Goal: Task Accomplishment & Management: Complete application form

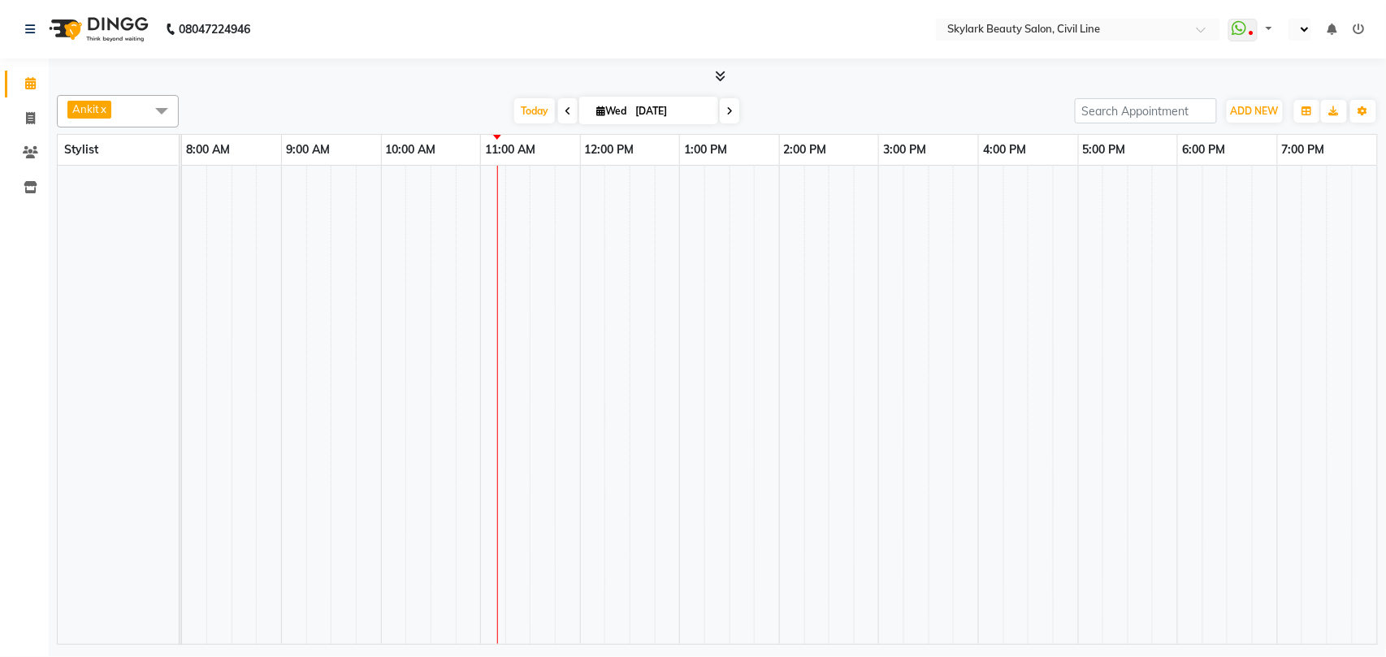
select select "en"
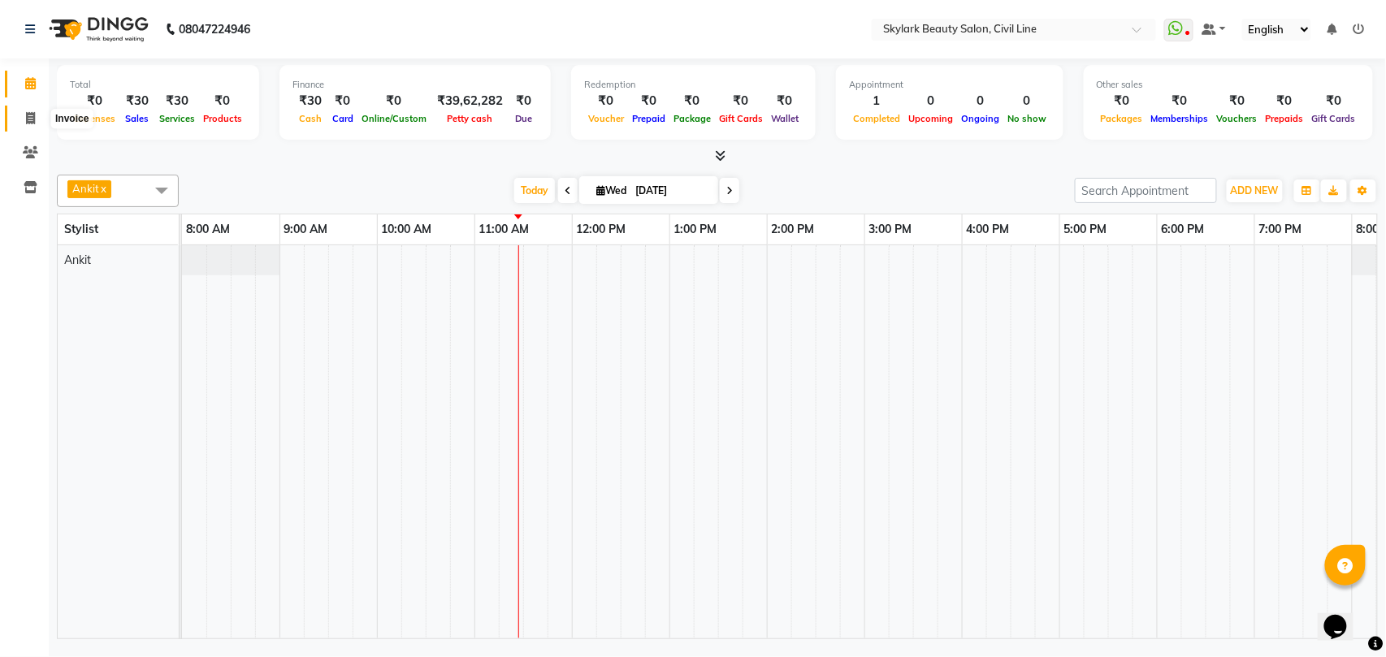
click at [27, 120] on icon at bounding box center [30, 118] width 9 height 12
select select "service"
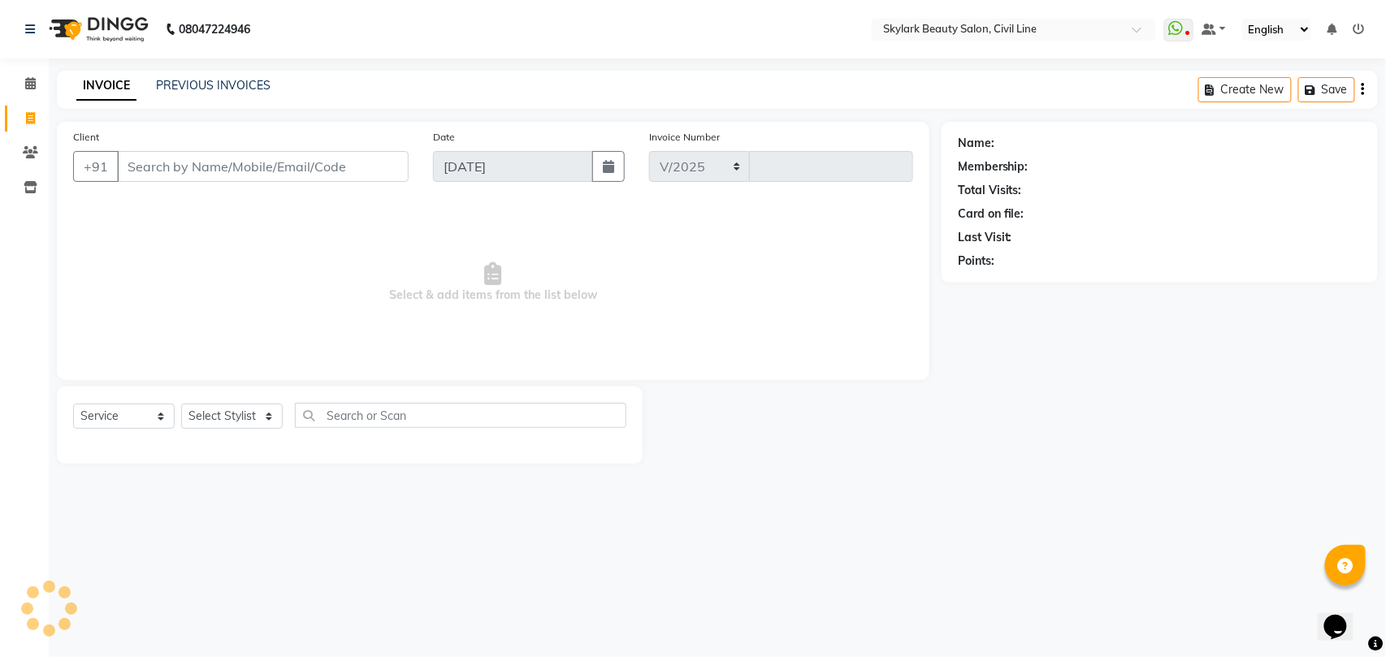
select select "4588"
type input "6211"
click at [205, 81] on link "PREVIOUS INVOICES" at bounding box center [213, 85] width 115 height 15
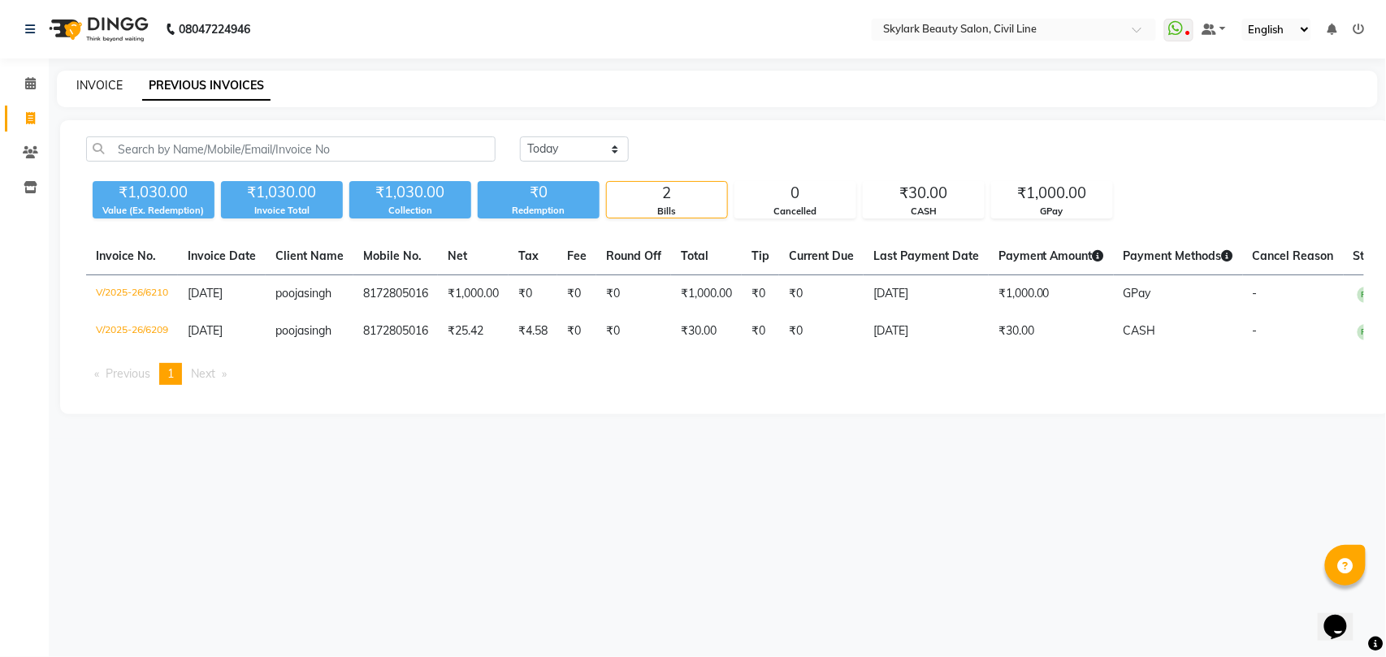
click at [89, 85] on link "INVOICE" at bounding box center [99, 85] width 46 height 15
select select "service"
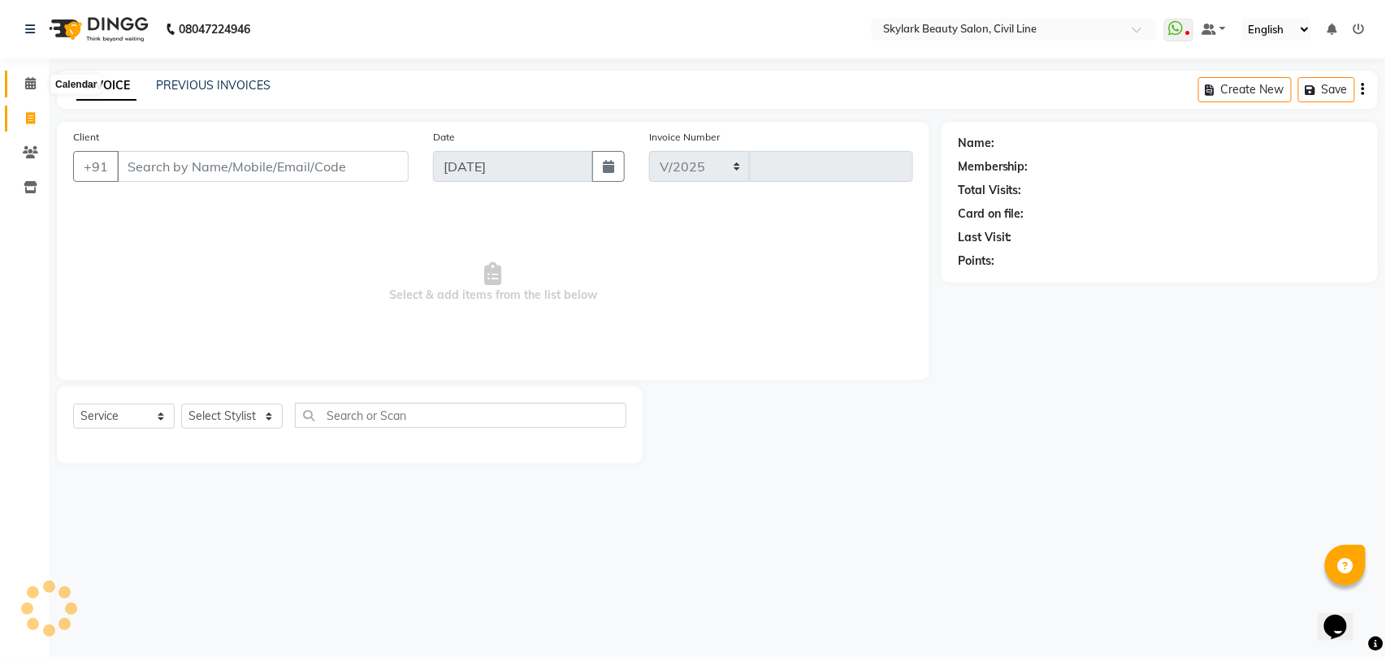
select select "4588"
type input "6211"
click at [30, 88] on icon at bounding box center [30, 83] width 11 height 12
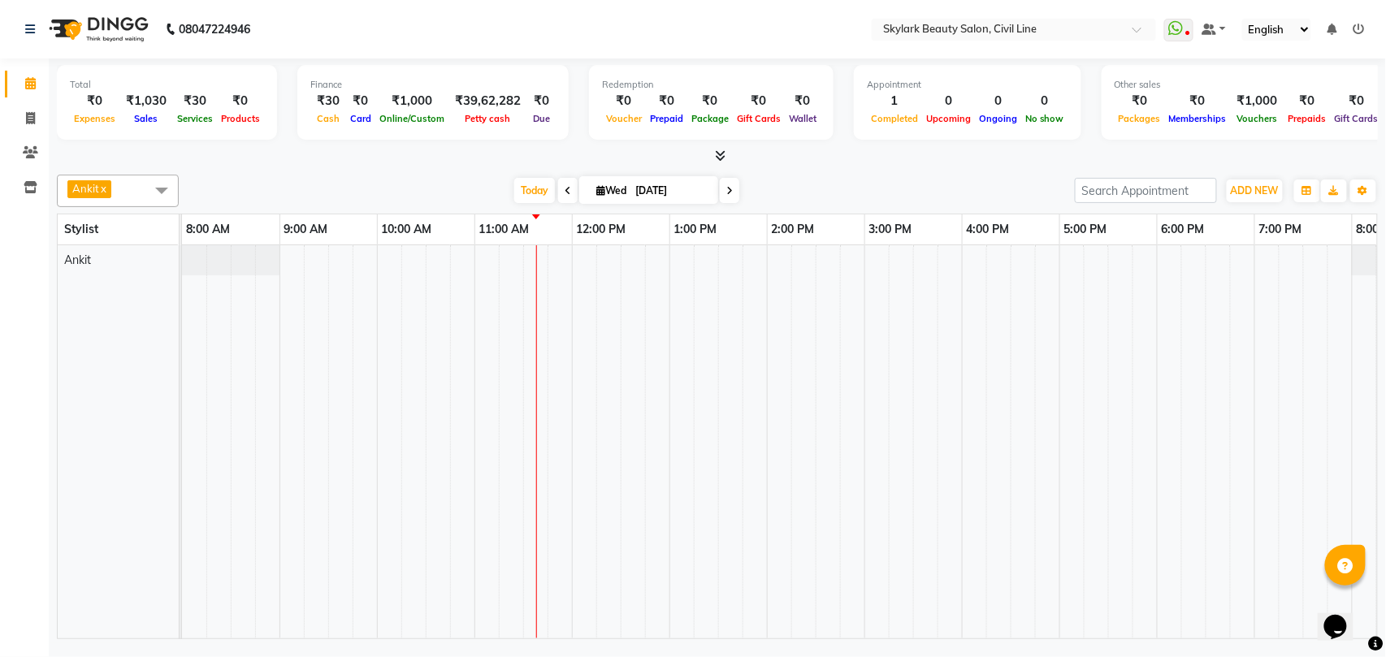
click at [448, 346] on td at bounding box center [438, 441] width 24 height 393
click at [945, 498] on td at bounding box center [949, 441] width 24 height 393
click at [31, 120] on icon at bounding box center [30, 118] width 9 height 12
select select "service"
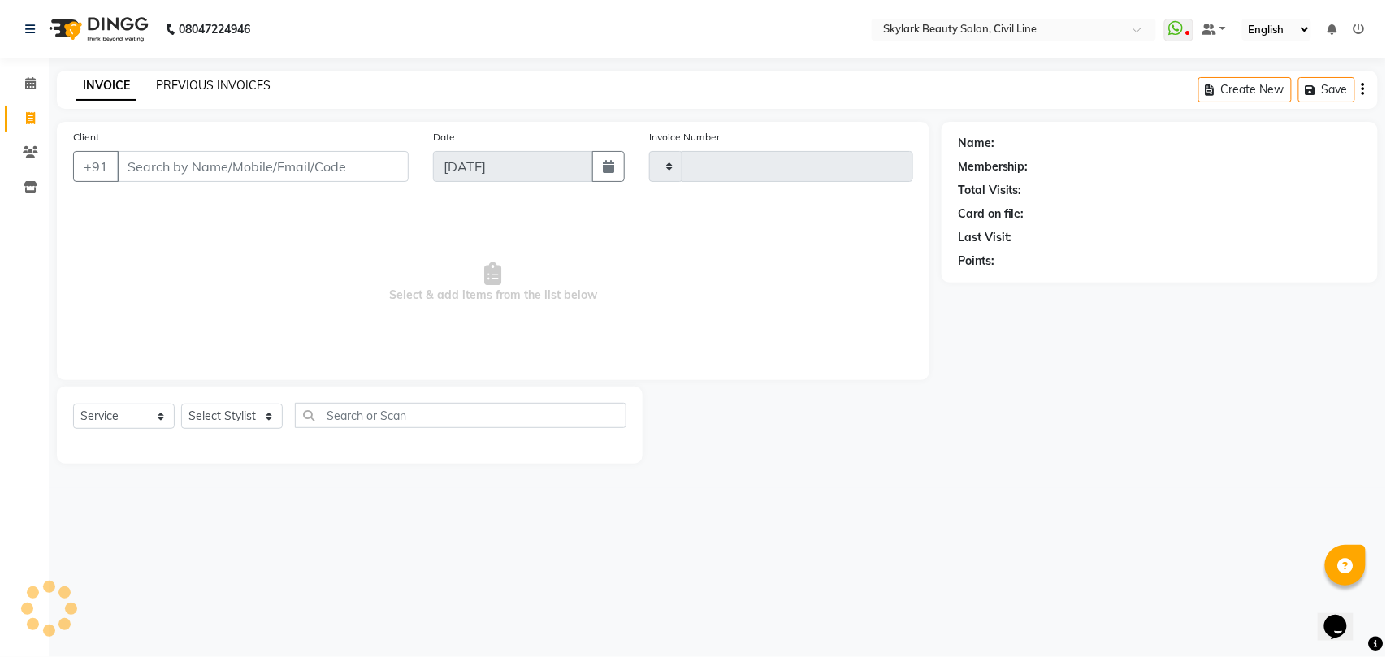
click at [211, 82] on link "PREVIOUS INVOICES" at bounding box center [213, 85] width 115 height 15
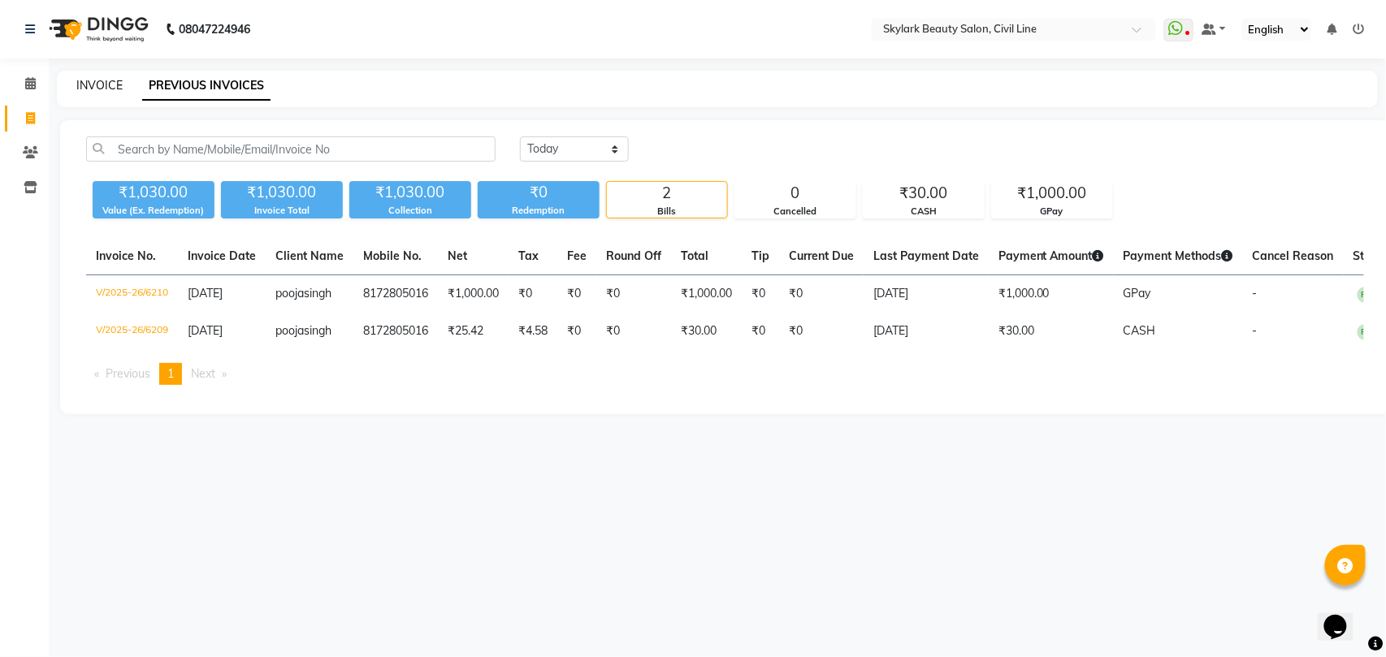
click at [93, 80] on link "INVOICE" at bounding box center [99, 85] width 46 height 15
select select "service"
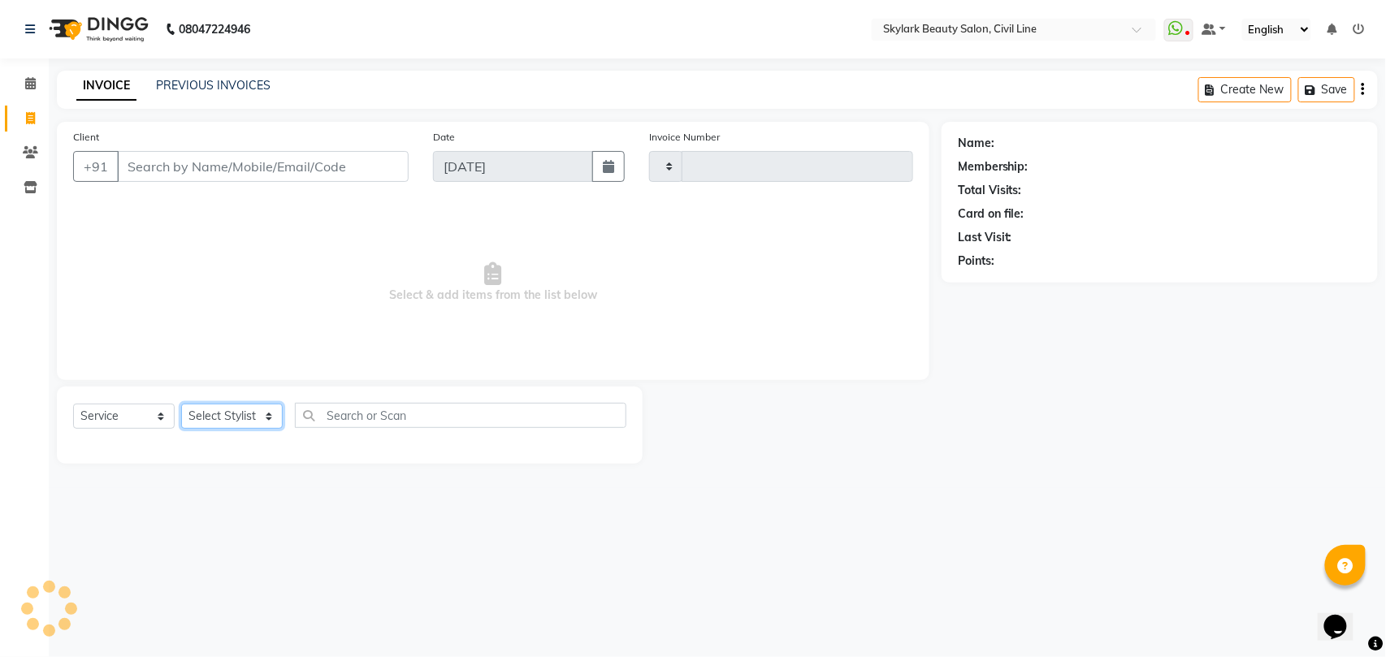
click at [249, 422] on select "Select Stylist" at bounding box center [232, 416] width 102 height 25
select select "4588"
type input "6211"
click at [241, 419] on select "Select Stylist" at bounding box center [232, 416] width 102 height 25
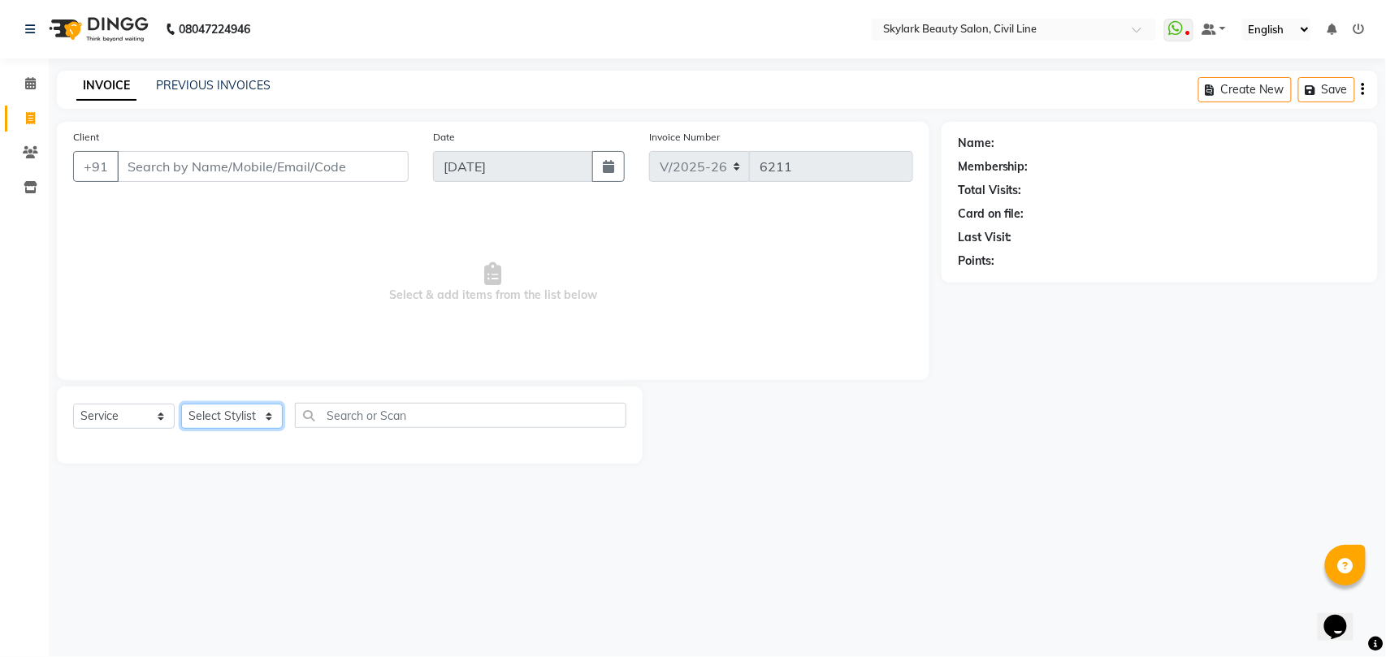
click at [257, 421] on select "Select Stylist [PERSON_NAME] [PERSON_NAME] [PERSON_NAME] WASU" at bounding box center [232, 416] width 102 height 25
click at [257, 420] on select "Select Stylist [PERSON_NAME] [PERSON_NAME] [PERSON_NAME] WASU" at bounding box center [232, 416] width 102 height 25
click at [29, 29] on icon at bounding box center [30, 29] width 10 height 11
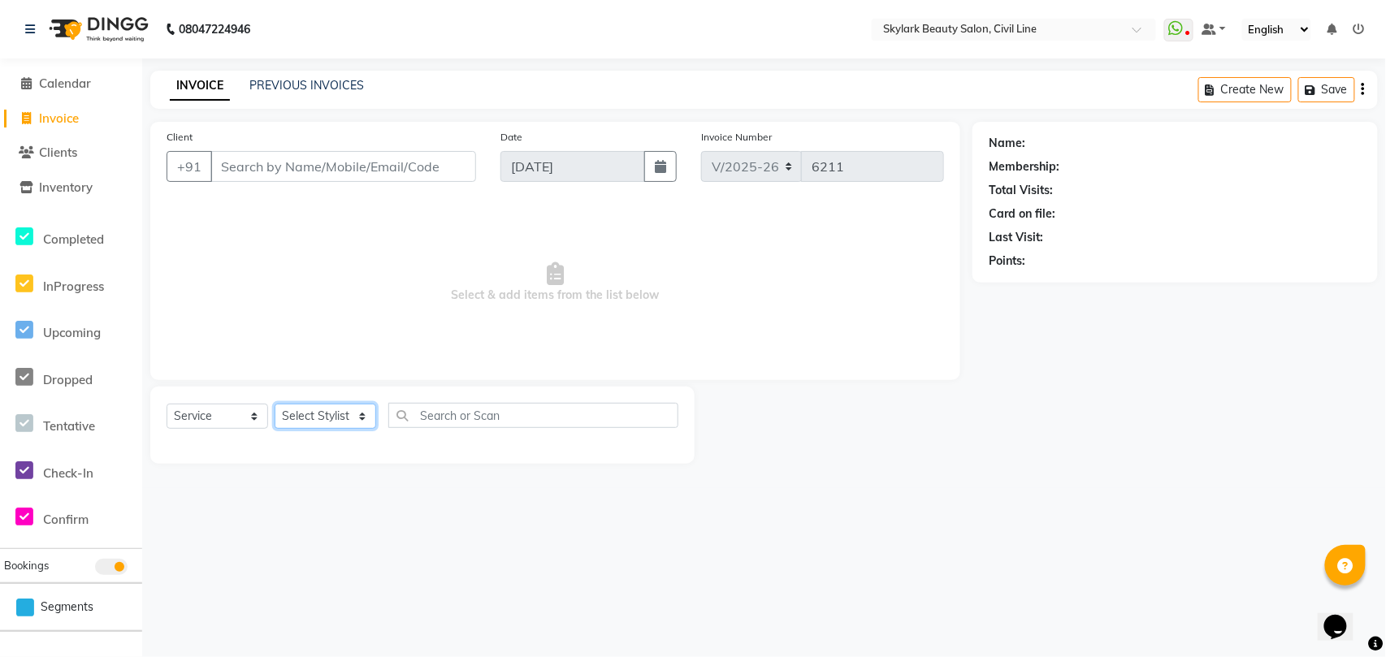
click at [320, 414] on select "Select Stylist [PERSON_NAME] [PERSON_NAME] [PERSON_NAME] WASU" at bounding box center [326, 416] width 102 height 25
select select "28120"
click at [275, 404] on select "Select Stylist [PERSON_NAME] [PERSON_NAME] [PERSON_NAME] WASU" at bounding box center [326, 416] width 102 height 25
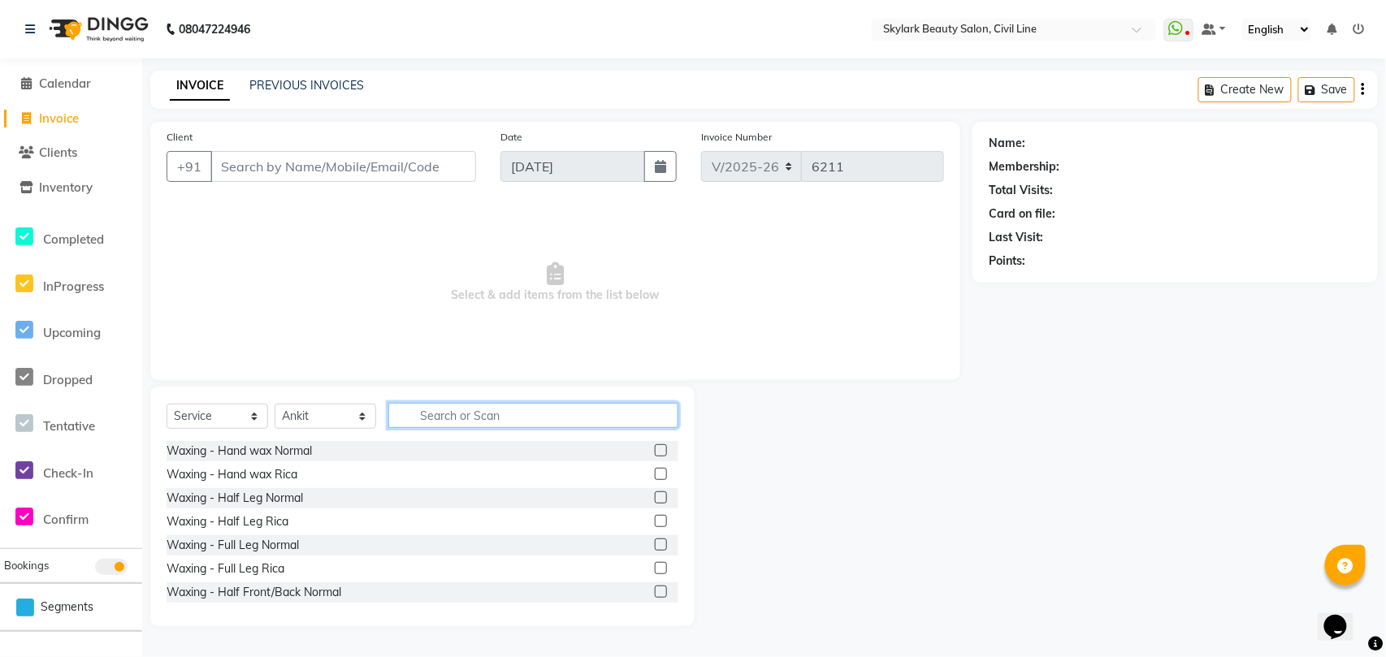
click at [484, 413] on input "text" at bounding box center [533, 415] width 290 height 25
click at [655, 449] on label at bounding box center [661, 450] width 12 height 12
click at [655, 449] on input "checkbox" at bounding box center [660, 451] width 11 height 11
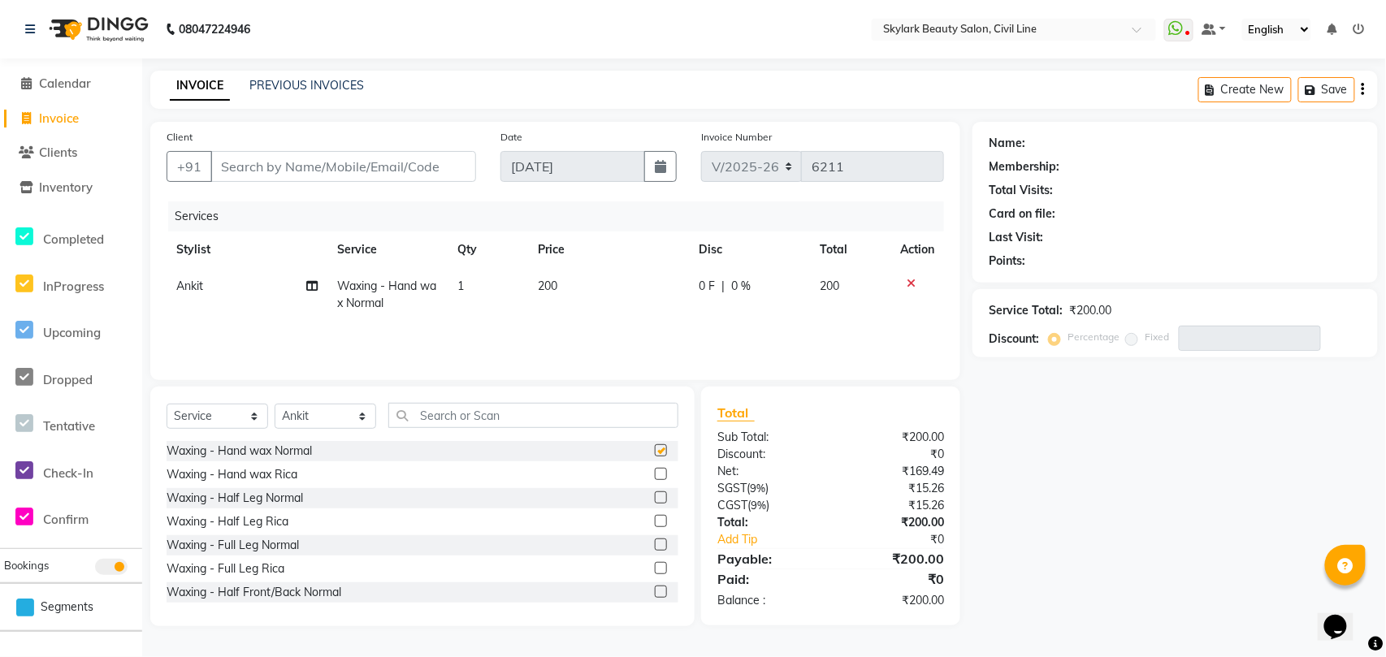
checkbox input "false"
click at [655, 497] on label at bounding box center [661, 497] width 12 height 12
click at [655, 497] on input "checkbox" at bounding box center [660, 498] width 11 height 11
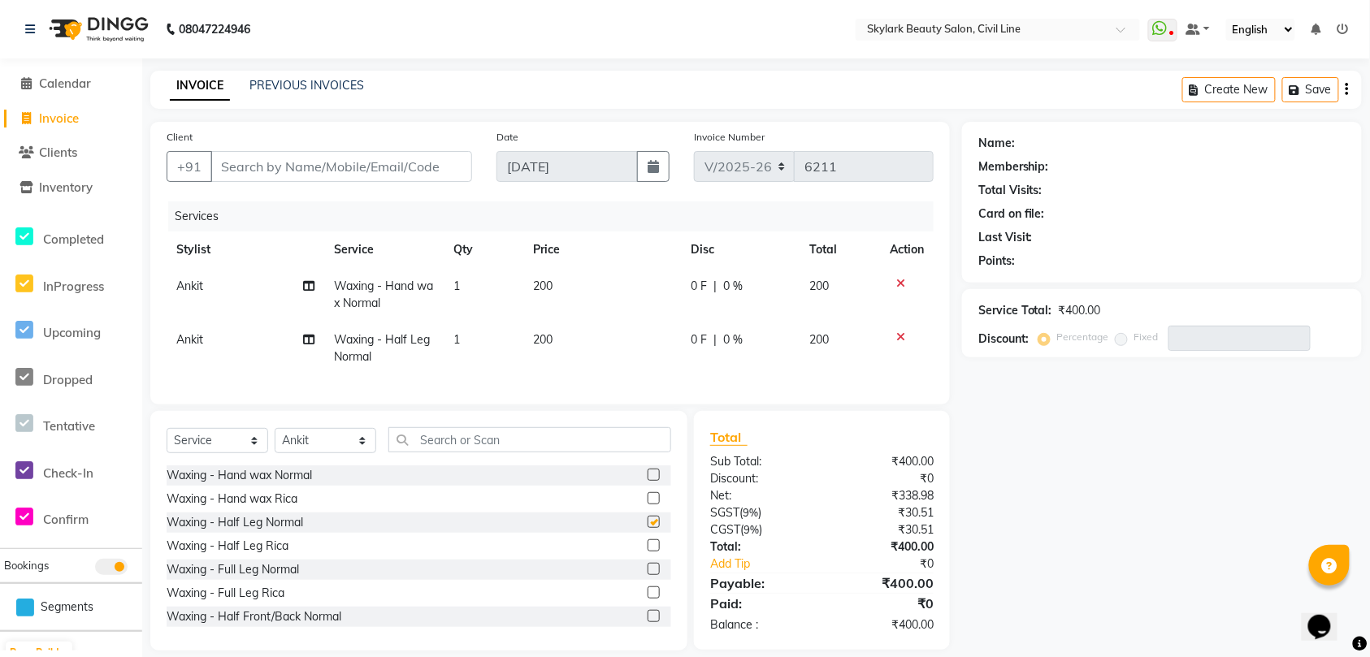
checkbox input "false"
click at [622, 452] on input "text" at bounding box center [529, 439] width 283 height 25
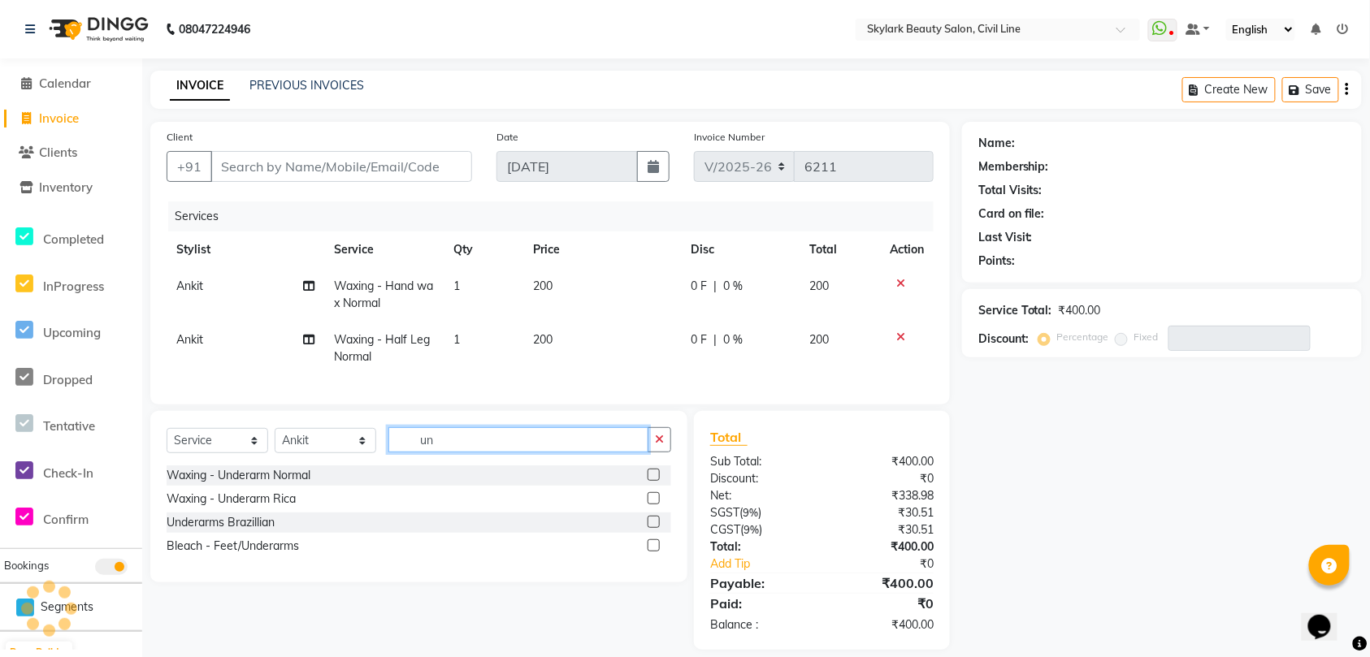
type input "un"
click at [657, 481] on label at bounding box center [653, 475] width 12 height 12
click at [657, 481] on input "checkbox" at bounding box center [652, 475] width 11 height 11
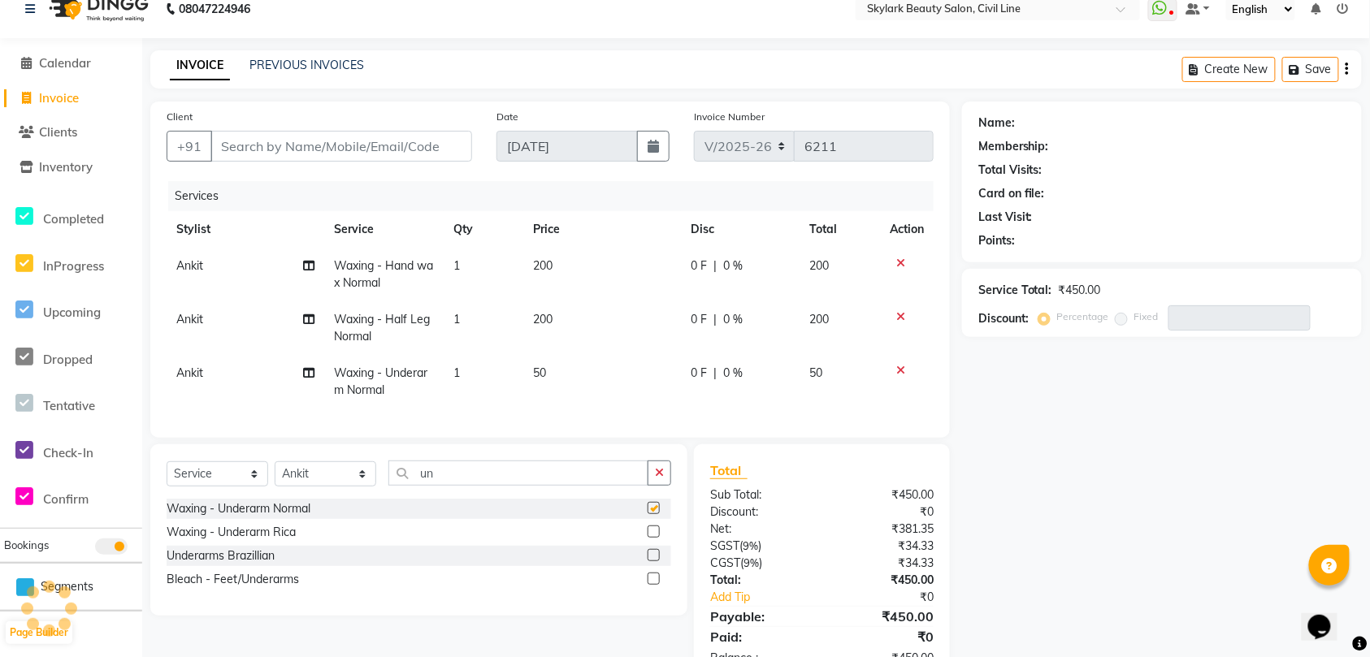
checkbox input "false"
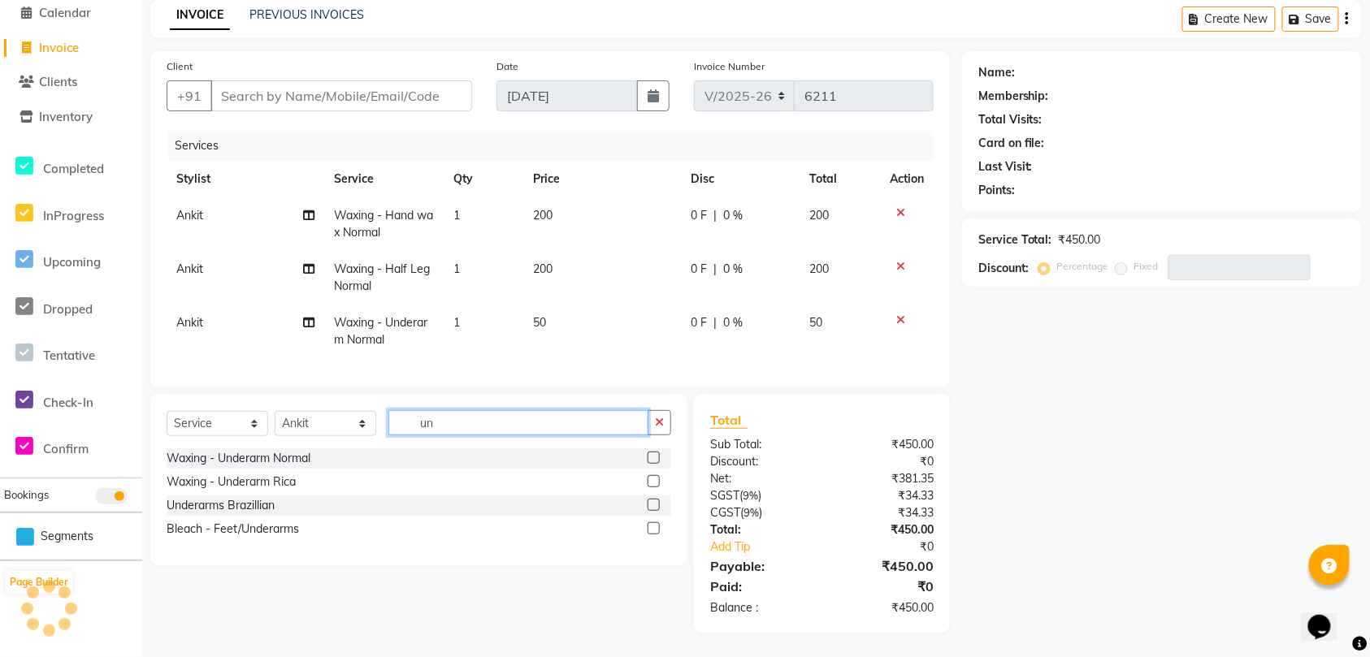
click at [604, 416] on input "un" at bounding box center [518, 422] width 260 height 25
type input "u"
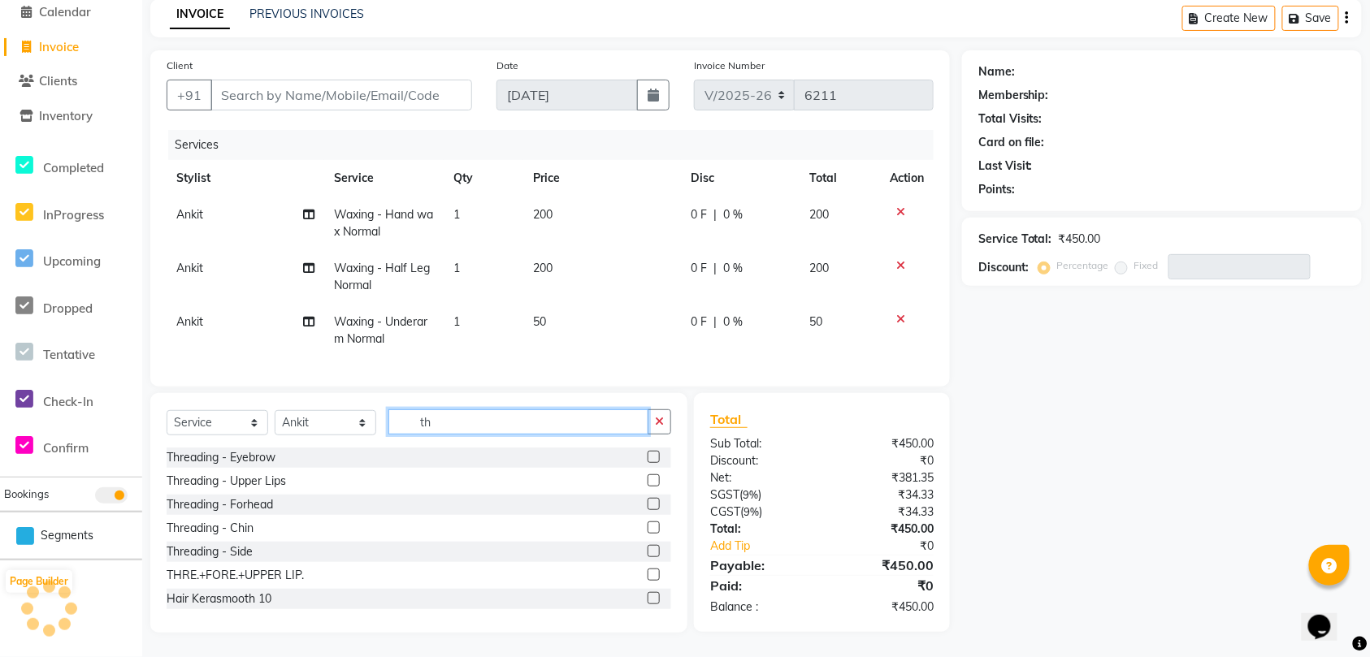
type input "th"
click at [647, 458] on label at bounding box center [653, 457] width 12 height 12
click at [647, 458] on input "checkbox" at bounding box center [652, 457] width 11 height 11
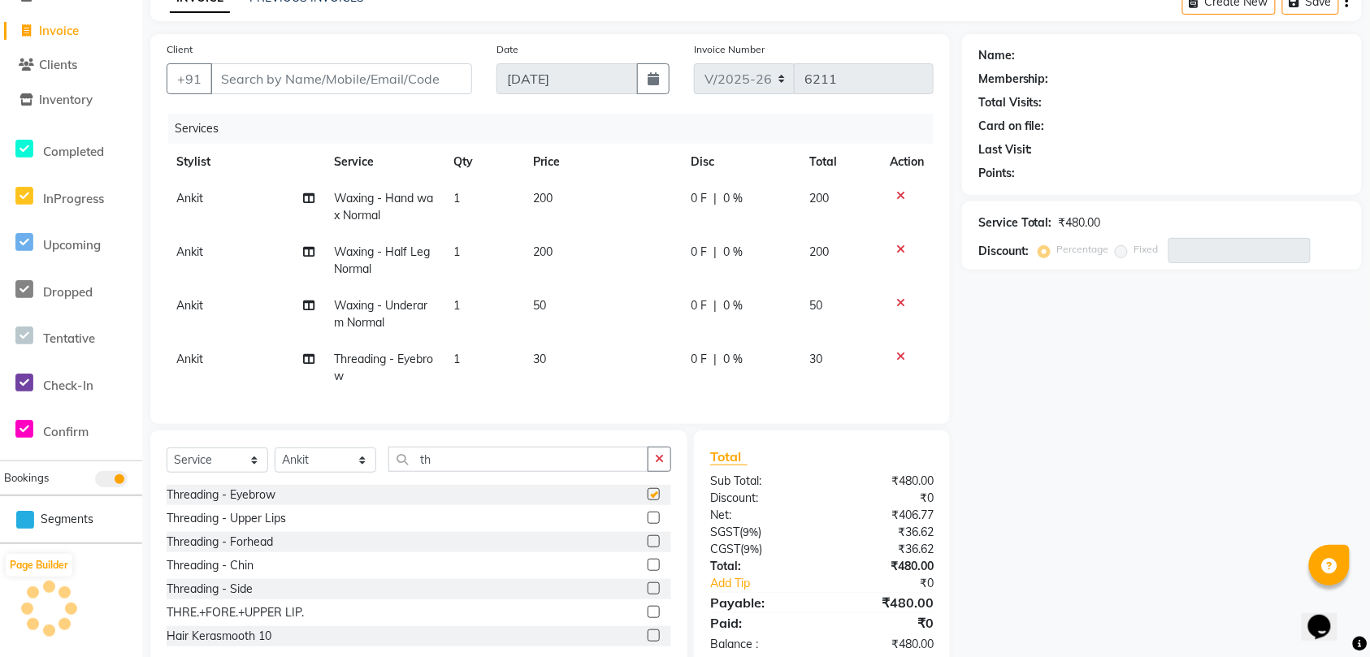
checkbox input "false"
click at [647, 524] on label at bounding box center [653, 518] width 12 height 12
click at [647, 524] on input "checkbox" at bounding box center [652, 518] width 11 height 11
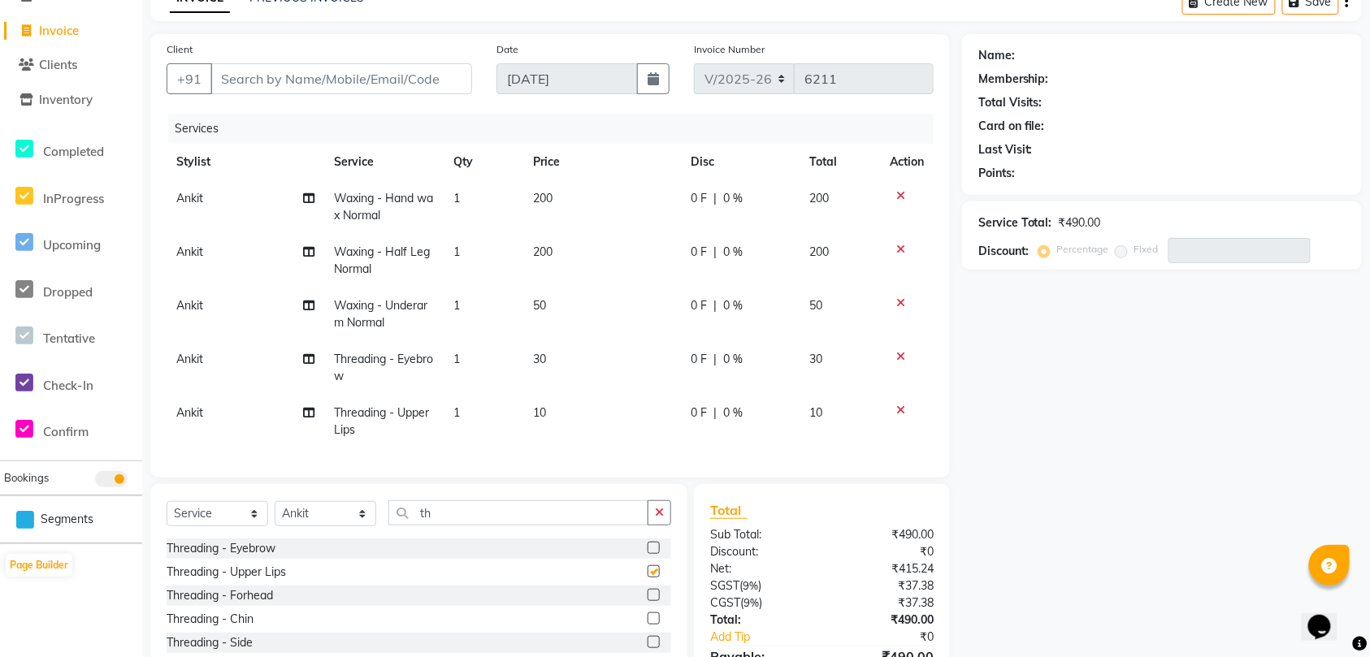
checkbox input "false"
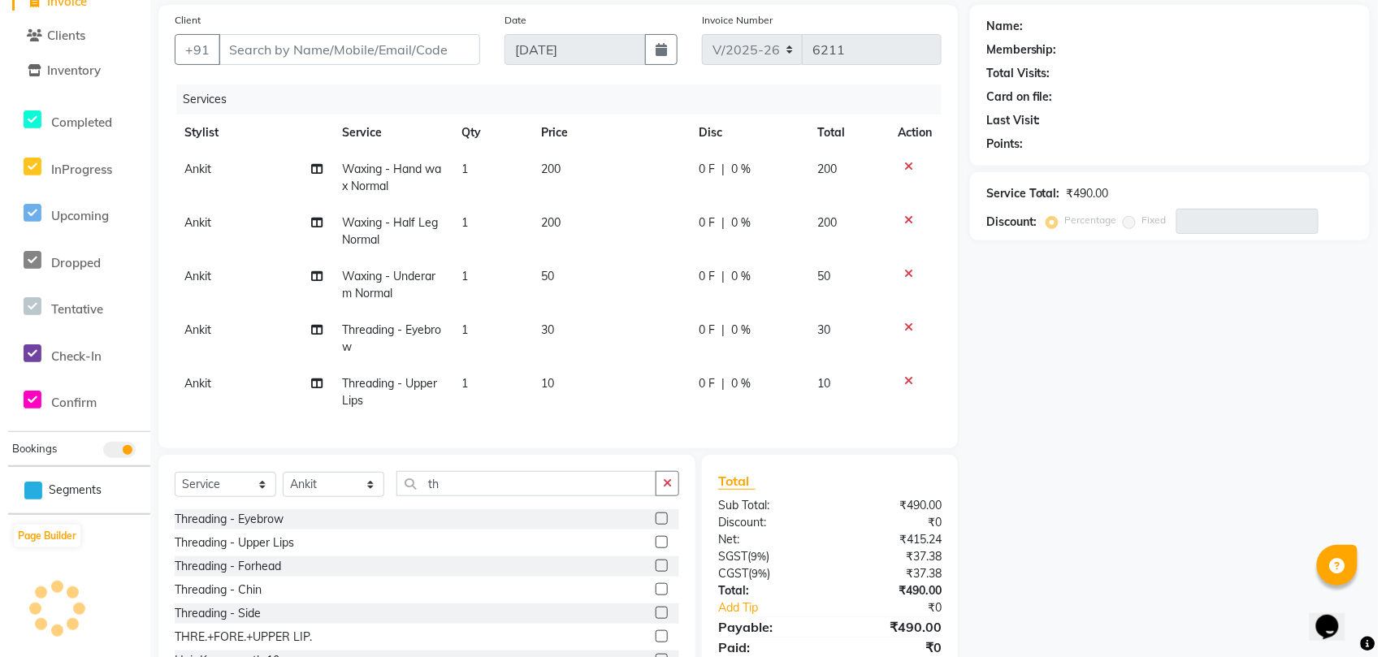
scroll to position [0, 0]
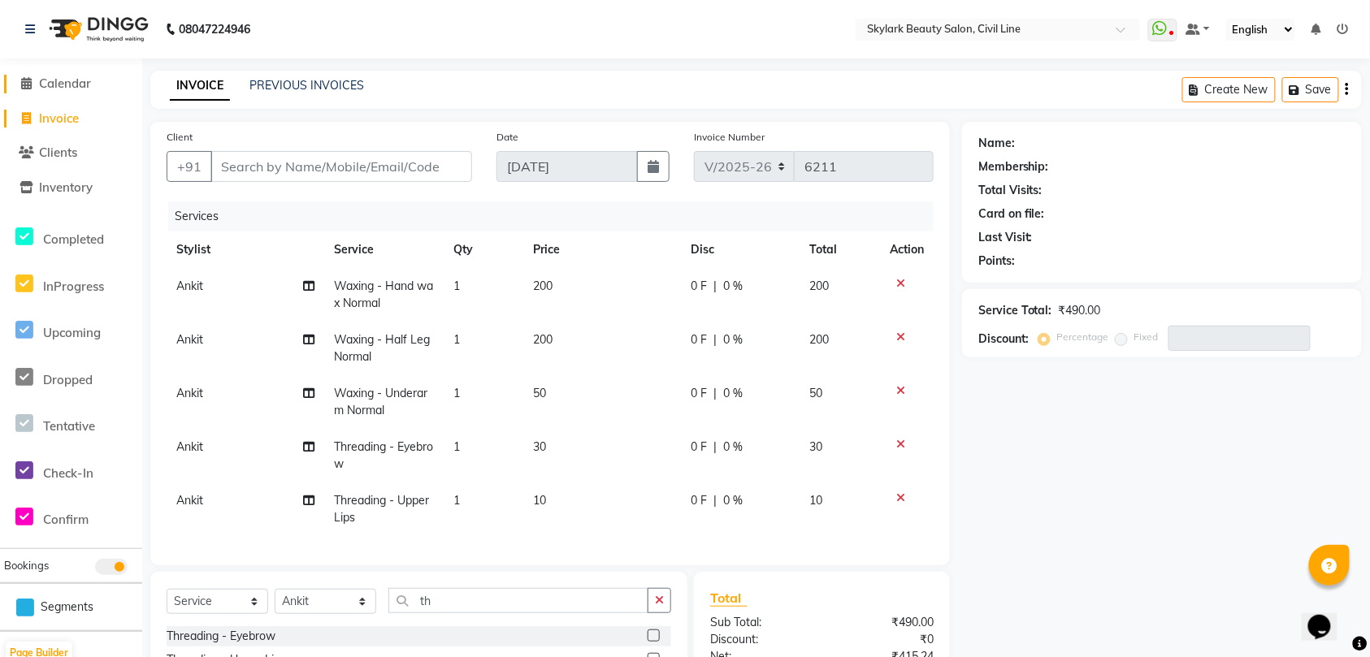
click at [79, 85] on span "Calendar" at bounding box center [65, 83] width 52 height 15
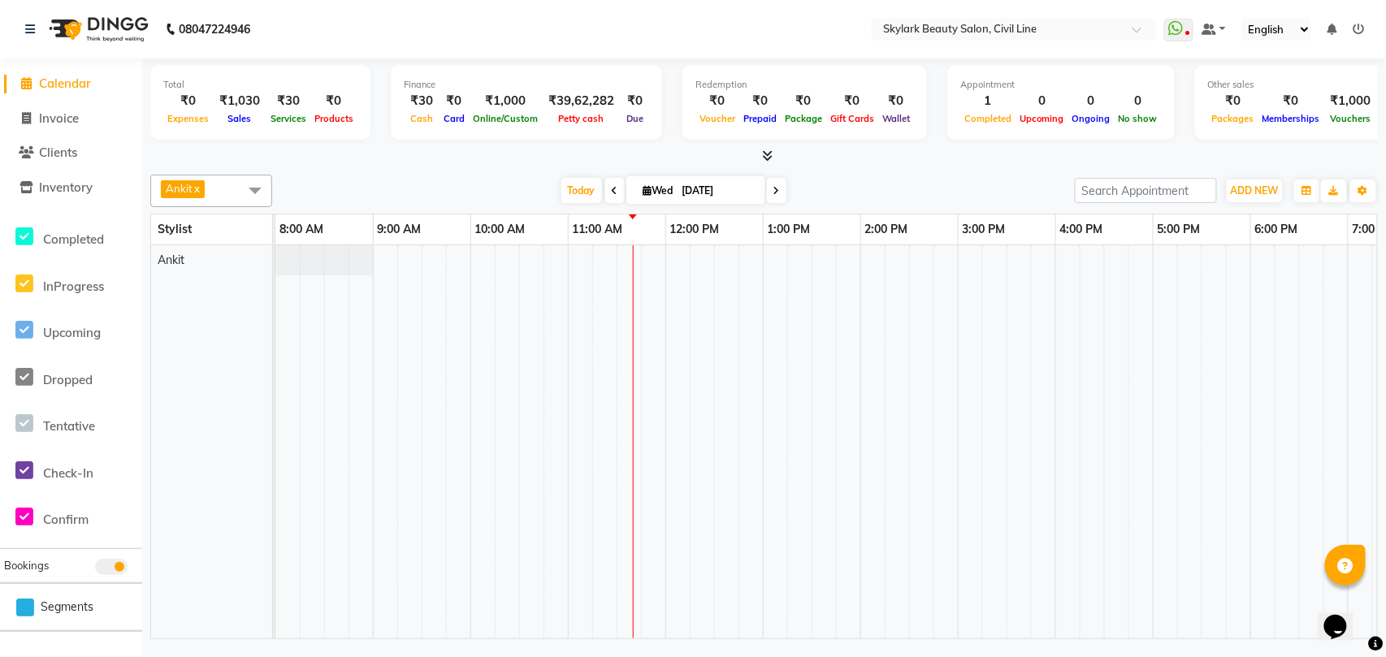
click at [232, 183] on span "Ankit x" at bounding box center [211, 191] width 122 height 32
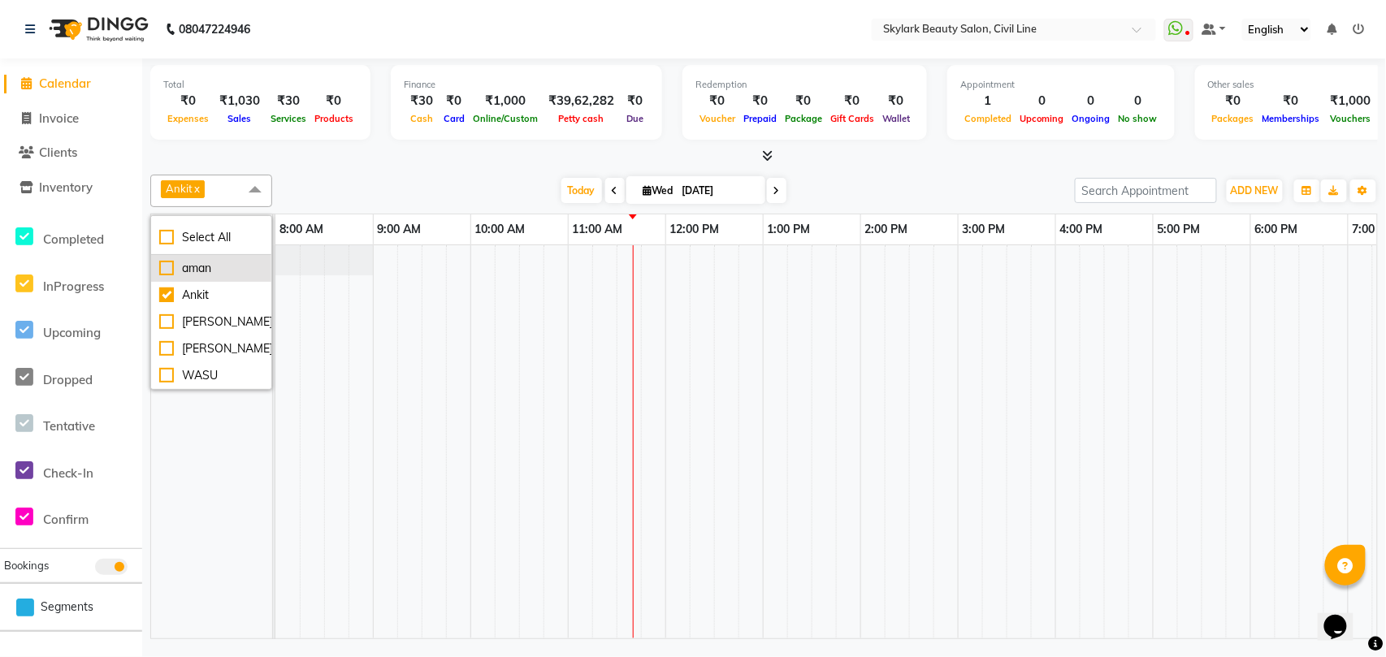
click at [222, 263] on div "aman" at bounding box center [211, 268] width 104 height 17
click at [248, 186] on span at bounding box center [255, 190] width 32 height 31
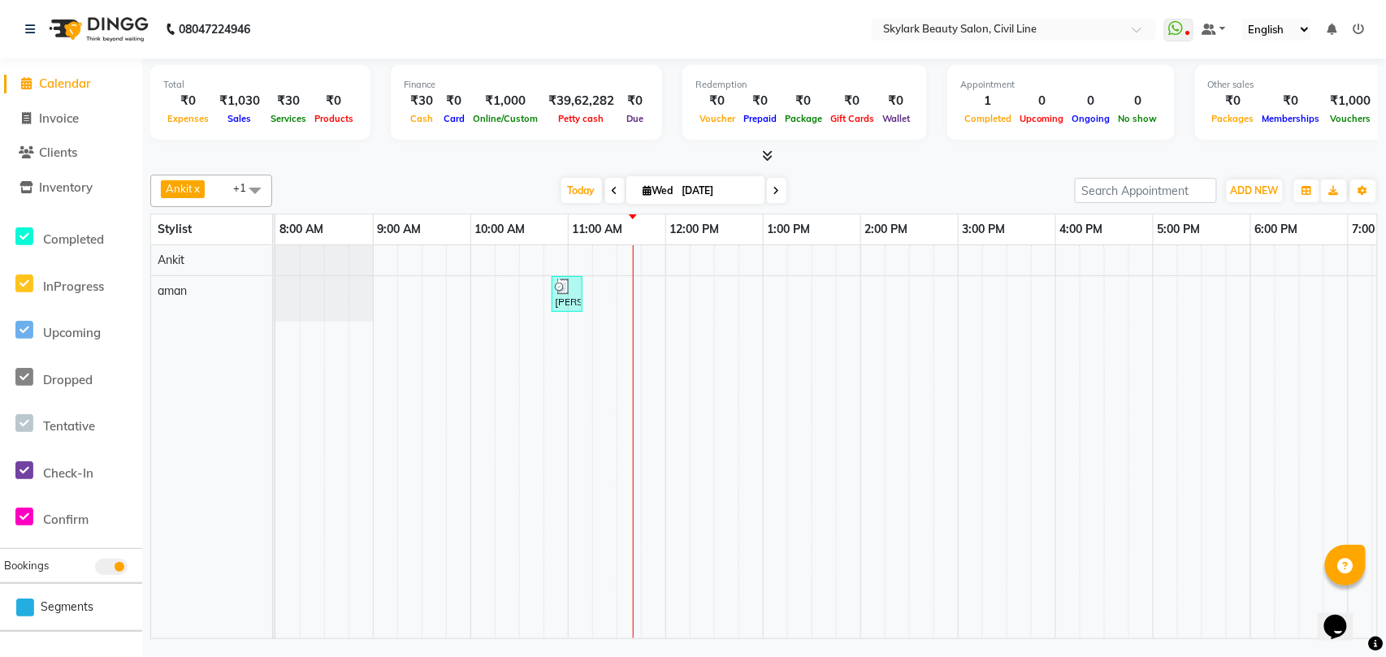
click at [215, 192] on span "Ankit x aman x +1" at bounding box center [211, 191] width 122 height 32
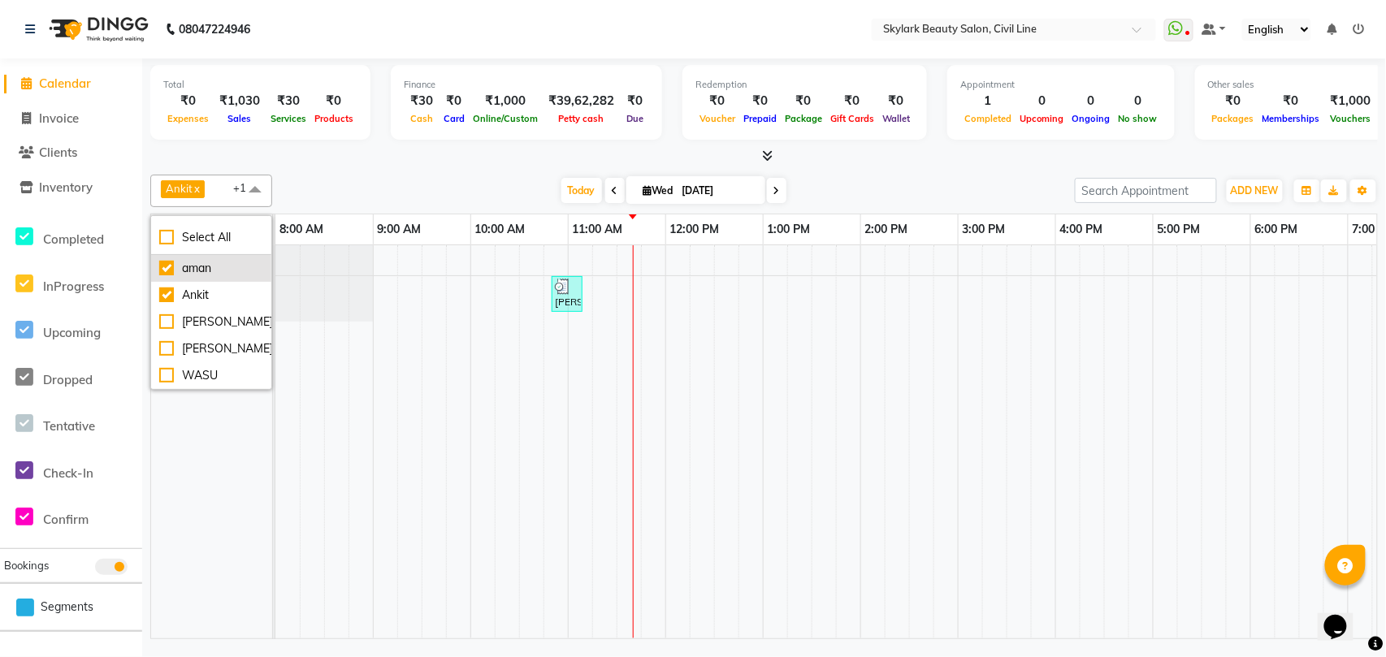
click at [198, 265] on div "aman" at bounding box center [211, 268] width 104 height 17
checkbox input "false"
click at [232, 195] on span "Ankit x" at bounding box center [211, 191] width 122 height 32
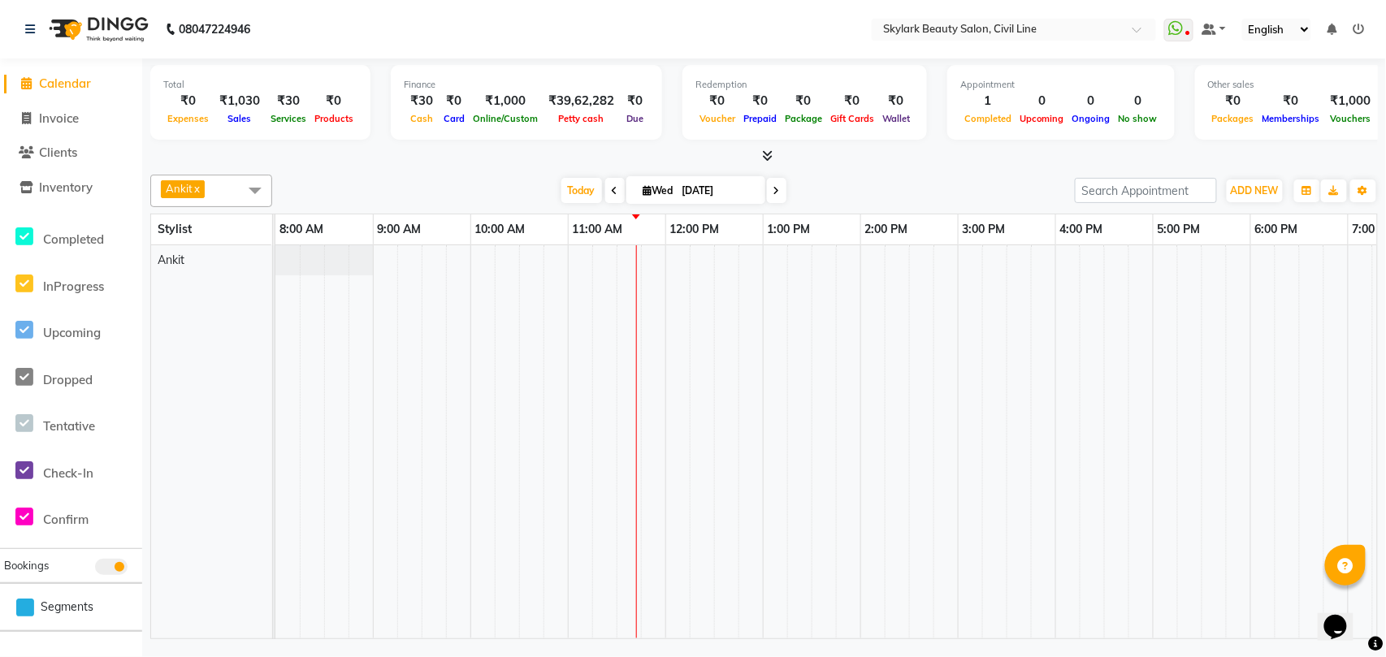
click at [452, 495] on td at bounding box center [458, 441] width 24 height 393
click at [54, 119] on span "Invoice" at bounding box center [59, 117] width 40 height 15
select select "service"
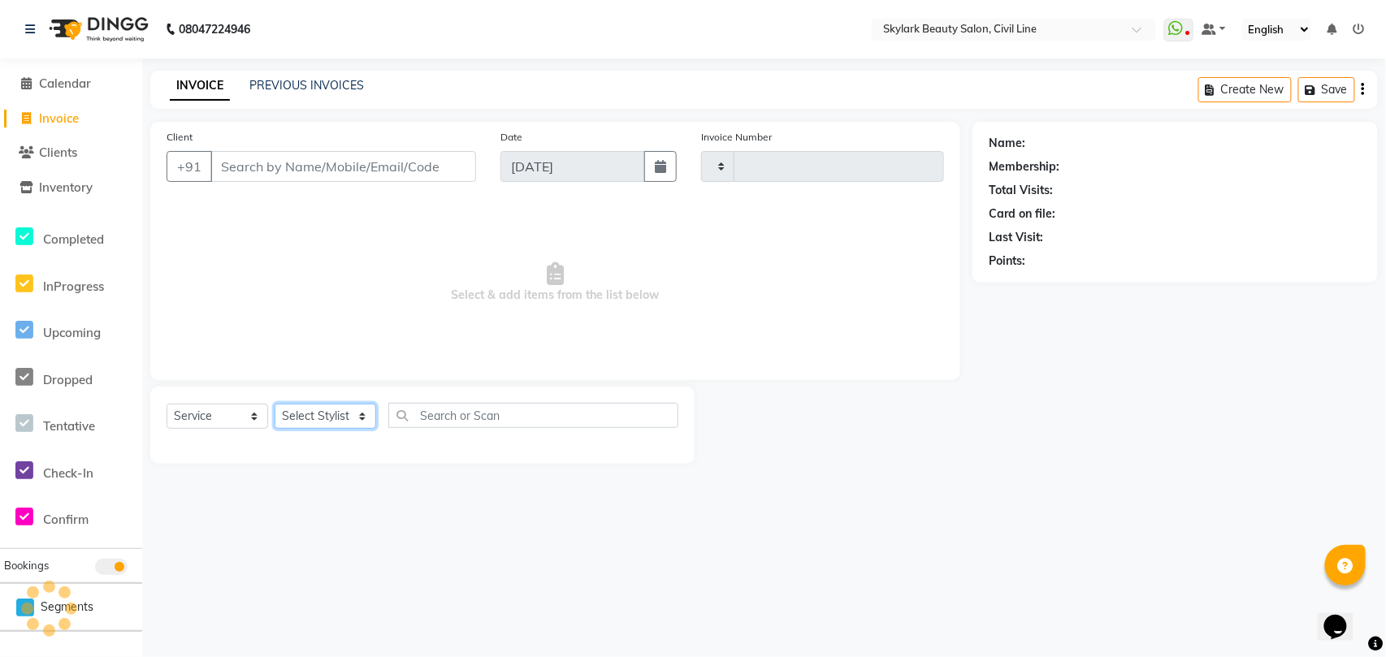
click at [355, 423] on select "Select Stylist" at bounding box center [326, 416] width 102 height 25
type input "6211"
select select "4588"
click at [329, 416] on select "Select Stylist" at bounding box center [326, 416] width 102 height 25
drag, startPoint x: 329, startPoint y: 416, endPoint x: 332, endPoint y: 426, distance: 10.3
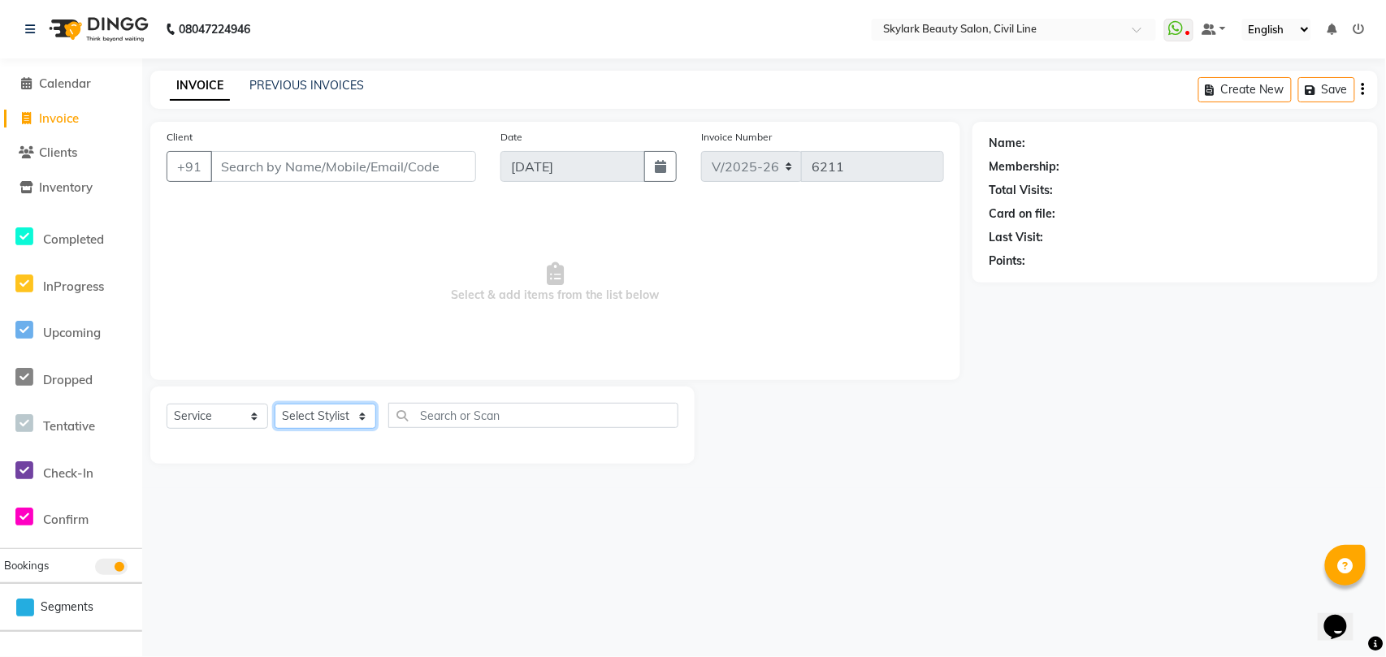
click at [330, 421] on select "Select Stylist" at bounding box center [326, 416] width 102 height 25
select select "28120"
click at [275, 404] on select "Select Stylist [PERSON_NAME] [PERSON_NAME] [PERSON_NAME] WASU" at bounding box center [326, 416] width 102 height 25
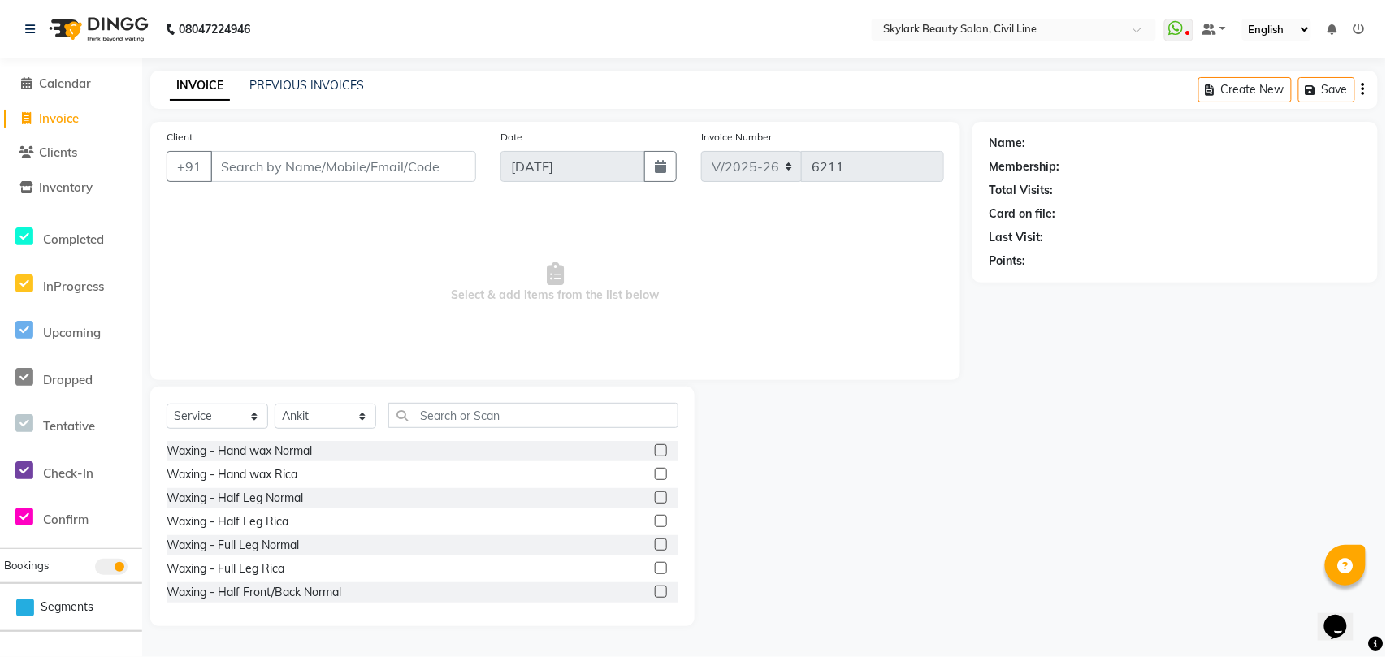
click at [655, 450] on label at bounding box center [661, 450] width 12 height 12
click at [655, 450] on input "checkbox" at bounding box center [660, 451] width 11 height 11
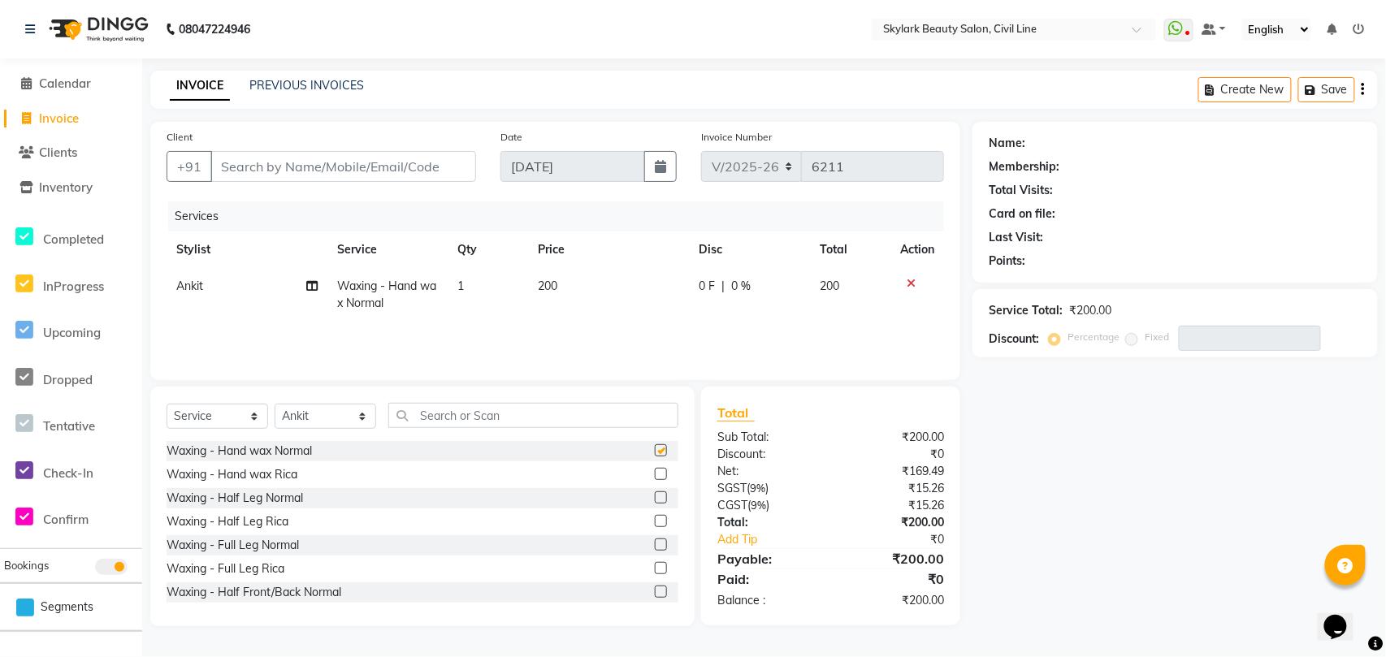
checkbox input "false"
click at [655, 497] on label at bounding box center [661, 497] width 12 height 12
click at [655, 497] on input "checkbox" at bounding box center [660, 498] width 11 height 11
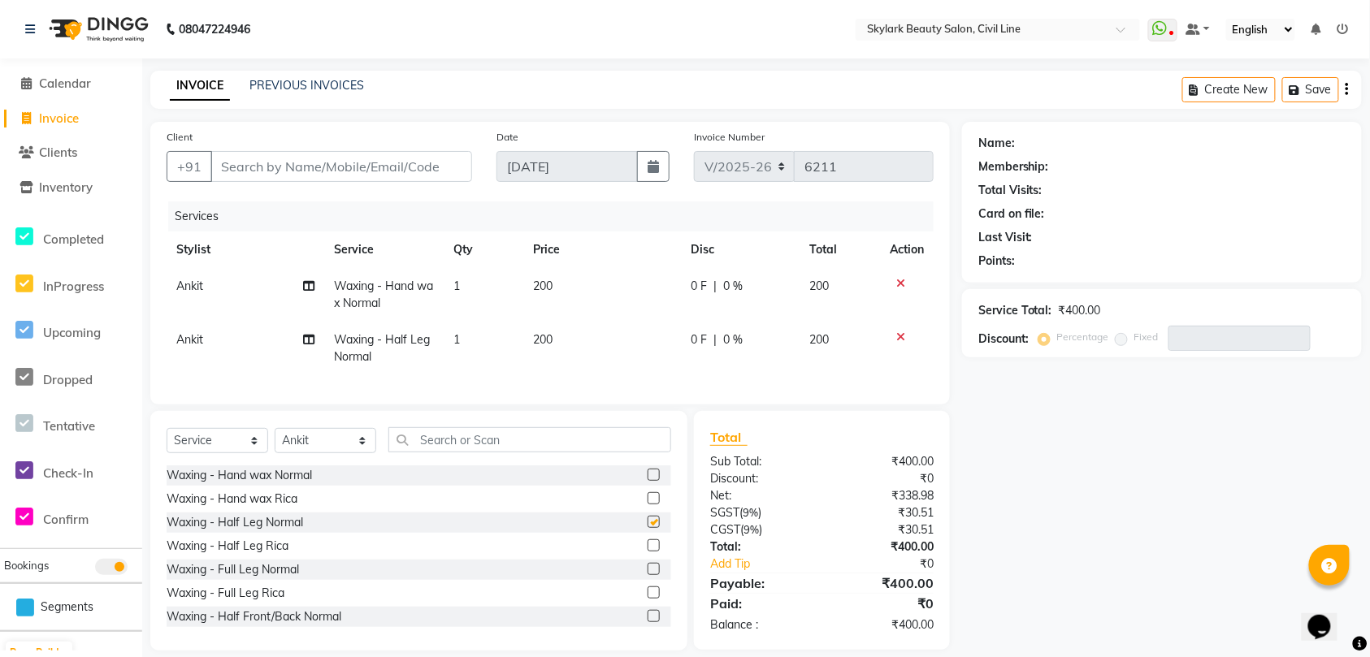
checkbox input "false"
click at [562, 452] on input "text" at bounding box center [529, 439] width 283 height 25
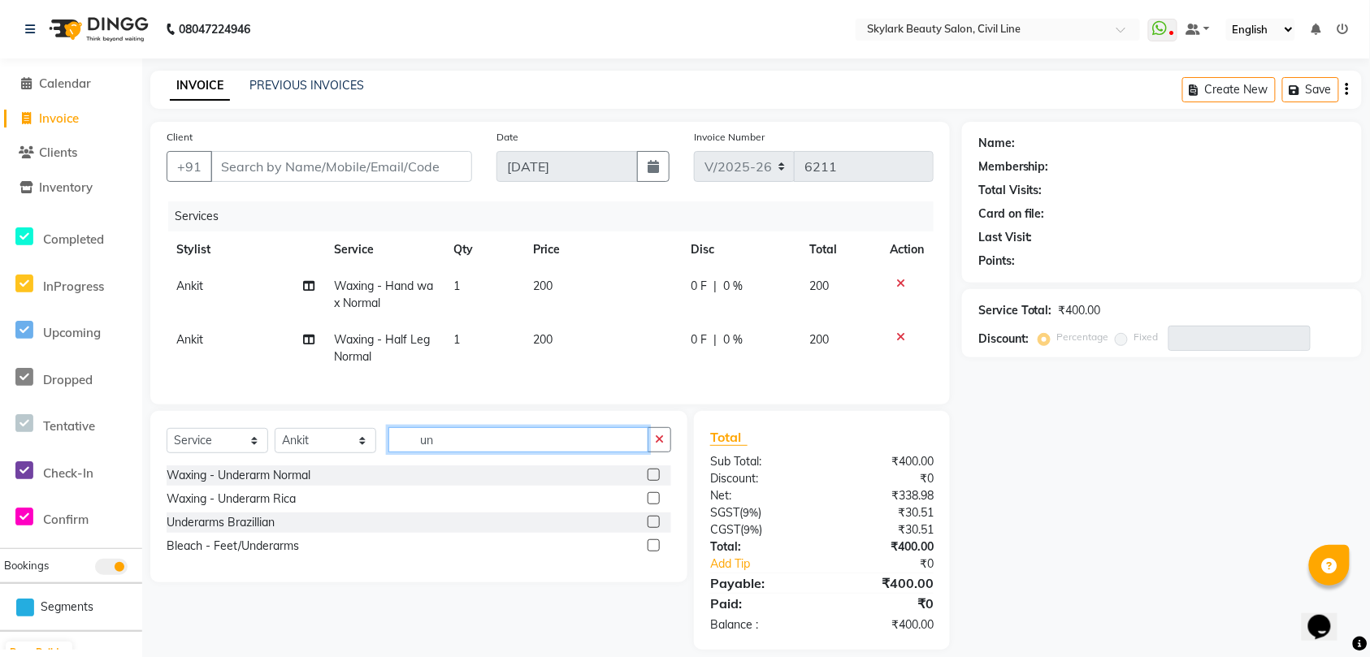
type input "un"
click at [651, 481] on label at bounding box center [653, 475] width 12 height 12
click at [651, 481] on input "checkbox" at bounding box center [652, 475] width 11 height 11
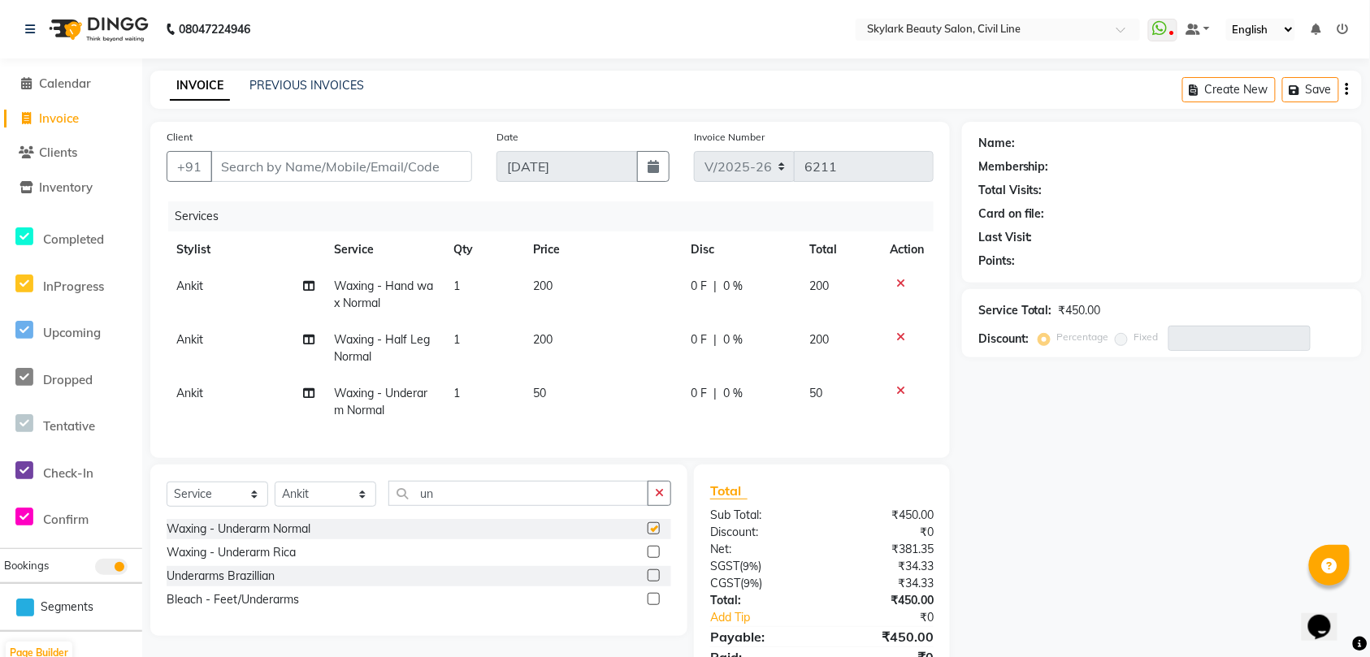
checkbox input "false"
click at [579, 506] on input "un" at bounding box center [518, 493] width 260 height 25
type input "u"
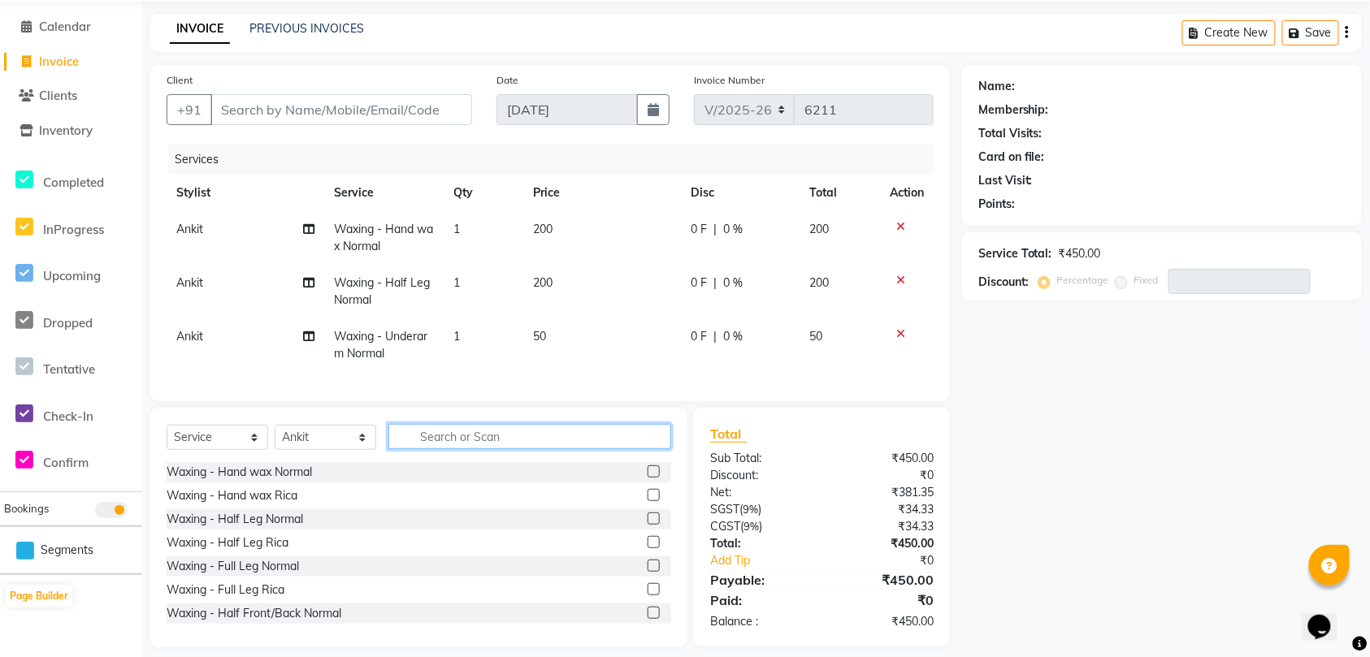
scroll to position [88, 0]
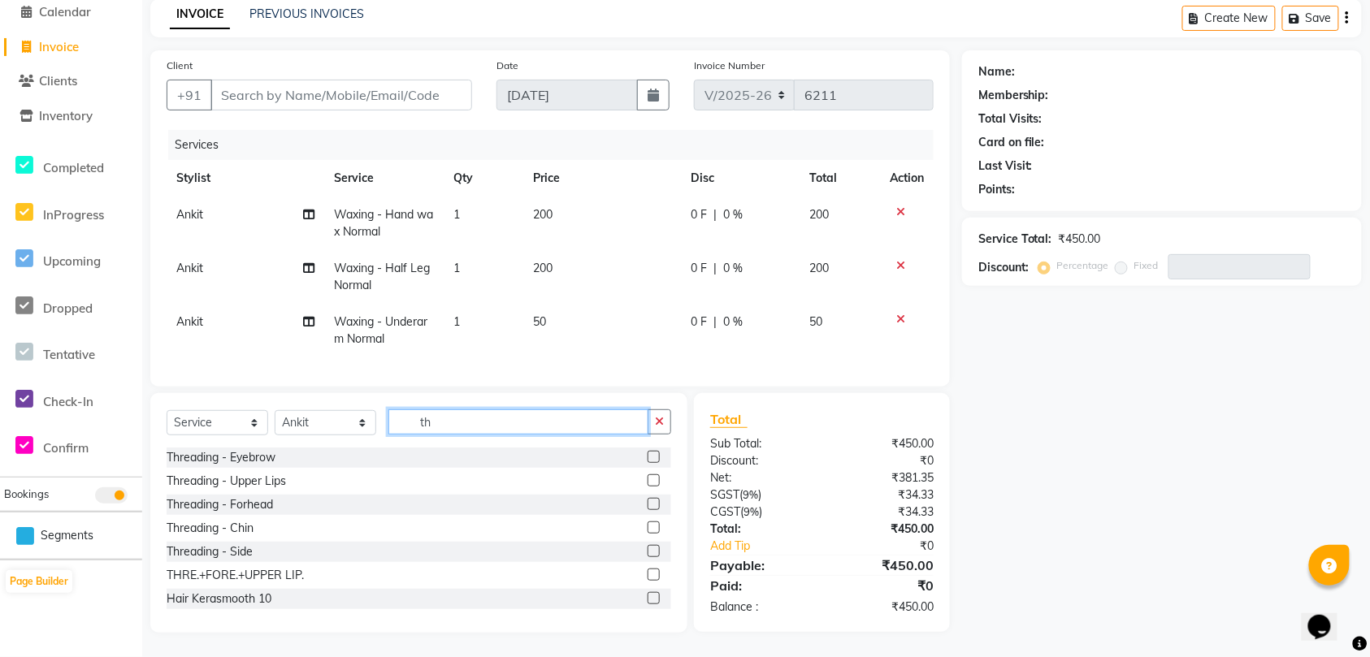
type input "th"
click at [647, 459] on label at bounding box center [653, 457] width 12 height 12
click at [647, 459] on input "checkbox" at bounding box center [652, 457] width 11 height 11
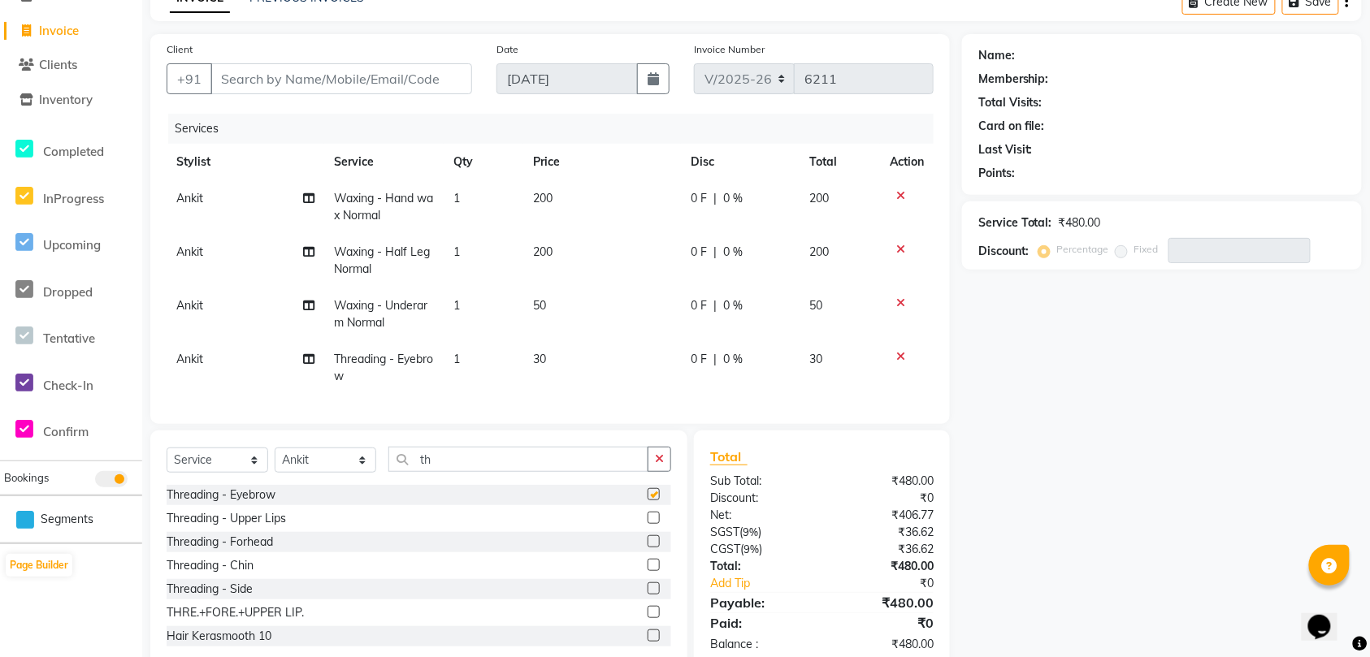
checkbox input "false"
click at [647, 524] on label at bounding box center [653, 518] width 12 height 12
click at [647, 524] on input "checkbox" at bounding box center [652, 518] width 11 height 11
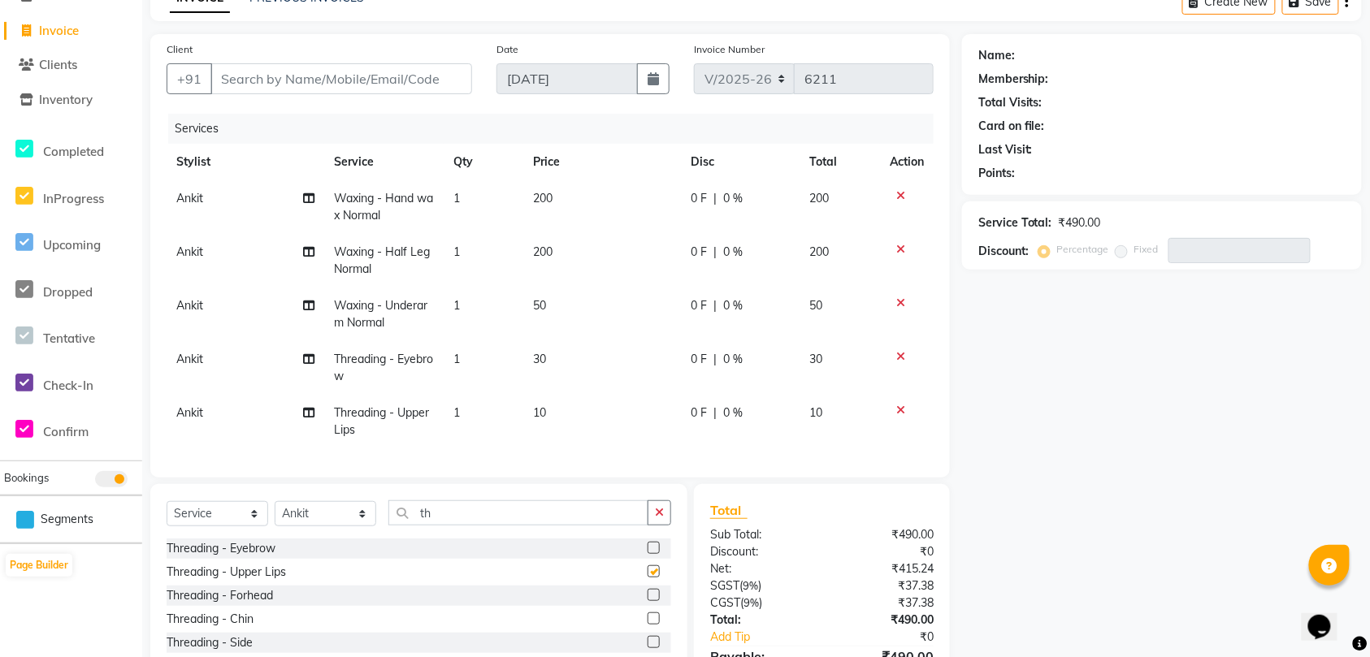
checkbox input "false"
click at [400, 76] on input "Client" at bounding box center [341, 78] width 262 height 31
type input "9"
type input "0"
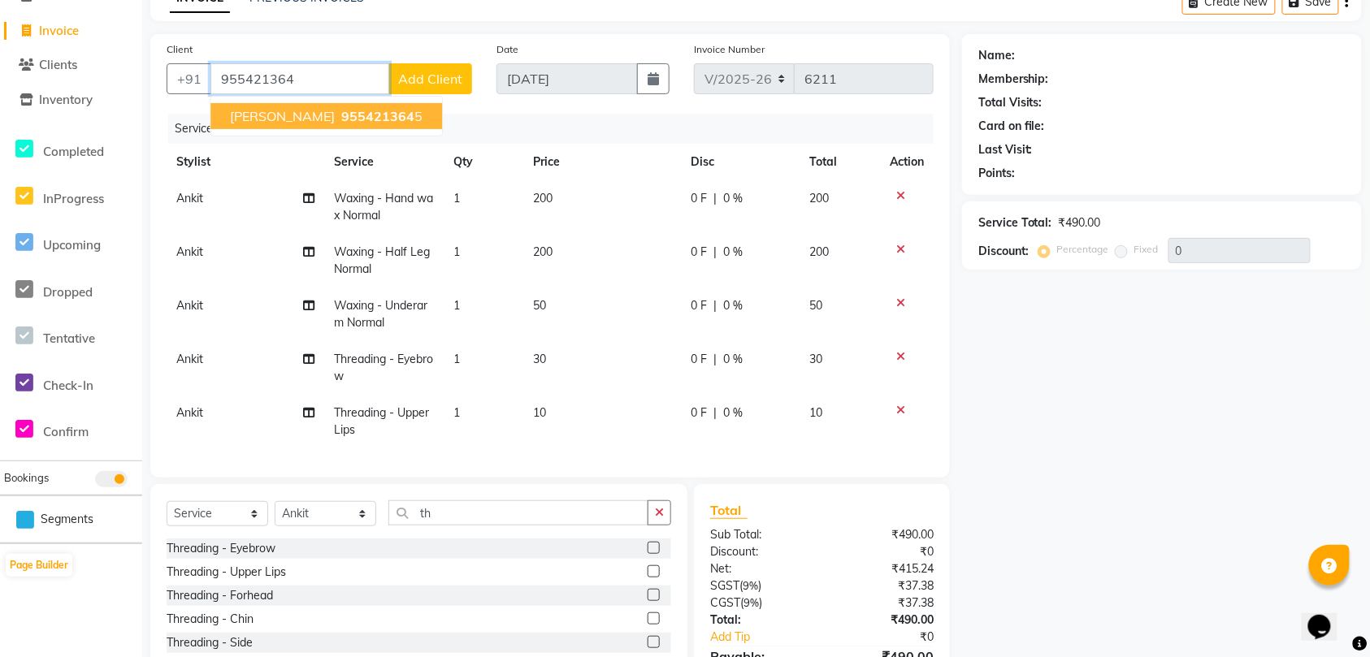
click at [310, 114] on span "[PERSON_NAME]" at bounding box center [282, 116] width 105 height 16
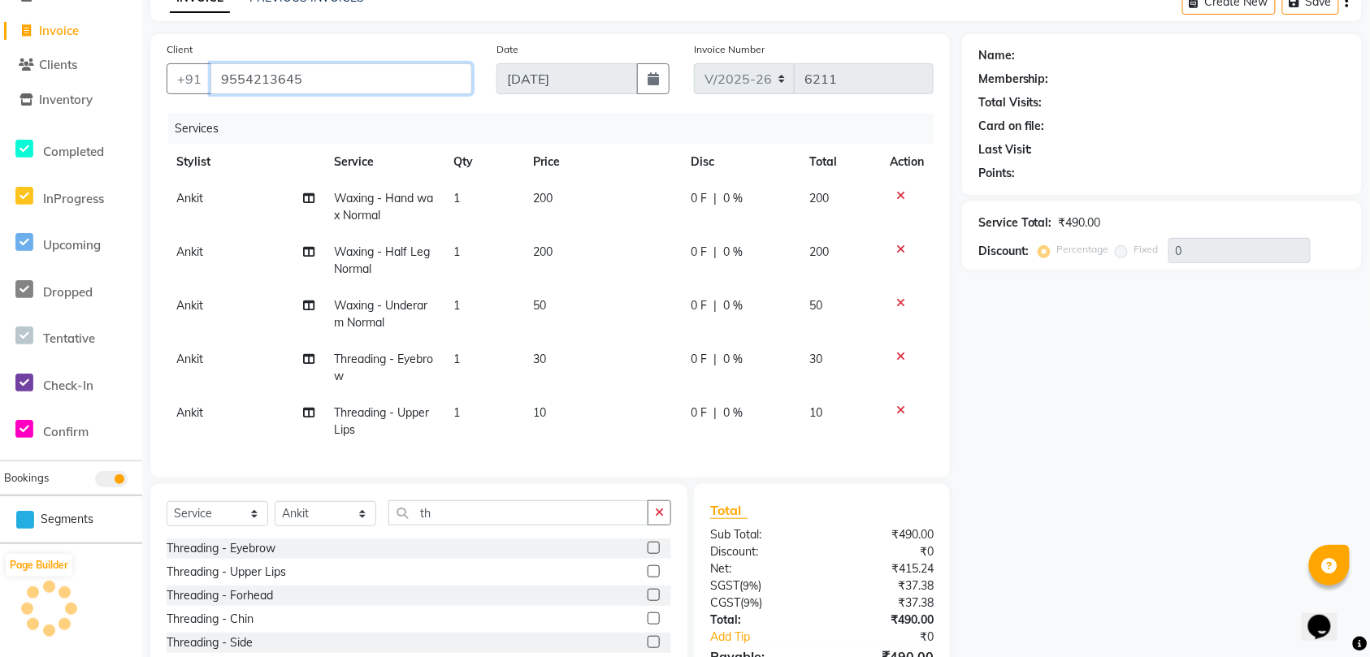
type input "9554213645"
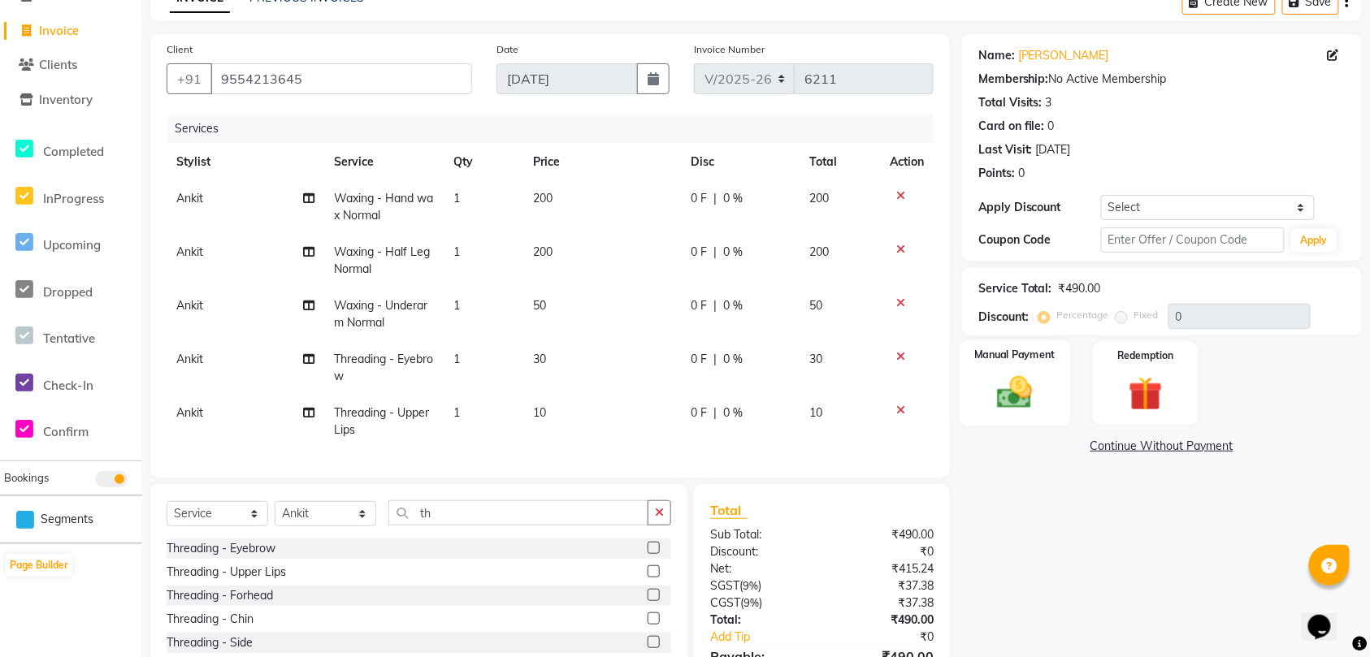
click at [1020, 394] on img at bounding box center [1015, 392] width 58 height 41
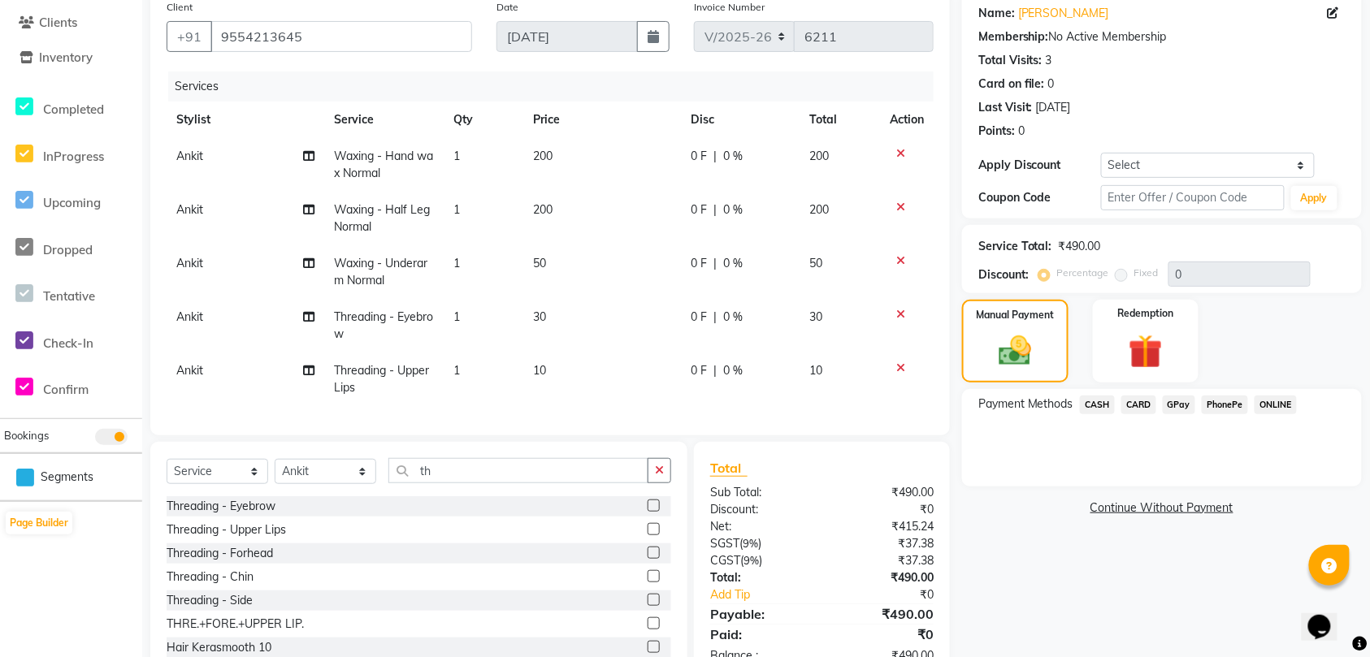
scroll to position [195, 0]
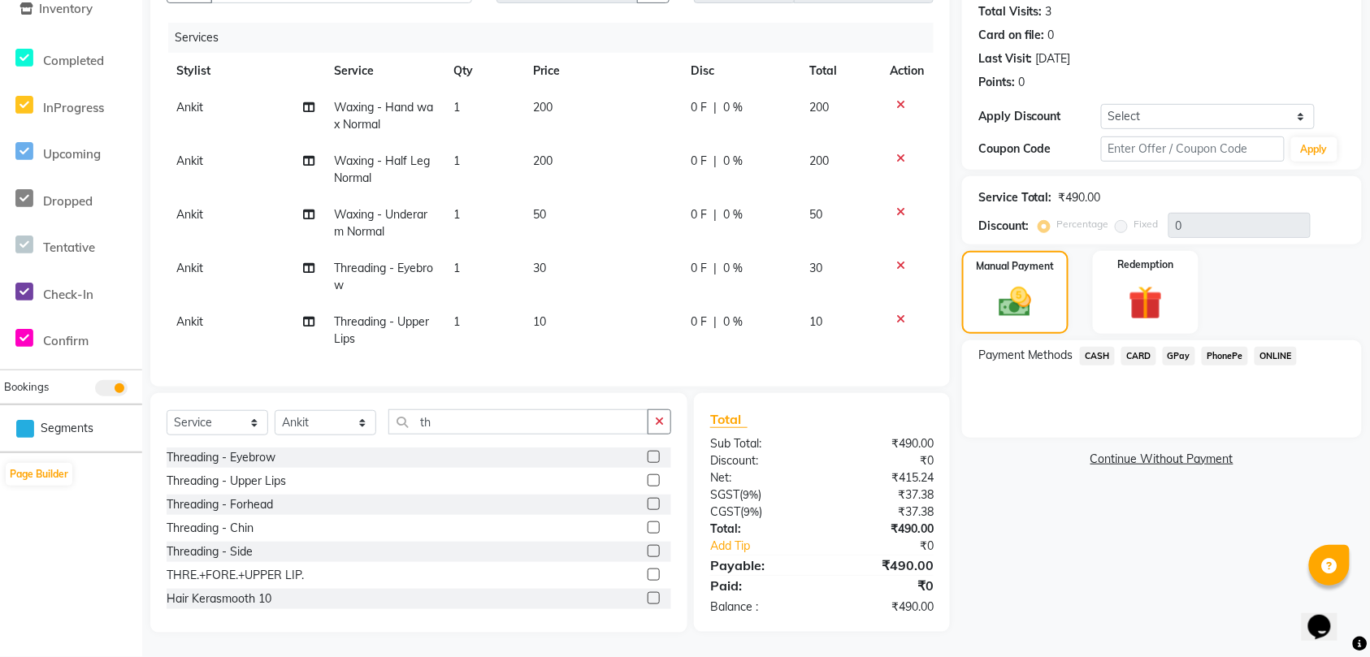
click at [1098, 347] on span "CASH" at bounding box center [1097, 356] width 35 height 19
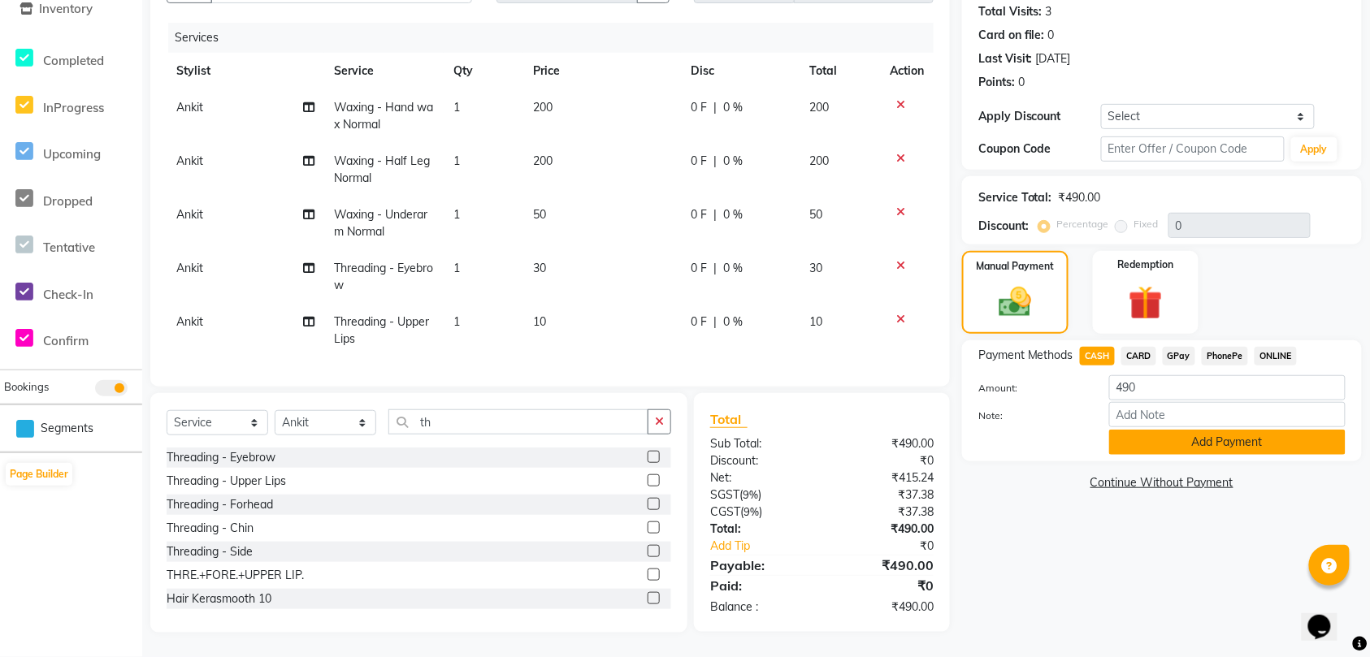
click at [1183, 430] on button "Add Payment" at bounding box center [1227, 442] width 236 height 25
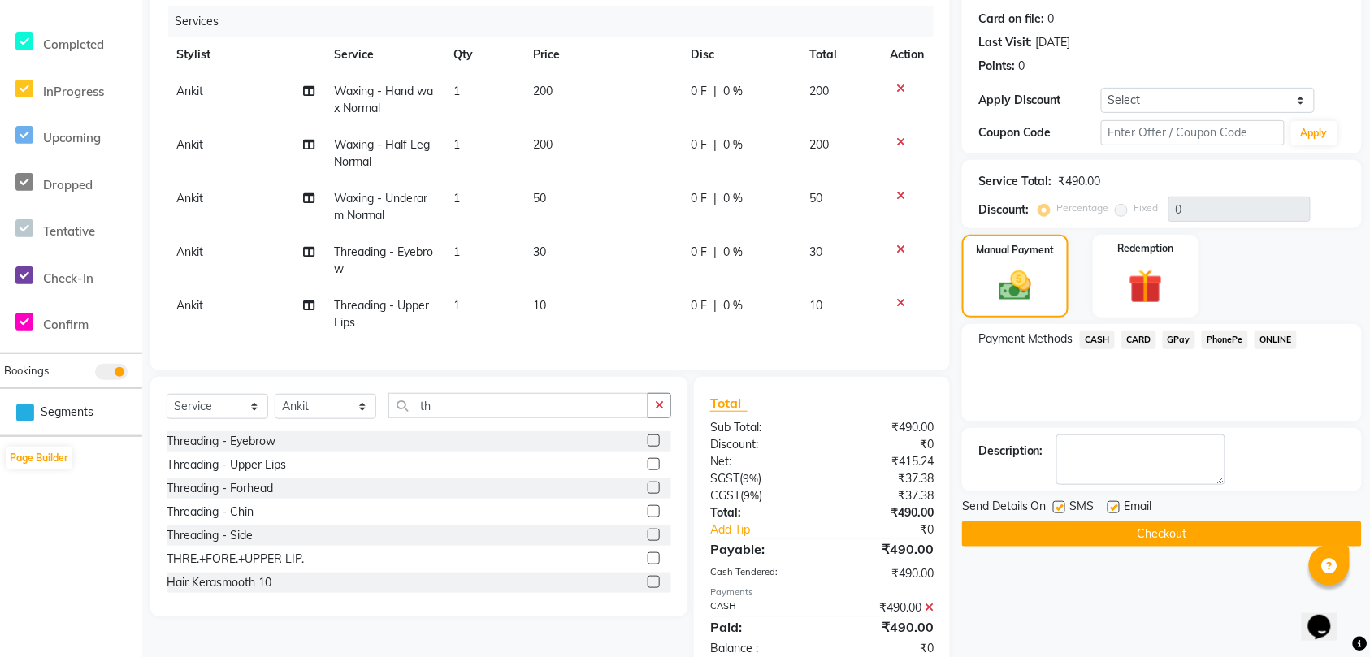
click at [1171, 536] on button "Checkout" at bounding box center [1162, 533] width 400 height 25
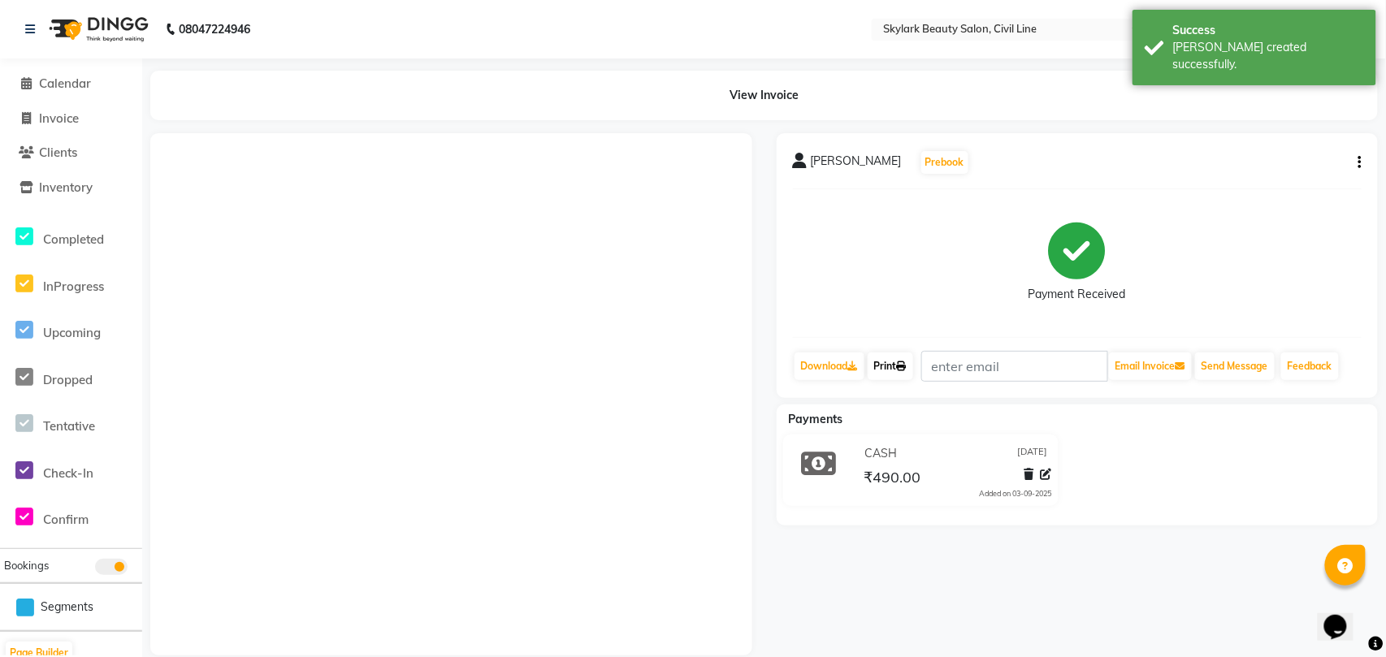
click at [894, 361] on link "Print" at bounding box center [890, 367] width 45 height 28
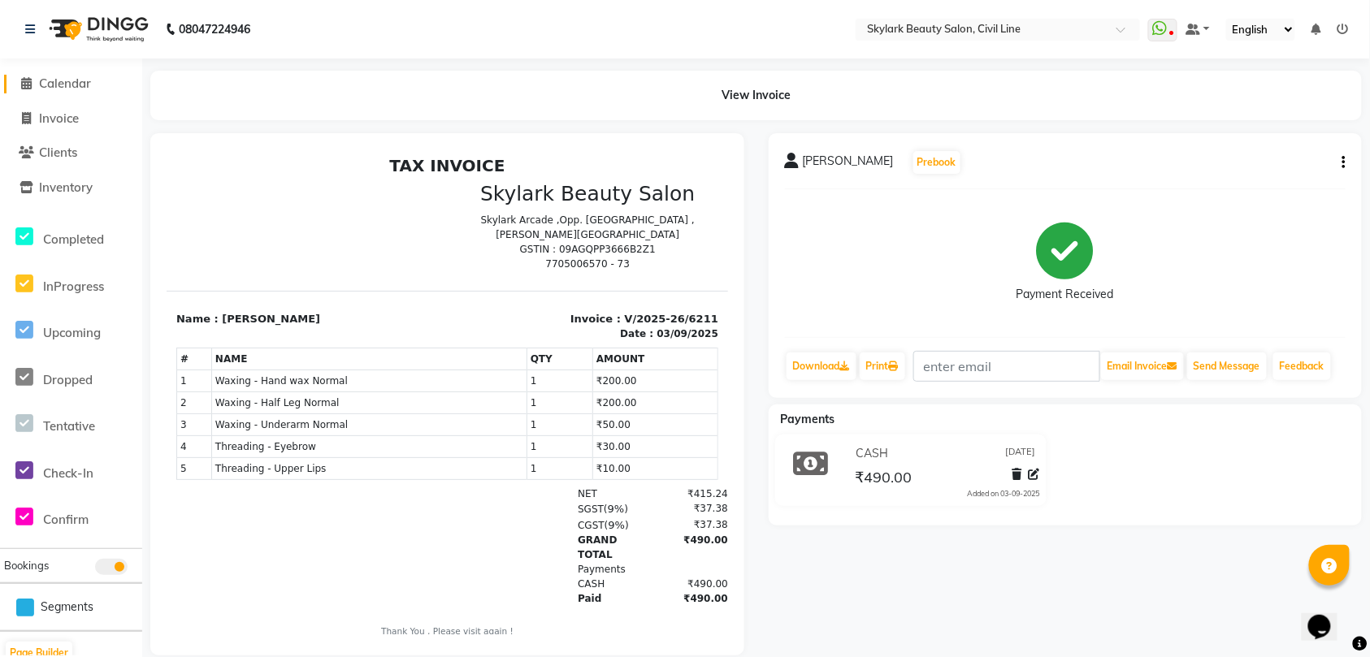
click at [78, 81] on span "Calendar" at bounding box center [65, 83] width 52 height 15
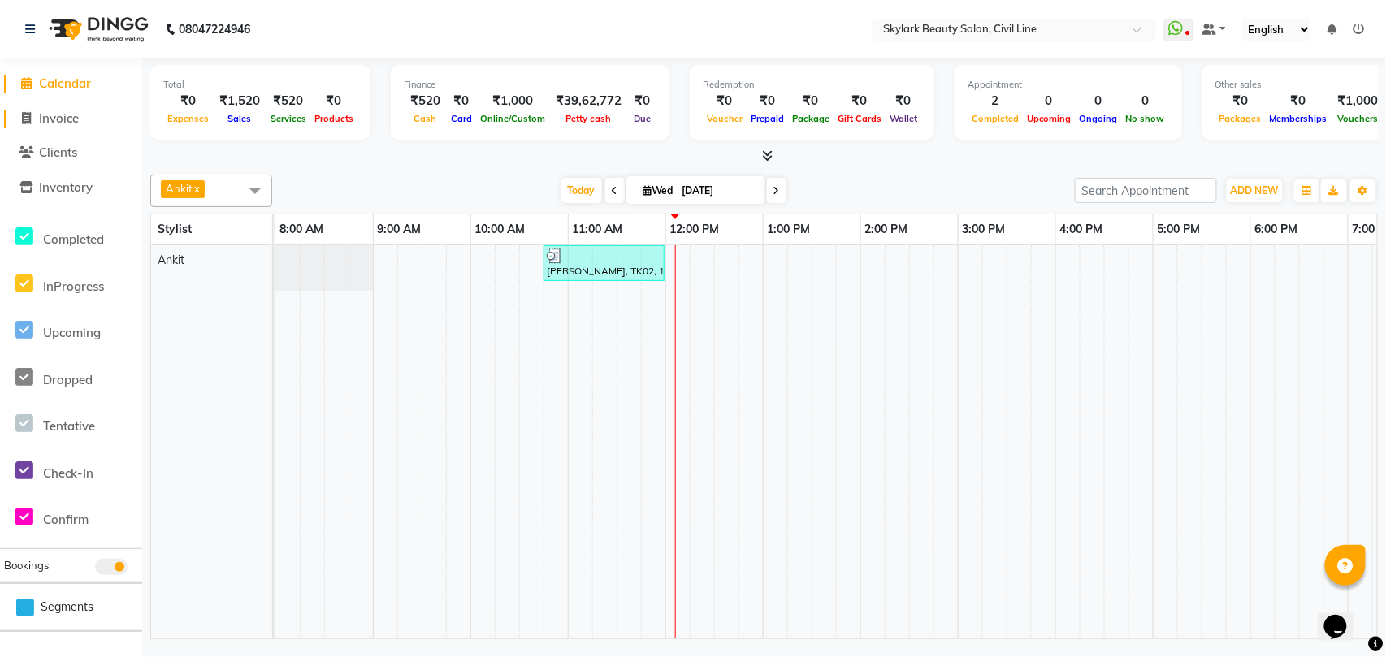
click at [68, 115] on span "Invoice" at bounding box center [59, 117] width 40 height 15
select select "service"
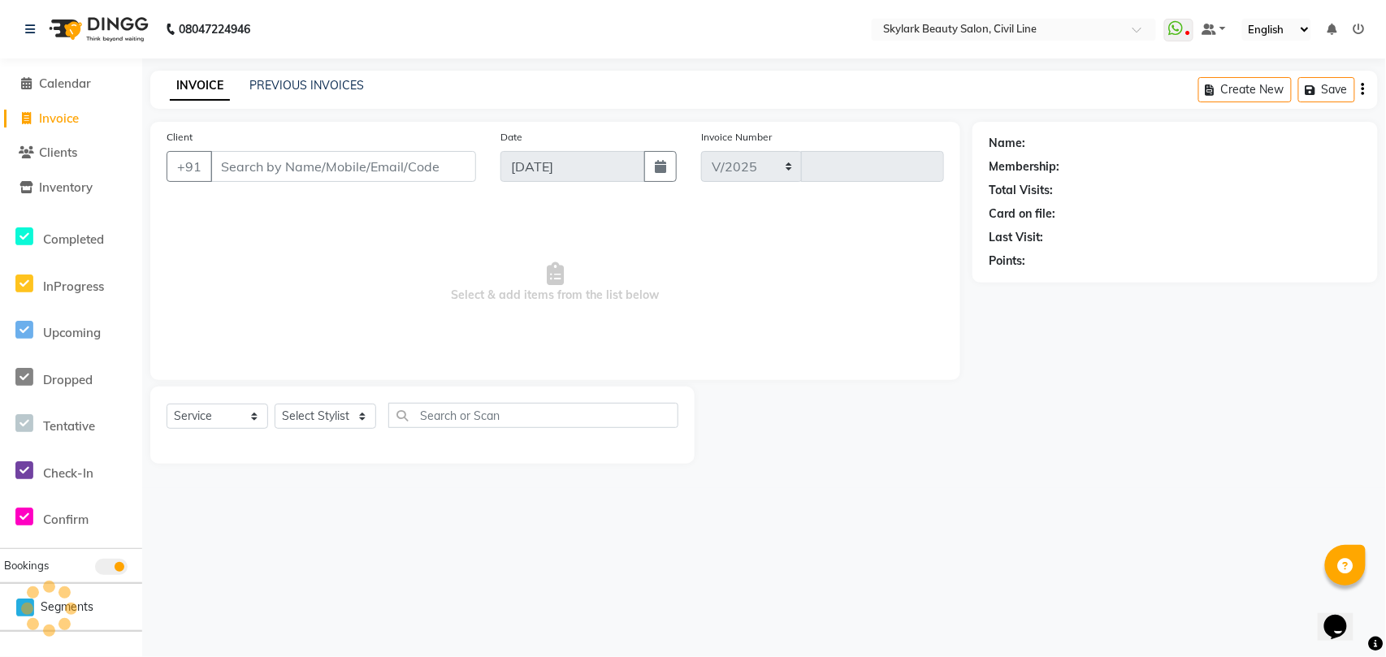
select select "4588"
type input "6212"
click at [309, 419] on select "Select Stylist" at bounding box center [326, 416] width 102 height 25
click at [345, 418] on select "Select Stylist" at bounding box center [326, 416] width 102 height 25
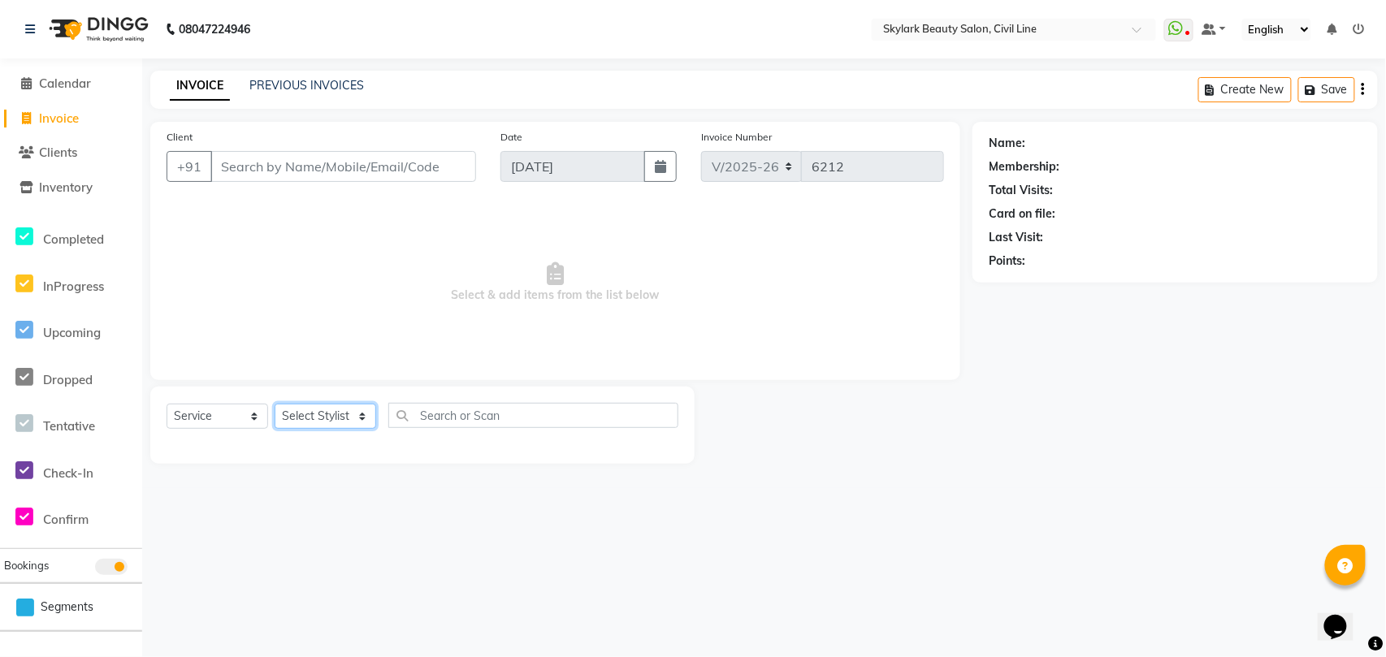
select select "28120"
click at [275, 404] on select "Select Stylist [PERSON_NAME] [PERSON_NAME] [PERSON_NAME] WASU" at bounding box center [326, 416] width 102 height 25
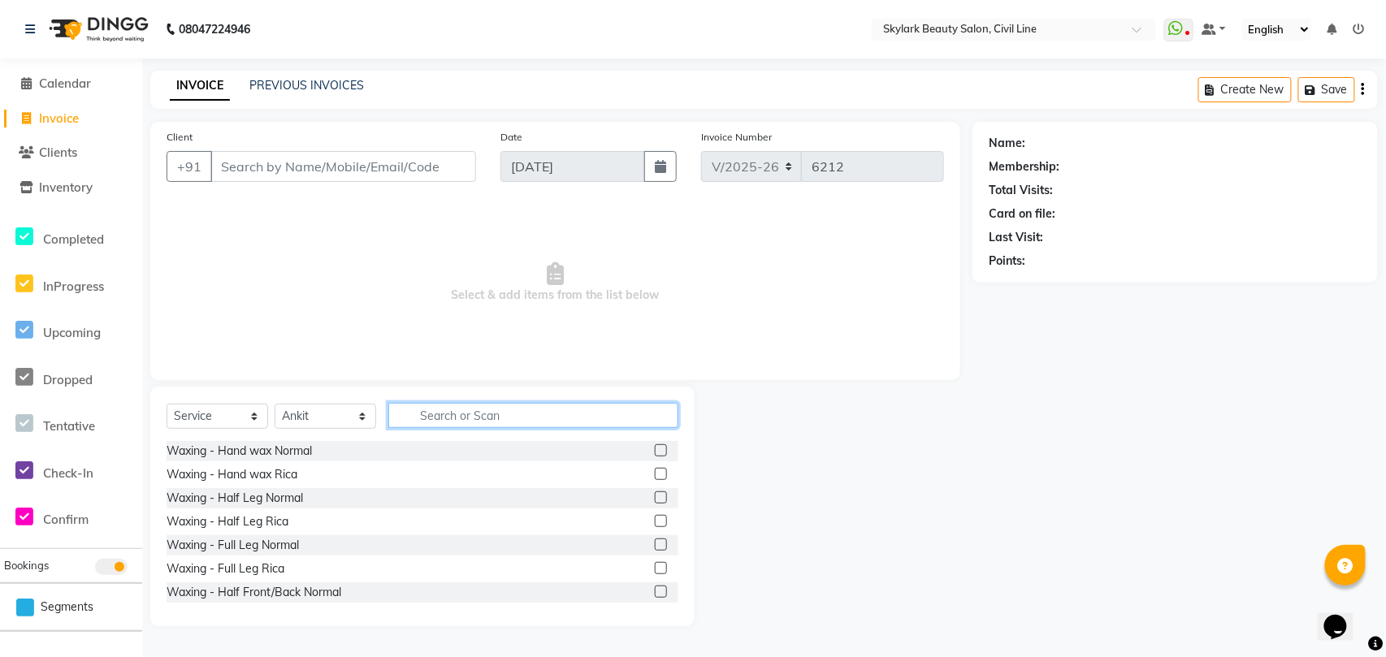
click at [444, 417] on input "text" at bounding box center [533, 415] width 290 height 25
type input "th"
click at [655, 450] on label at bounding box center [661, 450] width 12 height 12
click at [655, 450] on input "checkbox" at bounding box center [660, 451] width 11 height 11
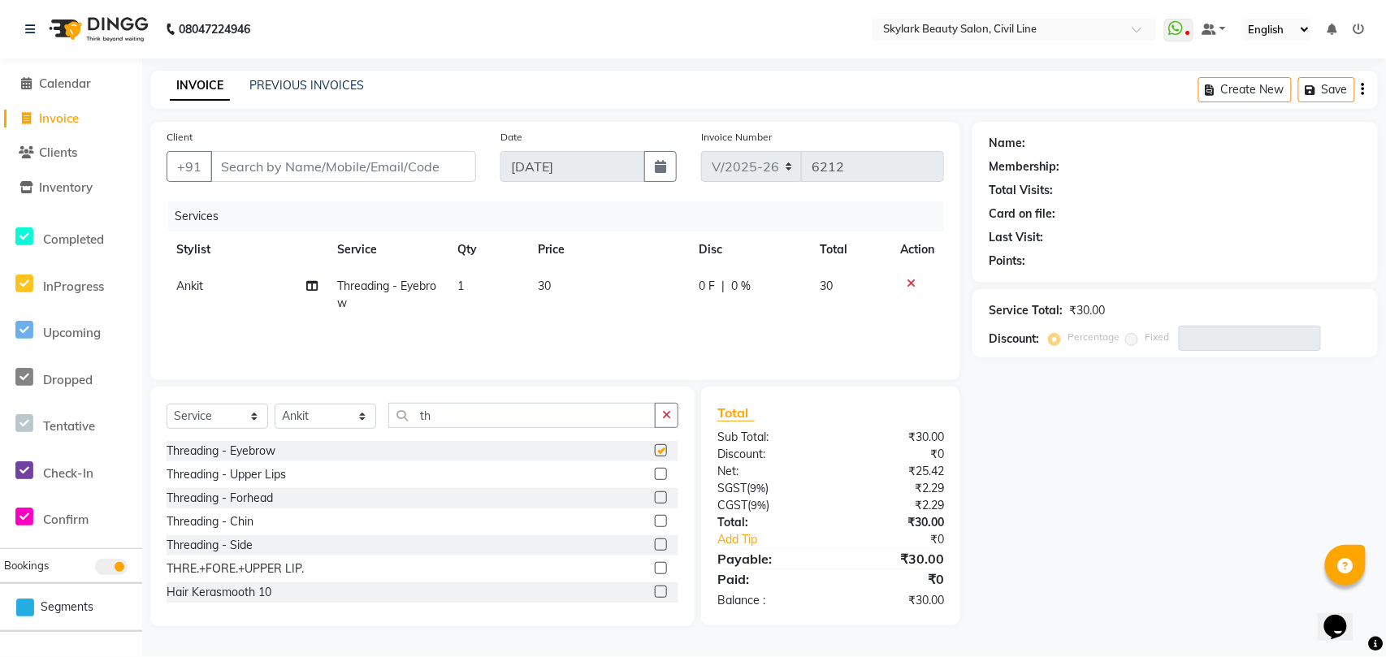
checkbox input "false"
click at [655, 497] on label at bounding box center [661, 497] width 12 height 12
click at [655, 497] on input "checkbox" at bounding box center [660, 498] width 11 height 11
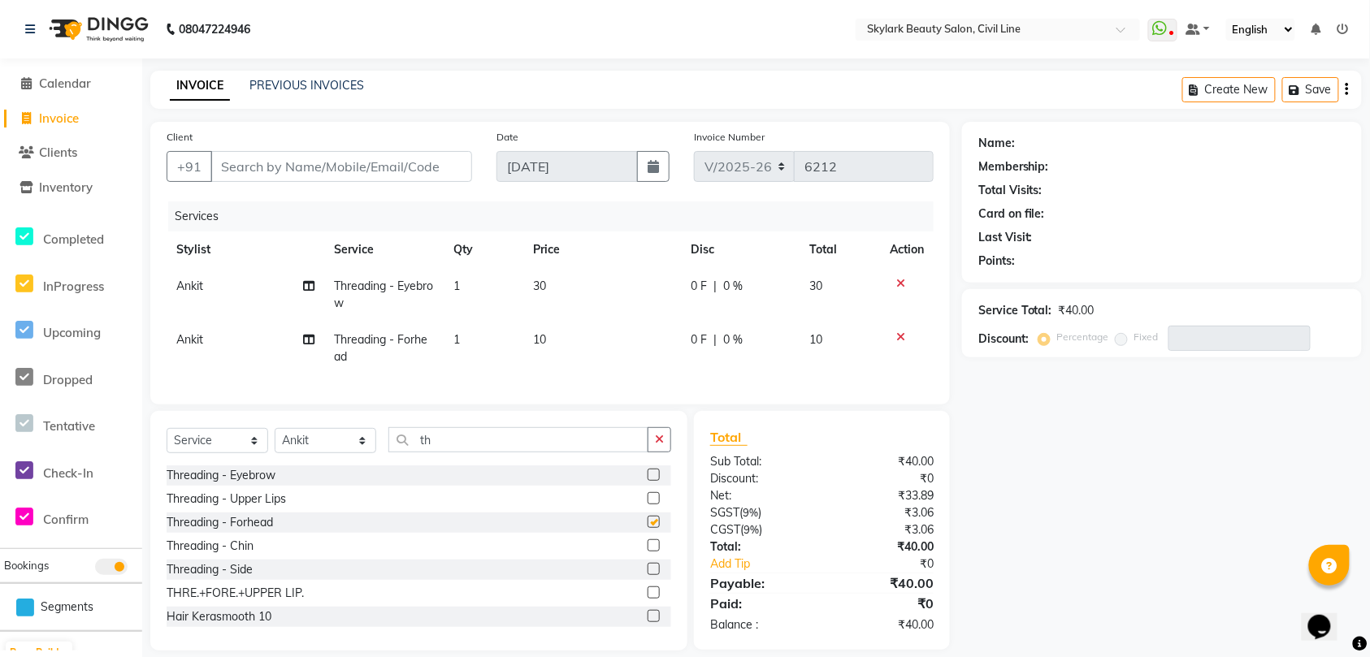
checkbox input "false"
click at [383, 167] on input "Client" at bounding box center [341, 166] width 262 height 31
type input "9"
type input "0"
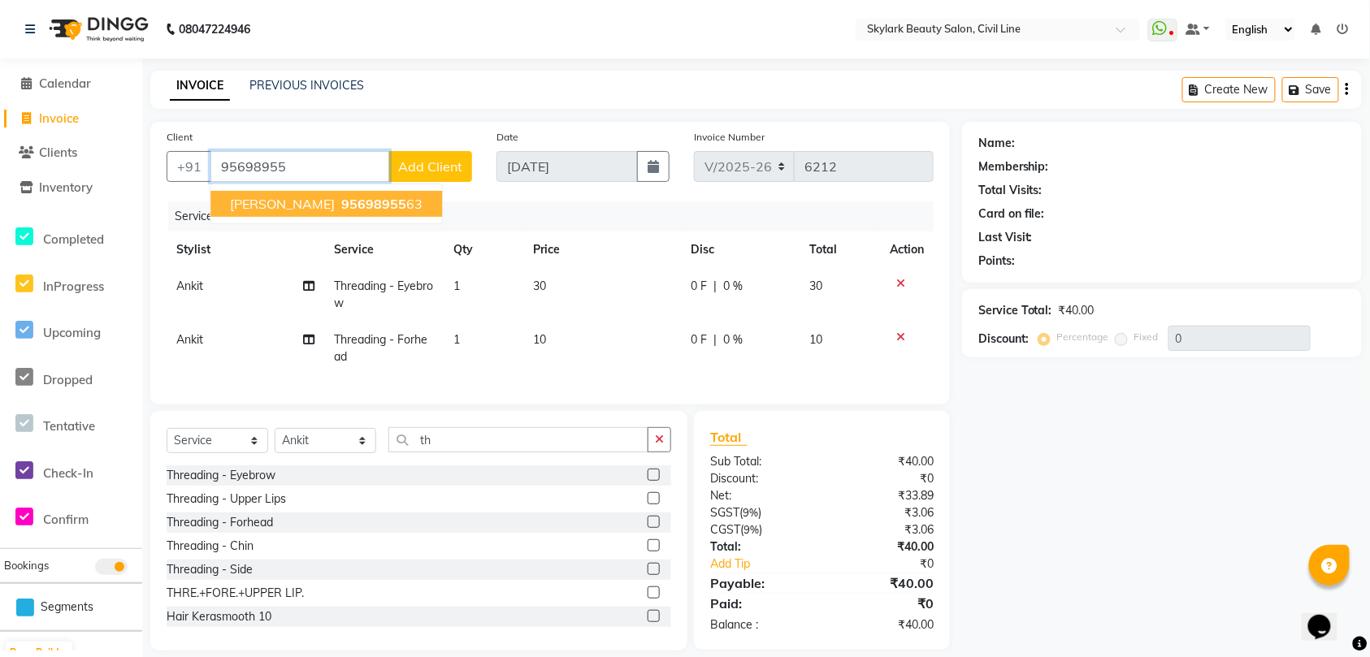
click at [341, 203] on span "95698955" at bounding box center [373, 204] width 65 height 16
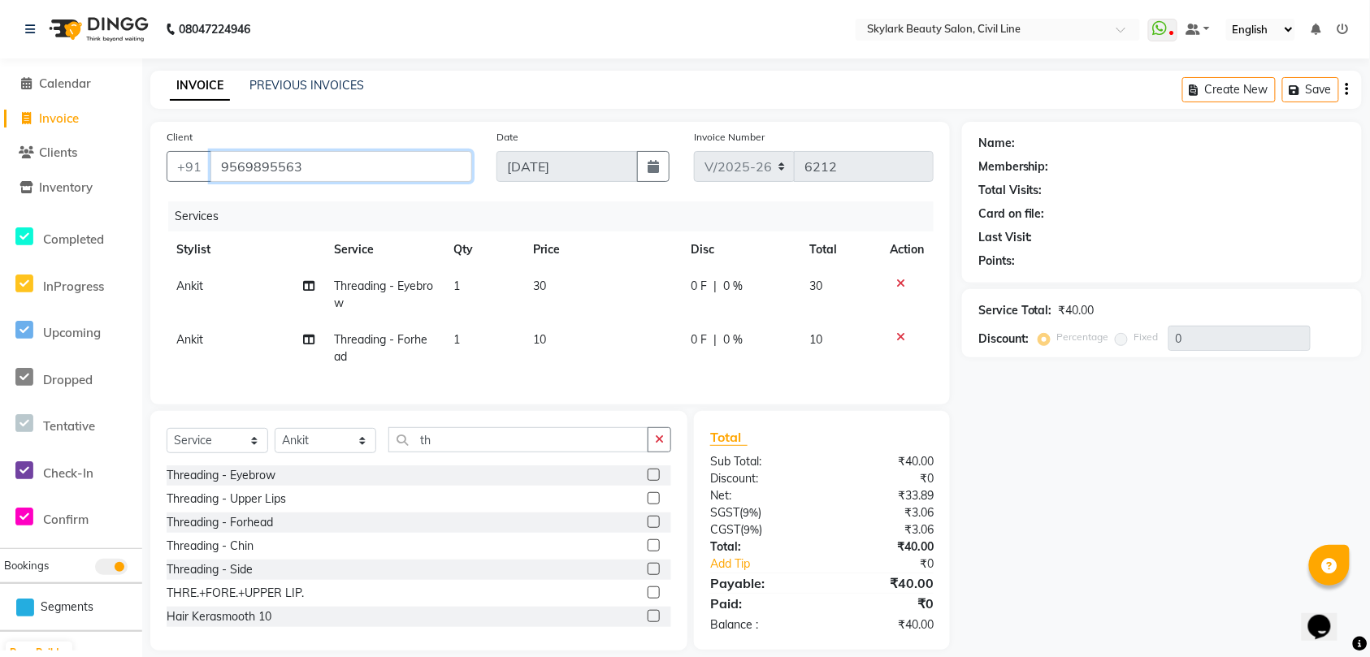
type input "9569895563"
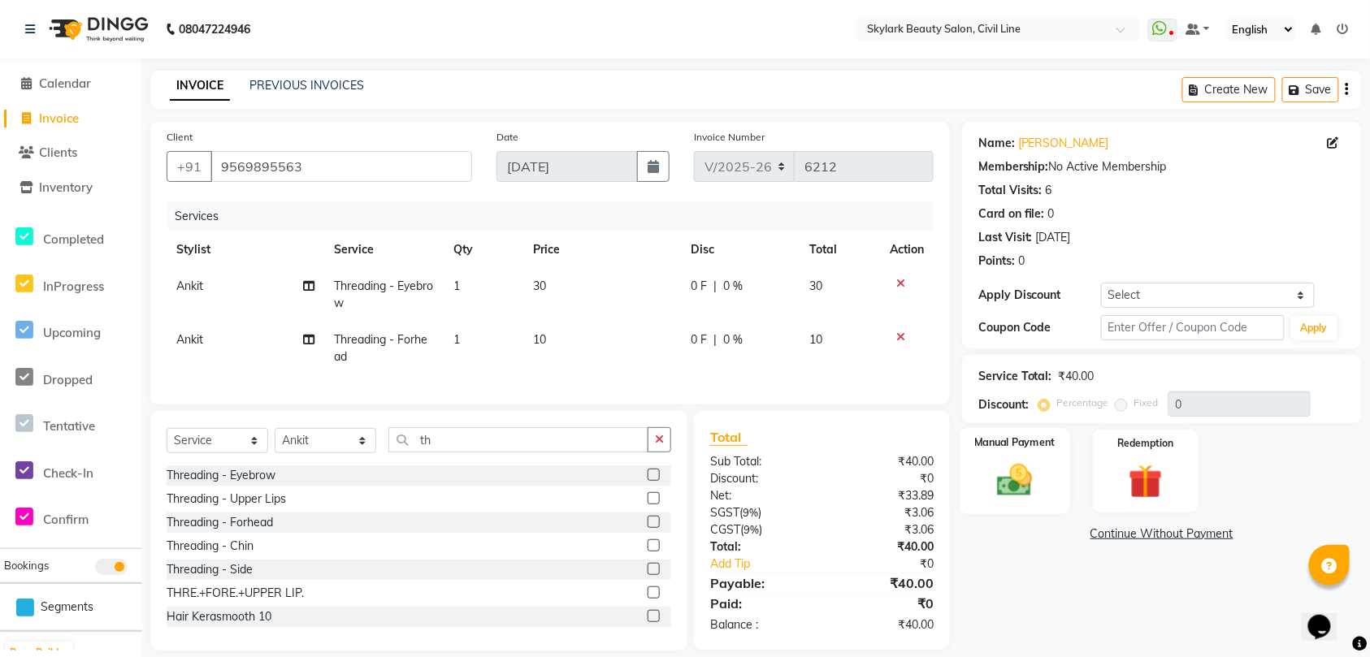
click at [1019, 484] on img at bounding box center [1015, 480] width 58 height 41
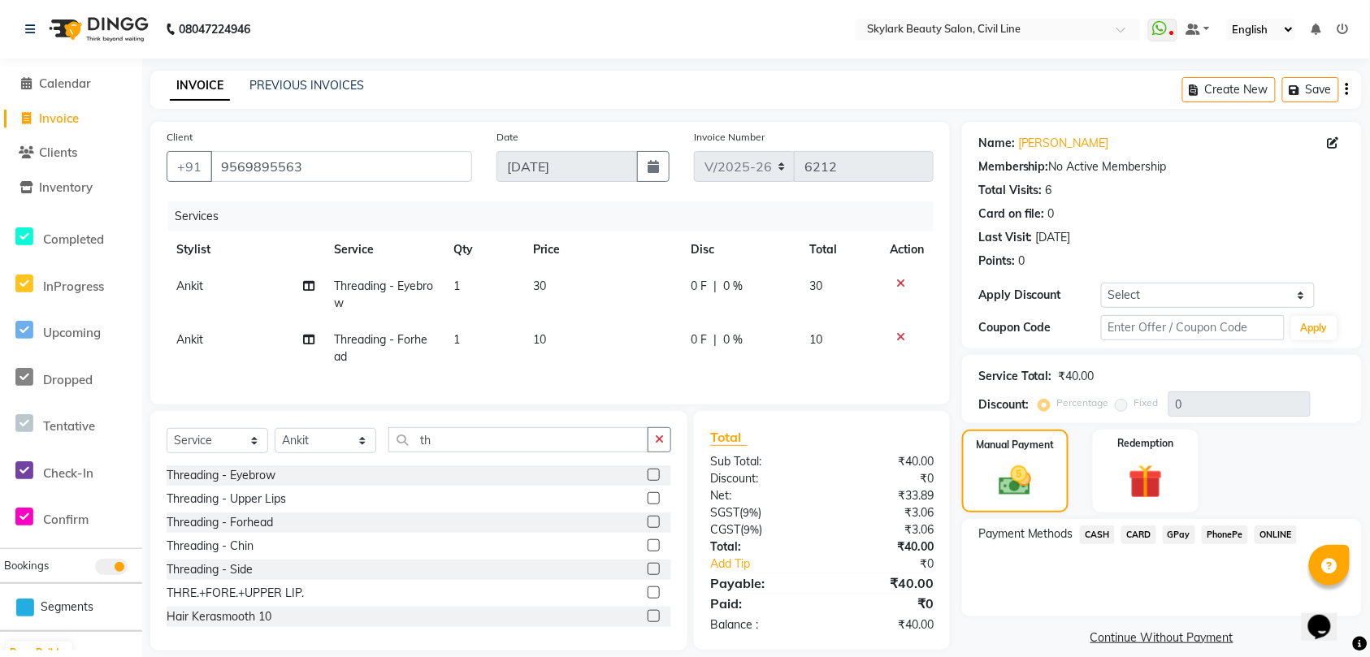
click at [1101, 533] on span "CASH" at bounding box center [1097, 535] width 35 height 19
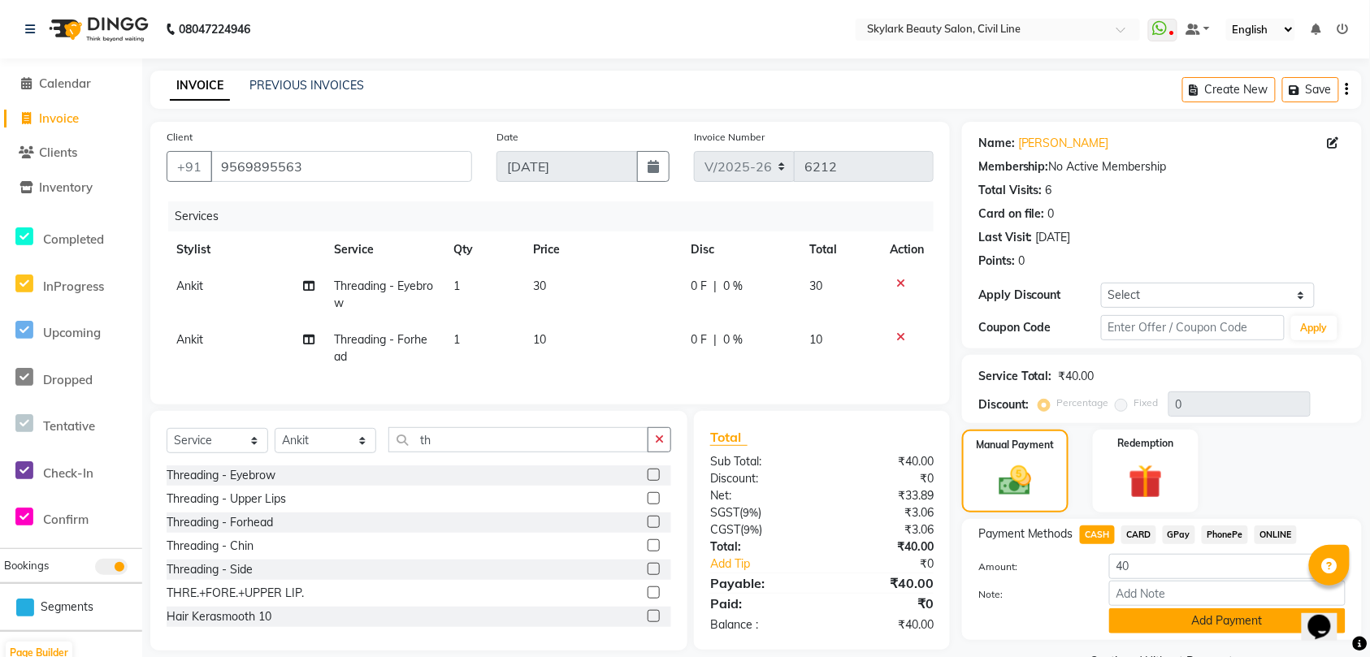
click at [1205, 621] on button "Add Payment" at bounding box center [1227, 620] width 236 height 25
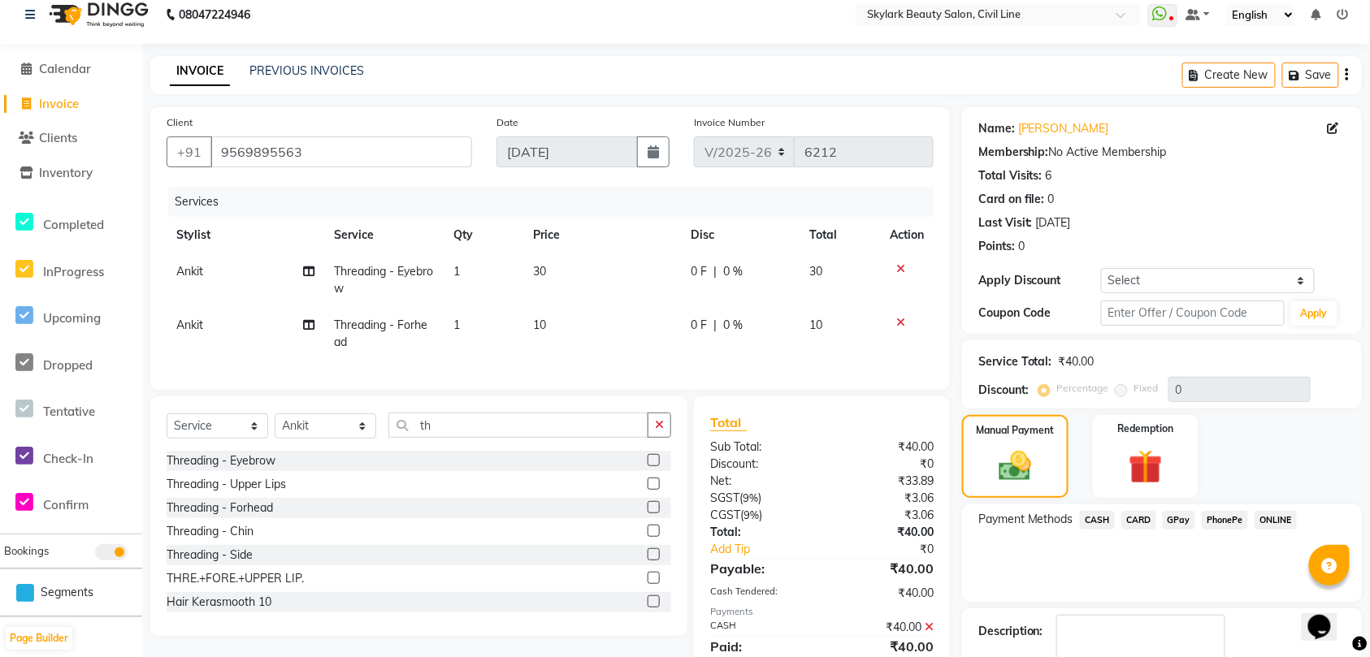
scroll to position [110, 0]
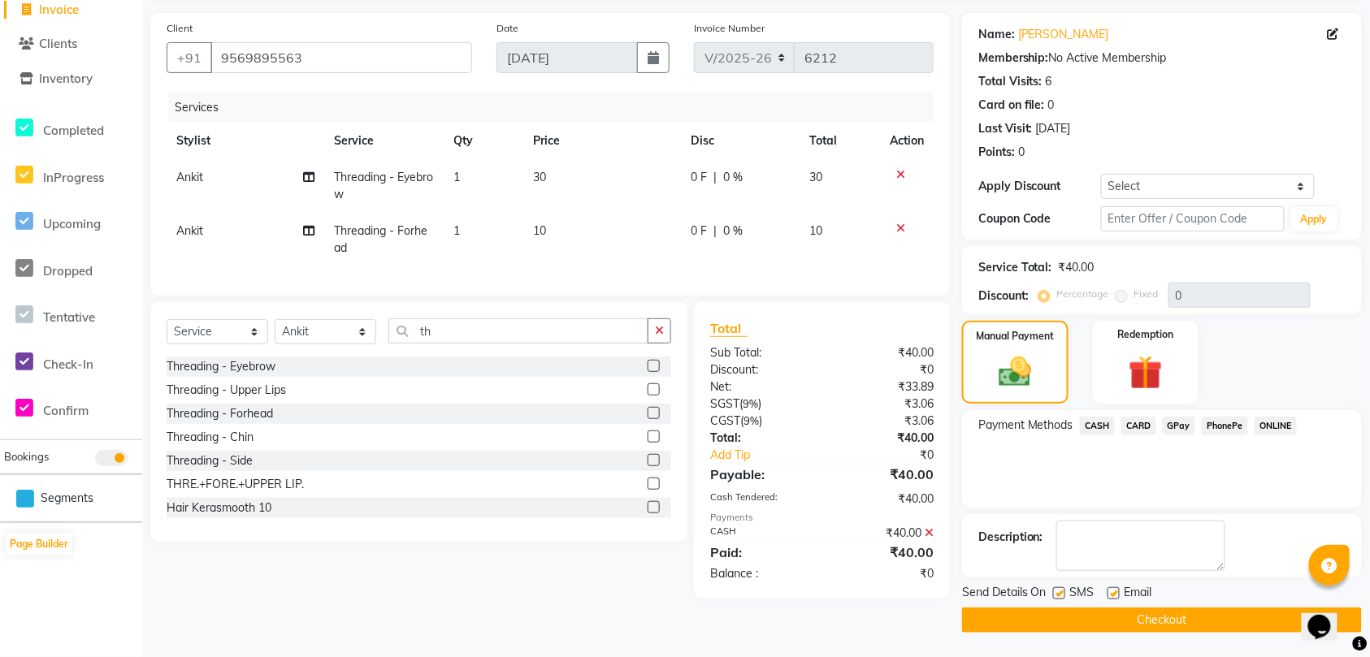
click at [1201, 618] on button "Checkout" at bounding box center [1162, 620] width 400 height 25
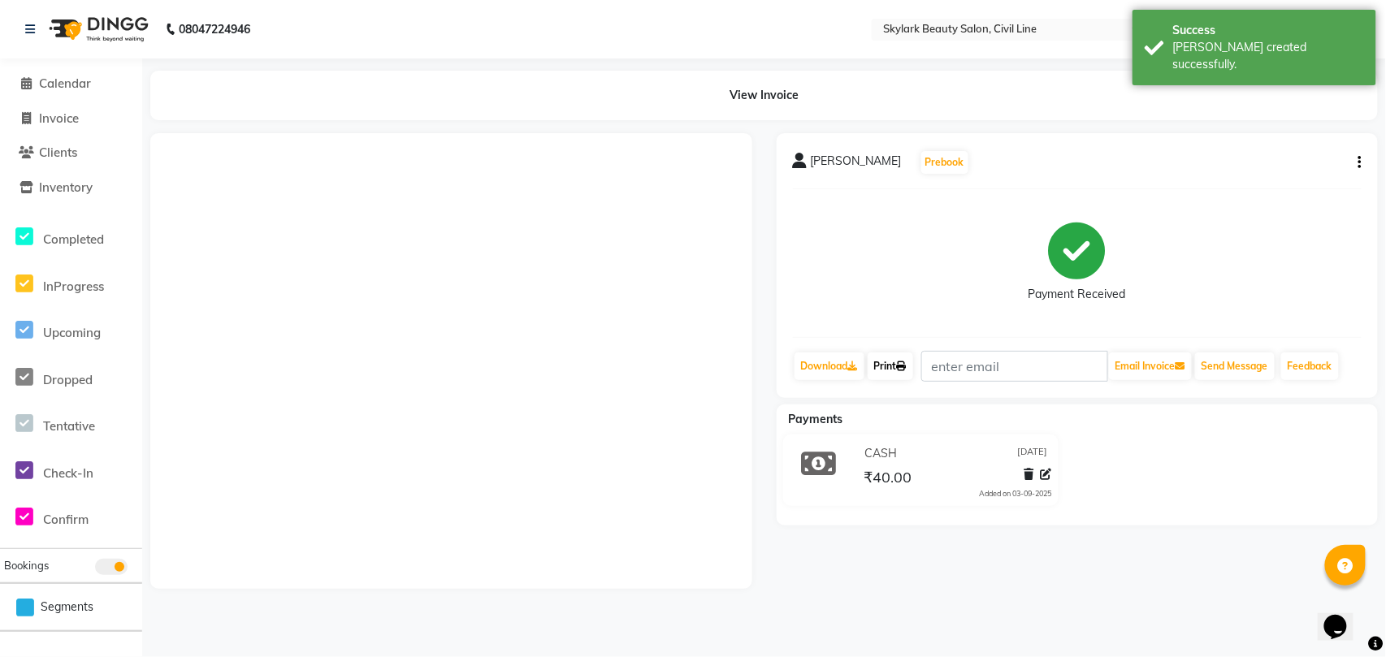
click at [894, 367] on link "Print" at bounding box center [890, 367] width 45 height 28
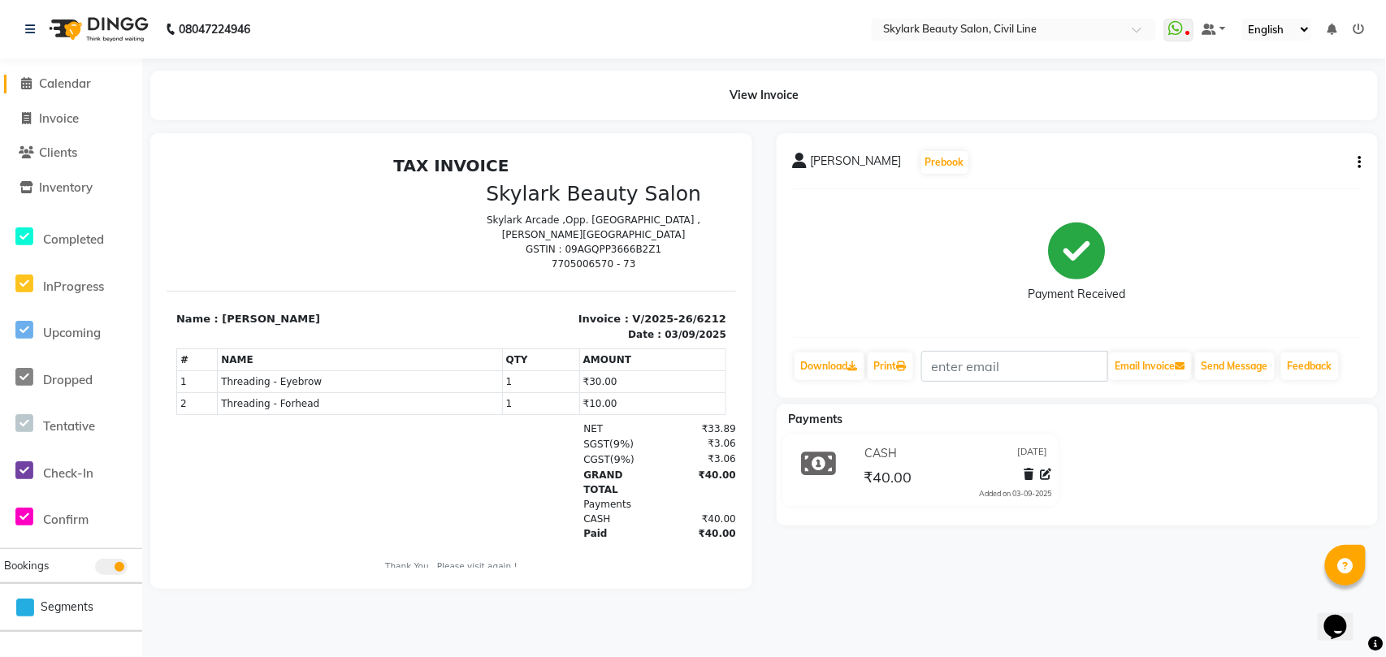
click at [73, 83] on span "Calendar" at bounding box center [65, 83] width 52 height 15
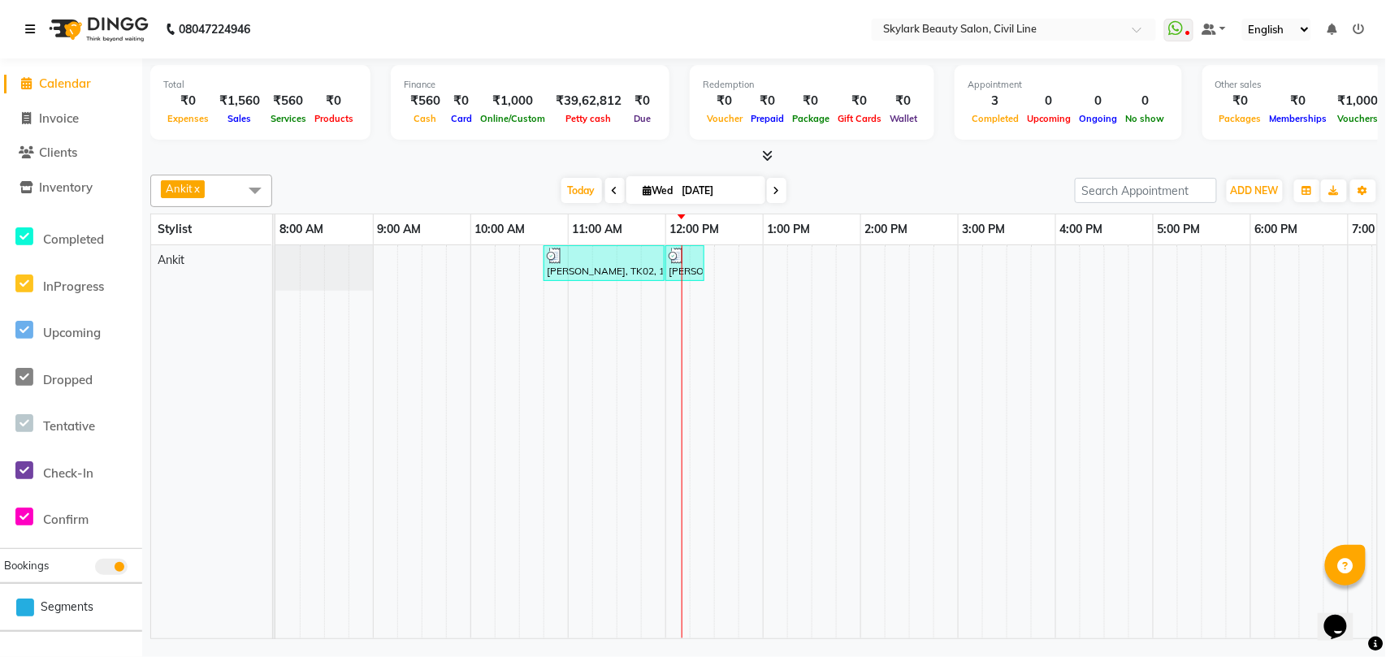
click at [31, 28] on icon at bounding box center [30, 29] width 10 height 11
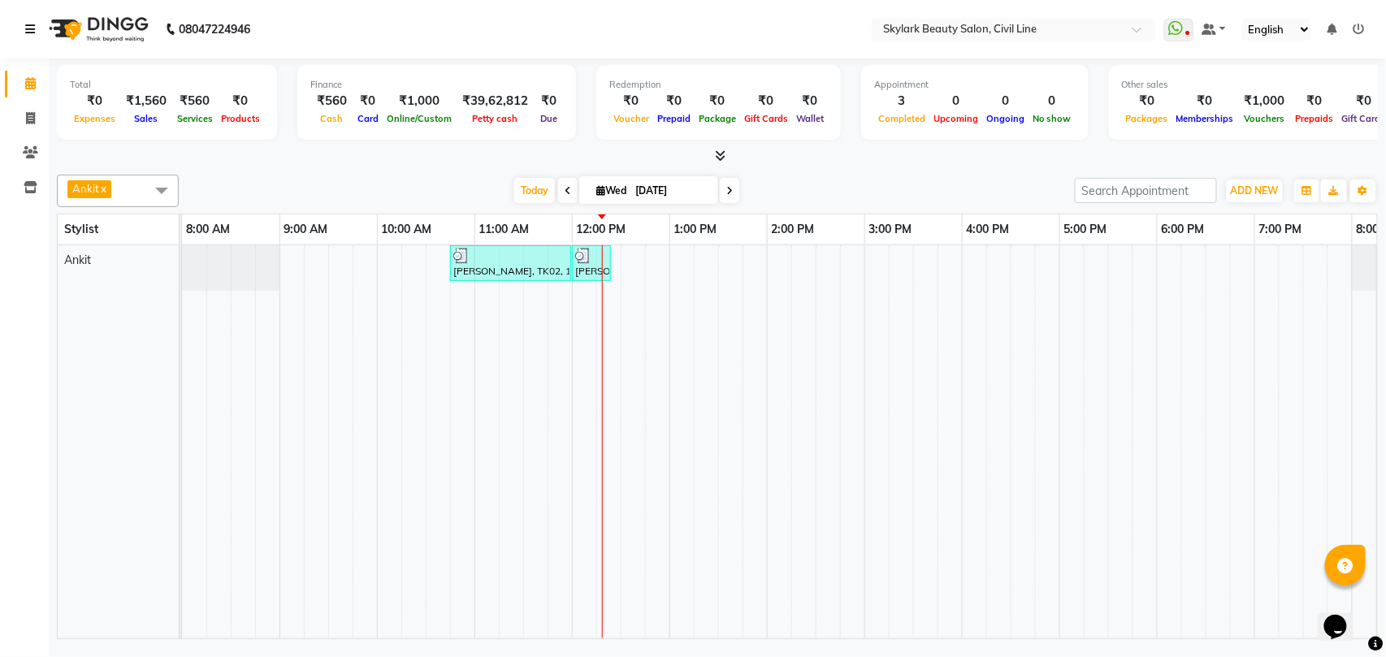
click at [322, 448] on td at bounding box center [316, 441] width 24 height 393
click at [143, 193] on span "Ankit x" at bounding box center [118, 191] width 122 height 32
click at [121, 192] on span "Ankit x" at bounding box center [118, 191] width 122 height 32
click at [29, 117] on icon at bounding box center [30, 118] width 9 height 12
select select "service"
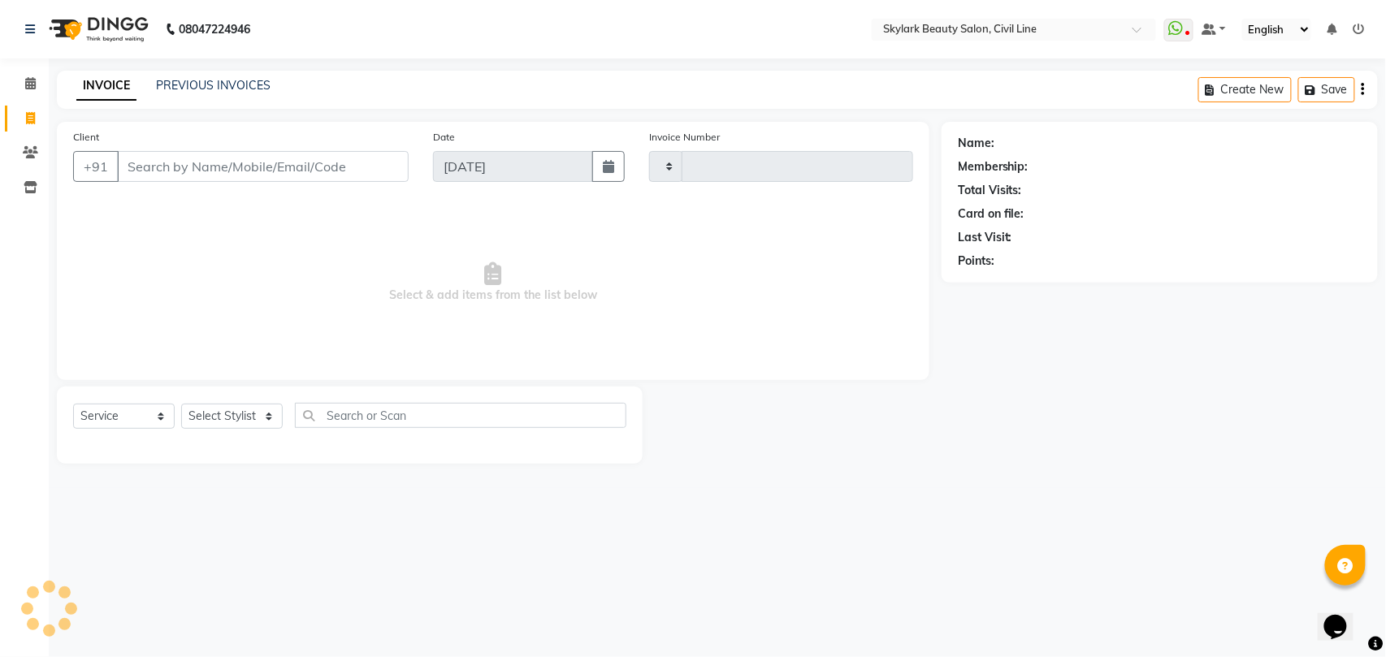
type input "6213"
select select "4588"
click at [239, 413] on select "Select Stylist" at bounding box center [232, 416] width 102 height 25
drag, startPoint x: 236, startPoint y: 398, endPoint x: 237, endPoint y: 411, distance: 13.1
click at [236, 400] on div "Select Service Product Membership Package Voucher Prepaid Gift Card Select Styl…" at bounding box center [350, 425] width 586 height 77
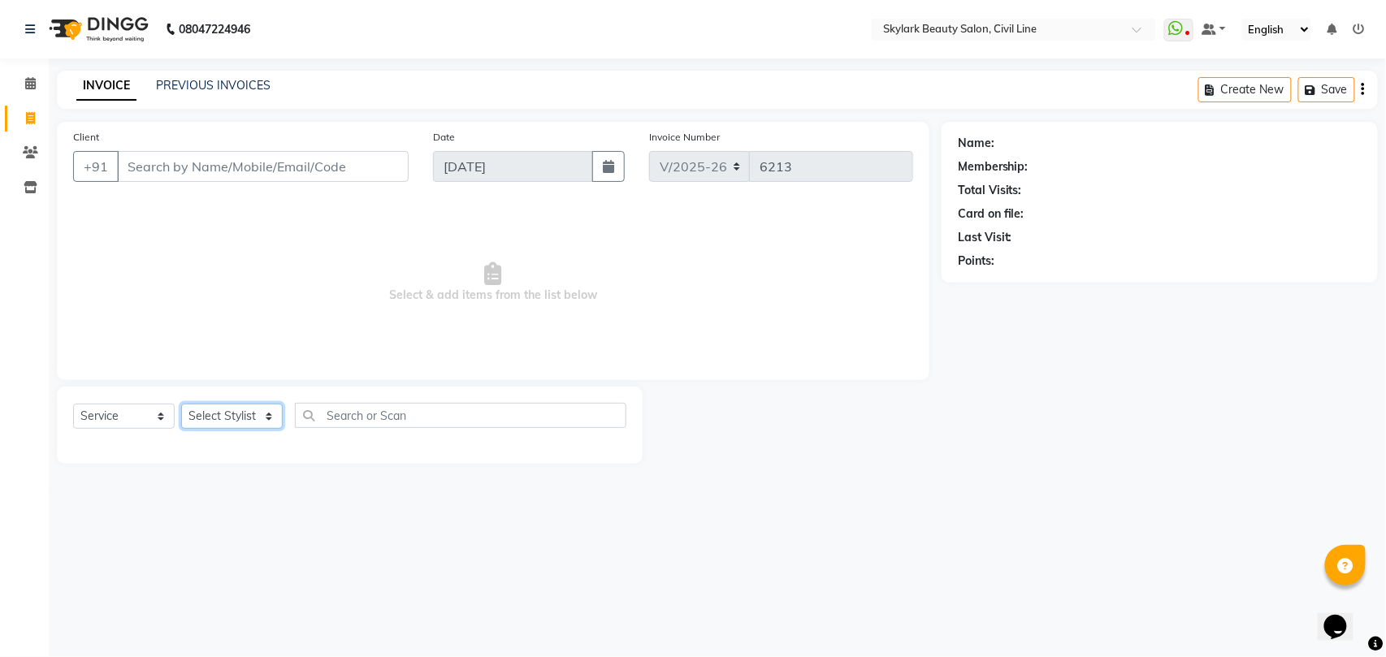
click at [237, 411] on select "Select Stylist" at bounding box center [232, 416] width 102 height 25
click at [253, 414] on select "Select Stylist" at bounding box center [232, 416] width 102 height 25
drag, startPoint x: 253, startPoint y: 414, endPoint x: 252, endPoint y: 505, distance: 91.0
click at [253, 423] on select "Select Stylist" at bounding box center [232, 416] width 102 height 25
select select "28120"
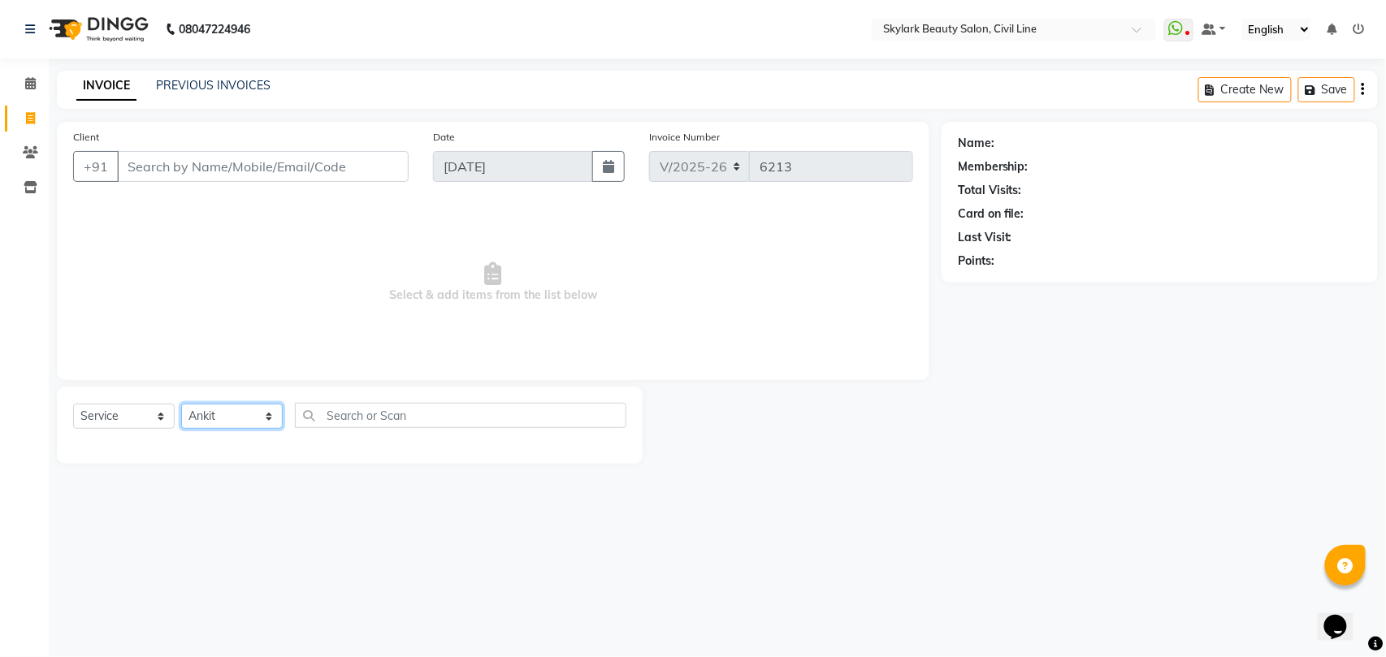
click at [181, 404] on select "Select Stylist [PERSON_NAME] [PERSON_NAME] [PERSON_NAME] WASU" at bounding box center [232, 416] width 102 height 25
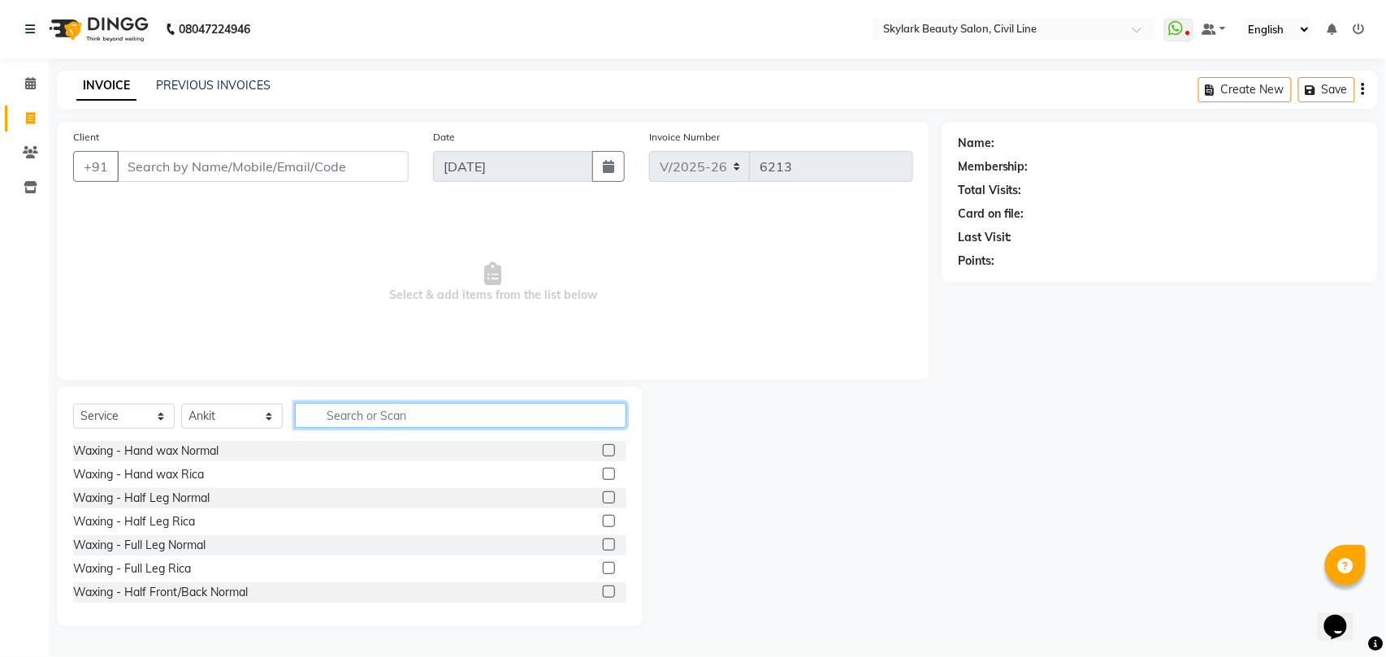
click at [380, 403] on input "text" at bounding box center [460, 415] width 331 height 25
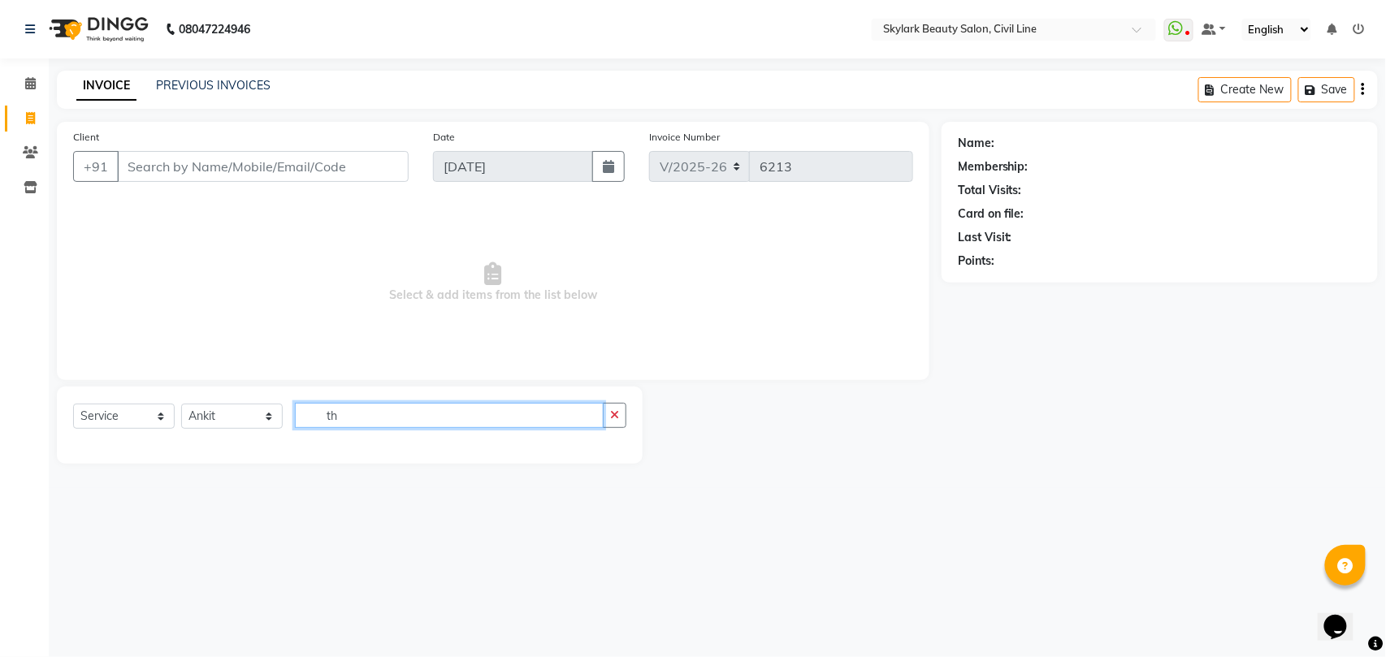
type input "t"
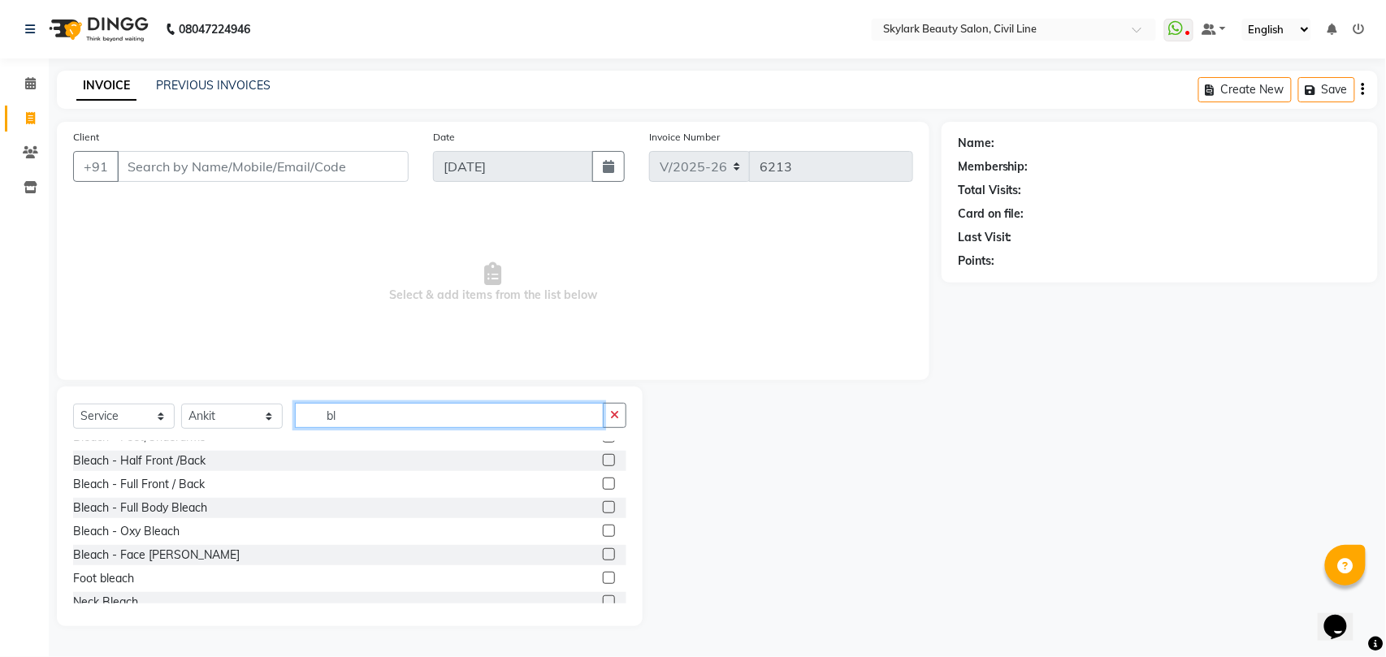
scroll to position [82, 0]
type input "bl"
click at [603, 557] on label at bounding box center [609, 557] width 12 height 12
click at [603, 557] on input "checkbox" at bounding box center [608, 557] width 11 height 11
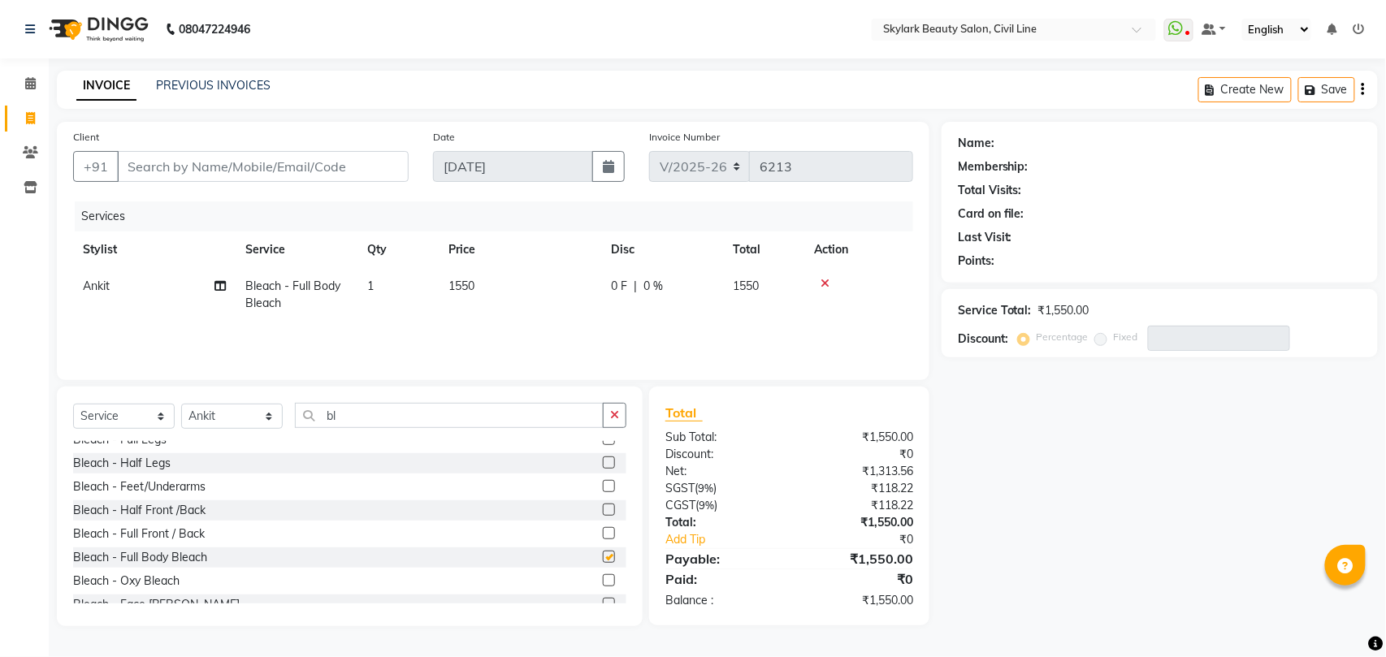
checkbox input "false"
click at [824, 284] on icon at bounding box center [824, 283] width 9 height 11
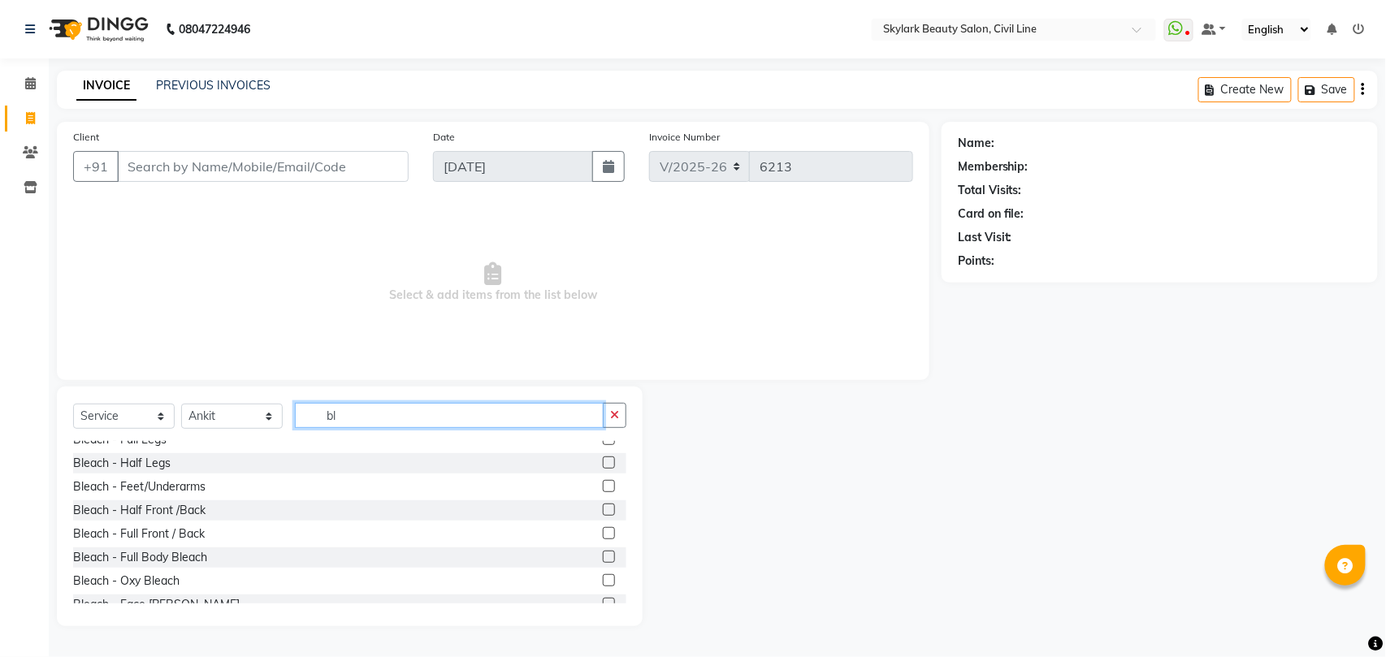
click at [563, 417] on input "bl" at bounding box center [449, 415] width 309 height 25
type input "b"
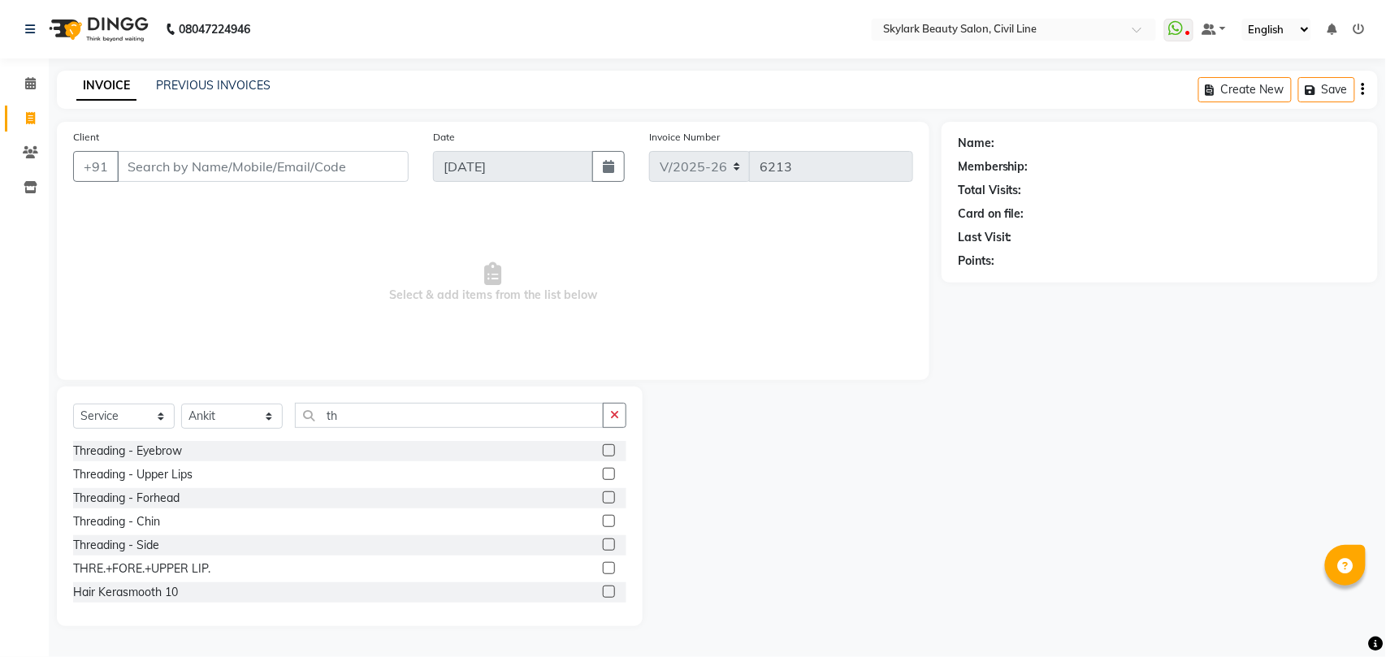
click at [790, 453] on div at bounding box center [792, 507] width 299 height 240
click at [418, 413] on input "th" at bounding box center [449, 415] width 309 height 25
type input "t"
click at [219, 420] on select "Select Stylist [PERSON_NAME] [PERSON_NAME] [PERSON_NAME] WASU" at bounding box center [232, 416] width 102 height 25
click at [181, 404] on select "Select Stylist [PERSON_NAME] [PERSON_NAME] [PERSON_NAME] WASU" at bounding box center [232, 416] width 102 height 25
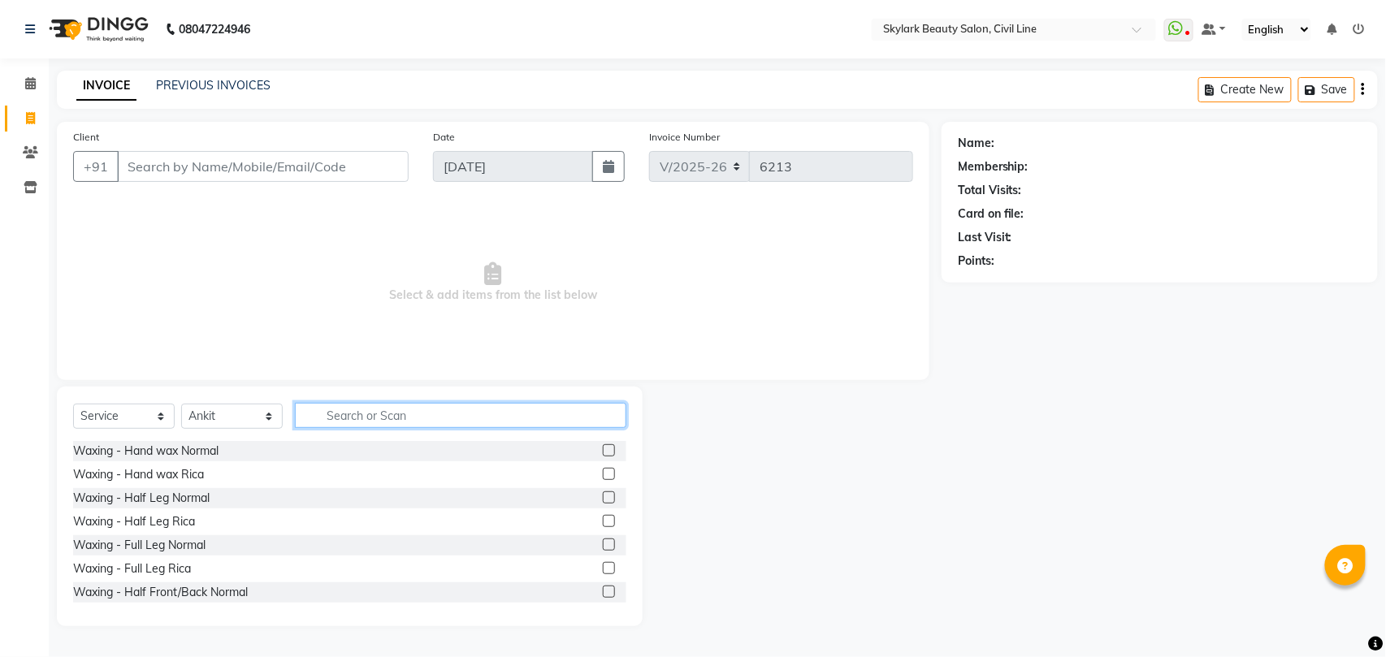
click at [420, 416] on input "text" at bounding box center [460, 415] width 331 height 25
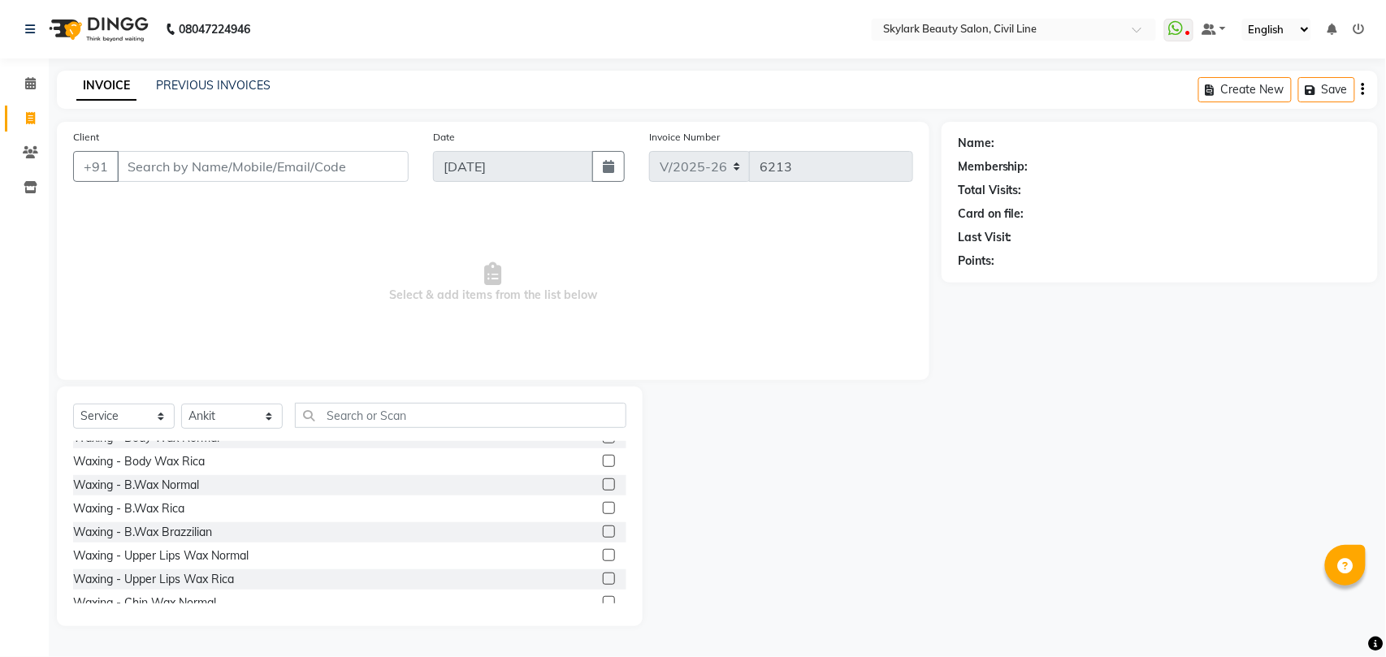
scroll to position [325, 0]
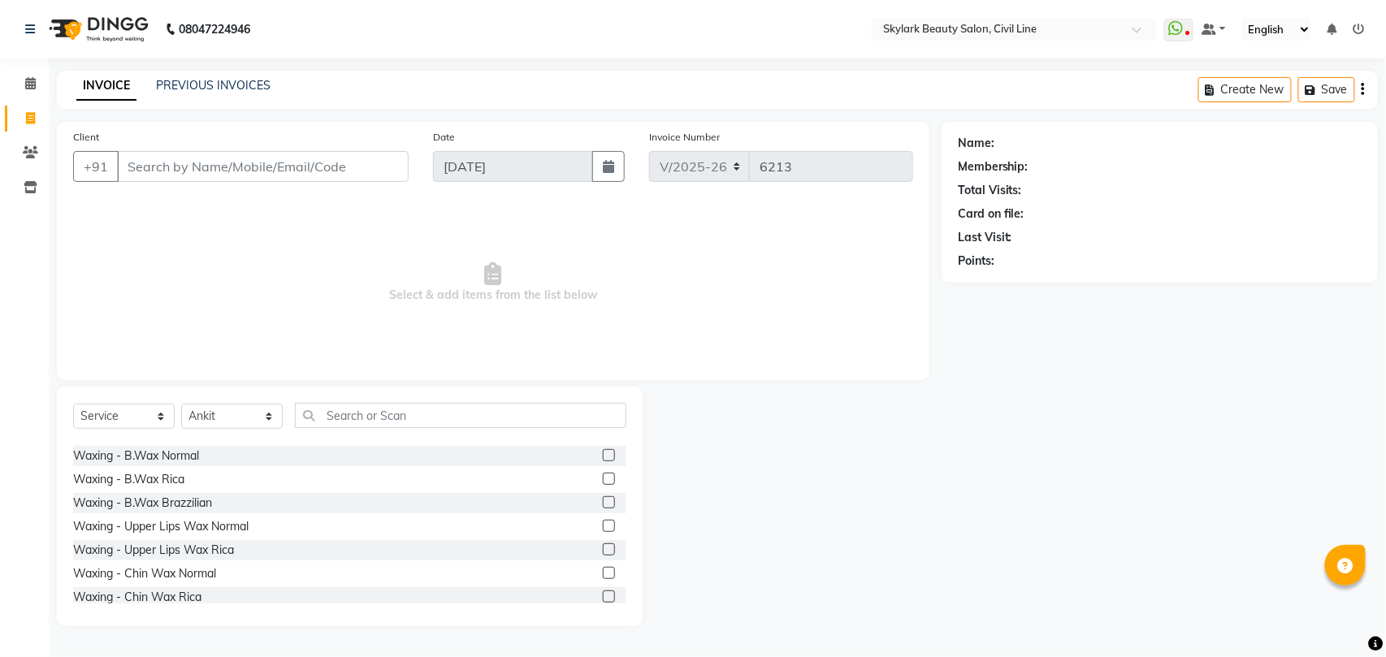
click at [603, 549] on label at bounding box center [609, 549] width 12 height 12
click at [603, 549] on input "checkbox" at bounding box center [608, 550] width 11 height 11
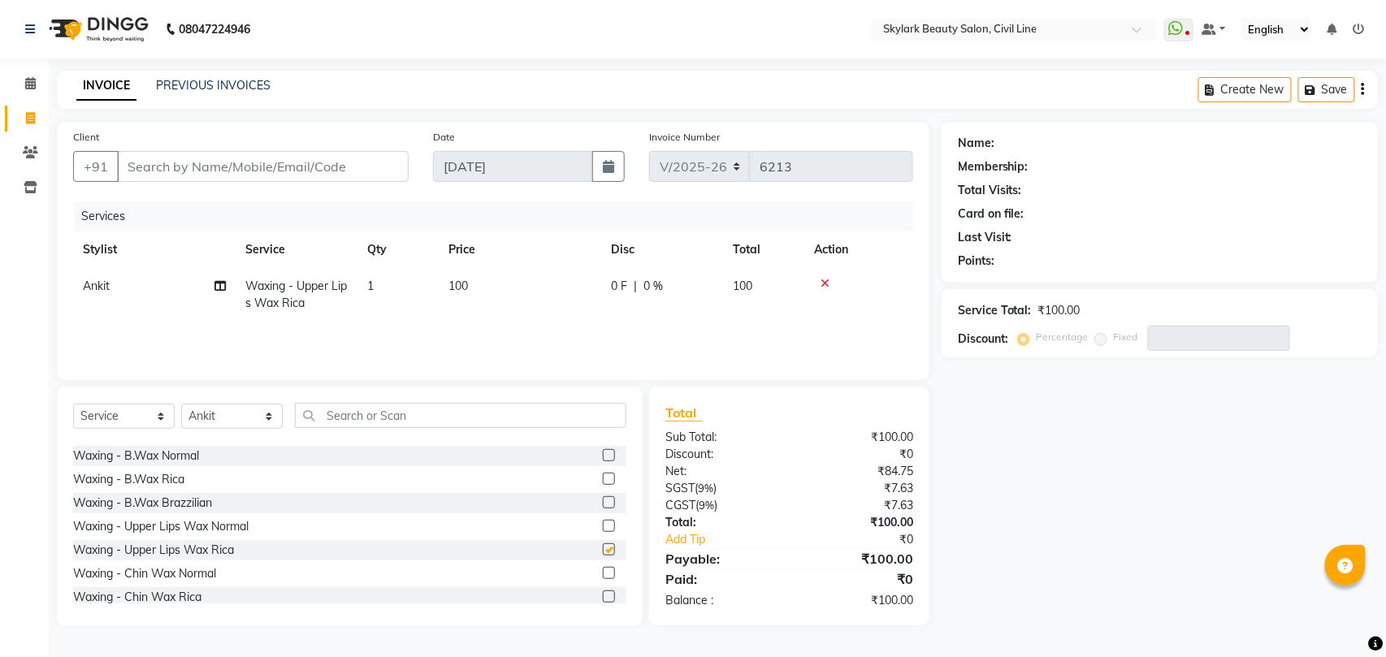
checkbox input "false"
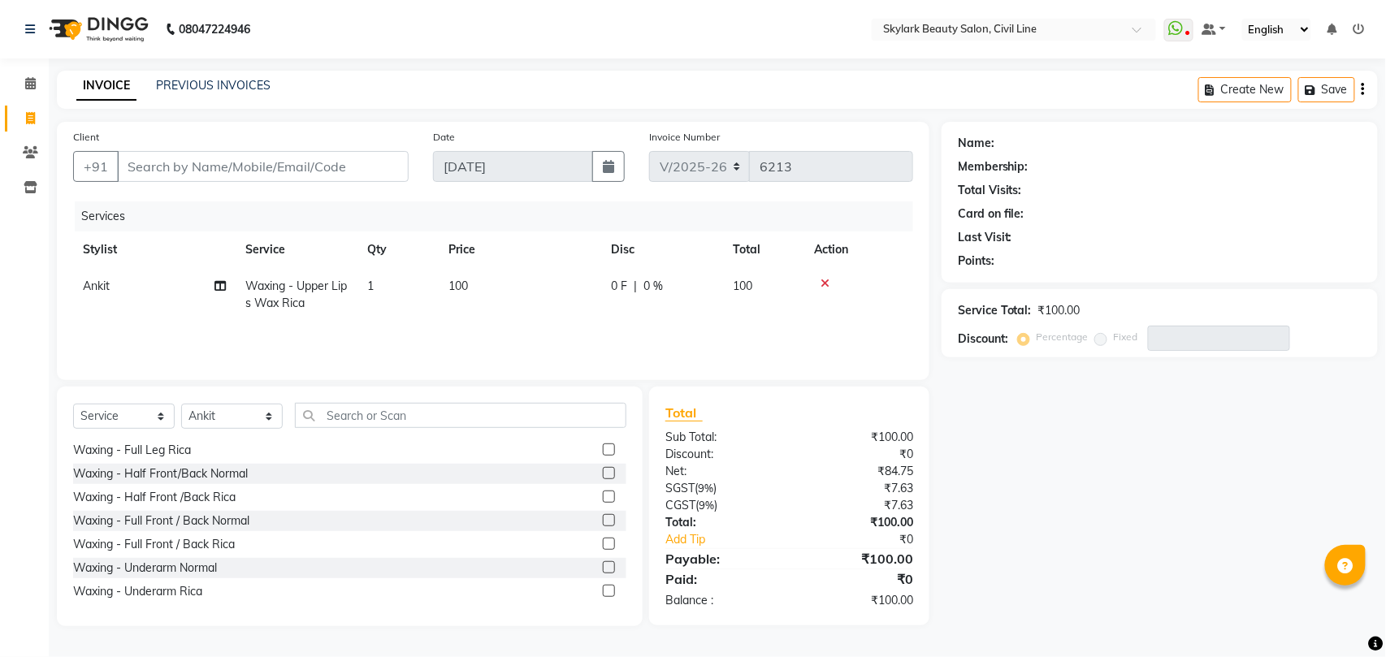
scroll to position [108, 0]
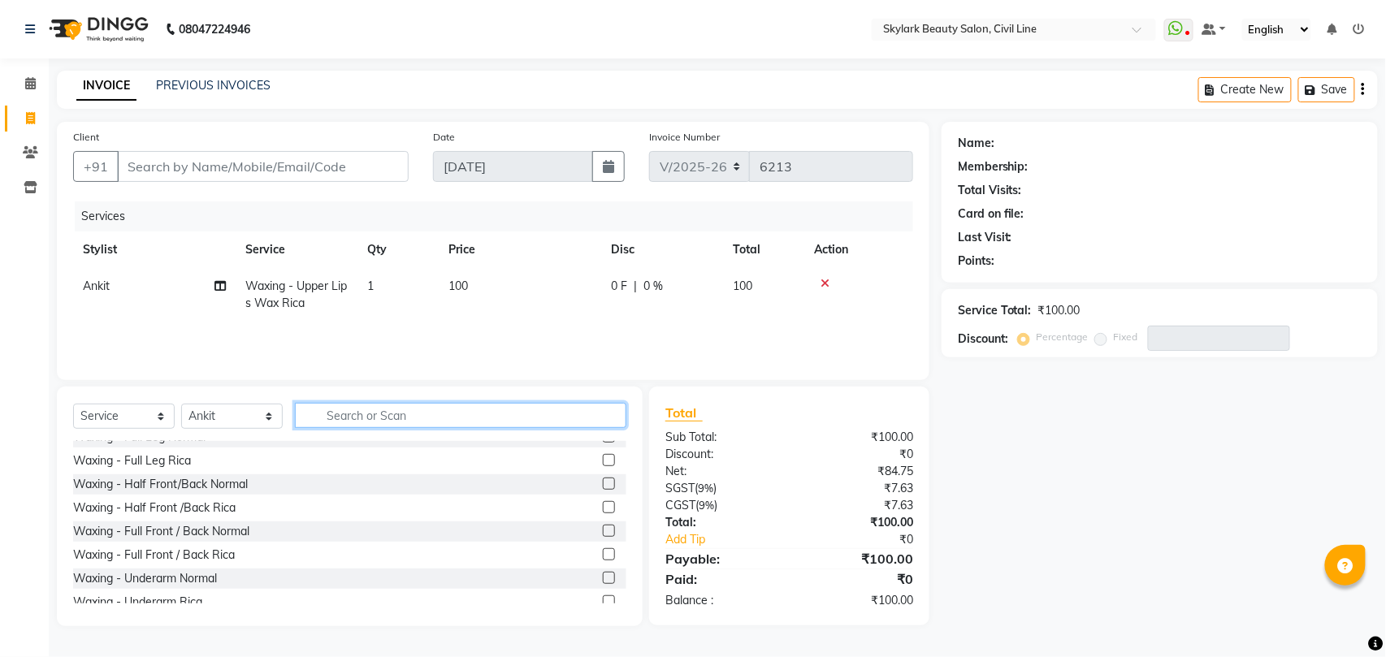
click at [544, 413] on input "text" at bounding box center [460, 415] width 331 height 25
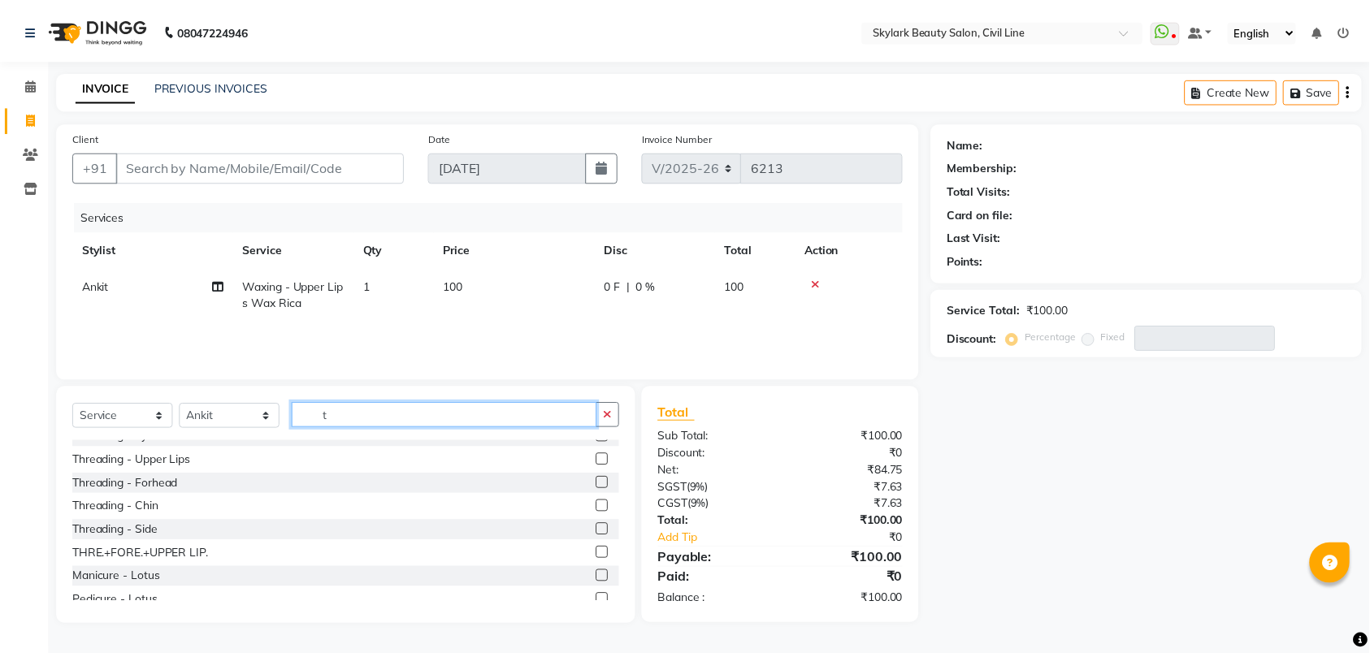
scroll to position [0, 0]
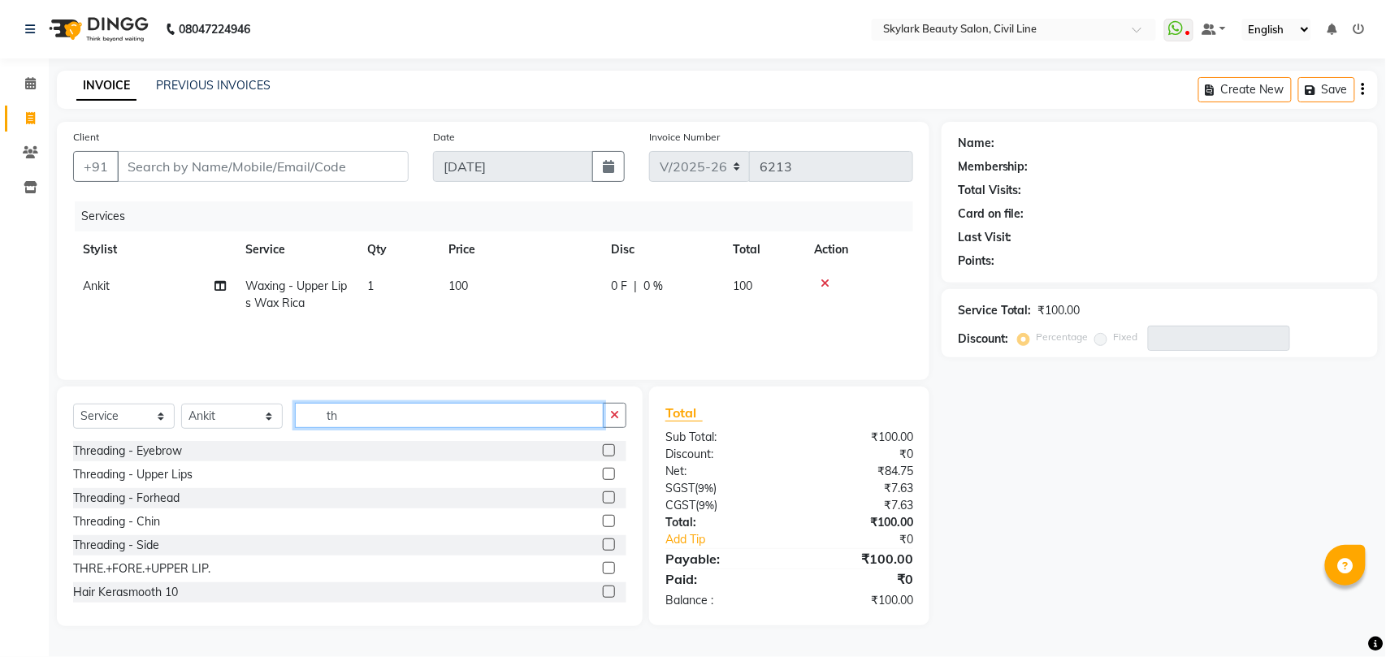
type input "th"
click at [603, 449] on label at bounding box center [609, 450] width 12 height 12
click at [603, 449] on input "checkbox" at bounding box center [608, 451] width 11 height 11
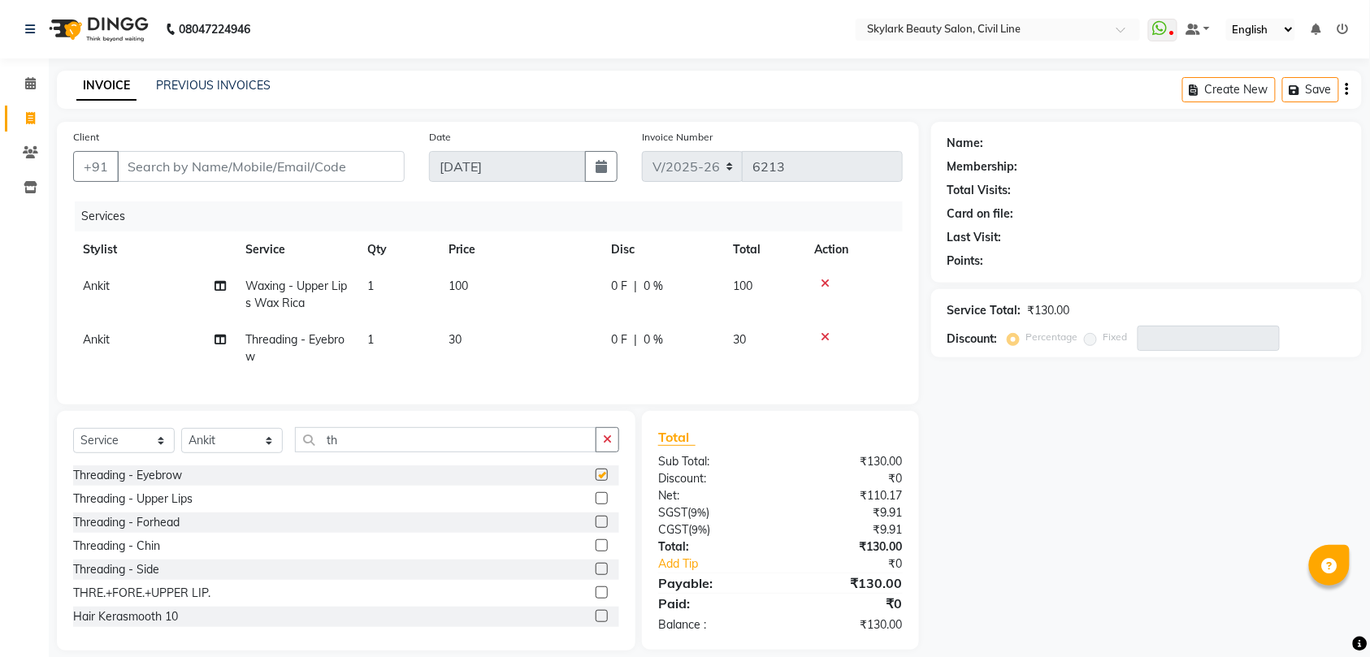
checkbox input "false"
click at [329, 164] on input "Client" at bounding box center [261, 166] width 288 height 31
type input "s"
type input "0"
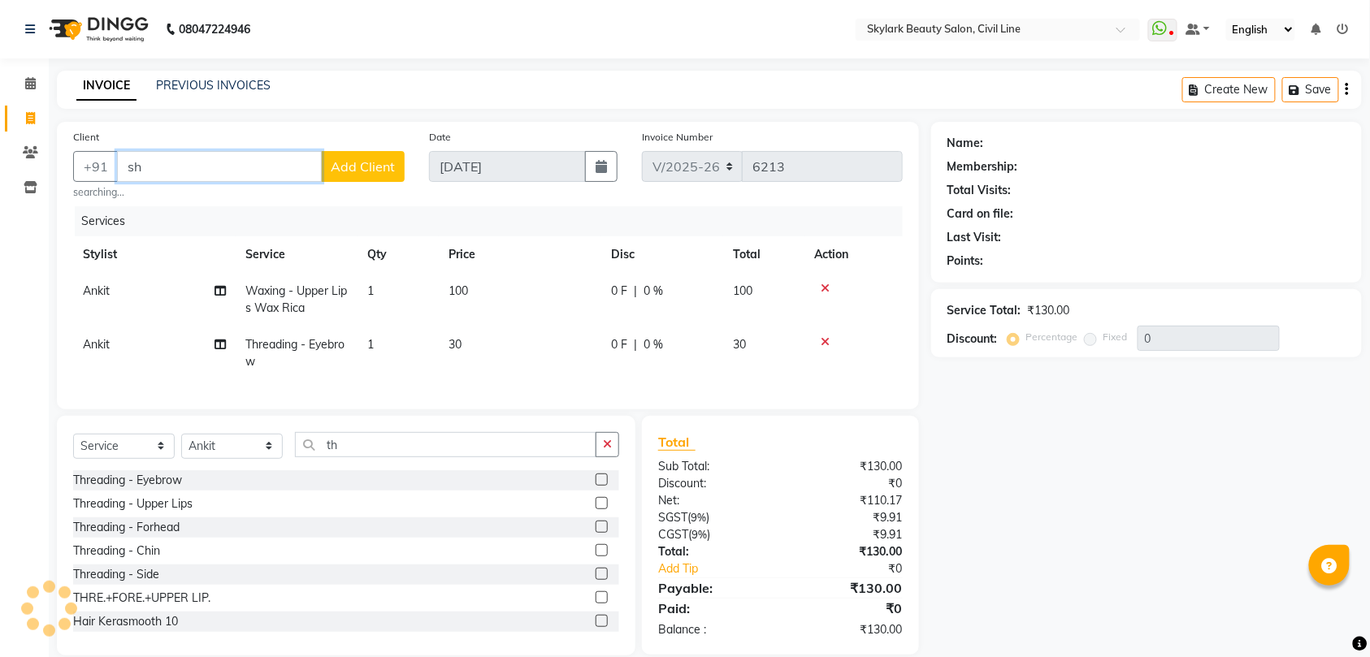
type input "s"
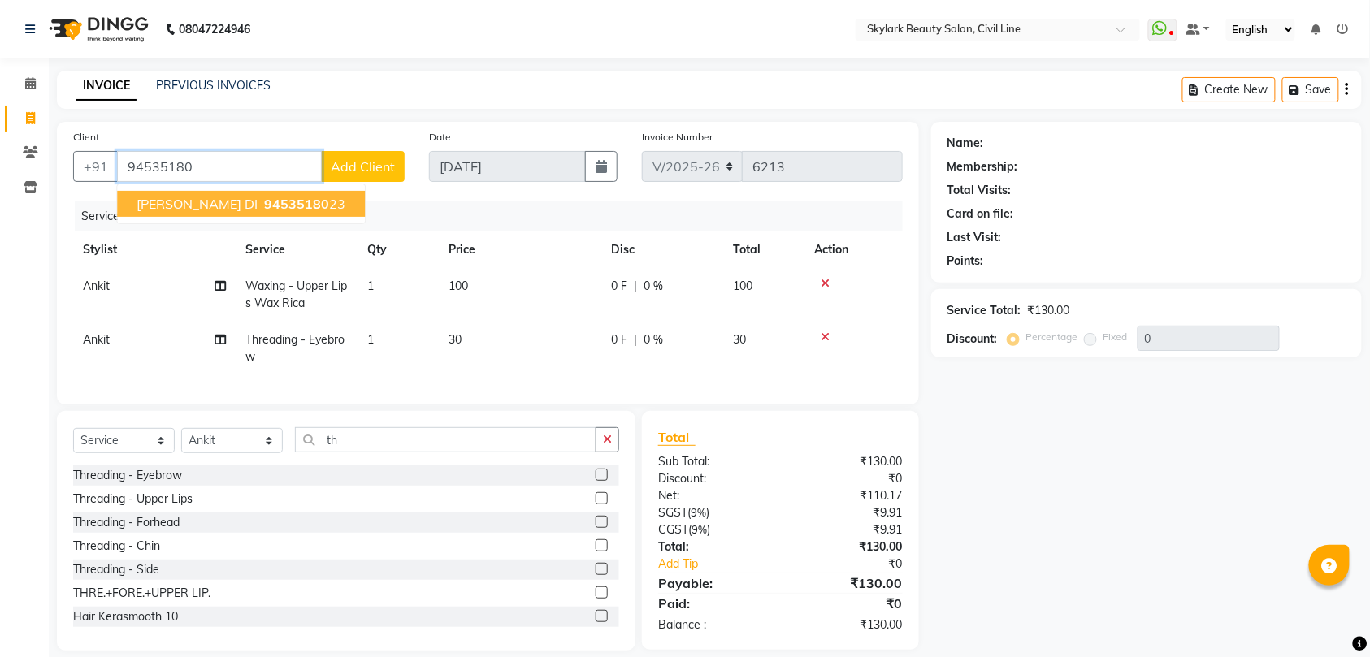
click at [264, 198] on span "94535180" at bounding box center [296, 204] width 65 height 16
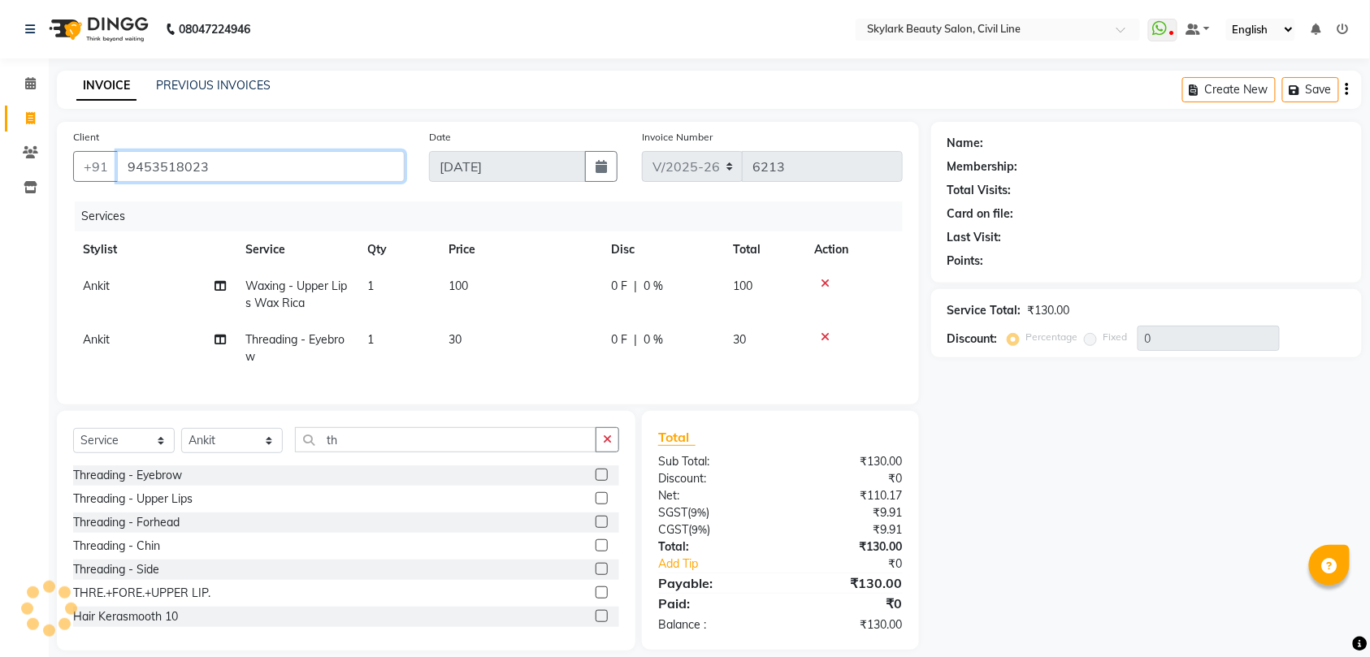
type input "9453518023"
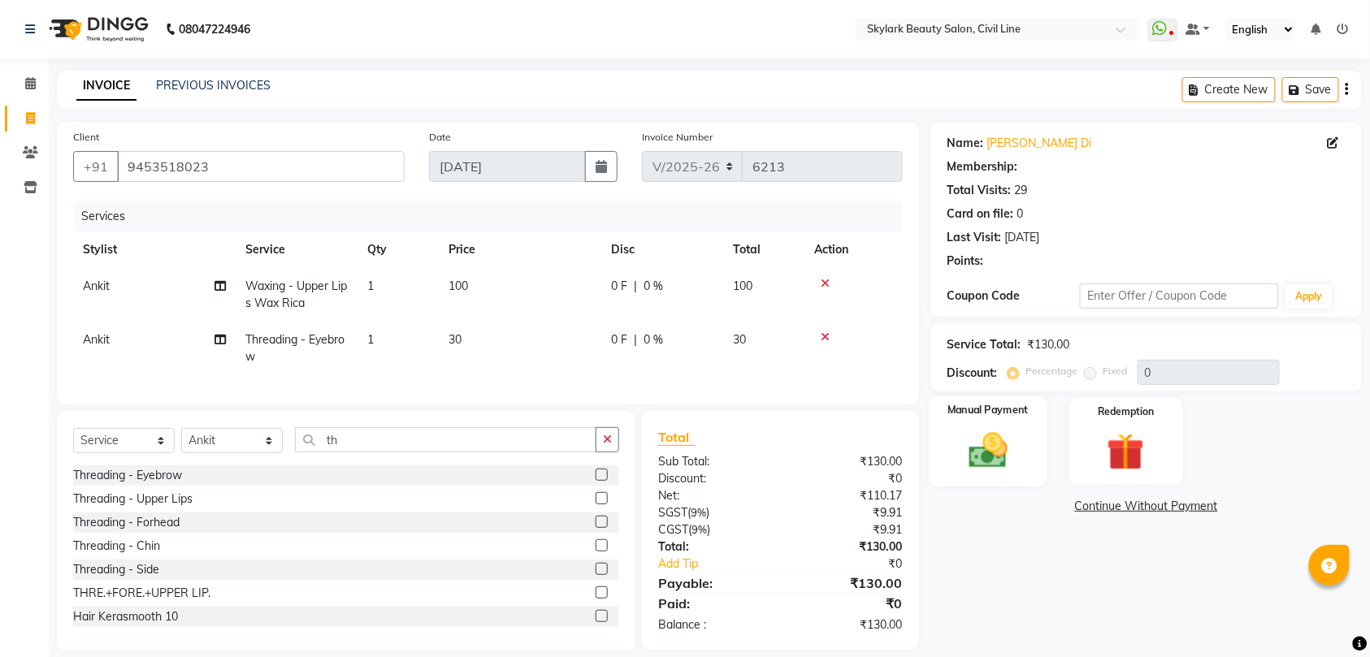
drag, startPoint x: 999, startPoint y: 450, endPoint x: 1012, endPoint y: 481, distance: 33.5
click at [1001, 452] on img at bounding box center [987, 450] width 63 height 45
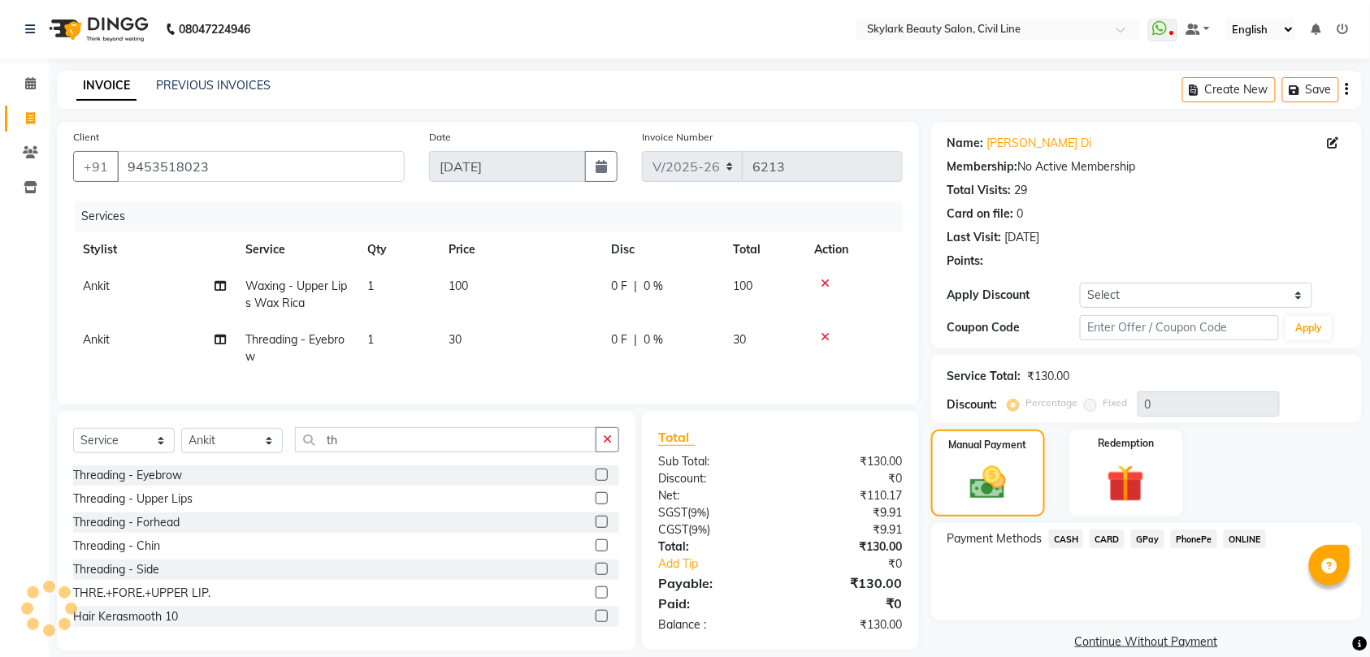
click at [1064, 539] on span "CASH" at bounding box center [1066, 539] width 35 height 19
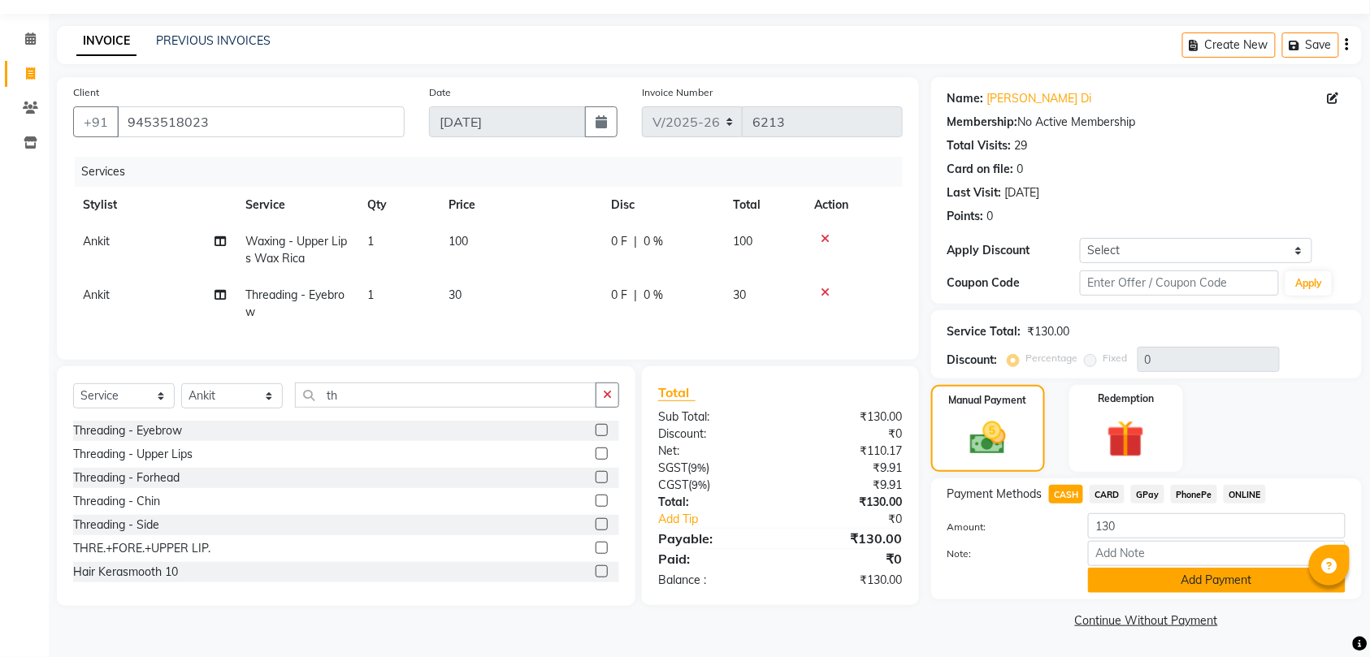
click at [1151, 569] on button "Add Payment" at bounding box center [1216, 580] width 257 height 25
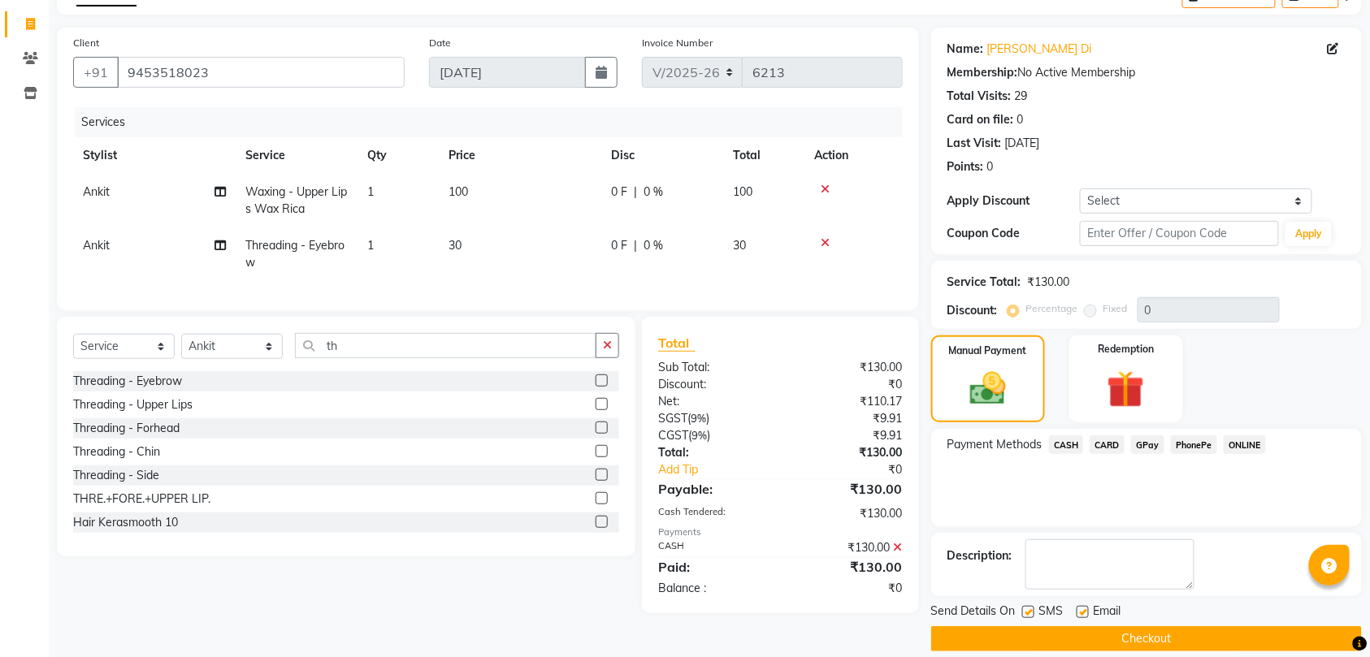
scroll to position [115, 0]
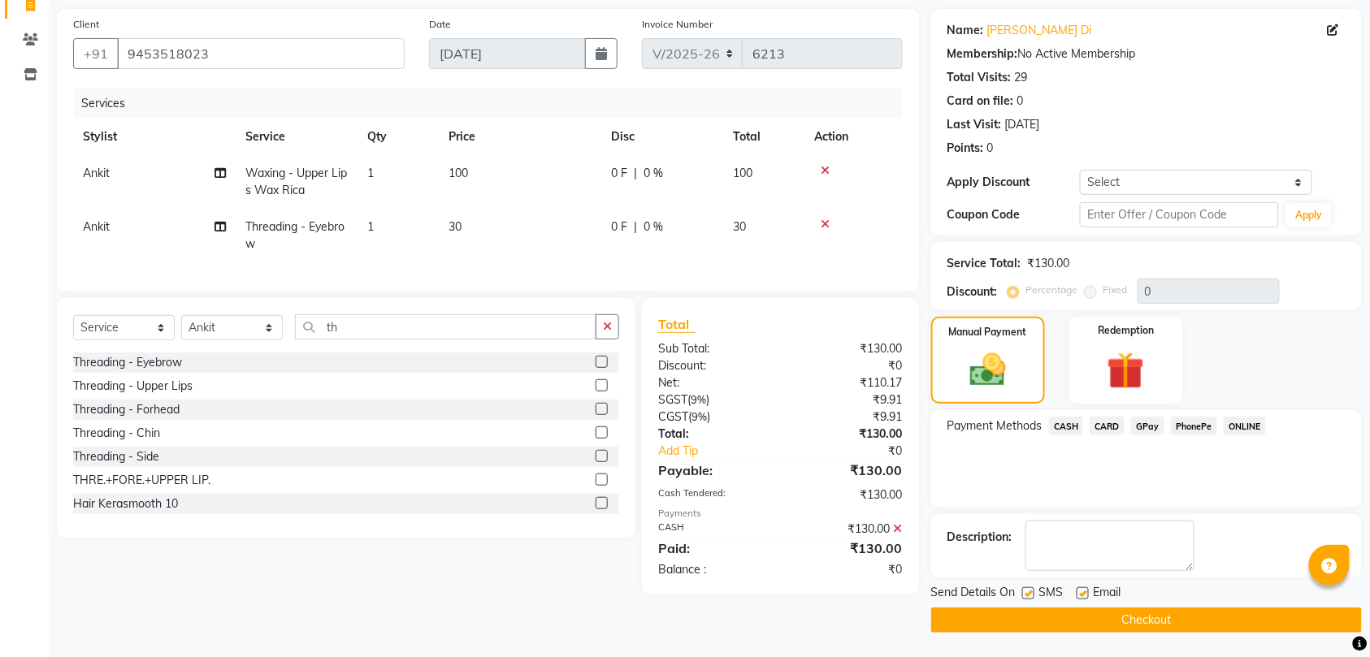
click at [1202, 618] on button "Checkout" at bounding box center [1146, 620] width 431 height 25
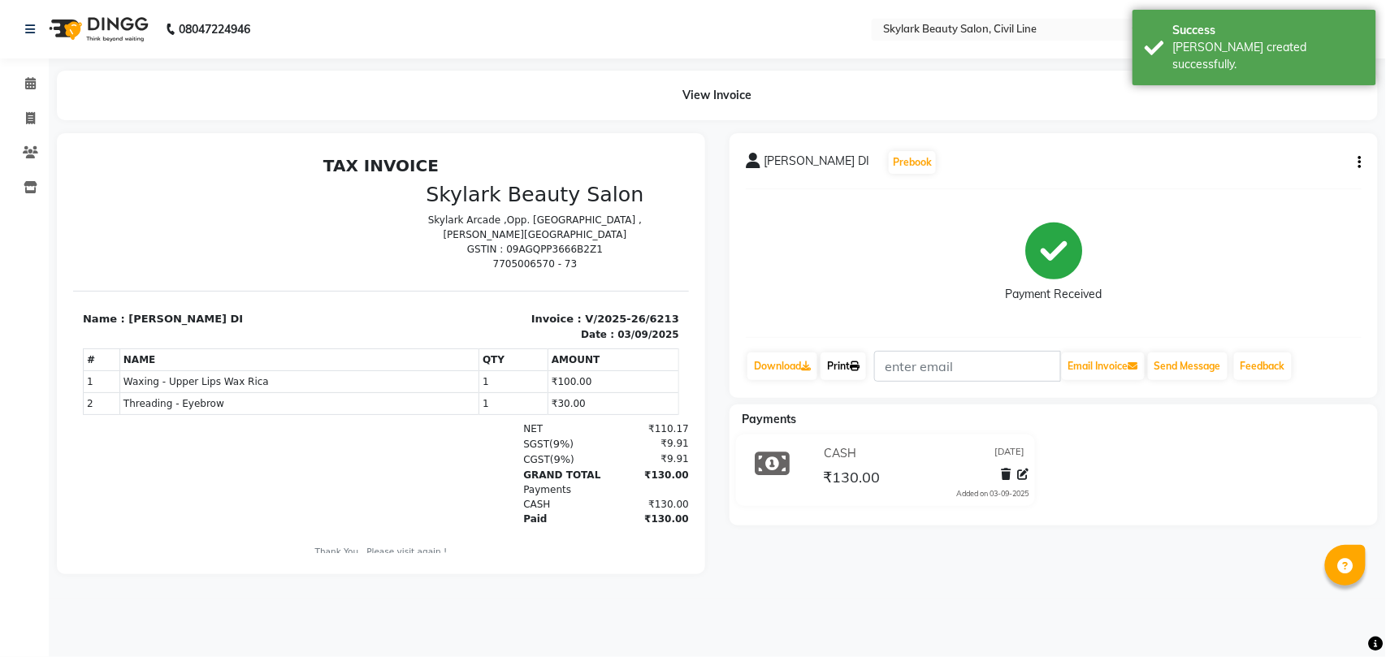
click at [851, 365] on link "Print" at bounding box center [842, 367] width 45 height 28
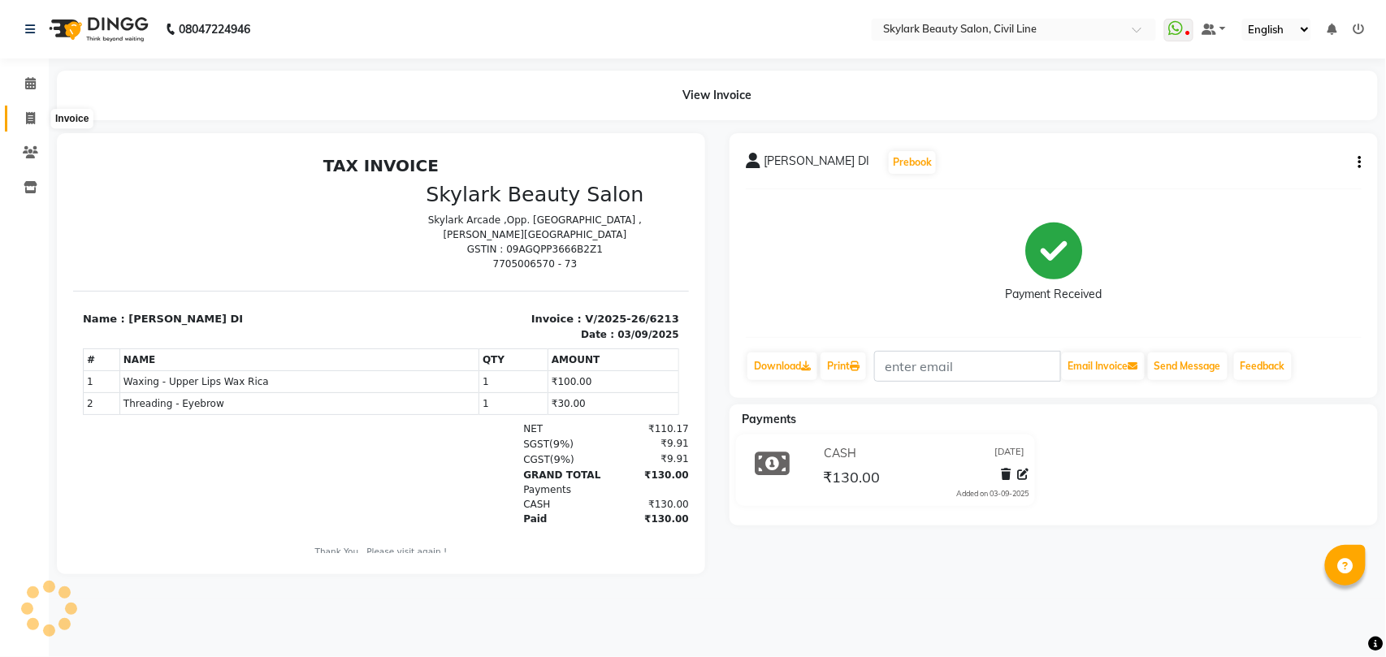
click at [31, 115] on icon at bounding box center [30, 118] width 9 height 12
select select "service"
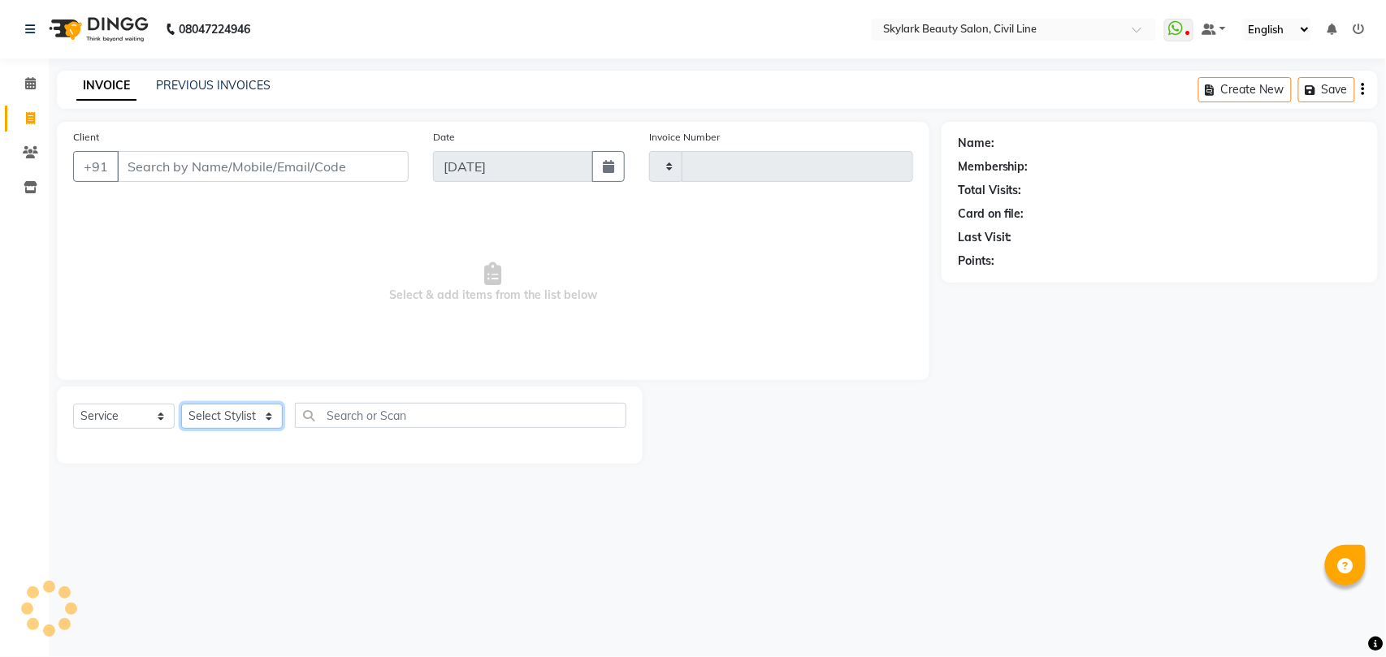
click at [223, 416] on select "Select Stylist" at bounding box center [232, 416] width 102 height 25
click at [227, 417] on select "Select Stylist" at bounding box center [232, 416] width 102 height 25
click at [238, 411] on select "Select Stylist" at bounding box center [232, 416] width 102 height 25
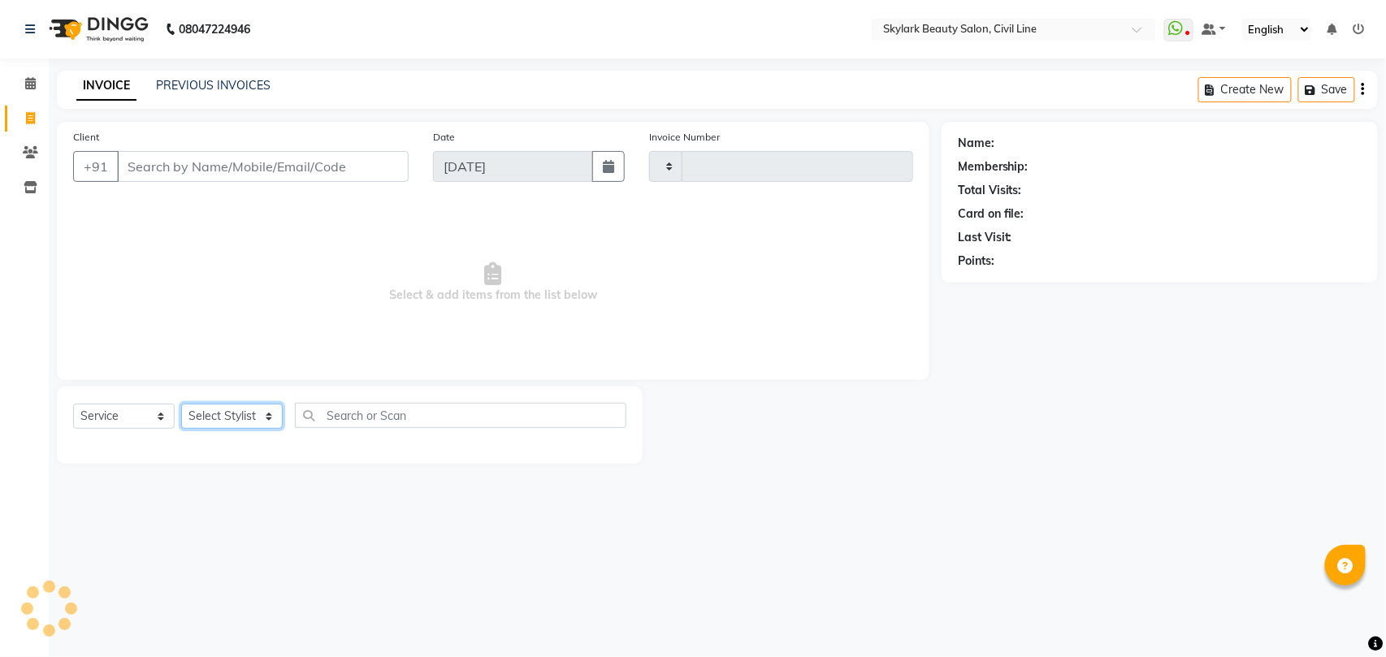
click at [240, 413] on select "Select Stylist" at bounding box center [232, 416] width 102 height 25
click at [241, 420] on select "Select Stylist" at bounding box center [232, 416] width 102 height 25
click at [301, 164] on input "Client" at bounding box center [263, 166] width 292 height 31
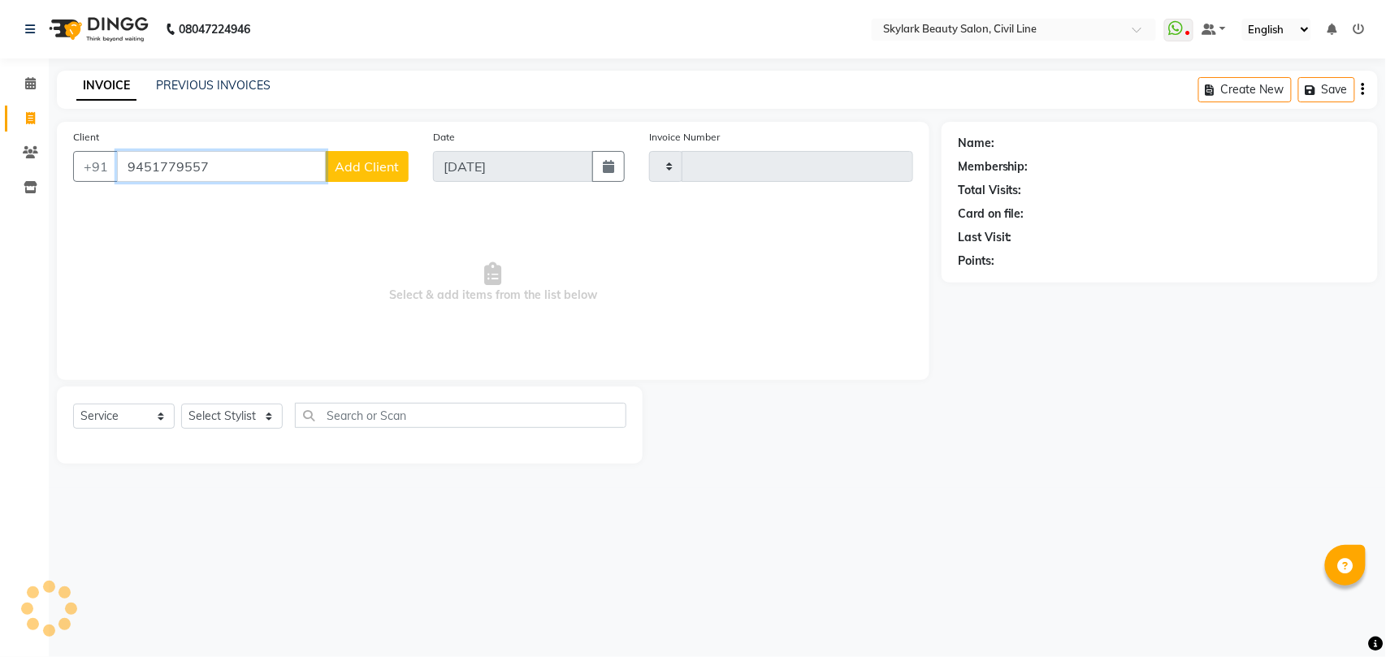
type input "9451779557"
click at [232, 414] on select "Select Stylist" at bounding box center [232, 416] width 102 height 25
click at [228, 420] on select "Select Stylist" at bounding box center [232, 416] width 102 height 25
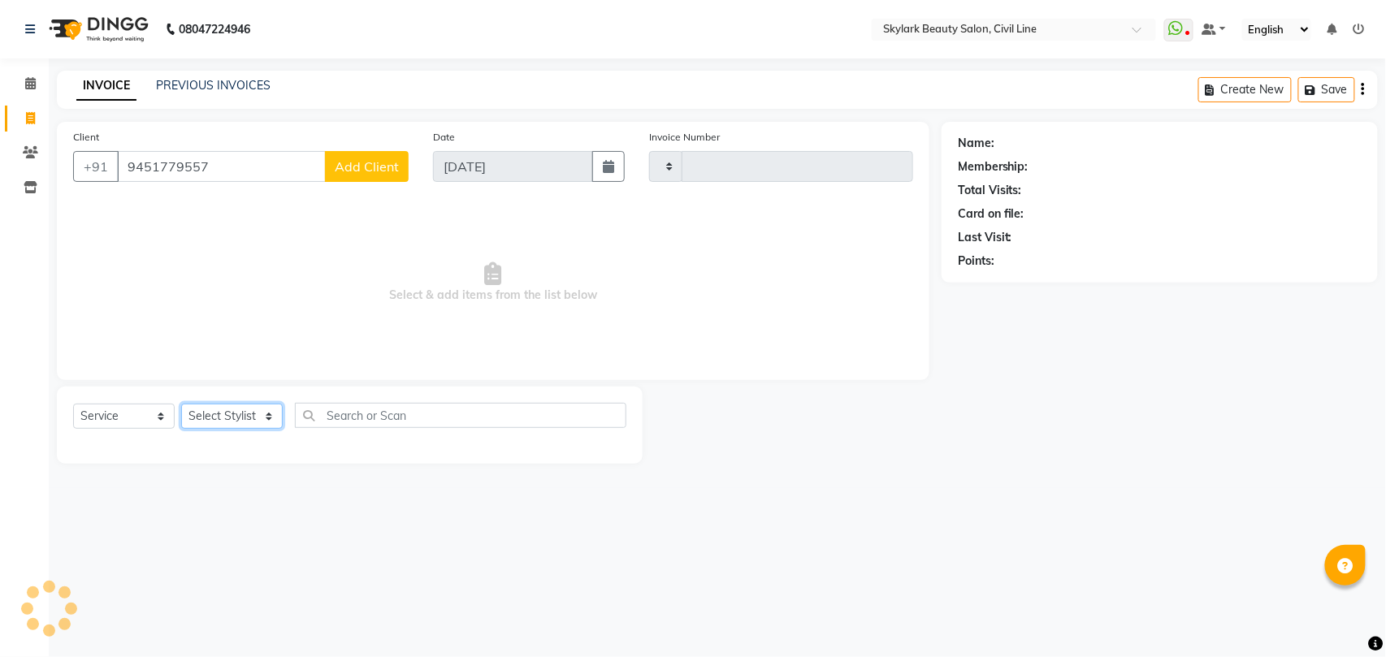
click at [228, 420] on select "Select Stylist" at bounding box center [232, 416] width 102 height 25
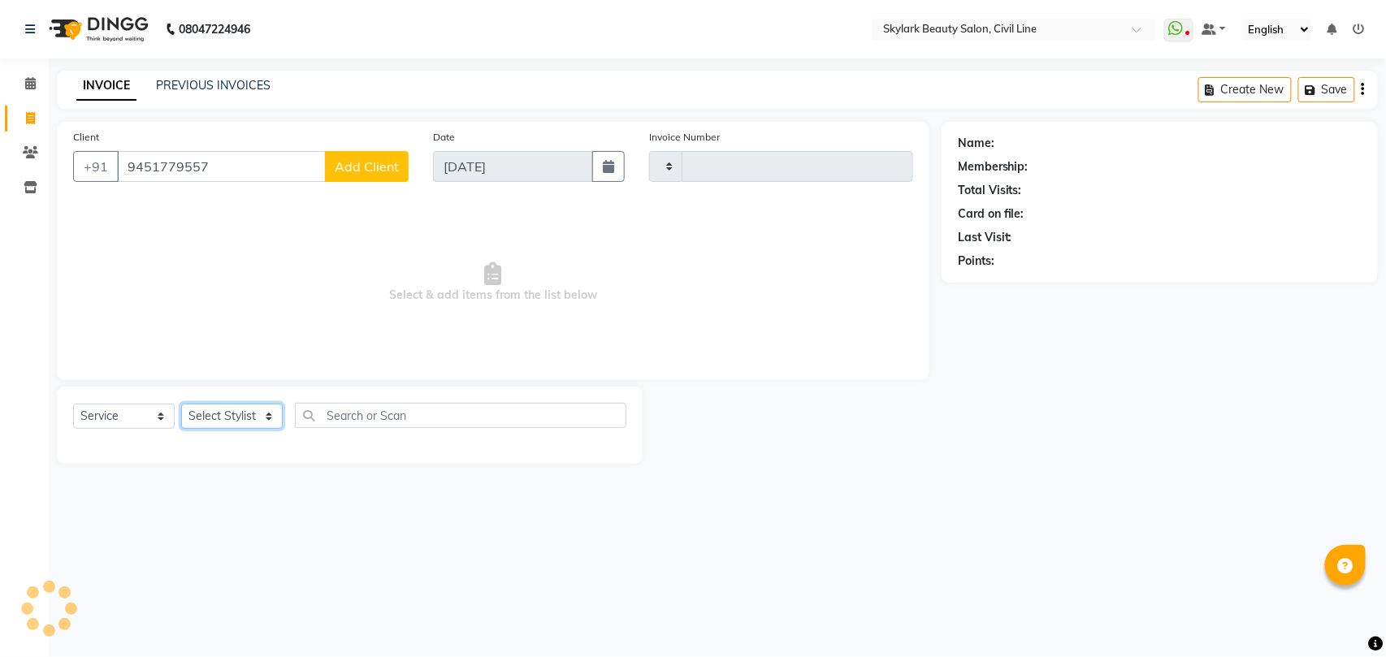
click at [227, 419] on select "Select Stylist" at bounding box center [232, 416] width 102 height 25
click at [242, 419] on select "Select Stylist" at bounding box center [232, 416] width 102 height 25
click at [241, 419] on select "Select Stylist" at bounding box center [232, 416] width 102 height 25
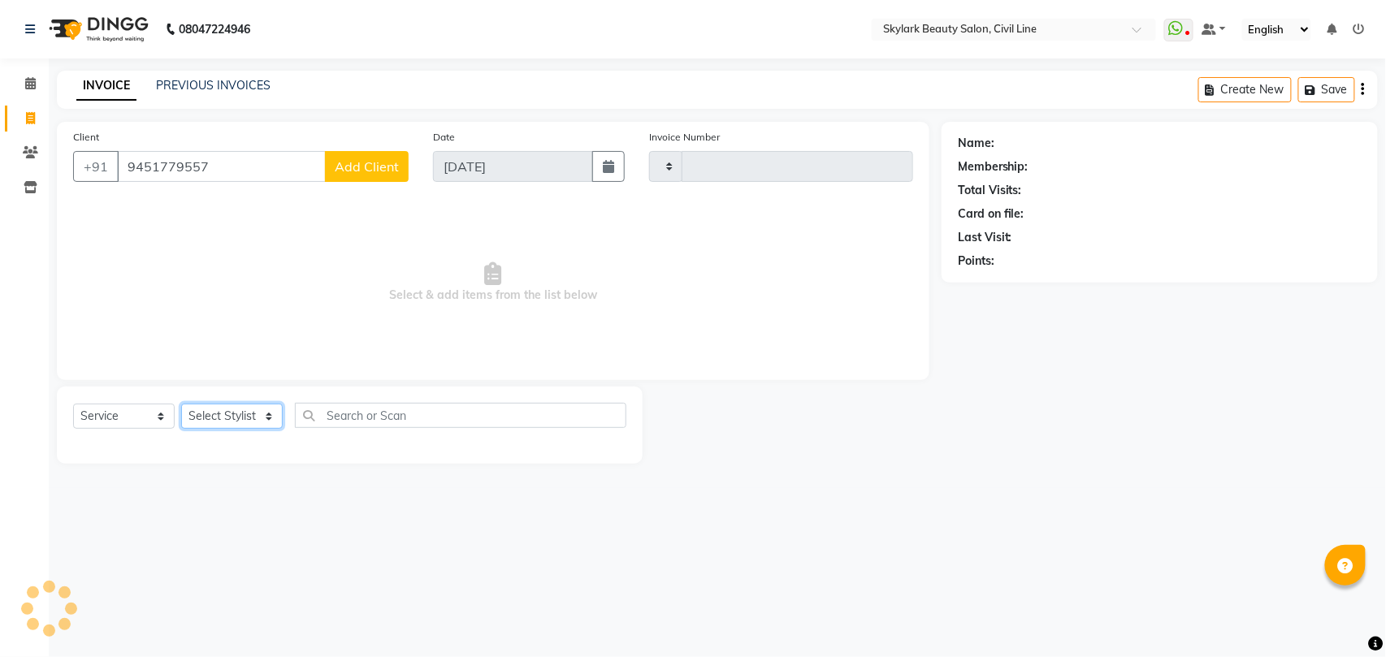
click at [242, 419] on select "Select Stylist" at bounding box center [232, 416] width 102 height 25
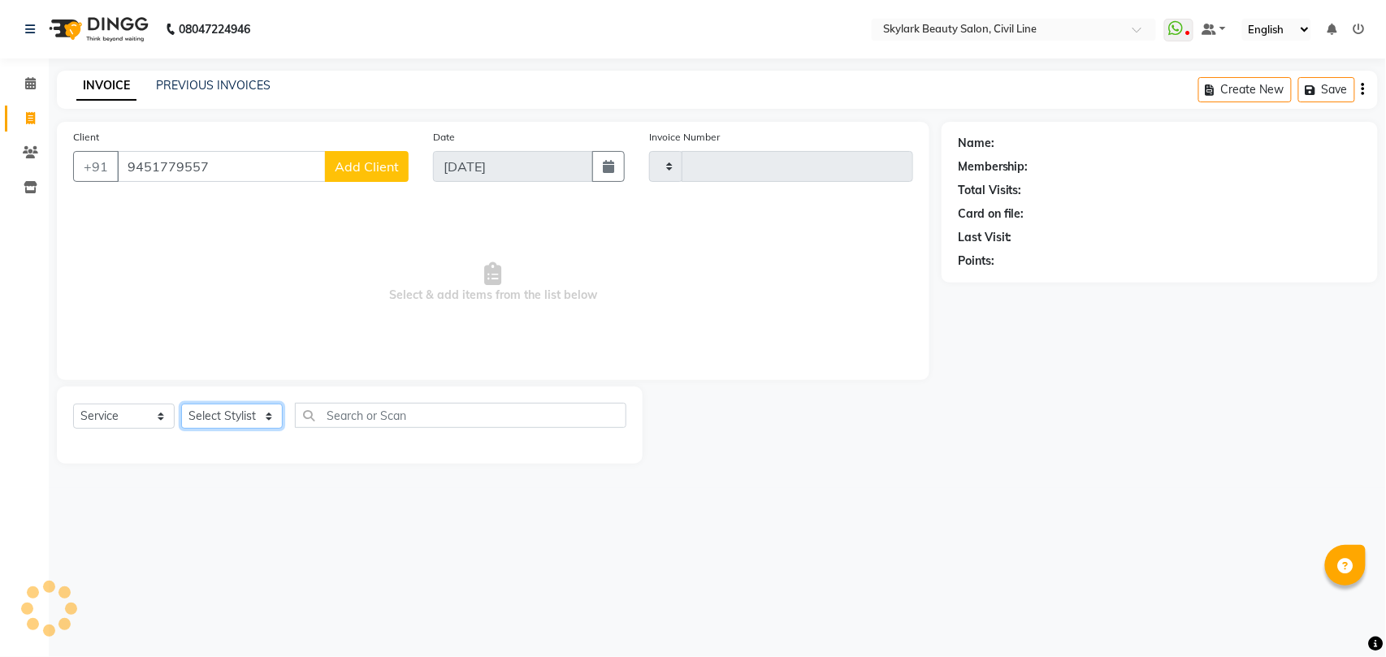
click at [242, 419] on select "Select Stylist" at bounding box center [232, 416] width 102 height 25
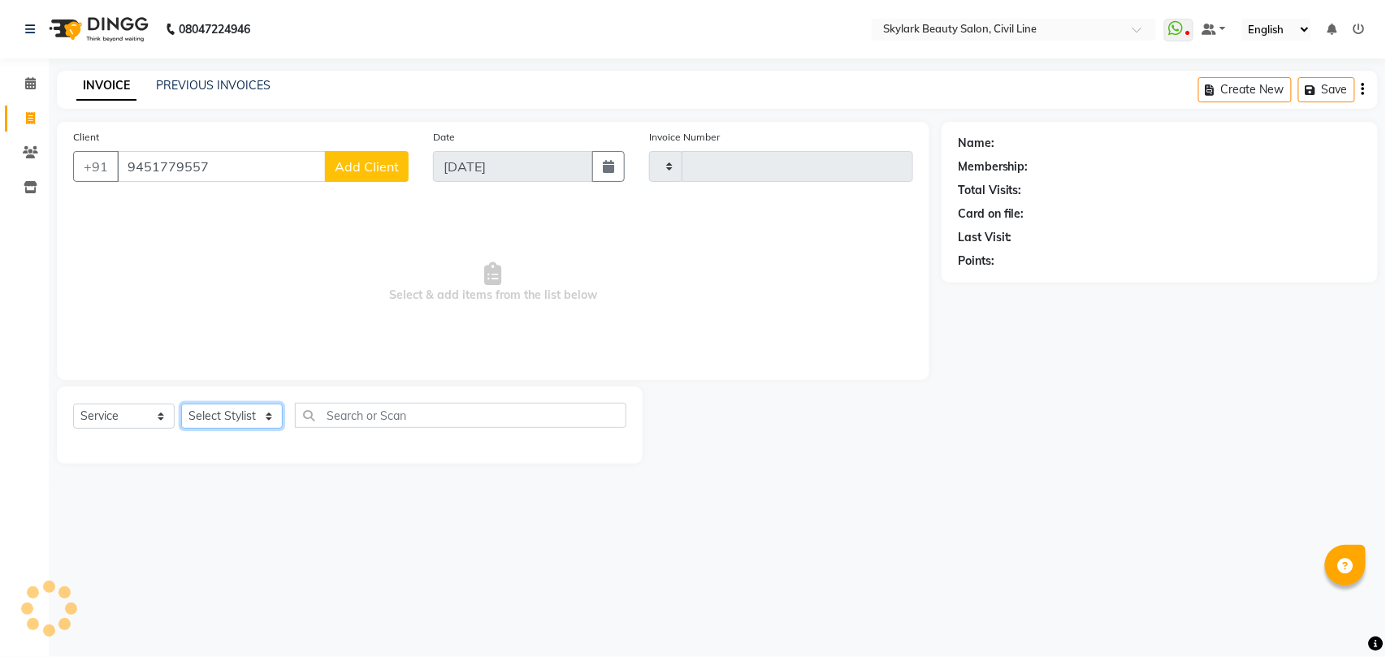
click at [242, 419] on select "Select Stylist" at bounding box center [232, 416] width 102 height 25
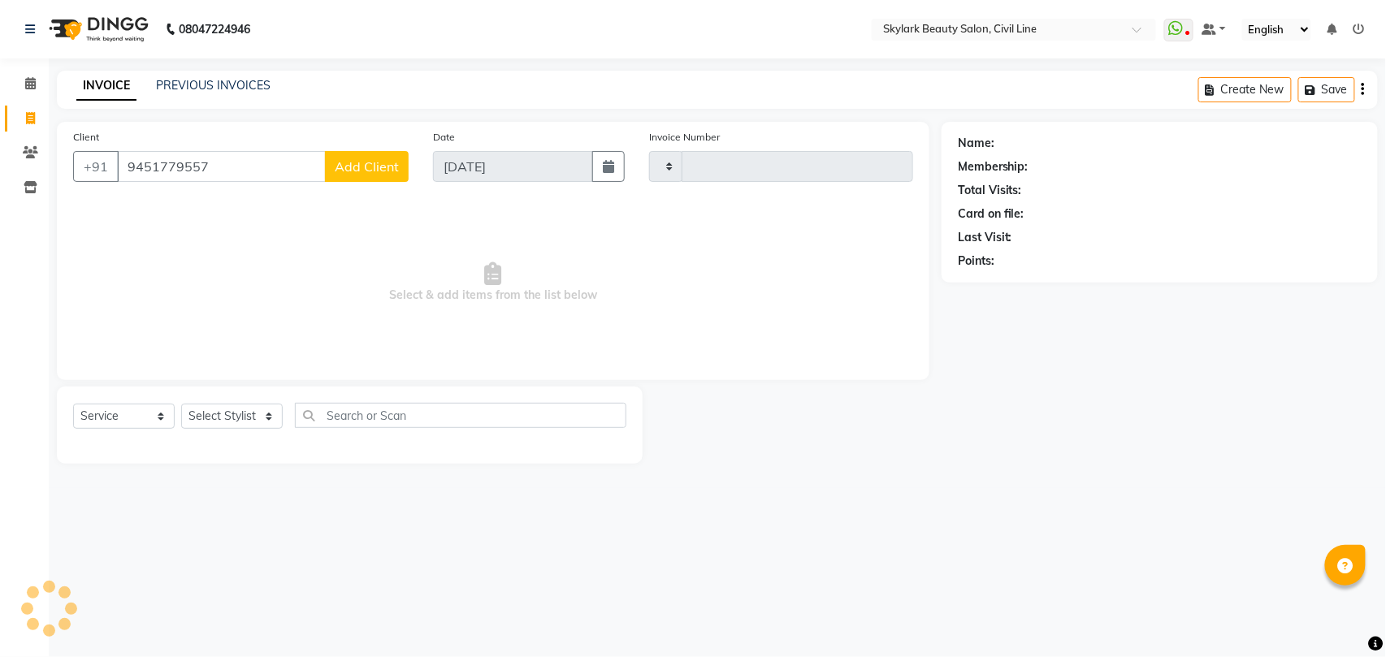
click at [630, 514] on div "08047224946 Select Location × Skylark Beauty Salon, Civil Line WhatsApp Status …" at bounding box center [693, 328] width 1386 height 657
click at [239, 414] on select "Select Stylist" at bounding box center [232, 416] width 102 height 25
click at [249, 414] on select "Select Stylist" at bounding box center [232, 416] width 102 height 25
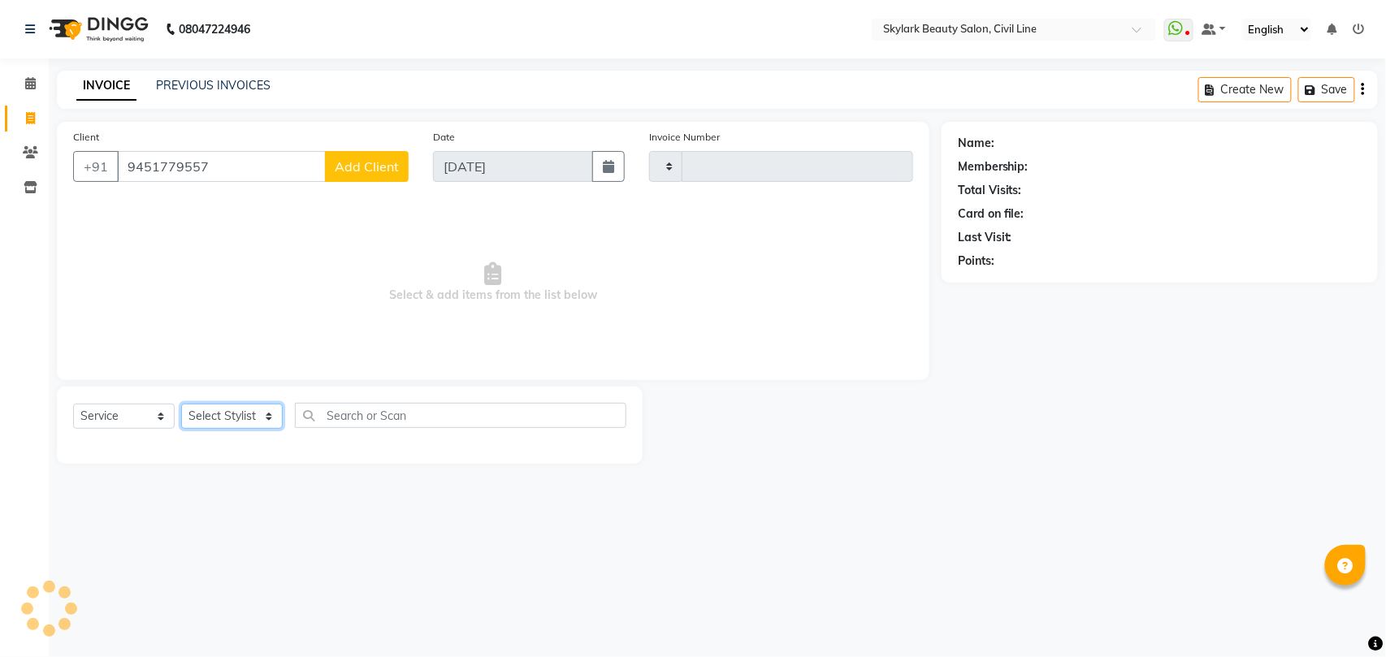
click at [249, 414] on select "Select Stylist" at bounding box center [232, 416] width 102 height 25
click at [225, 417] on select "Select Stylist" at bounding box center [232, 416] width 102 height 25
click at [213, 411] on select "Select Stylist" at bounding box center [232, 416] width 102 height 25
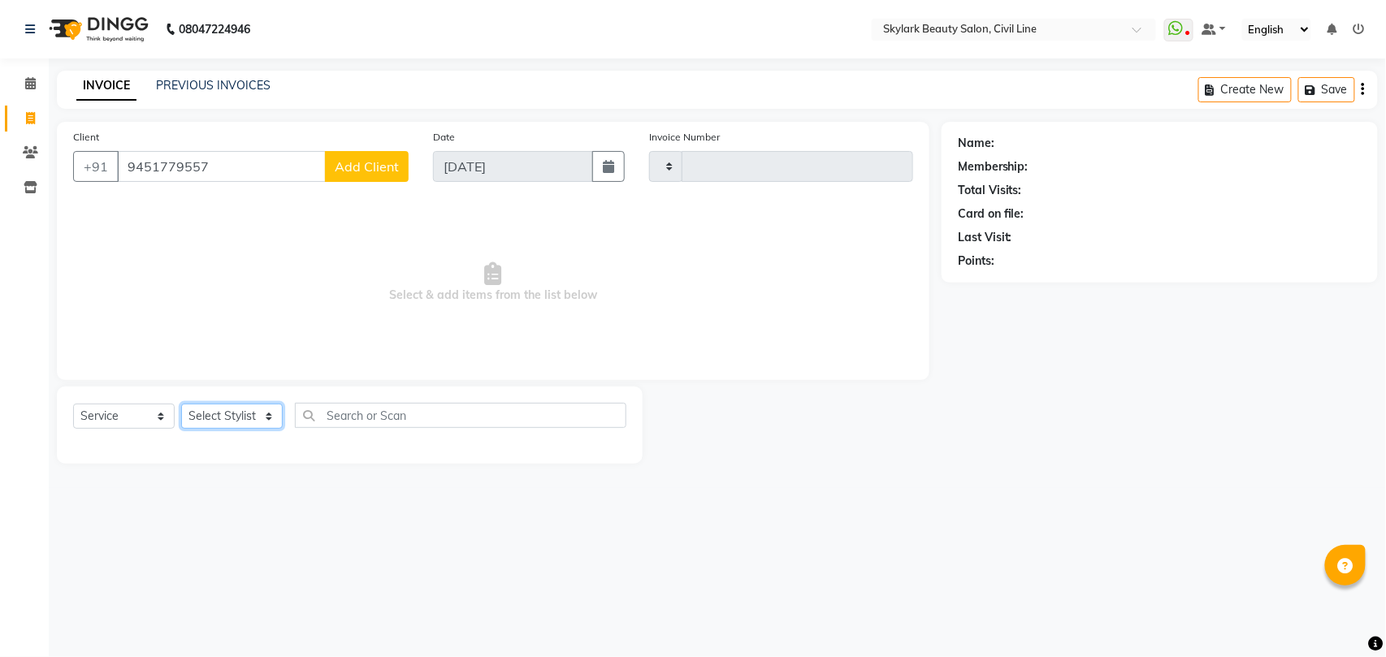
click at [216, 419] on select "Select Stylist" at bounding box center [232, 416] width 102 height 25
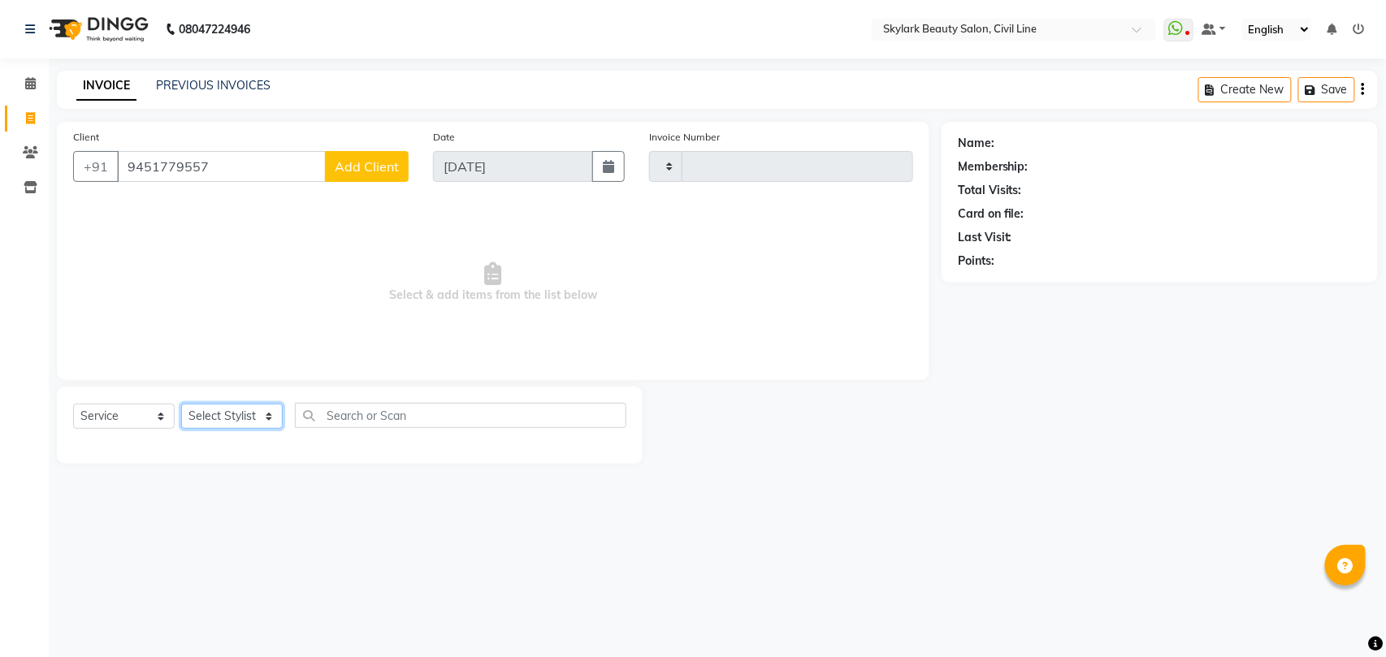
click at [216, 419] on select "Select Stylist" at bounding box center [232, 416] width 102 height 25
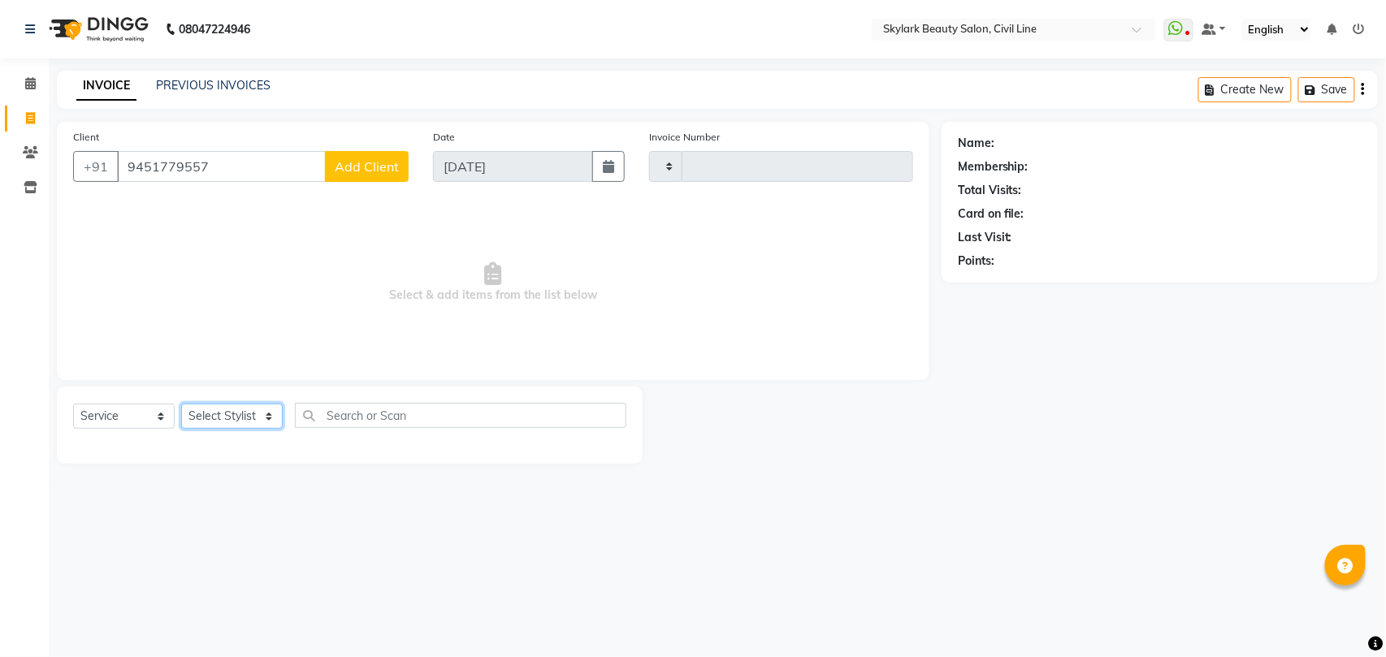
click at [216, 419] on select "Select Stylist" at bounding box center [232, 416] width 102 height 25
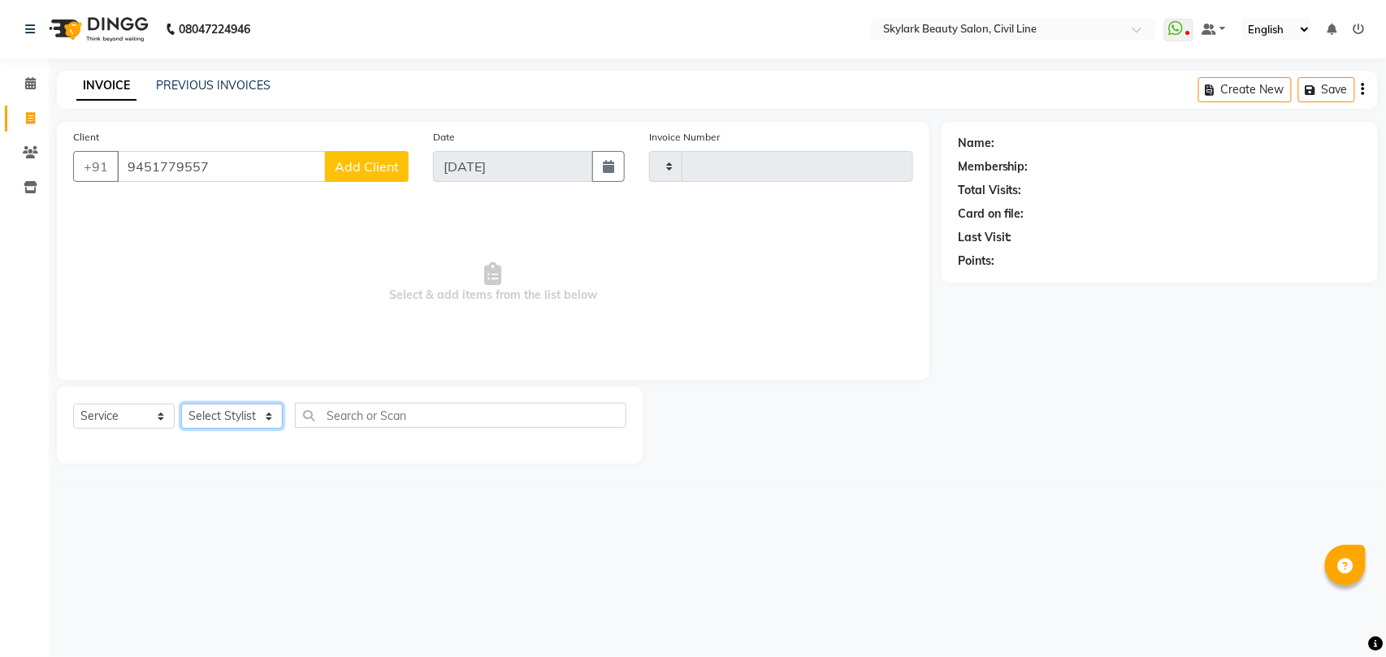
click at [216, 419] on select "Select Stylist" at bounding box center [232, 416] width 102 height 25
click at [212, 419] on select "Select Stylist" at bounding box center [232, 416] width 102 height 25
click at [210, 419] on select "Select Stylist" at bounding box center [232, 416] width 102 height 25
click at [703, 539] on div "08047224946 Select Location × Skylark Beauty Salon, Civil Line WhatsApp Status …" at bounding box center [693, 328] width 1386 height 657
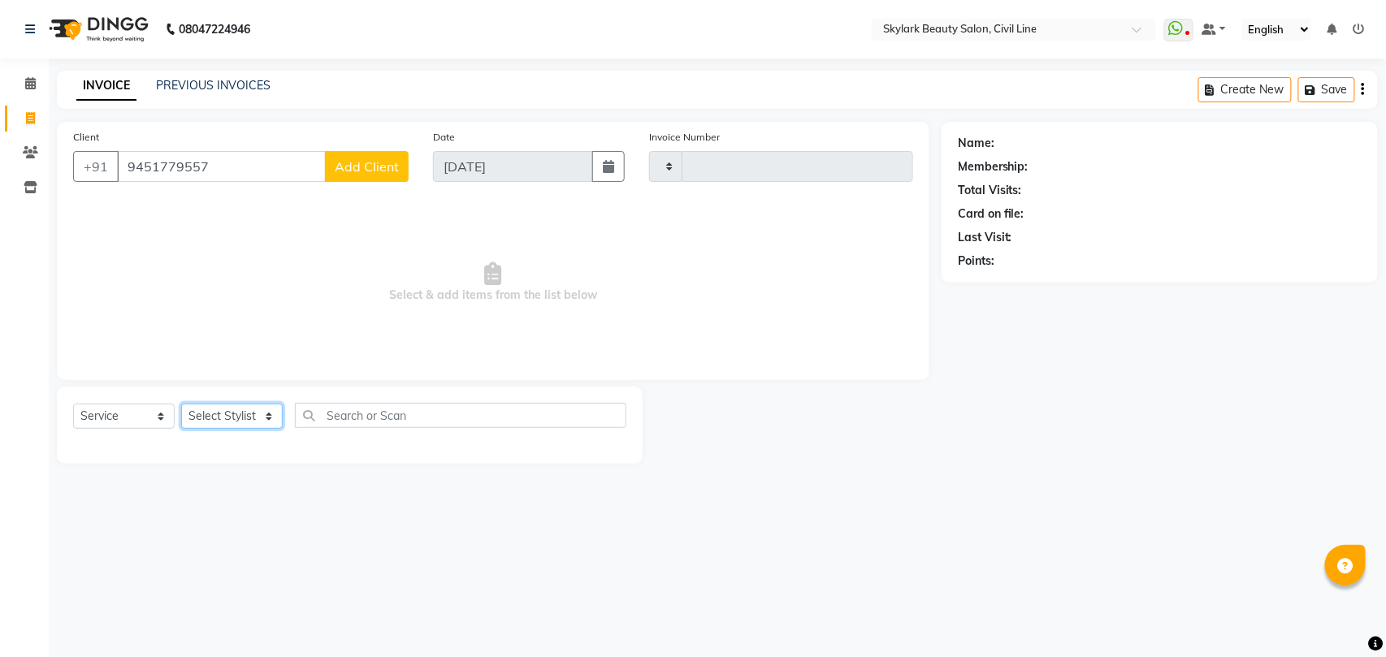
click at [229, 427] on select "Select Stylist" at bounding box center [232, 416] width 102 height 25
click at [240, 416] on select "Select Stylist" at bounding box center [232, 416] width 102 height 25
click at [216, 411] on select "Select Stylist" at bounding box center [232, 416] width 102 height 25
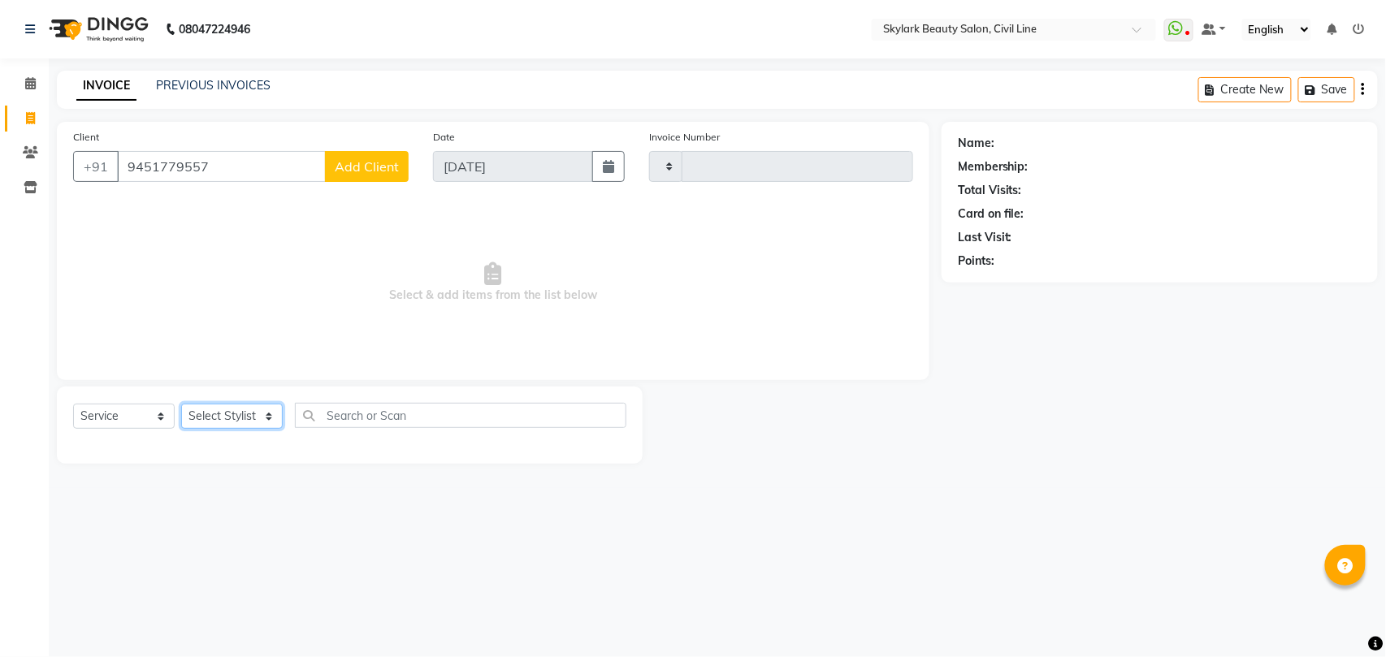
click at [231, 413] on select "Select Stylist" at bounding box center [232, 416] width 102 height 25
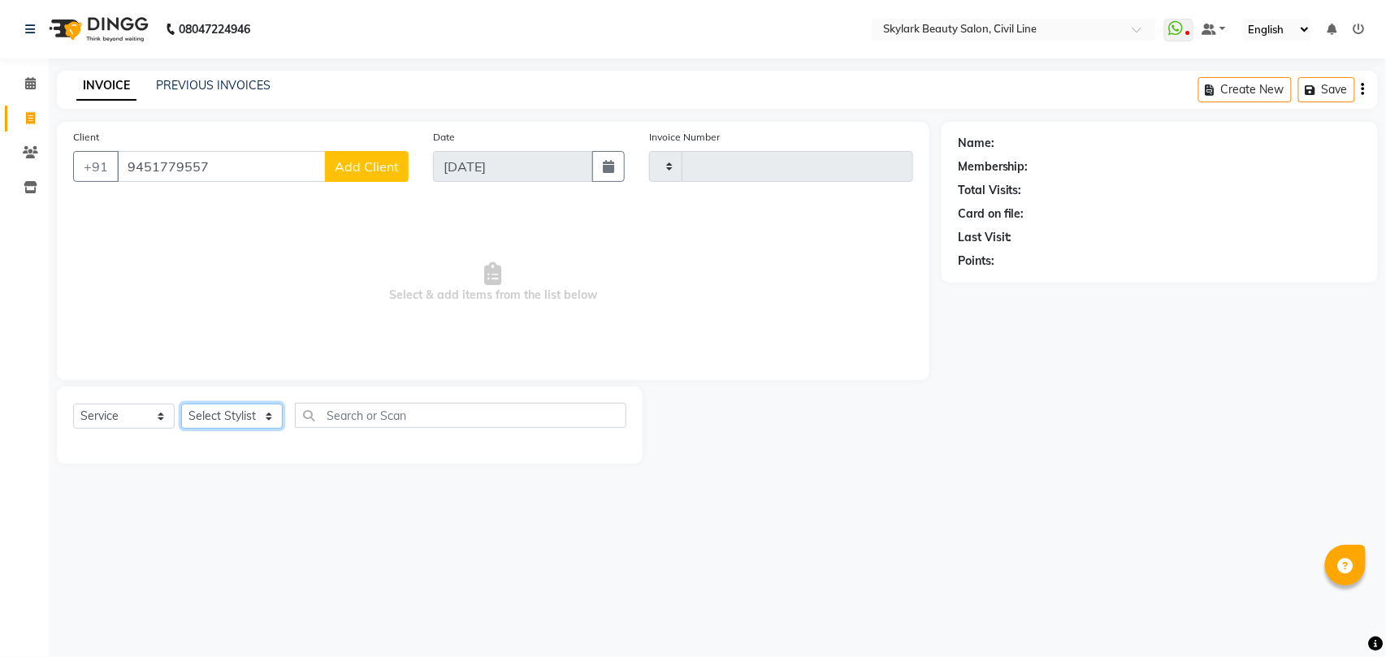
click at [231, 413] on select "Select Stylist" at bounding box center [232, 416] width 102 height 25
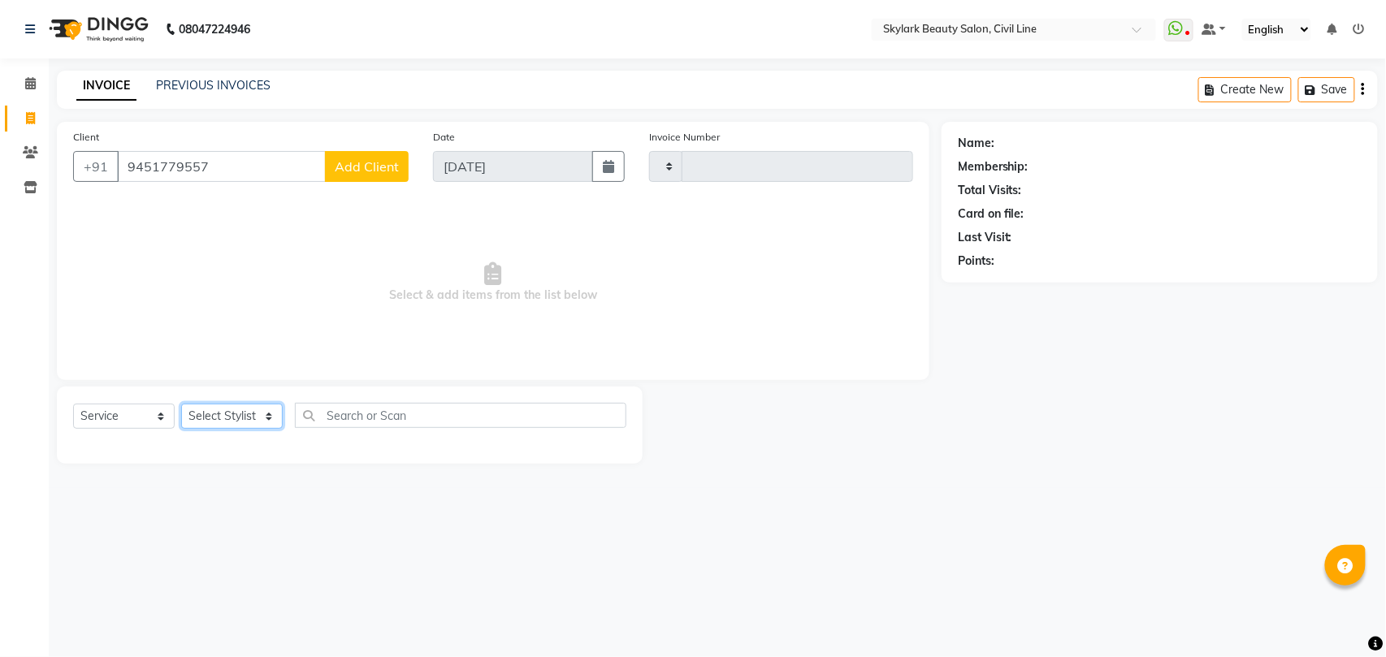
click at [231, 413] on select "Select Stylist" at bounding box center [232, 416] width 102 height 25
click at [742, 429] on div at bounding box center [792, 425] width 299 height 77
click at [232, 416] on select "Select Stylist" at bounding box center [232, 416] width 102 height 25
click at [235, 413] on select "Select Stylist" at bounding box center [232, 416] width 102 height 25
click at [236, 413] on select "Select Stylist" at bounding box center [232, 416] width 102 height 25
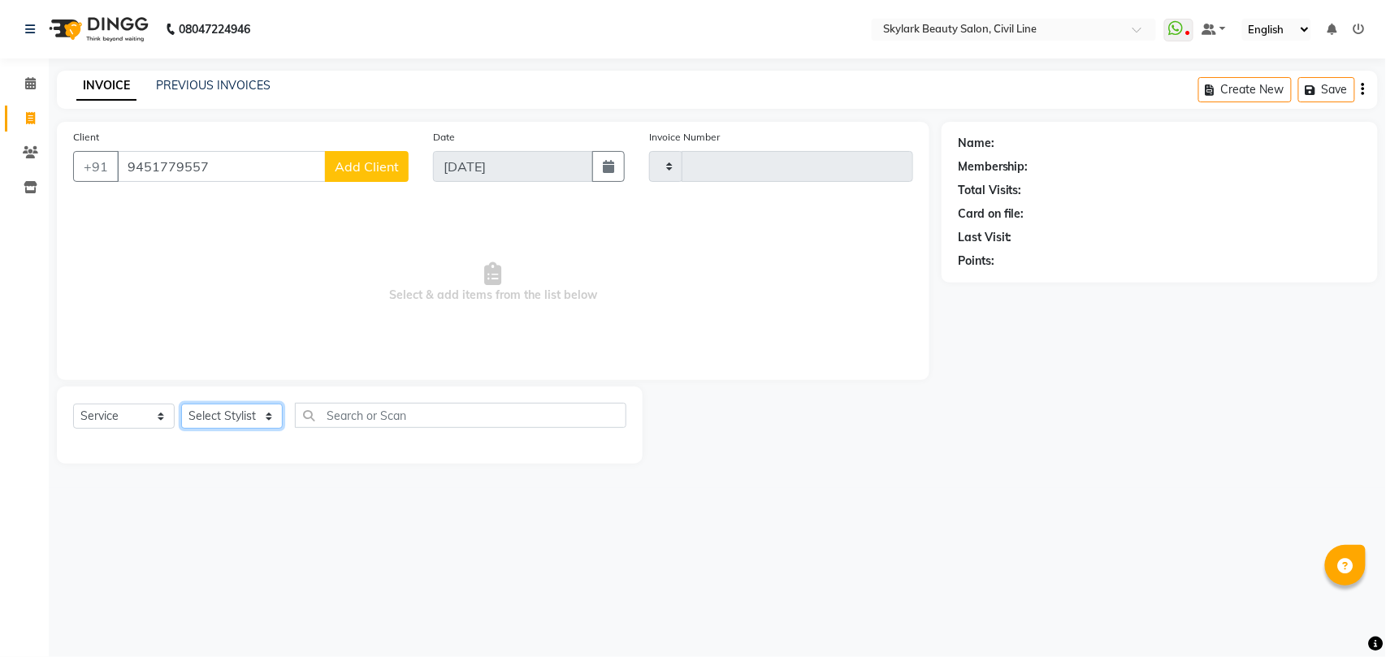
click at [236, 413] on select "Select Stylist" at bounding box center [232, 416] width 102 height 25
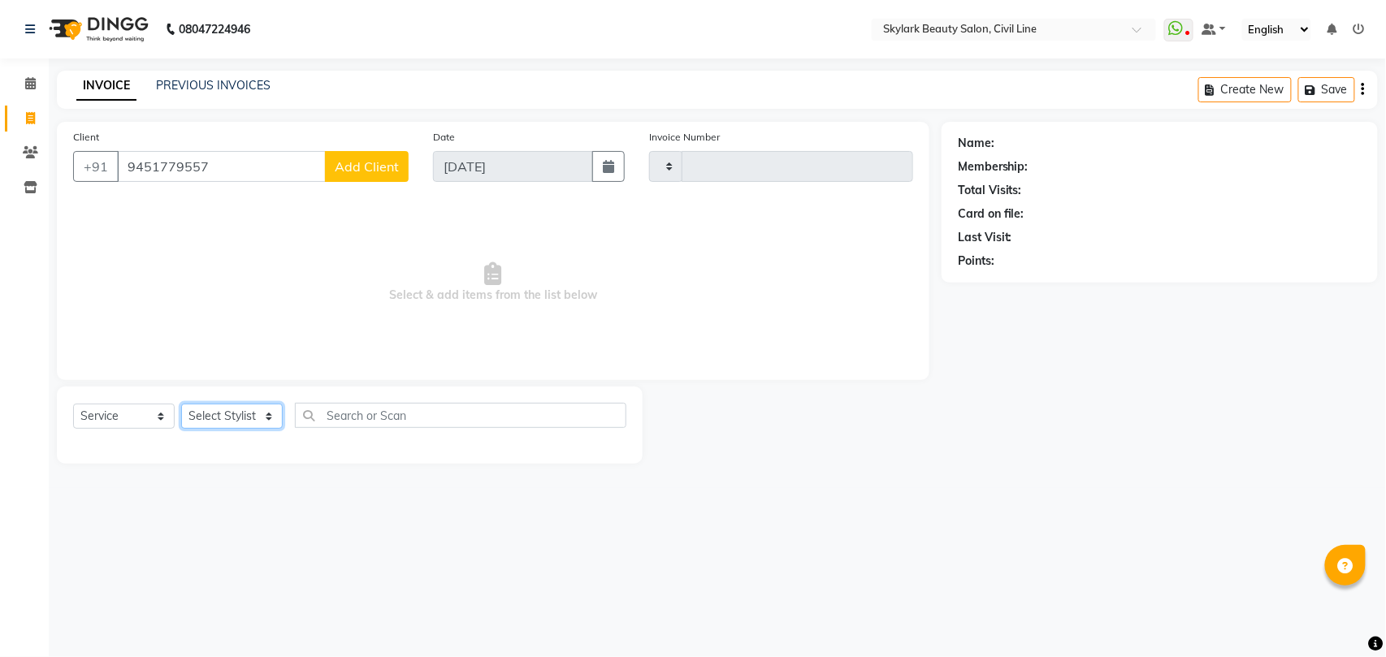
click at [236, 413] on select "Select Stylist" at bounding box center [232, 416] width 102 height 25
click at [231, 413] on select "Select Stylist" at bounding box center [232, 416] width 102 height 25
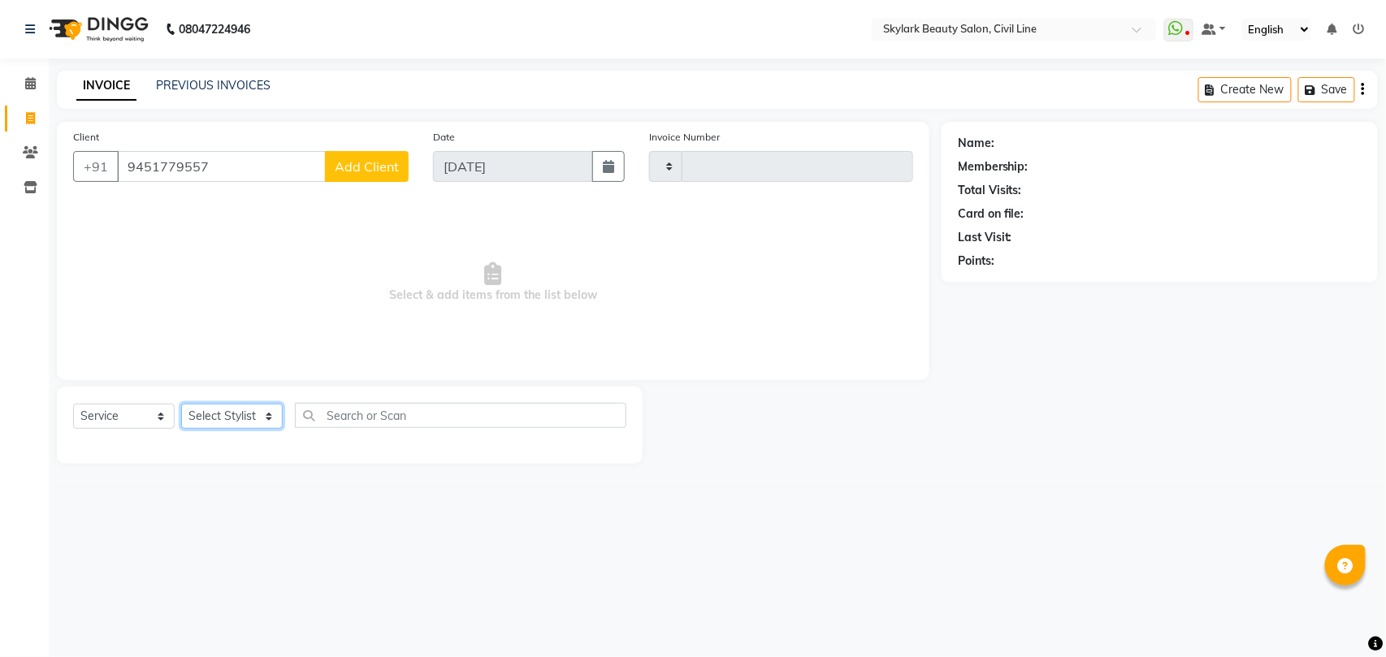
click at [228, 426] on select "Select Stylist" at bounding box center [232, 416] width 102 height 25
click at [455, 417] on input "text" at bounding box center [460, 415] width 331 height 25
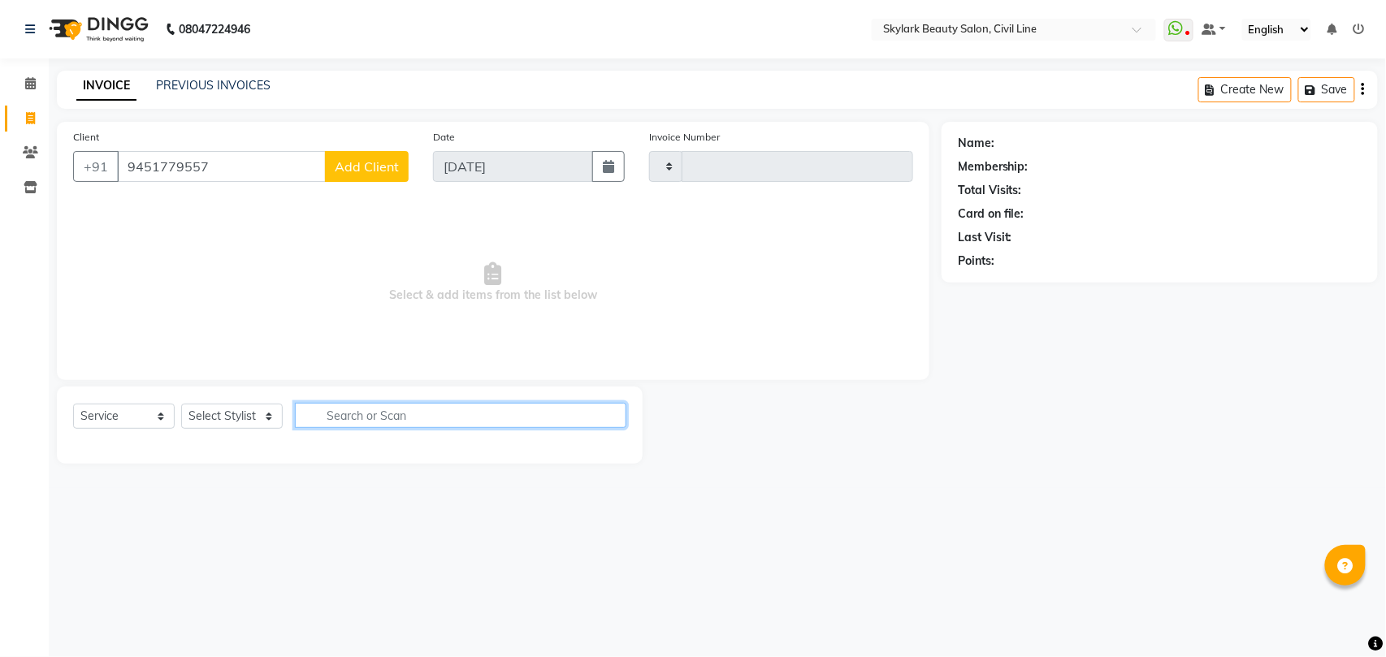
click at [455, 417] on input "text" at bounding box center [460, 415] width 331 height 25
type input "t"
click at [31, 83] on icon at bounding box center [30, 83] width 11 height 12
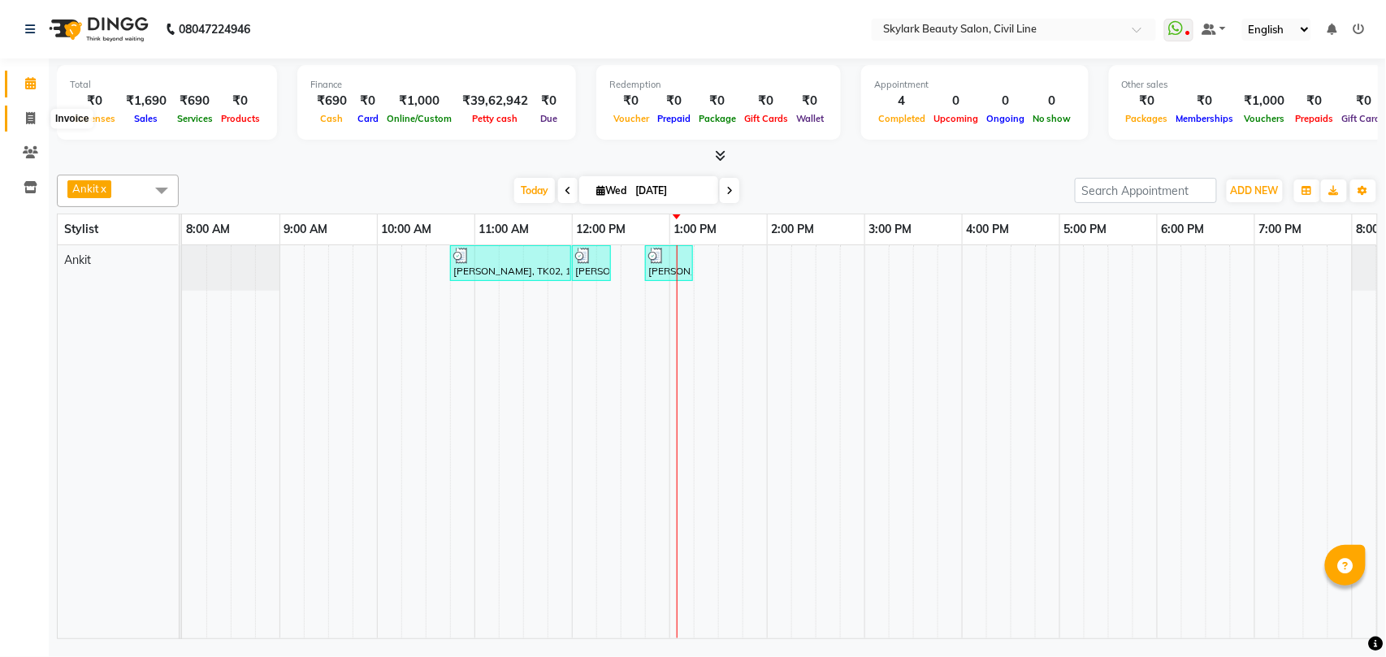
click at [30, 120] on icon at bounding box center [30, 118] width 9 height 12
select select "service"
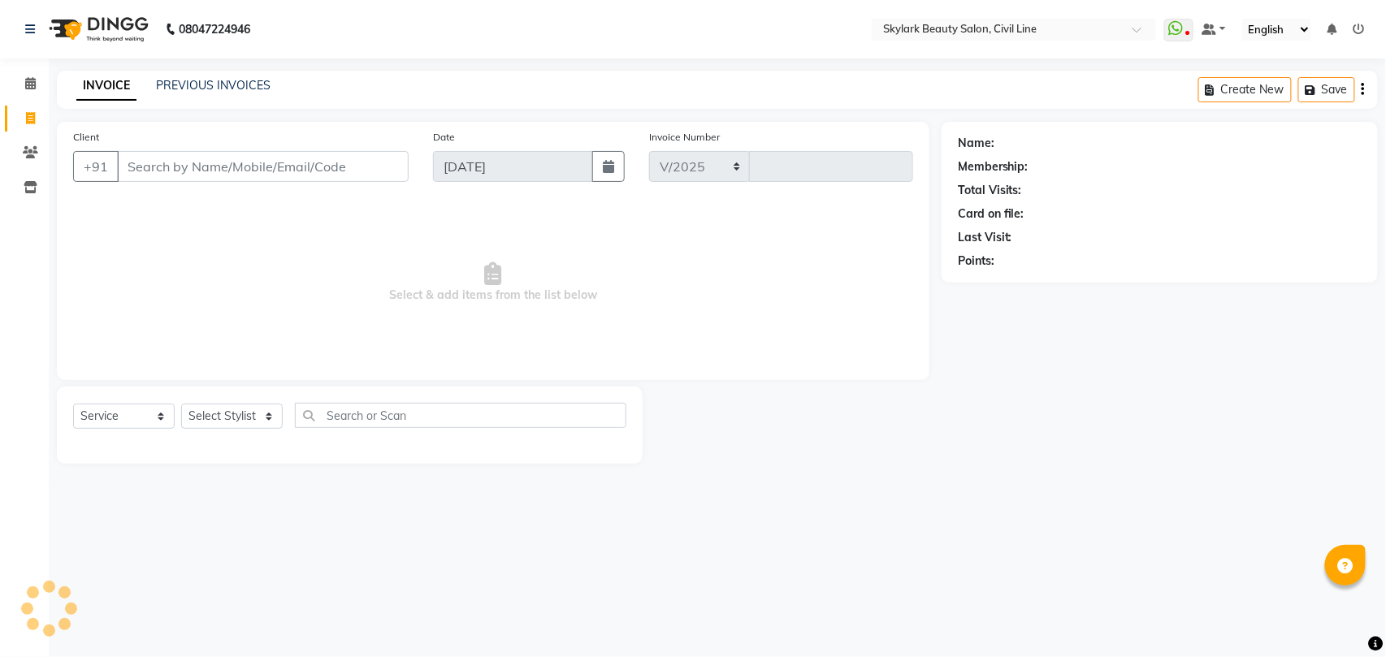
select select "4588"
type input "6214"
click at [229, 420] on select "Select Stylist" at bounding box center [232, 416] width 102 height 25
click at [206, 416] on select "Select Stylist" at bounding box center [232, 416] width 102 height 25
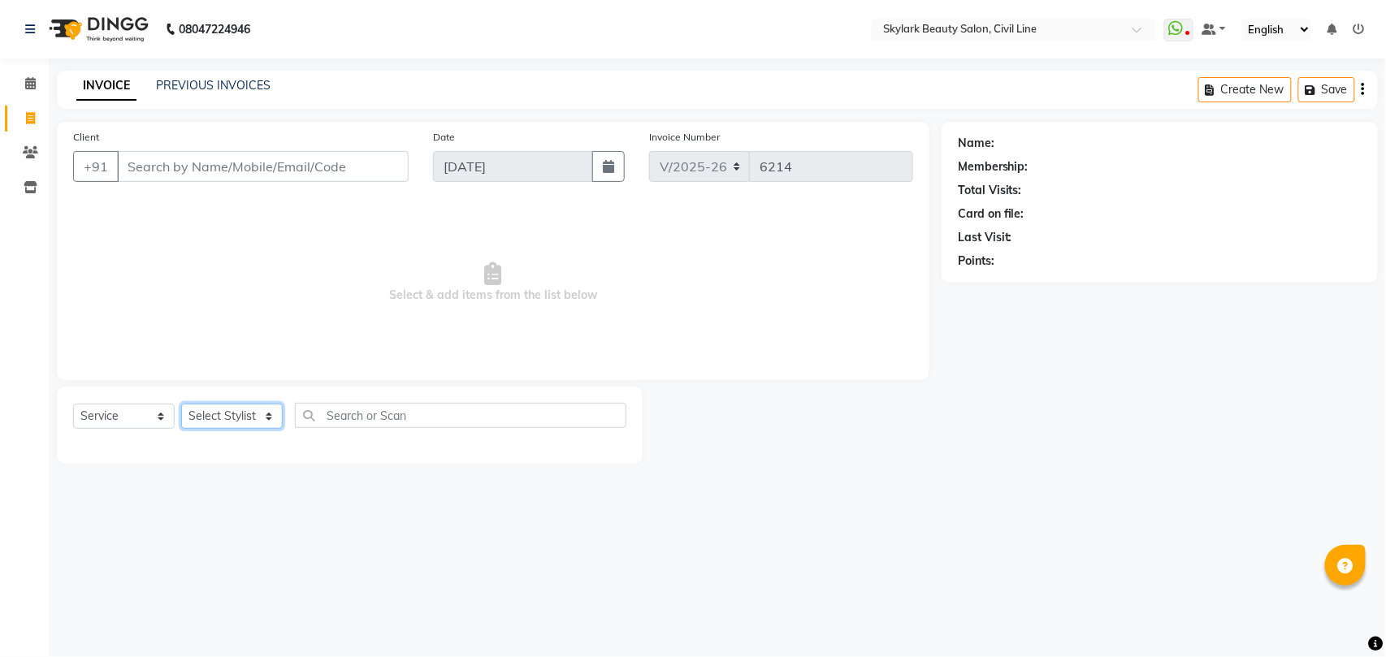
select select "28120"
click at [181, 404] on select "Select Stylist [PERSON_NAME] [PERSON_NAME] [PERSON_NAME] WASU" at bounding box center [232, 416] width 102 height 25
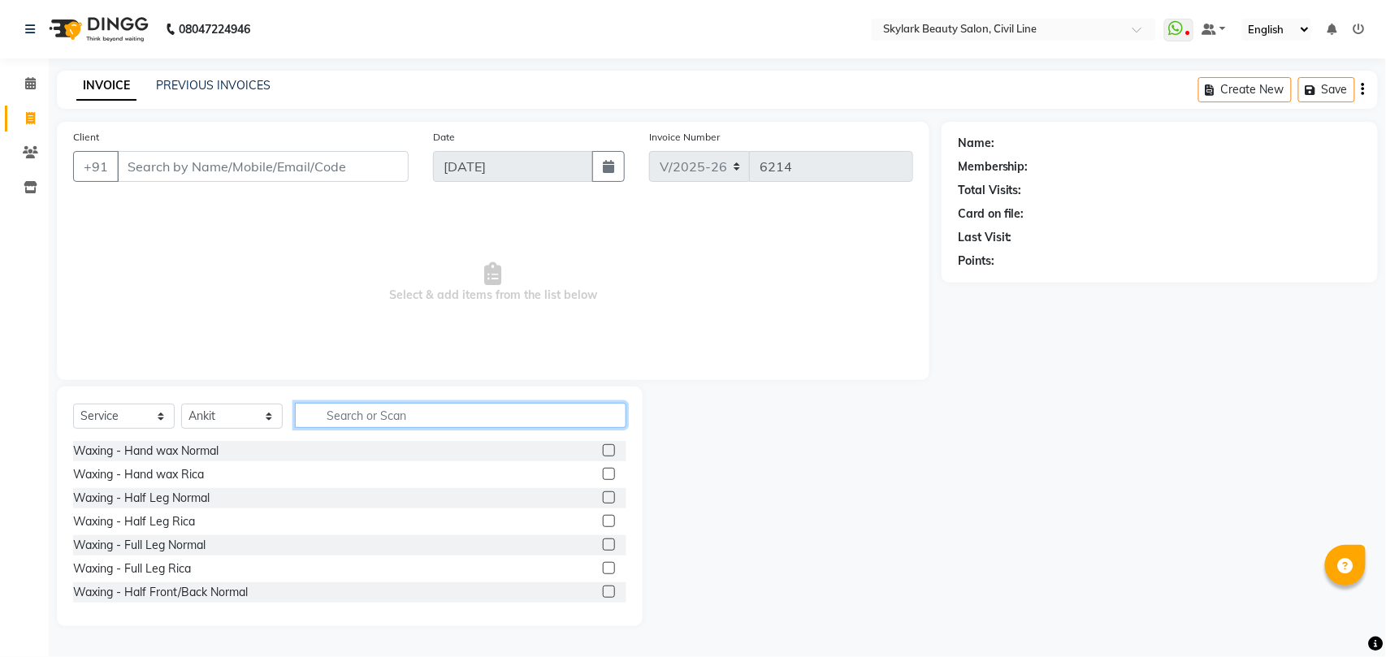
click at [450, 418] on input "text" at bounding box center [460, 415] width 331 height 25
type input "th"
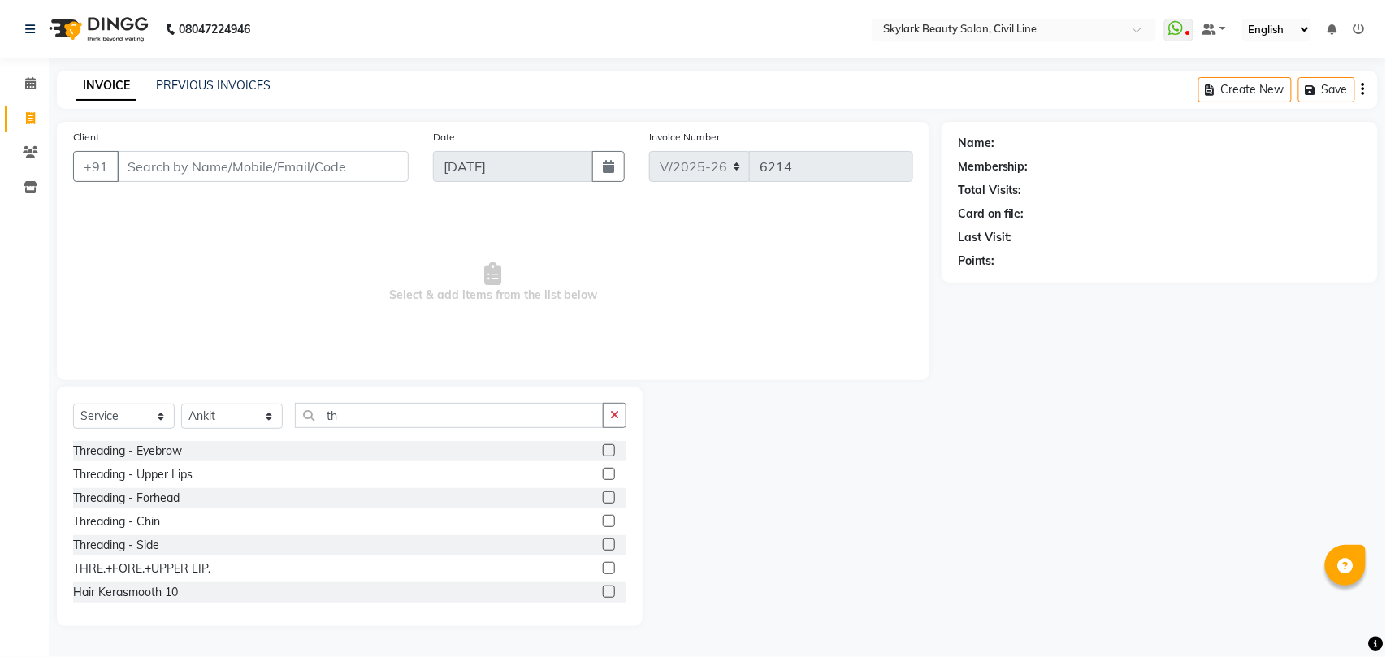
click at [603, 567] on label at bounding box center [609, 568] width 12 height 12
click at [603, 567] on input "checkbox" at bounding box center [608, 569] width 11 height 11
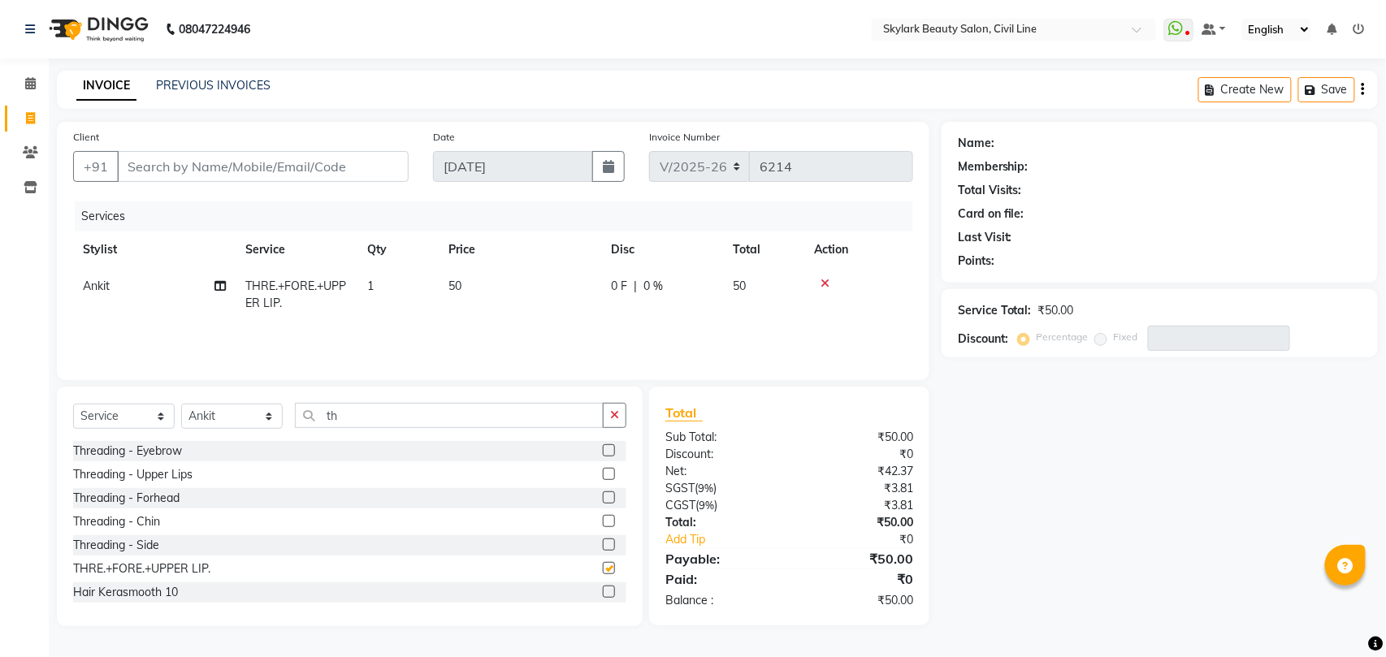
checkbox input "false"
click at [327, 167] on input "Client" at bounding box center [263, 166] width 292 height 31
type input "9"
type input "0"
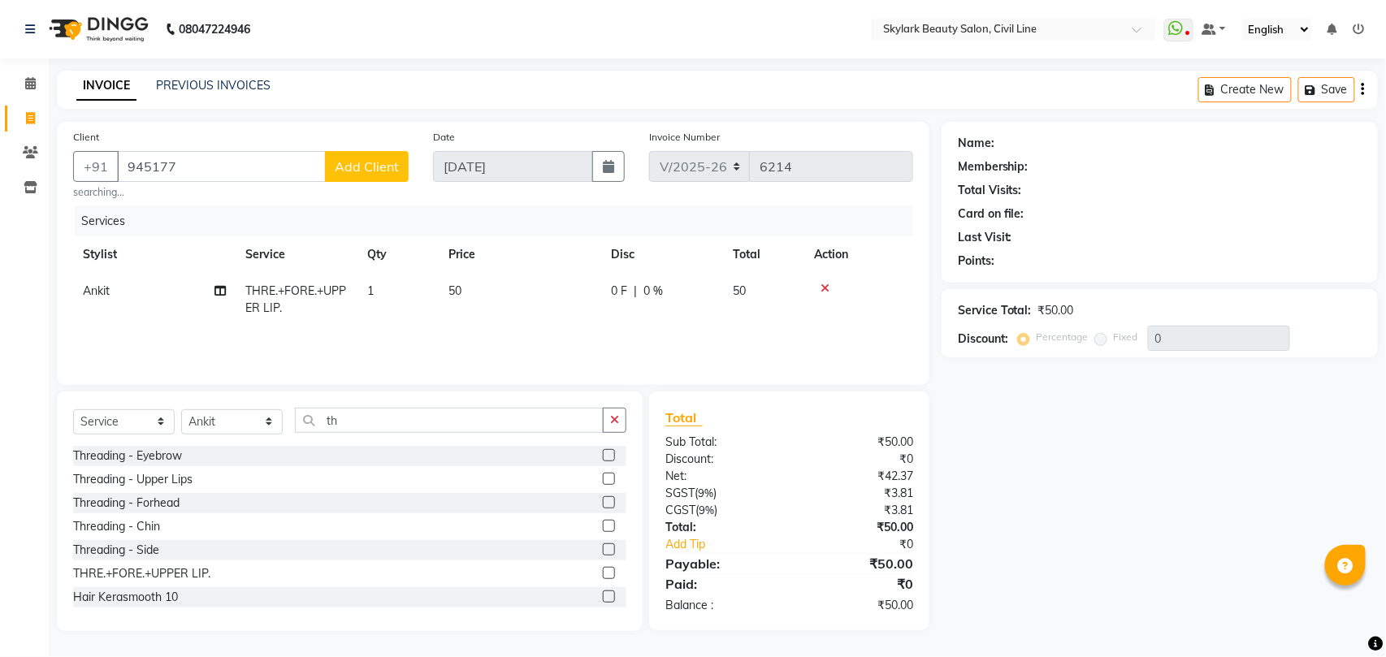
click at [956, 387] on div "Name: Membership: Total Visits: Card on file: Last Visit: Points: Service Total…" at bounding box center [1165, 376] width 448 height 509
click at [201, 163] on input "945177" at bounding box center [221, 166] width 209 height 31
type input "9"
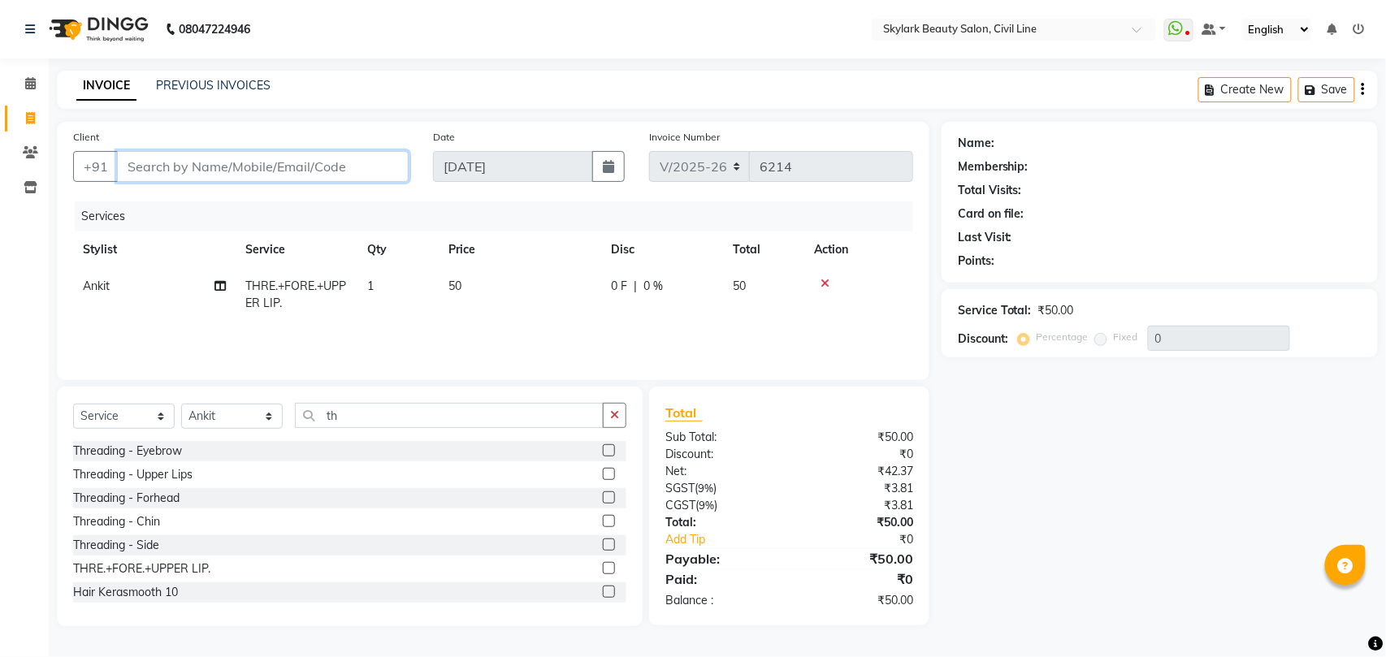
click at [273, 164] on input "Client" at bounding box center [263, 166] width 292 height 31
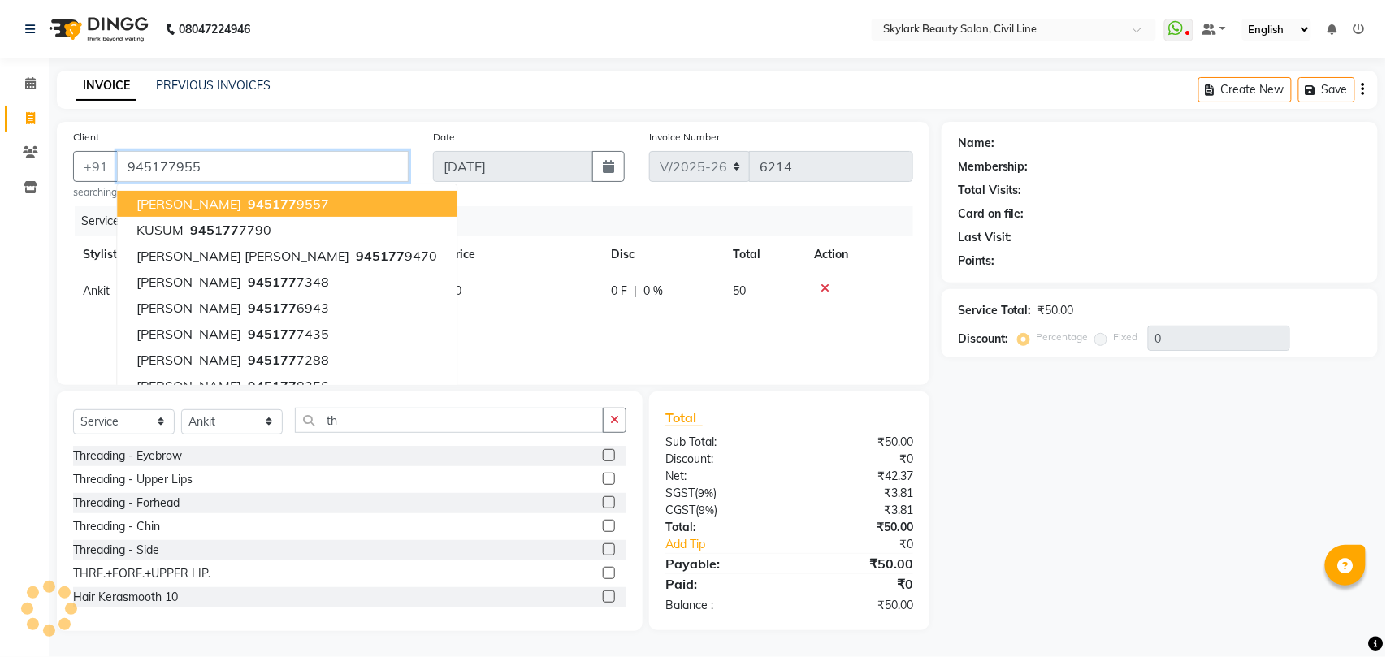
click at [313, 208] on button "[PERSON_NAME] 945177 9557" at bounding box center [287, 204] width 340 height 26
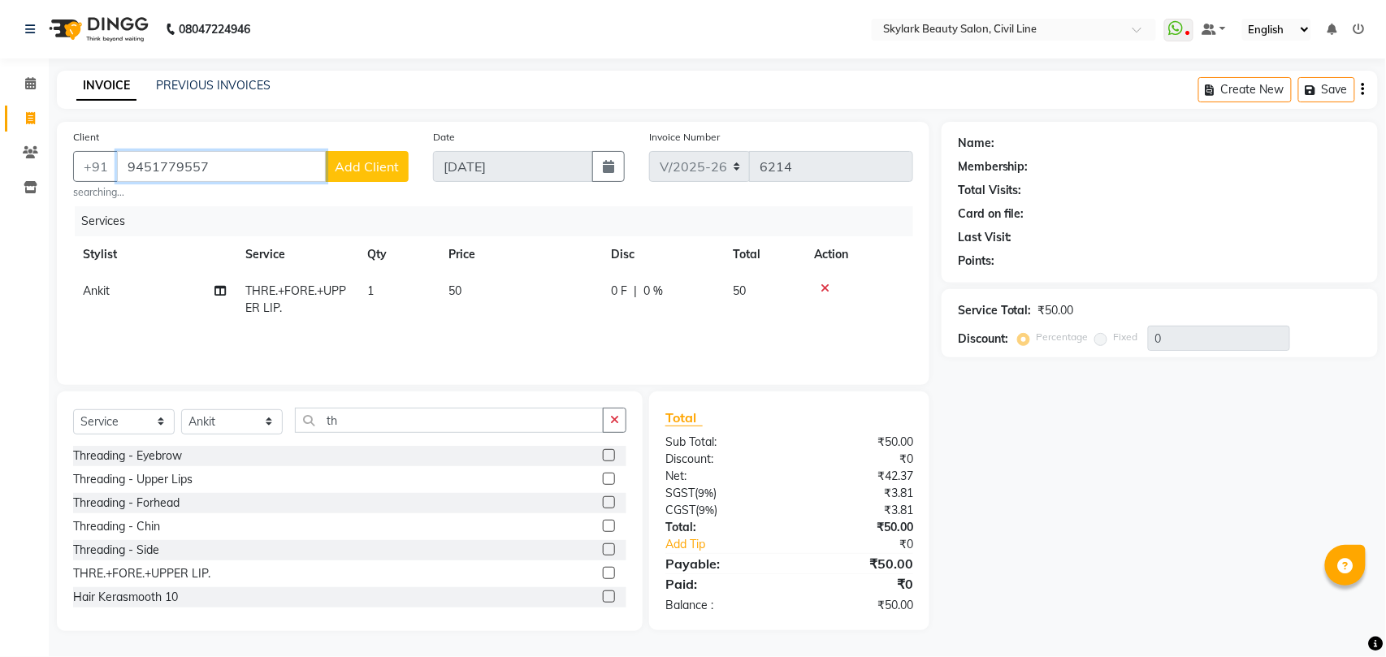
click at [244, 153] on input "9451779557" at bounding box center [221, 166] width 209 height 31
click at [963, 374] on div "Name: Membership: Total Visits: Card on file: Last Visit: Points: Service Total…" at bounding box center [1165, 376] width 448 height 509
click at [232, 151] on input "9451779557" at bounding box center [221, 166] width 209 height 31
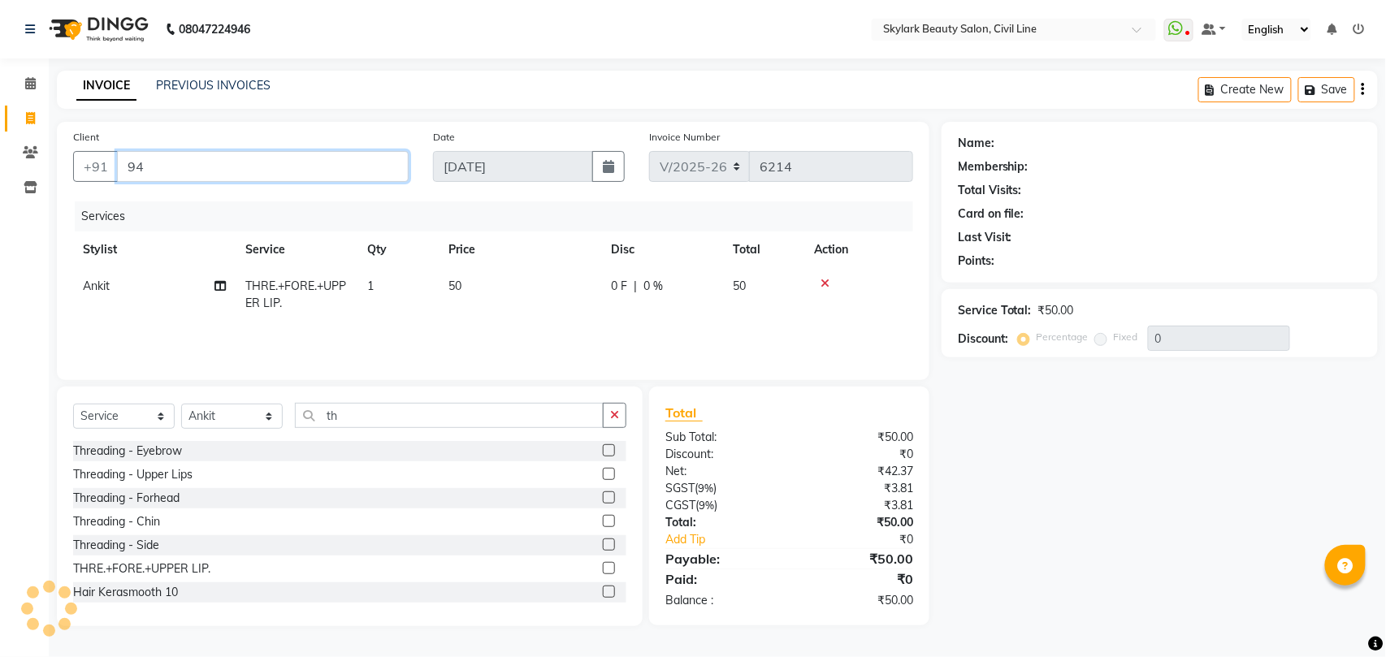
type input "9"
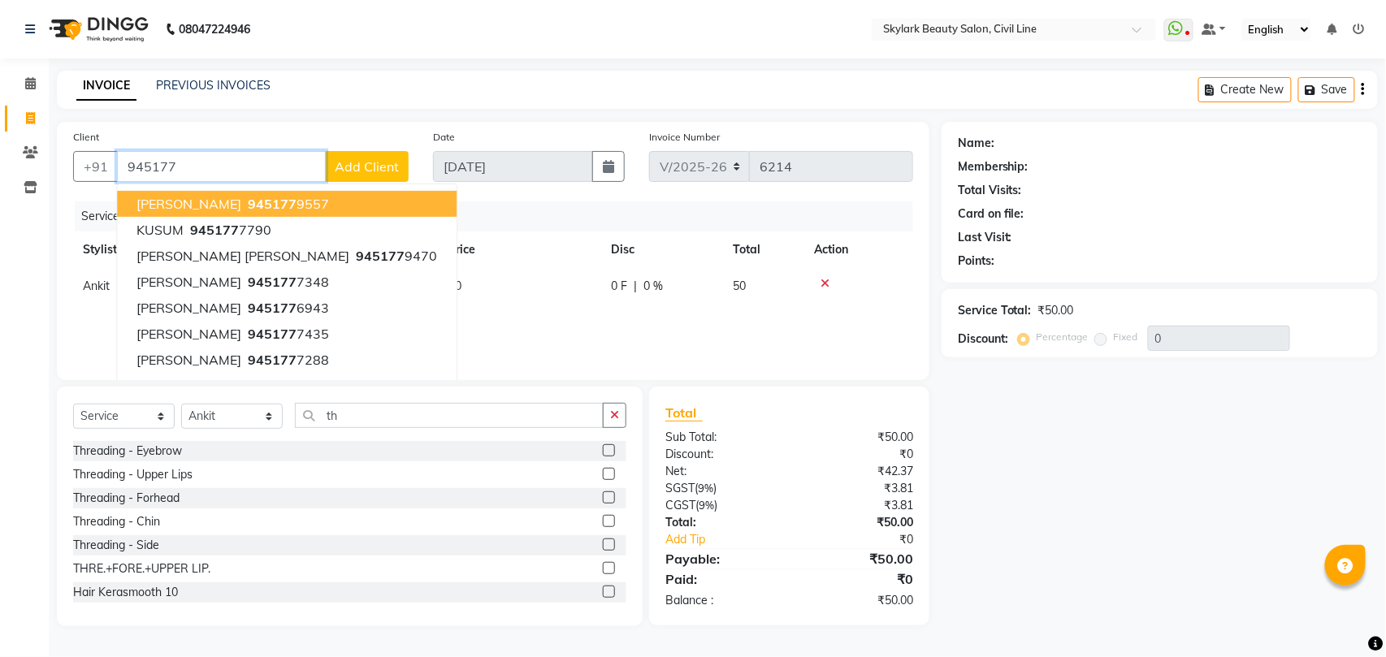
click at [254, 167] on input "945177" at bounding box center [221, 166] width 209 height 31
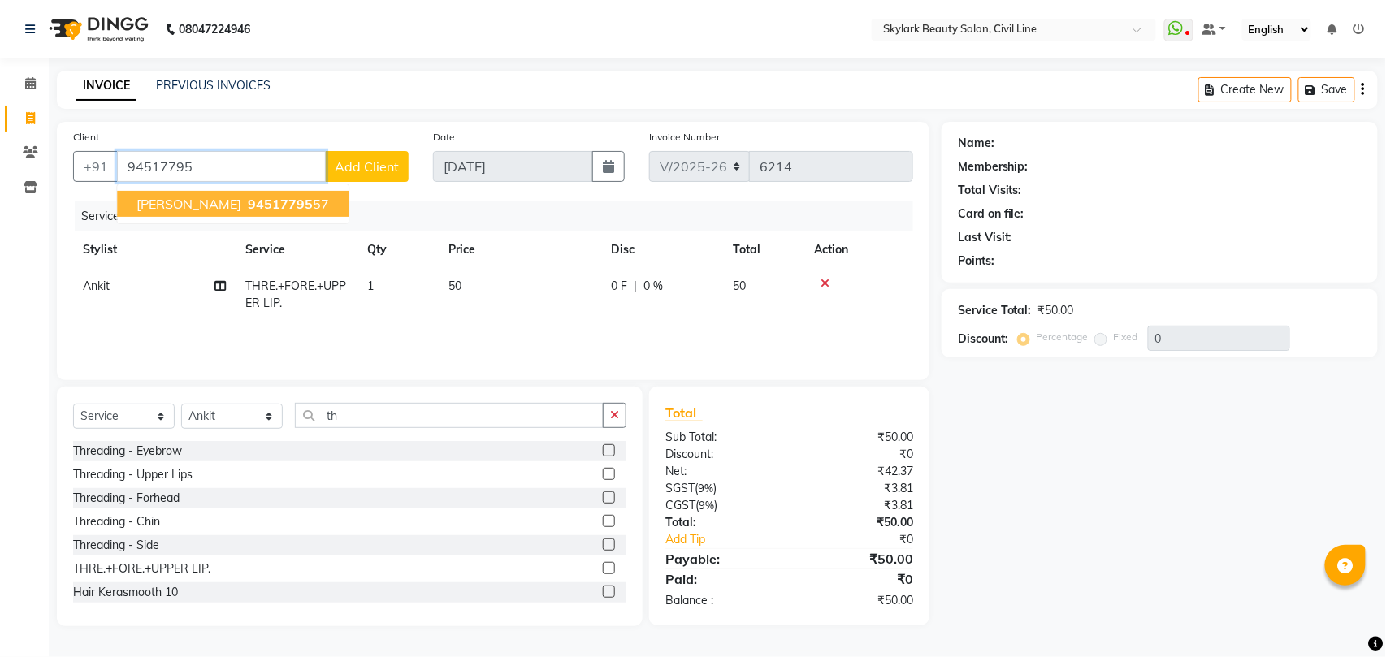
click at [244, 205] on ngb-highlight "94517795 57" at bounding box center [286, 204] width 84 height 16
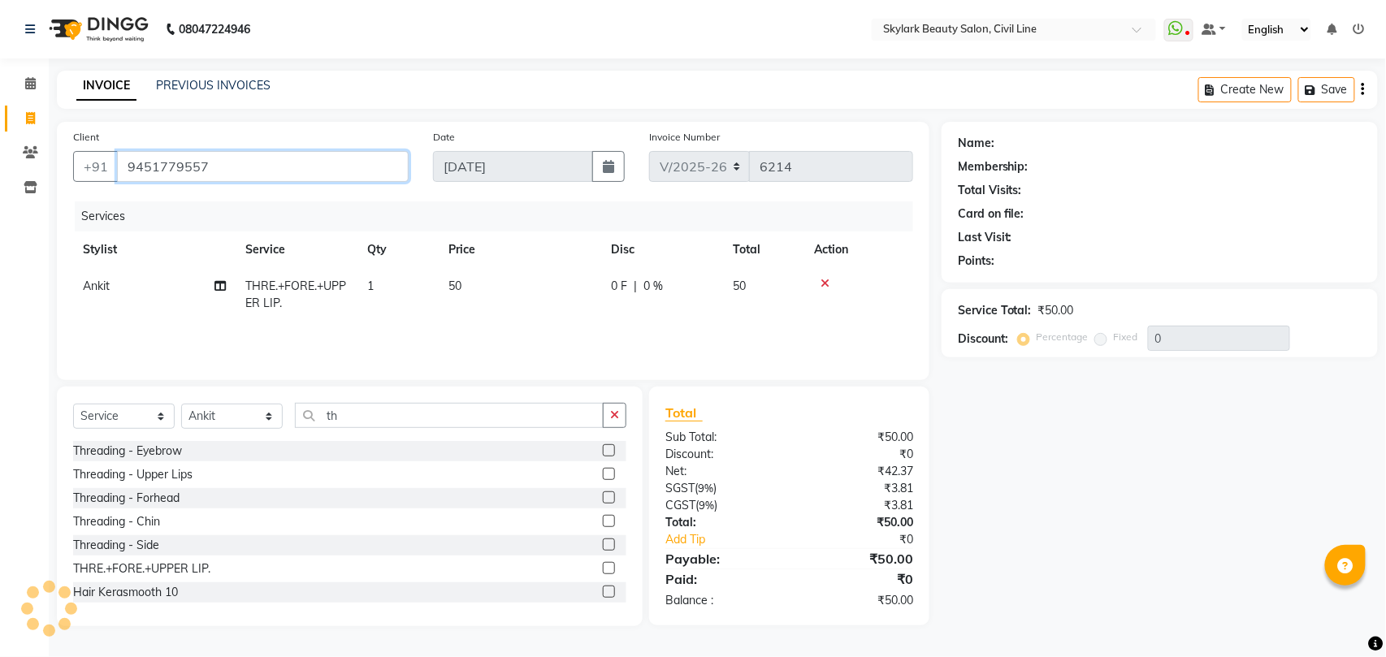
type input "9451779557"
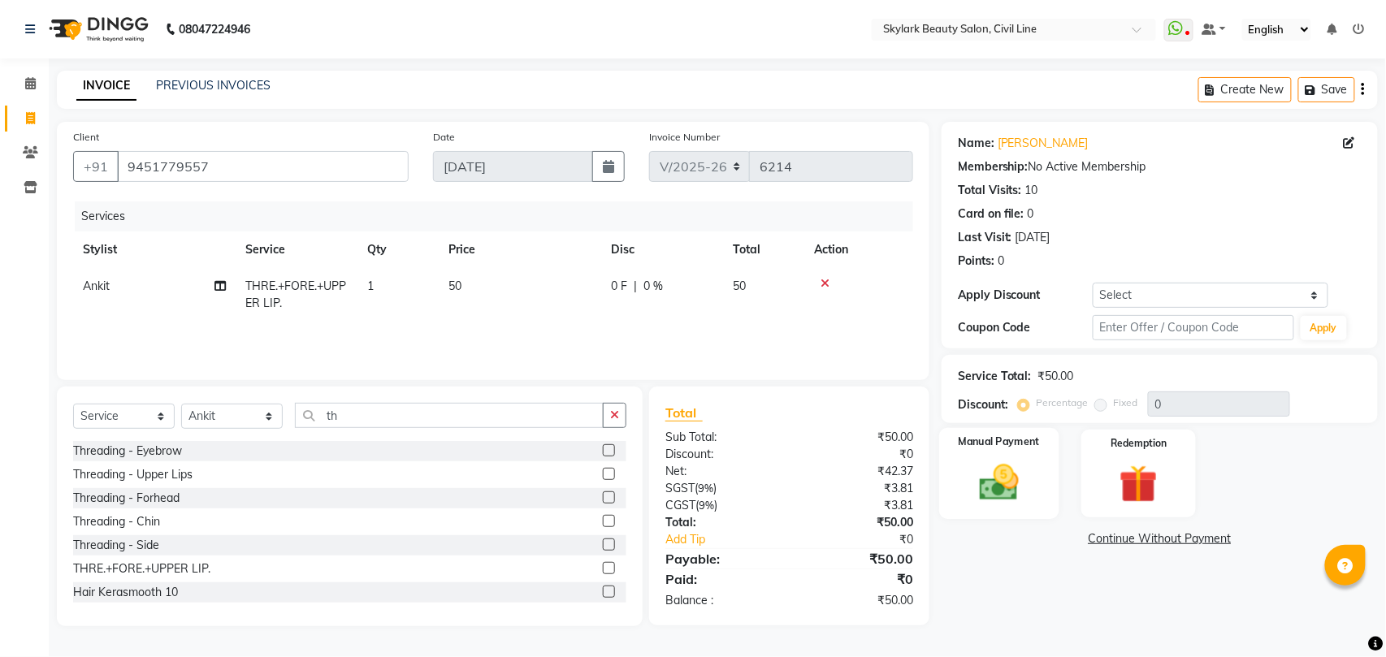
click at [996, 479] on img at bounding box center [999, 482] width 64 height 45
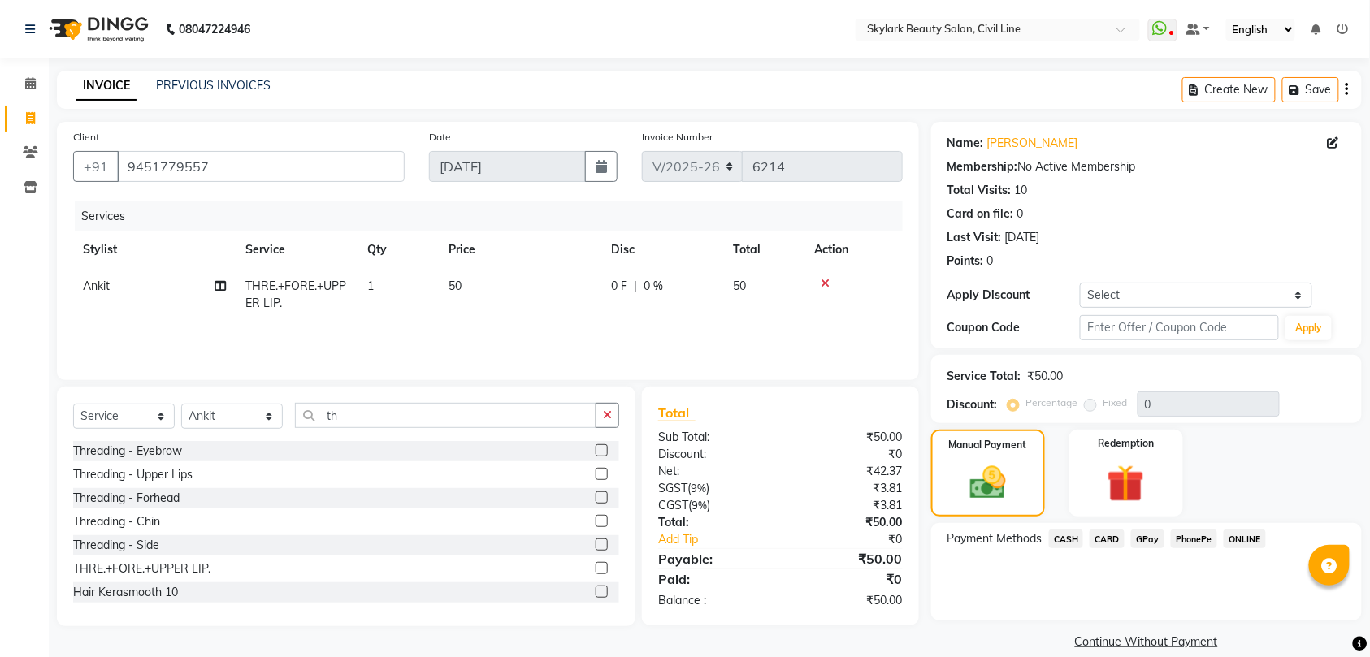
scroll to position [21, 0]
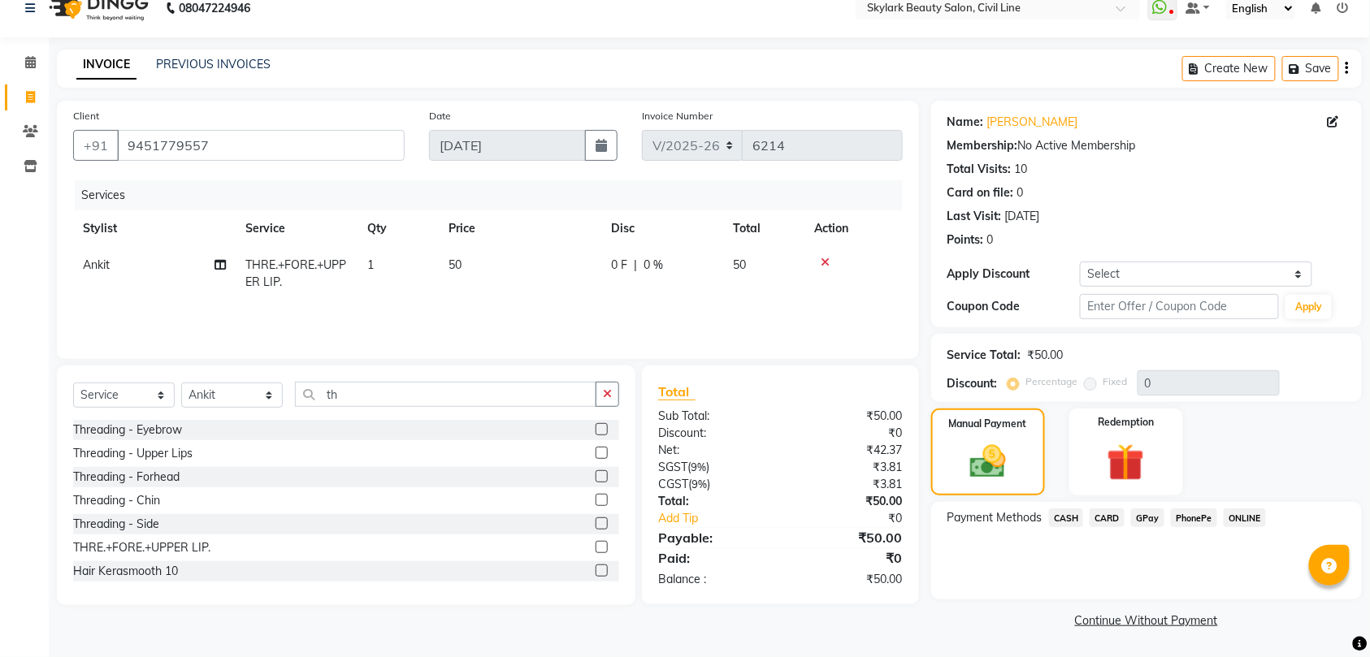
click at [1063, 517] on span "CASH" at bounding box center [1066, 517] width 35 height 19
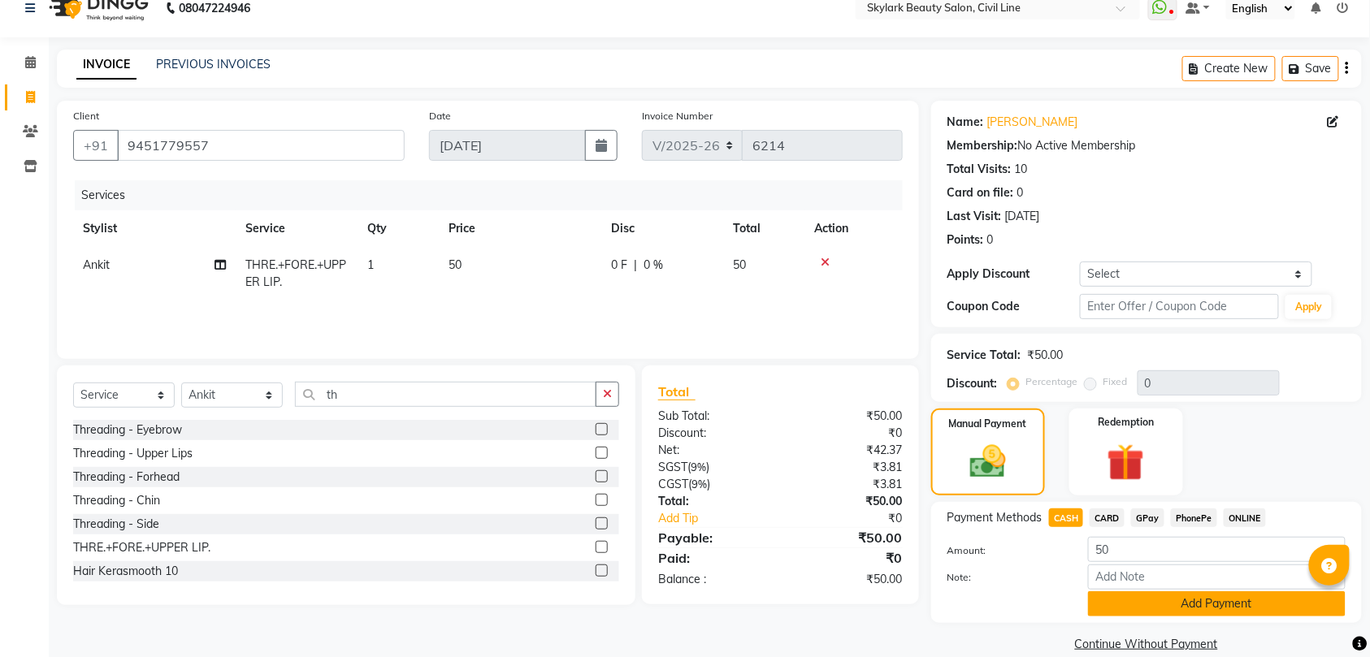
click at [1175, 604] on button "Add Payment" at bounding box center [1216, 603] width 257 height 25
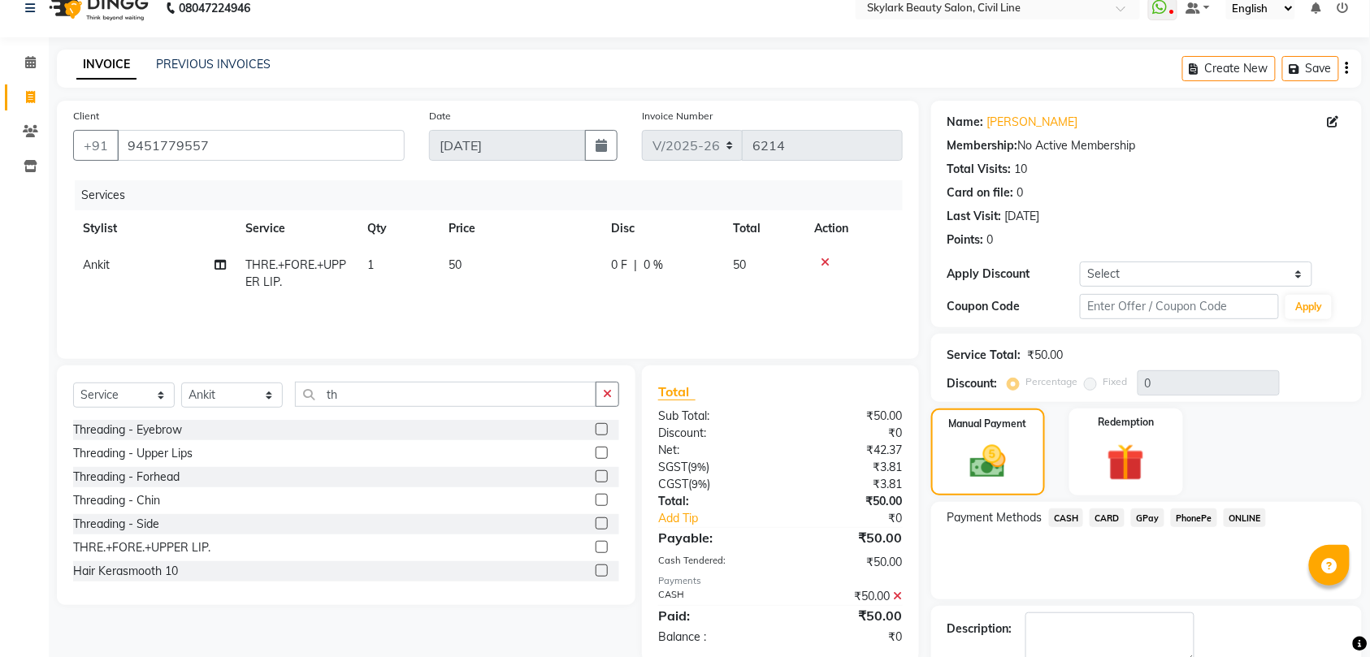
scroll to position [115, 0]
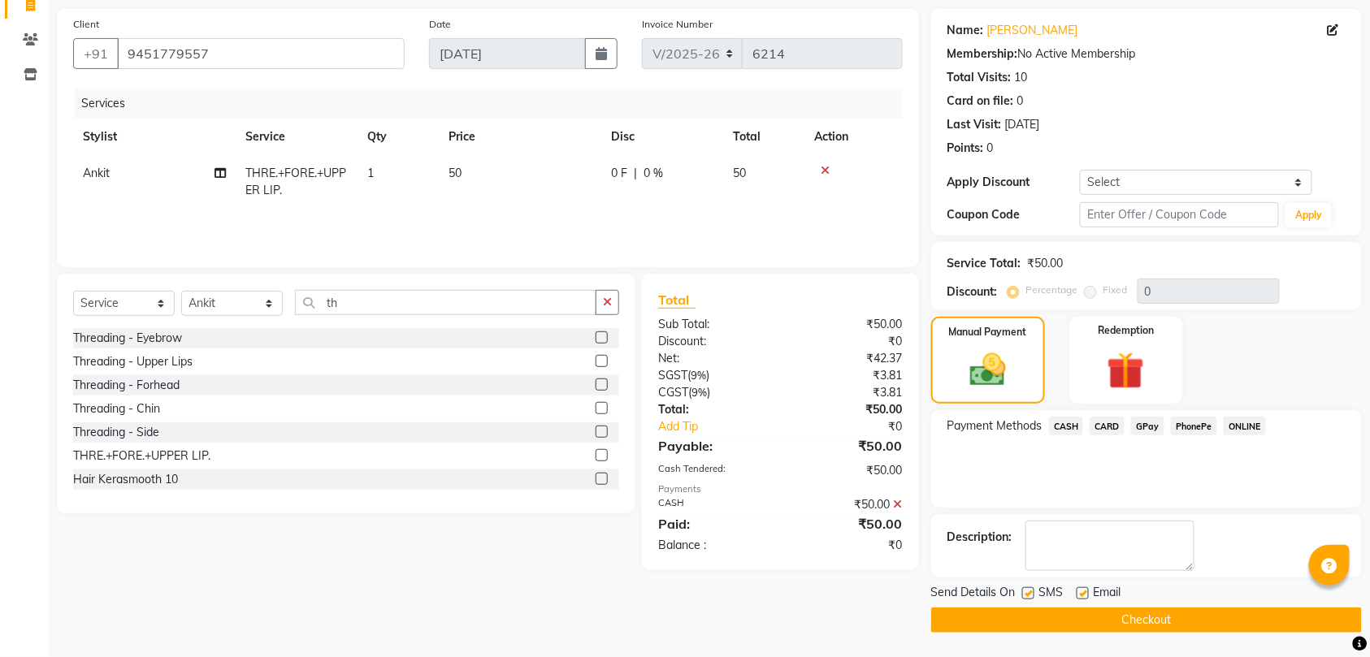
click at [1160, 621] on button "Checkout" at bounding box center [1146, 620] width 431 height 25
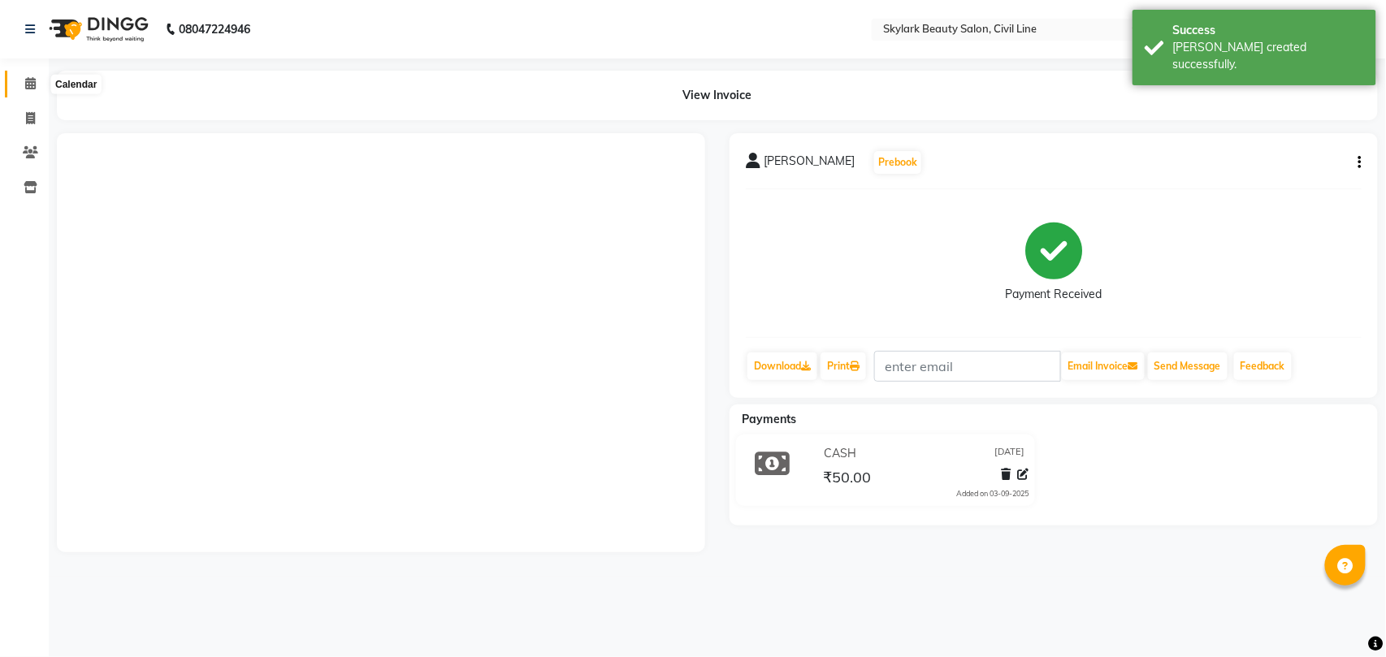
click at [29, 84] on icon at bounding box center [30, 83] width 11 height 12
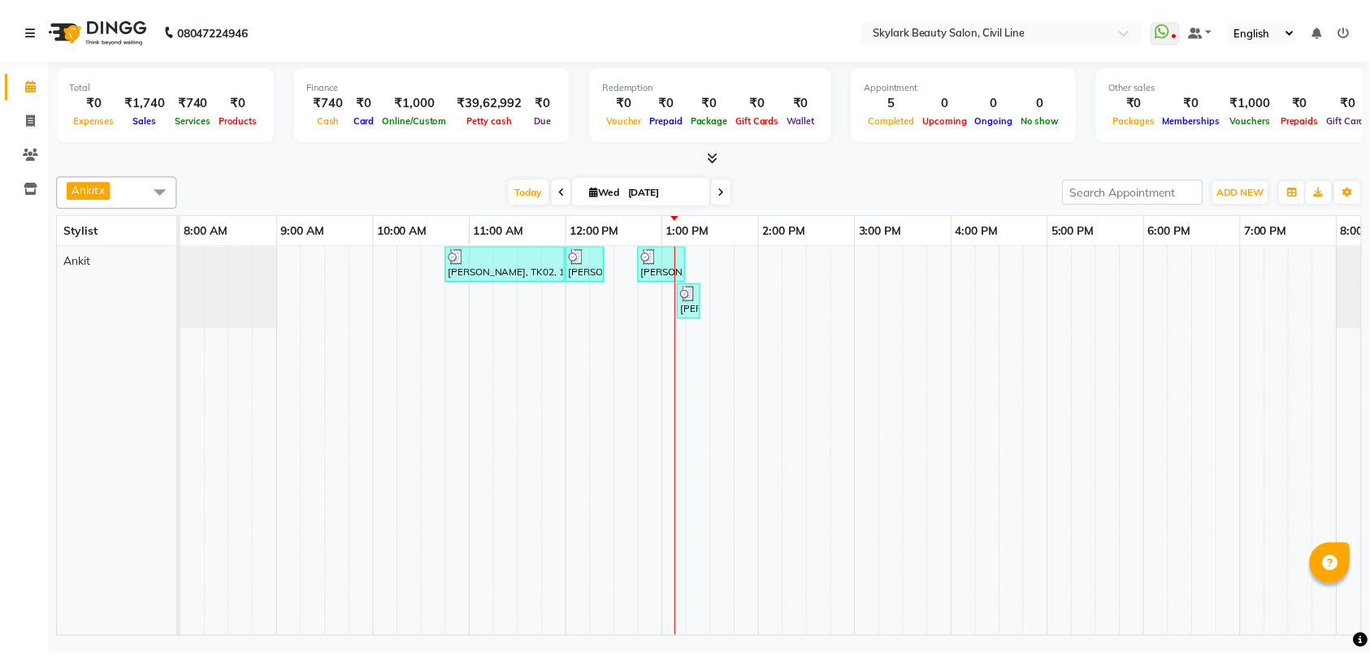
scroll to position [0, 71]
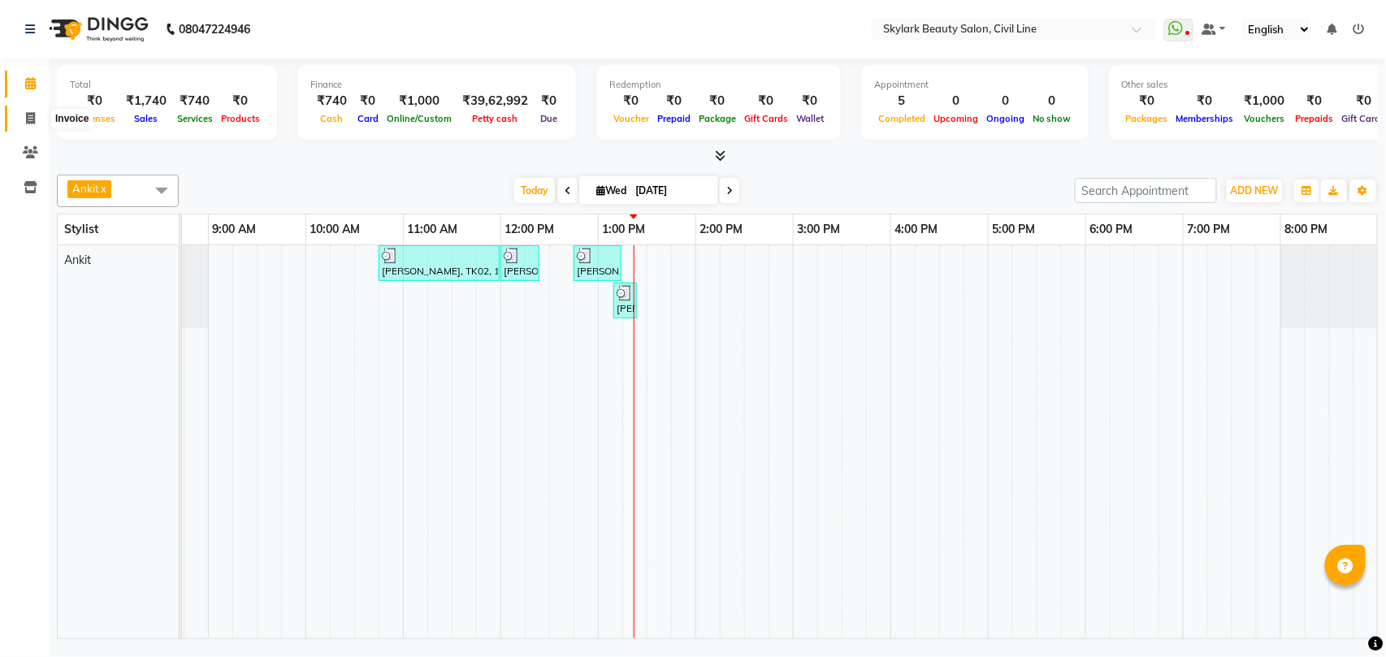
click at [28, 120] on icon at bounding box center [30, 118] width 9 height 12
select select "service"
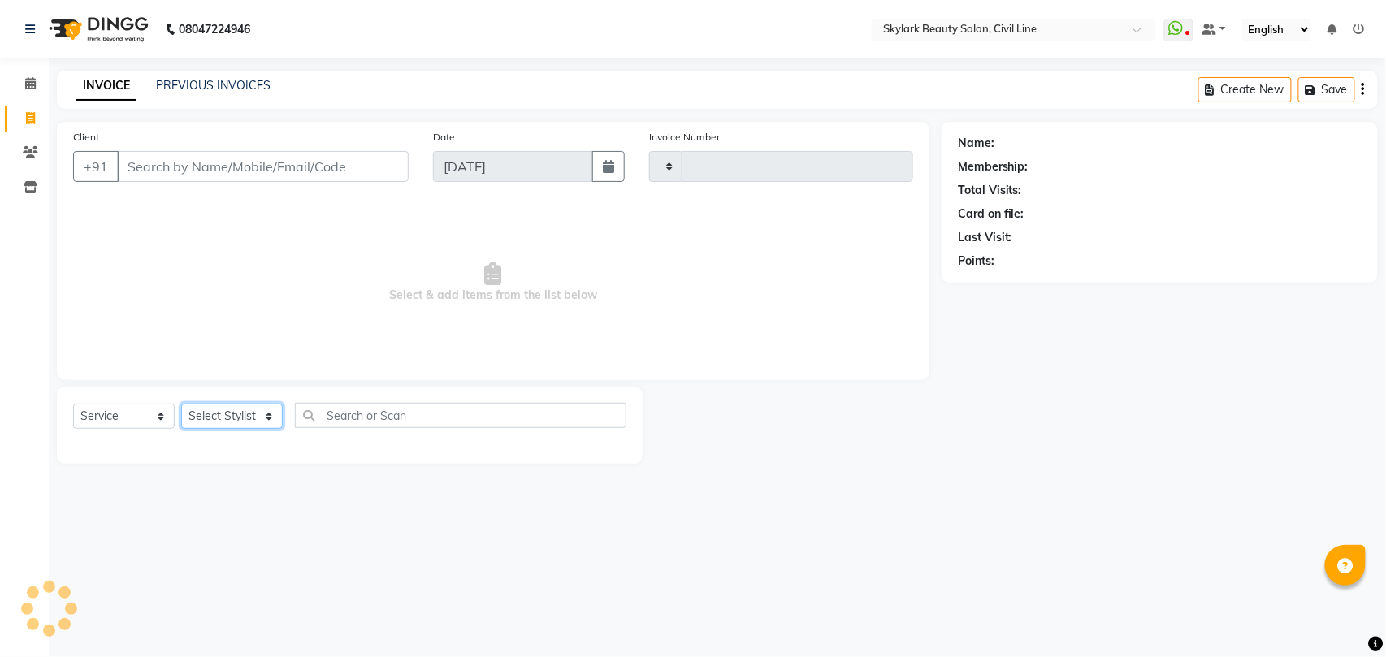
drag, startPoint x: 225, startPoint y: 411, endPoint x: 228, endPoint y: 426, distance: 15.8
click at [226, 413] on select "Select Stylist" at bounding box center [232, 416] width 102 height 25
select select "4588"
type input "6215"
click at [227, 423] on select "Select Stylist" at bounding box center [232, 416] width 102 height 25
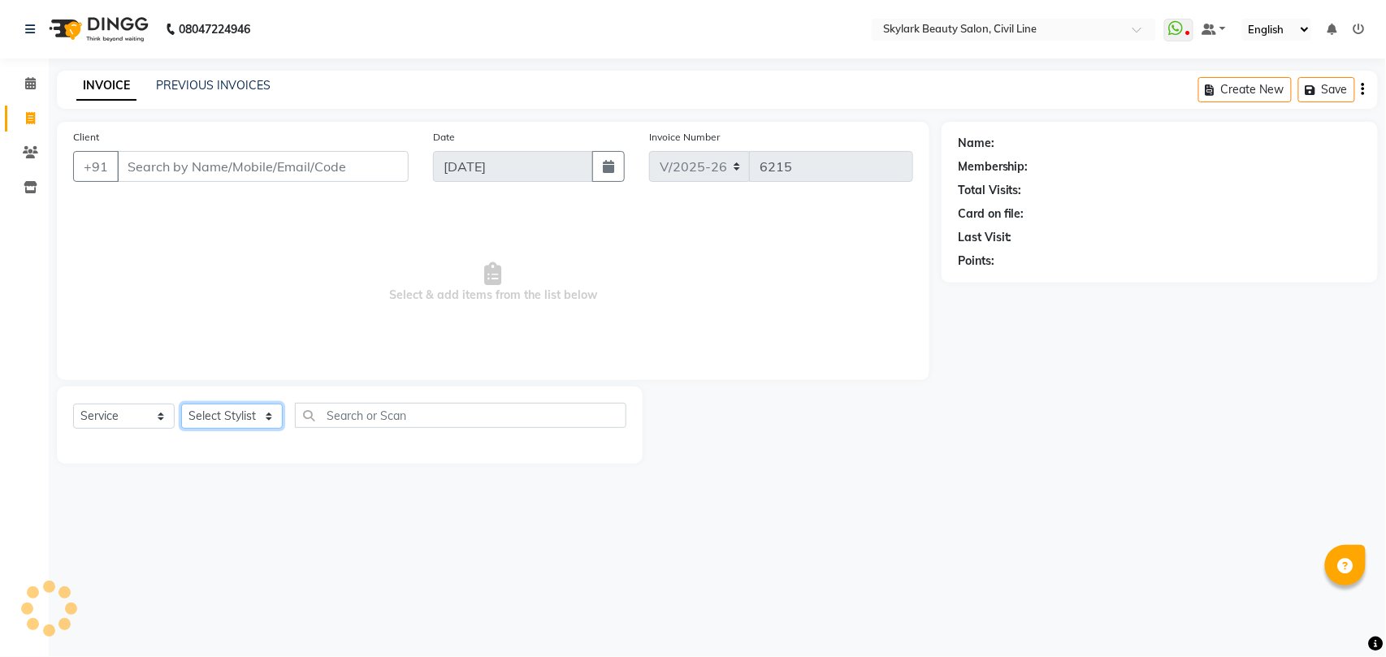
click at [227, 423] on select "Select Stylist" at bounding box center [232, 416] width 102 height 25
select select "28120"
click at [181, 404] on select "Select Stylist [PERSON_NAME] [PERSON_NAME] [PERSON_NAME] WASU" at bounding box center [232, 416] width 102 height 25
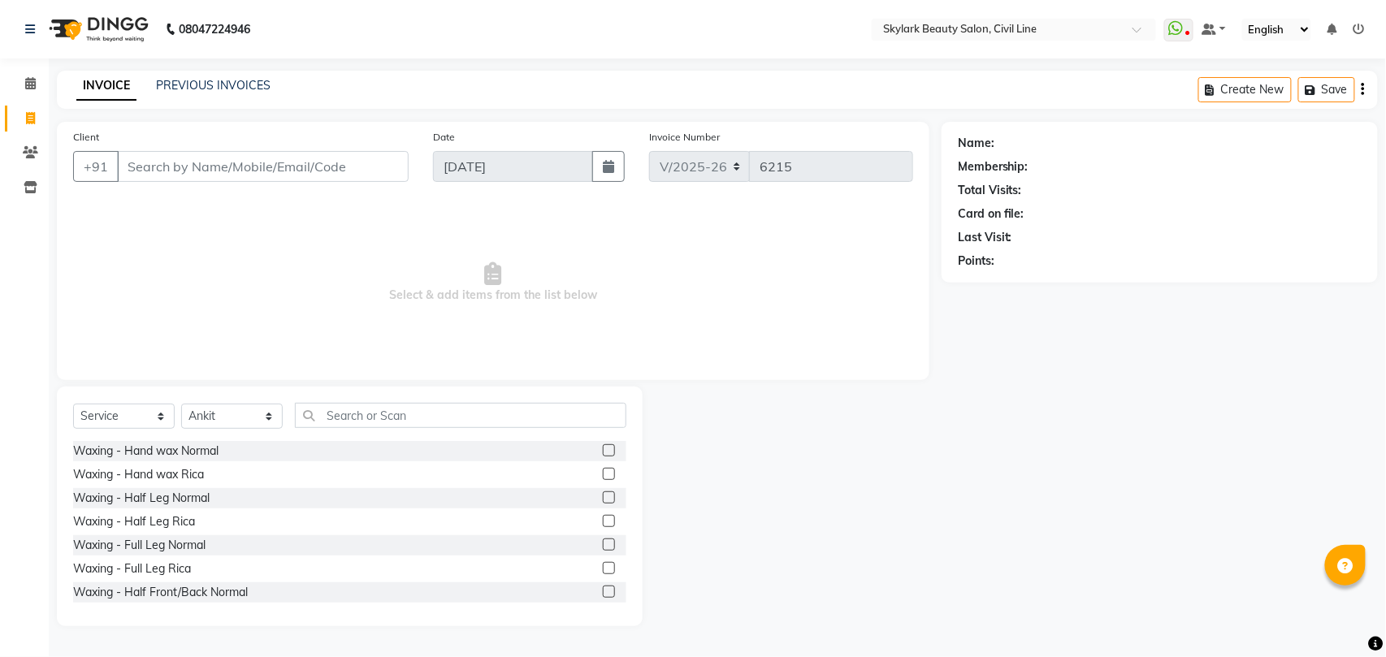
click at [603, 448] on label at bounding box center [609, 450] width 12 height 12
click at [603, 448] on input "checkbox" at bounding box center [608, 451] width 11 height 11
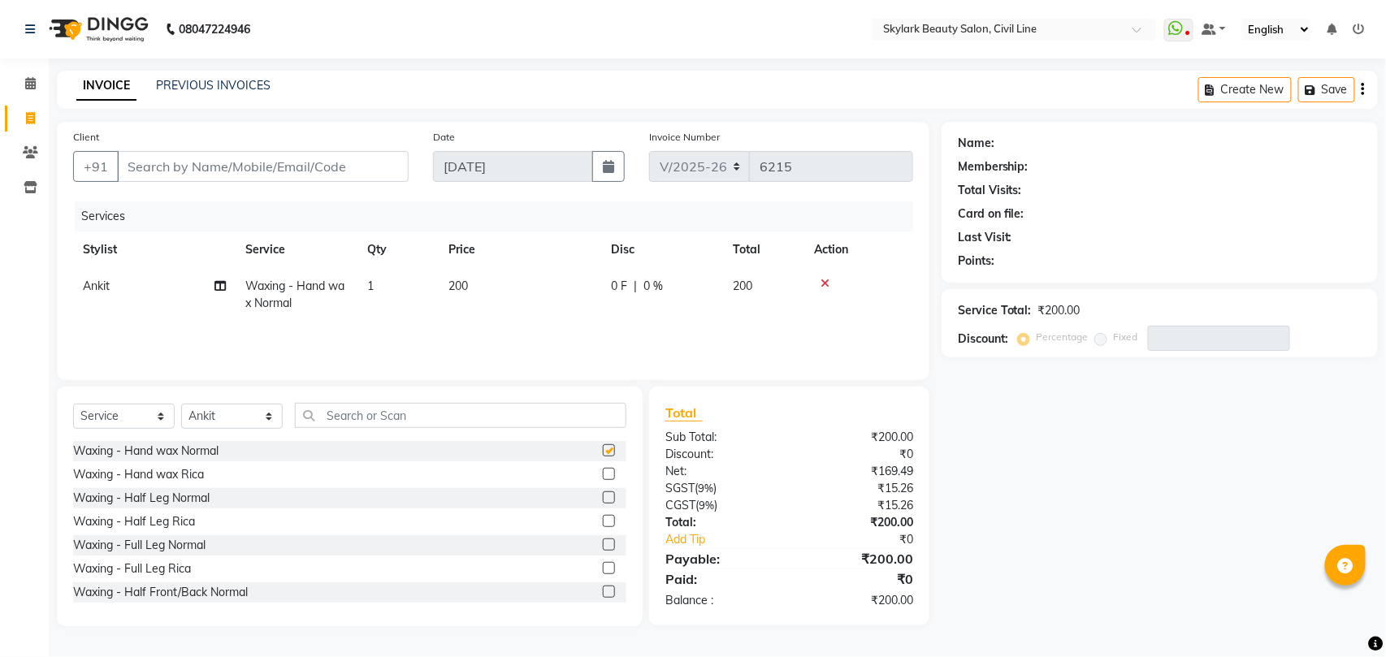
checkbox input "false"
click at [468, 413] on input "text" at bounding box center [460, 415] width 331 height 25
type input "th"
click at [603, 453] on label at bounding box center [609, 450] width 12 height 12
click at [603, 453] on input "checkbox" at bounding box center [608, 451] width 11 height 11
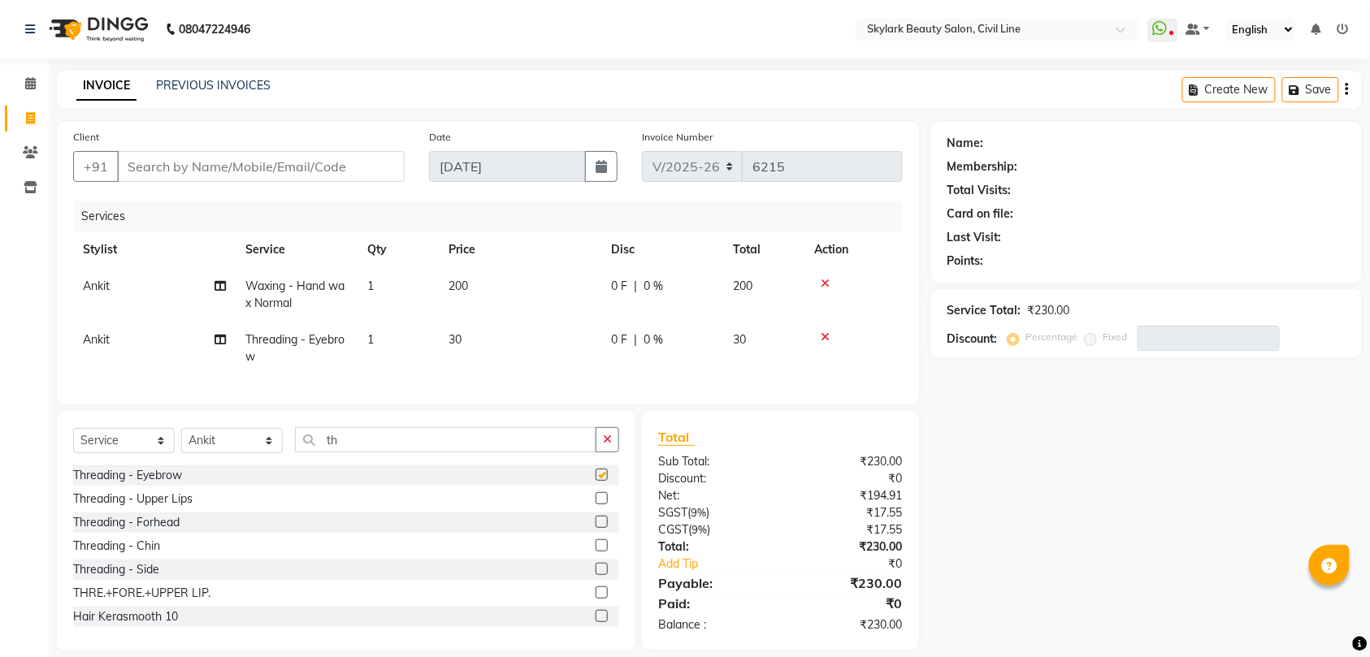
checkbox input "false"
click at [277, 163] on input "Client" at bounding box center [261, 166] width 288 height 31
type input "7"
type input "0"
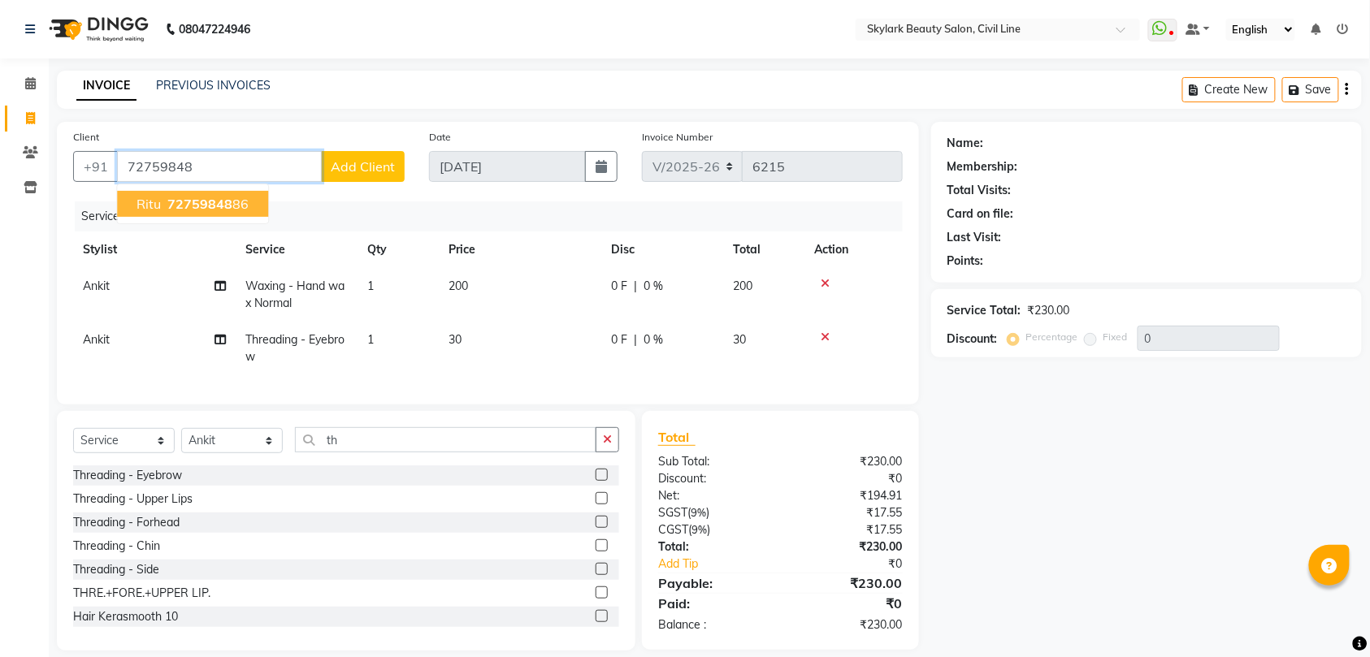
click at [205, 201] on span "72759848" at bounding box center [199, 204] width 65 height 16
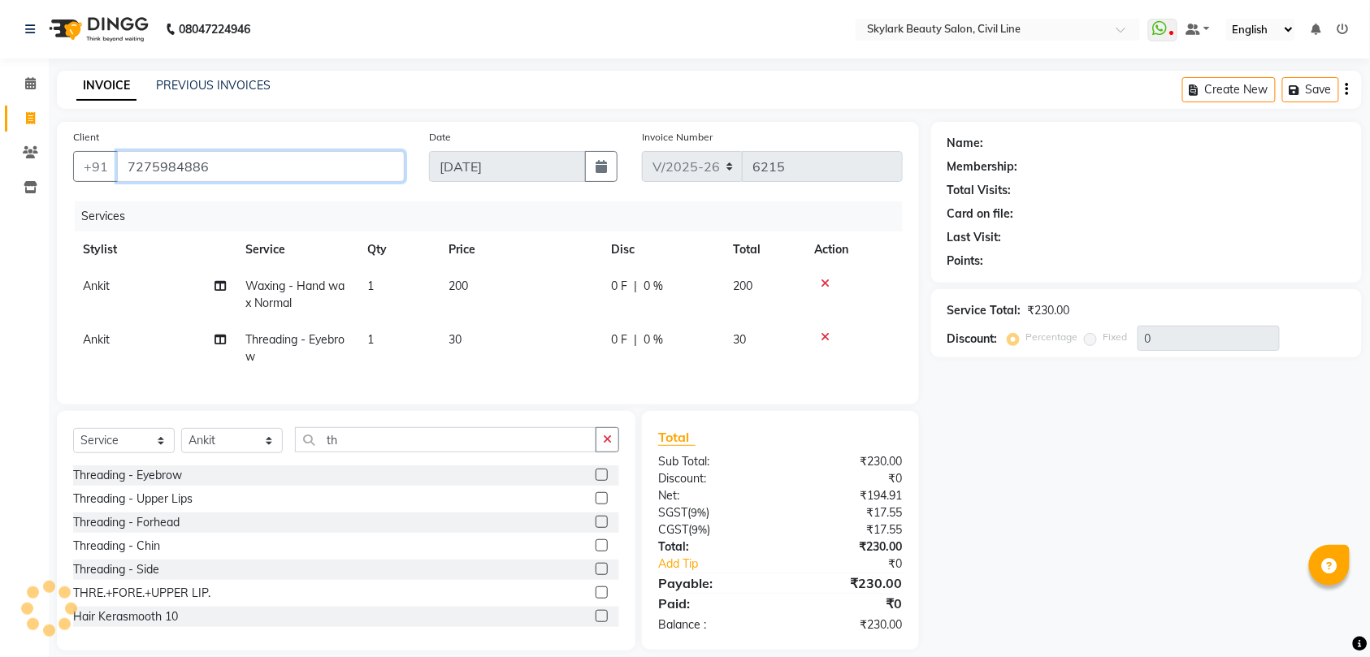
type input "7275984886"
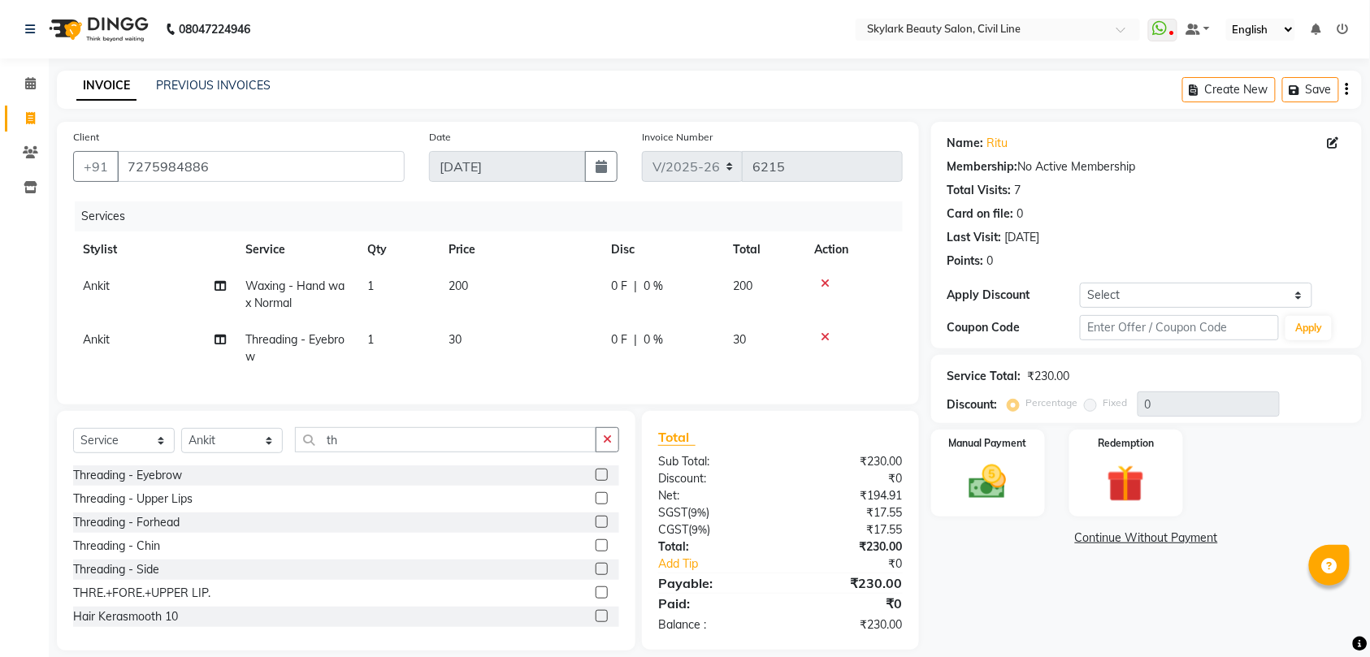
click at [595, 504] on label at bounding box center [601, 498] width 12 height 12
click at [595, 504] on input "checkbox" at bounding box center [600, 499] width 11 height 11
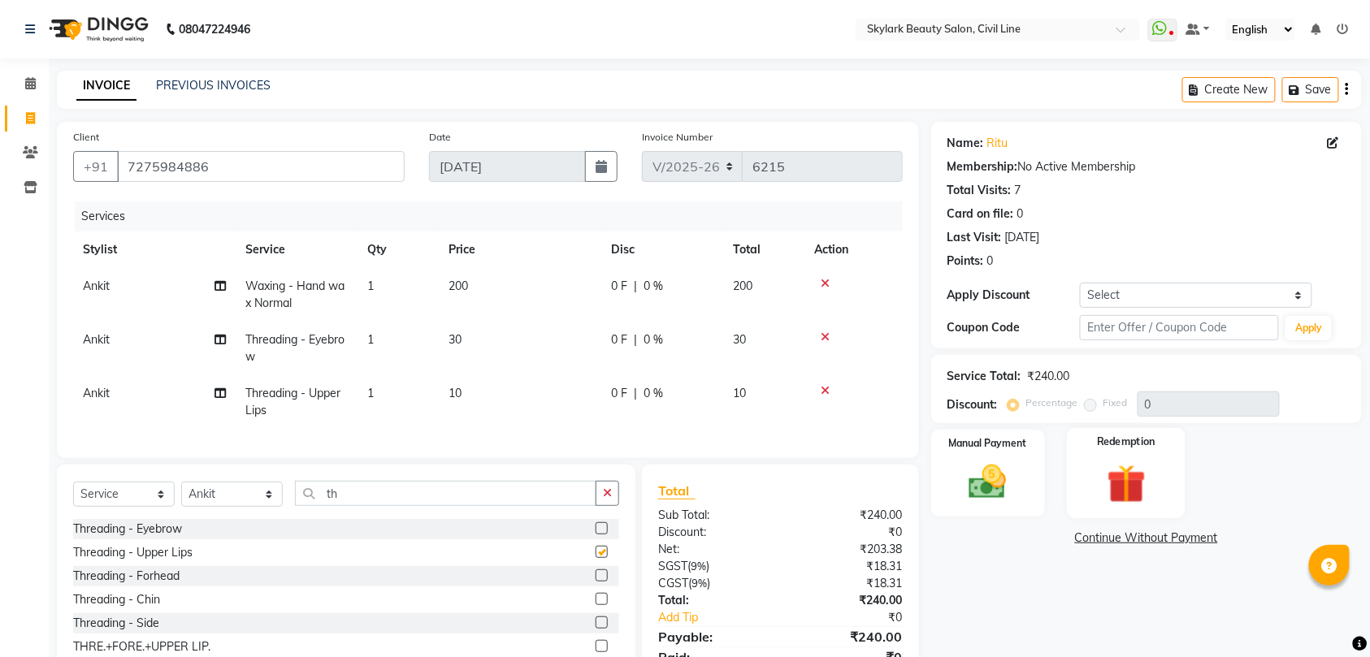
checkbox input "false"
click at [989, 476] on img at bounding box center [987, 482] width 63 height 45
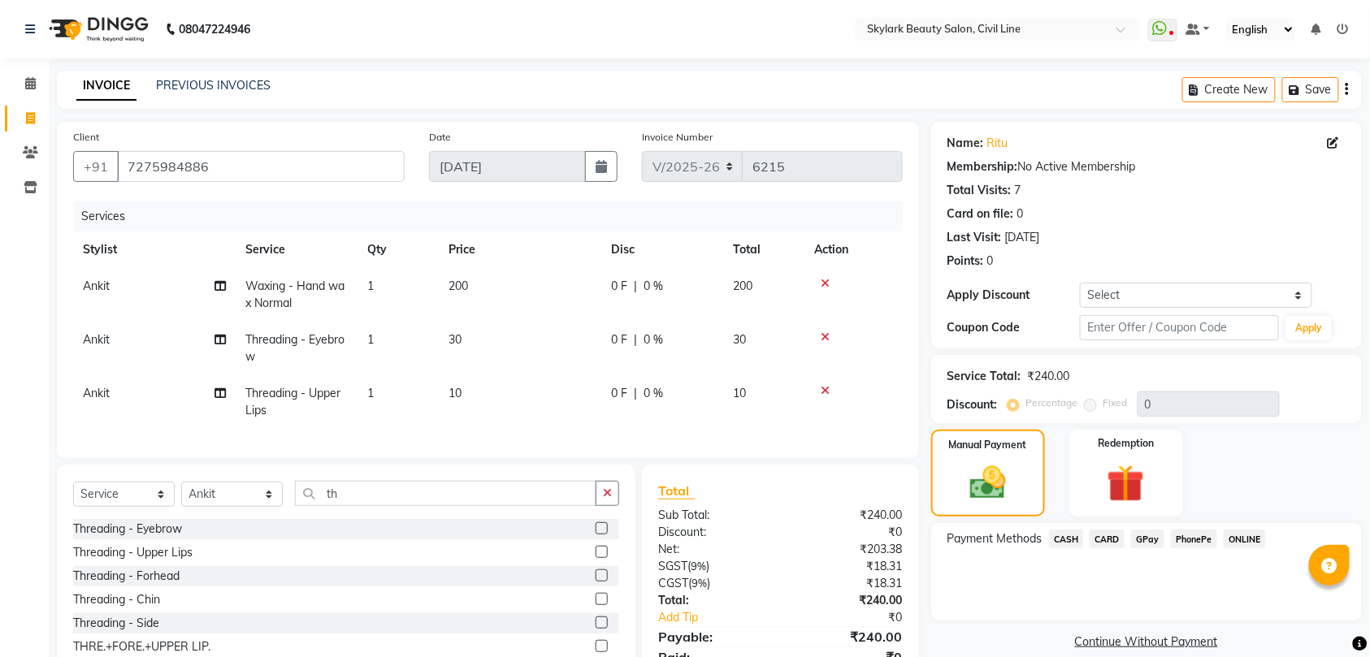
click at [1067, 544] on span "CASH" at bounding box center [1066, 539] width 35 height 19
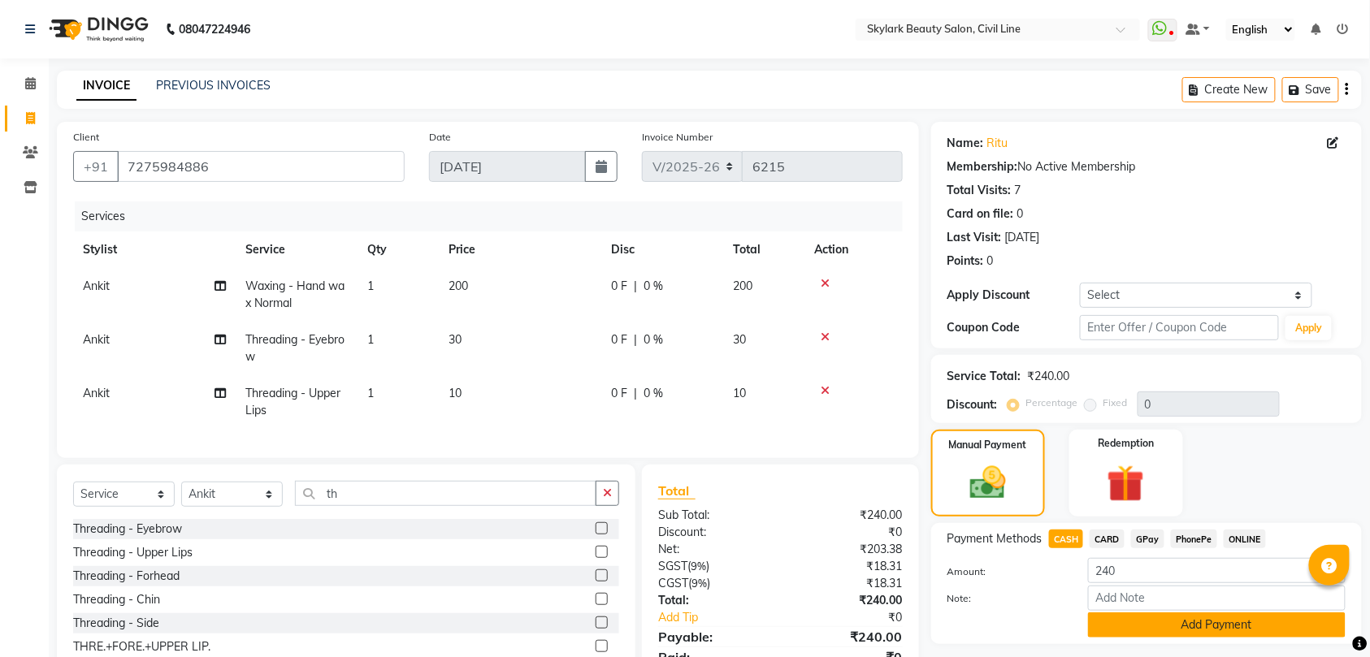
click at [1158, 627] on button "Add Payment" at bounding box center [1216, 624] width 257 height 25
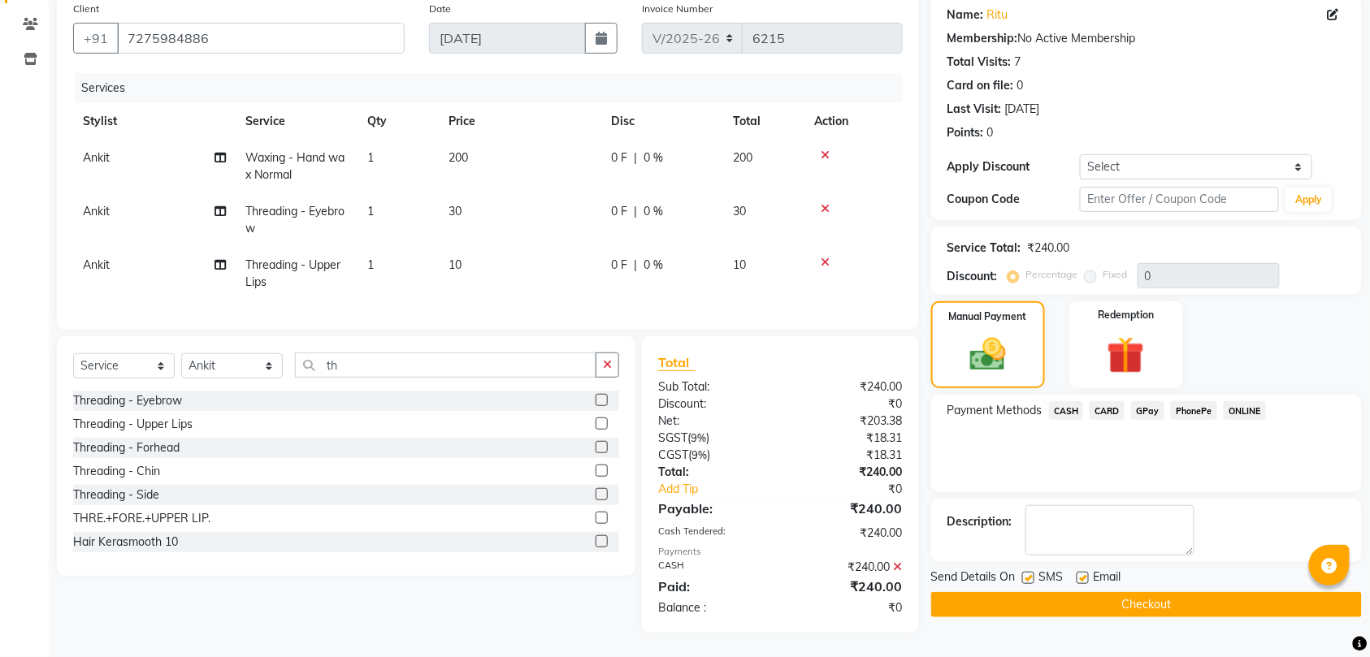
scroll to position [145, 0]
click at [1152, 592] on button "Checkout" at bounding box center [1146, 604] width 431 height 25
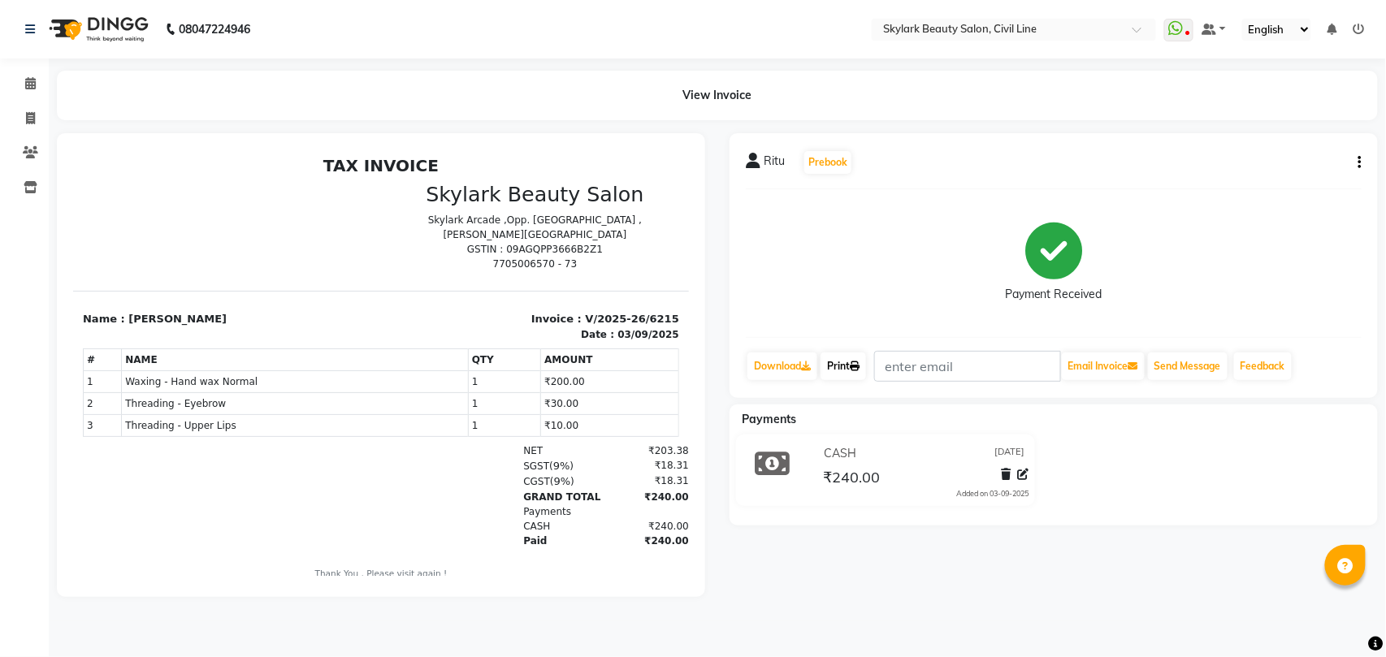
click at [845, 368] on link "Print" at bounding box center [842, 367] width 45 height 28
click at [26, 84] on icon at bounding box center [30, 83] width 11 height 12
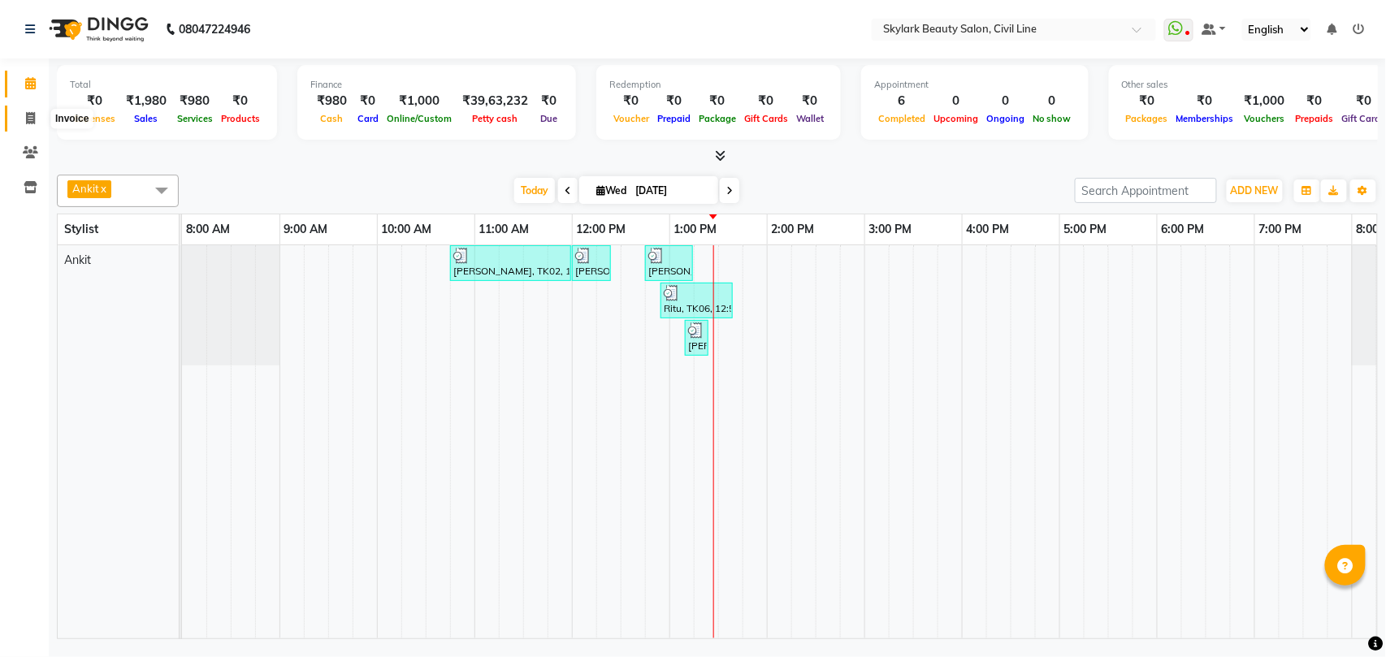
click at [29, 120] on icon at bounding box center [30, 118] width 9 height 12
select select "service"
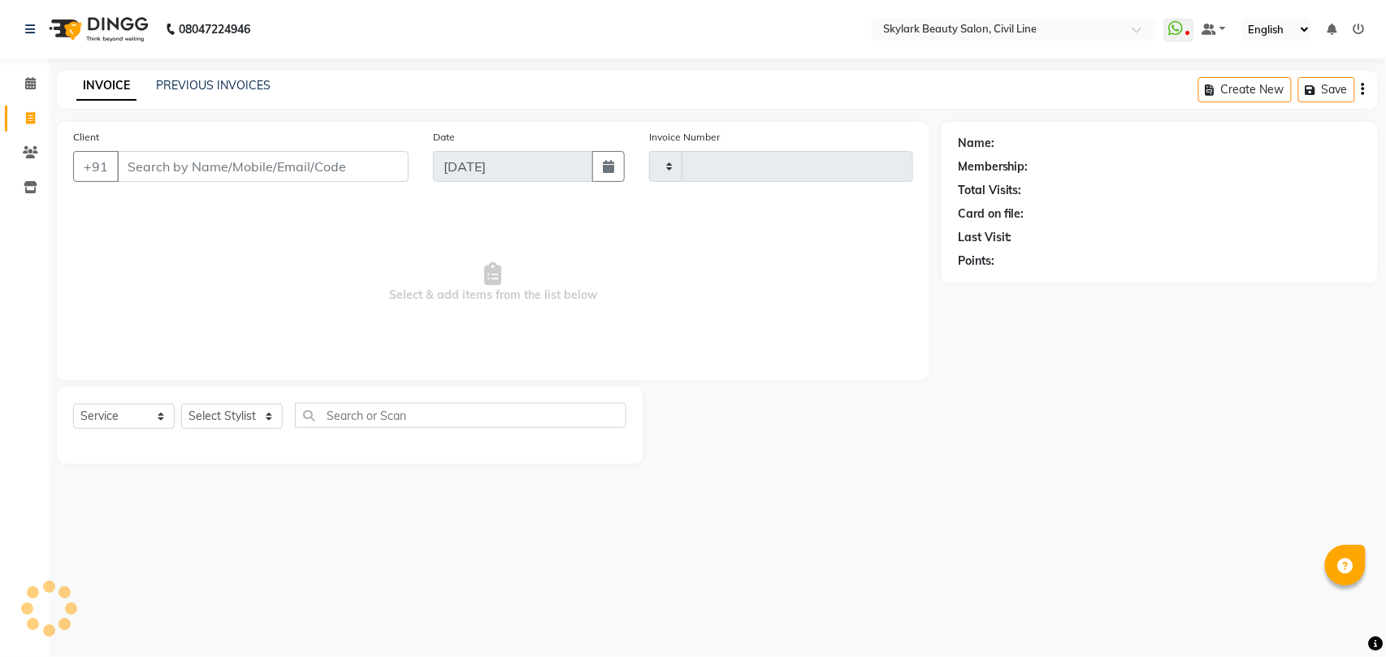
type input "6216"
select select "4588"
click at [238, 421] on select "Select Stylist" at bounding box center [232, 416] width 102 height 25
select select "28120"
click at [181, 404] on select "Select Stylist [PERSON_NAME] [PERSON_NAME] [PERSON_NAME] WASU" at bounding box center [232, 416] width 102 height 25
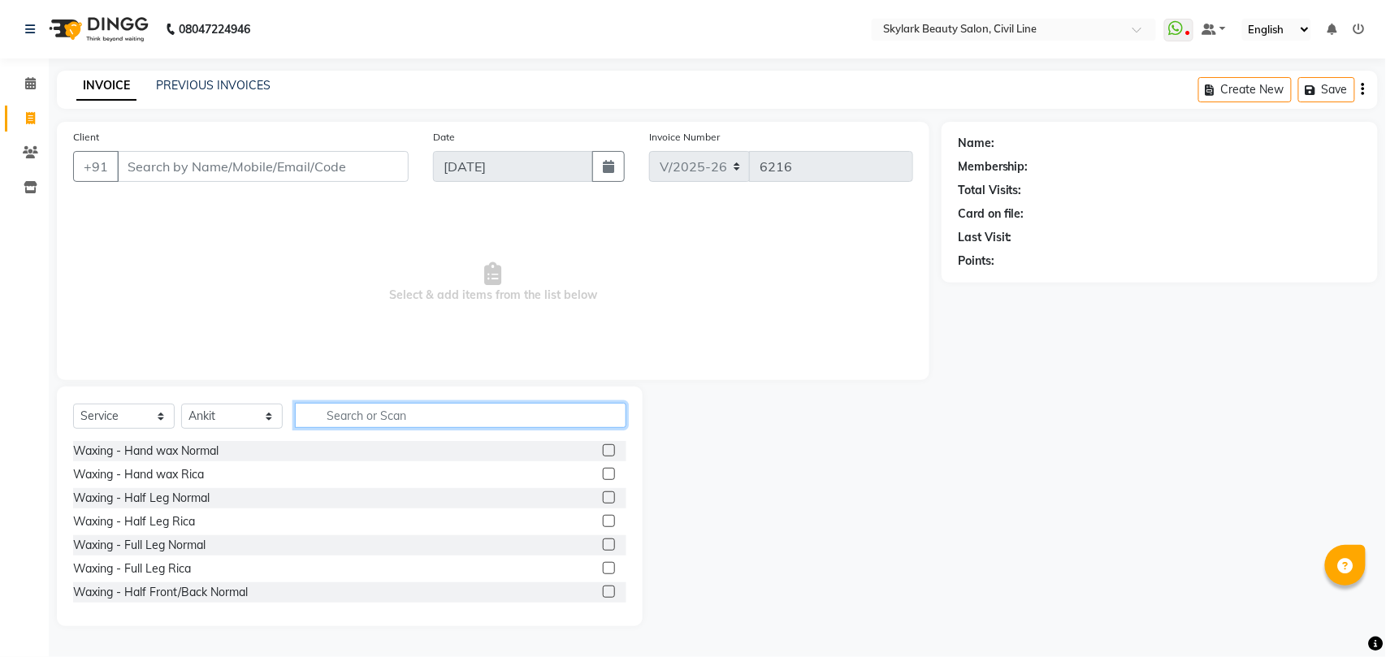
click at [394, 413] on input "text" at bounding box center [460, 415] width 331 height 25
type input "th"
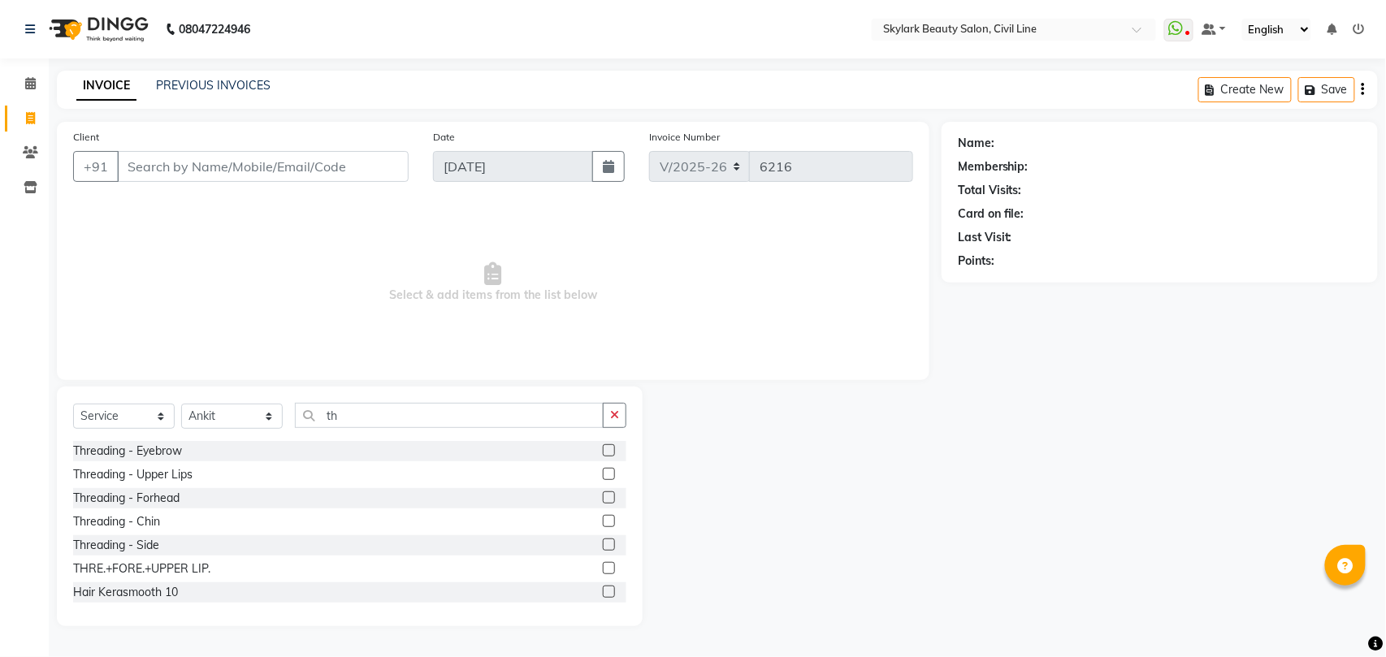
click at [603, 569] on label at bounding box center [609, 568] width 12 height 12
click at [603, 569] on input "checkbox" at bounding box center [608, 569] width 11 height 11
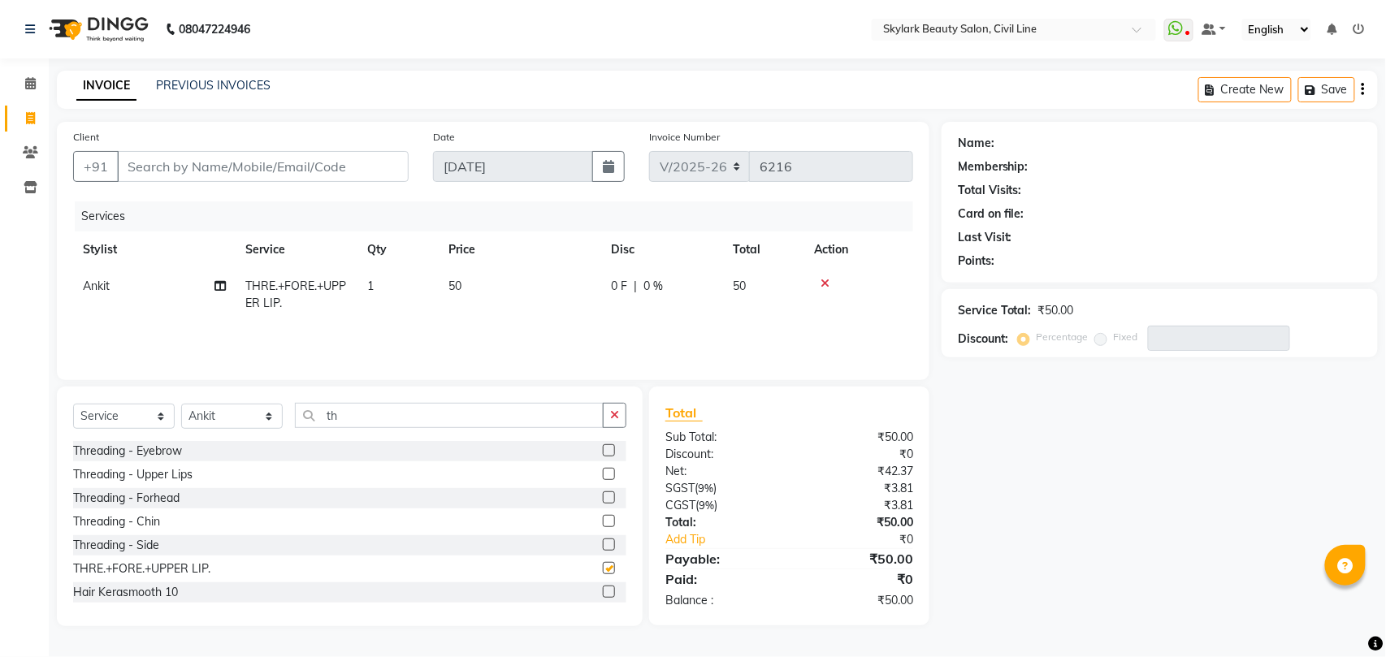
checkbox input "false"
click at [296, 162] on input "Client" at bounding box center [263, 166] width 292 height 31
type input "9"
type input "0"
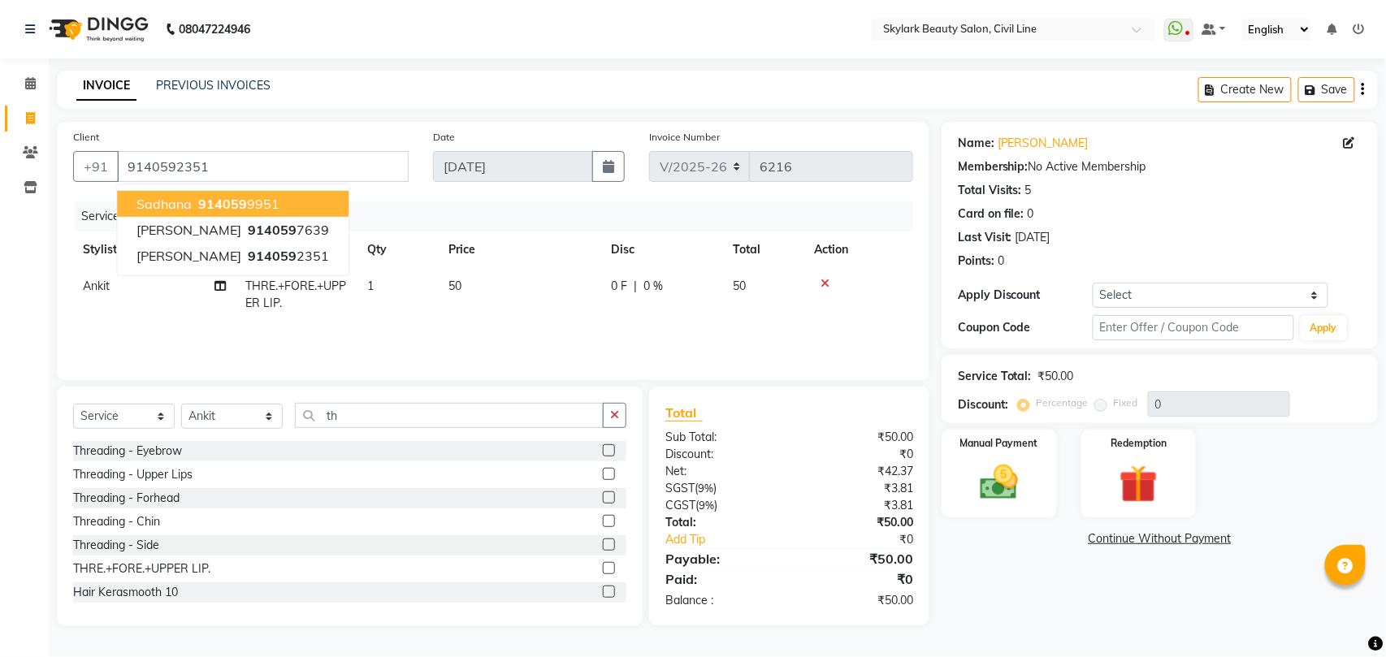
click at [281, 201] on button "sadhana 914059 9951" at bounding box center [233, 204] width 232 height 26
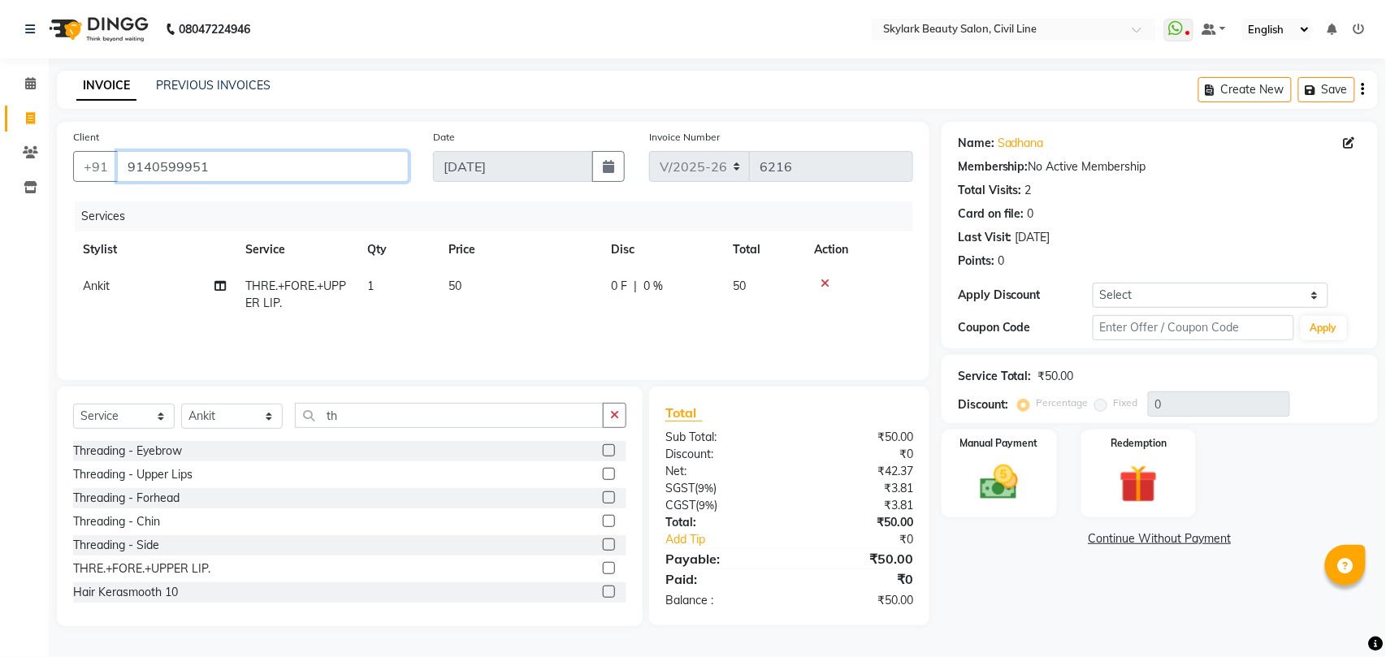
click at [224, 166] on input "9140599951" at bounding box center [263, 166] width 292 height 31
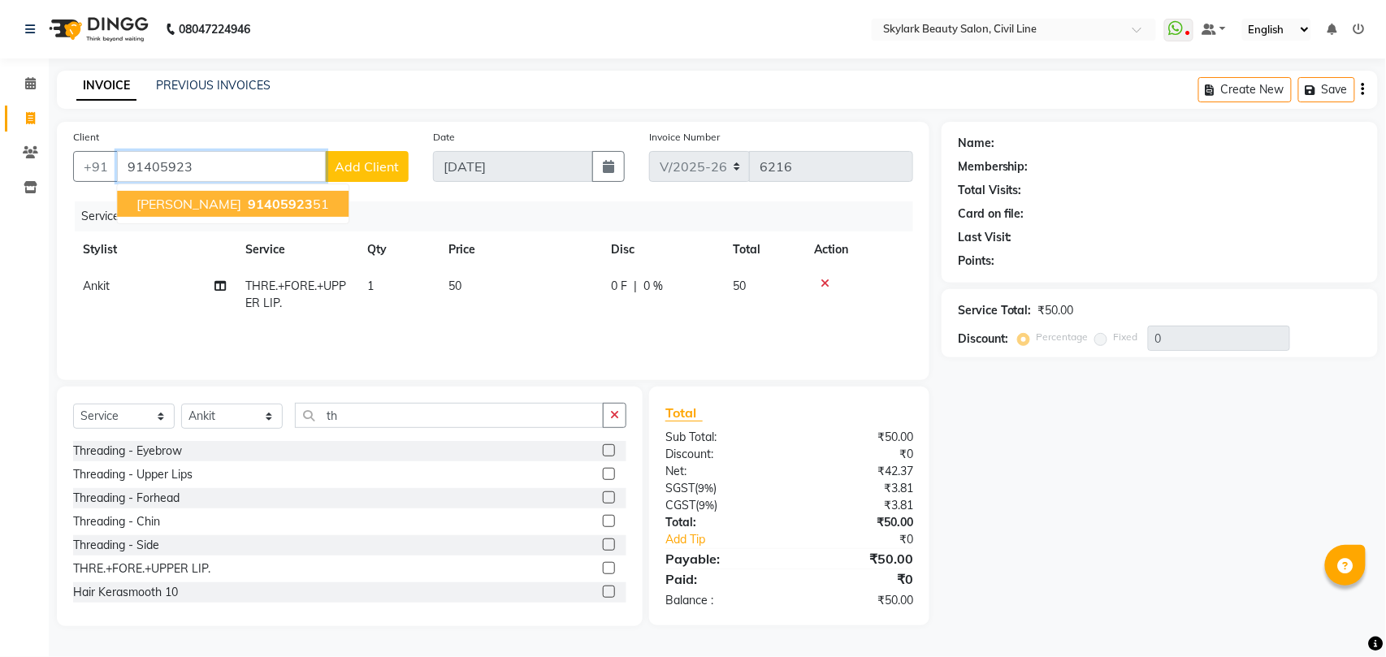
click at [248, 202] on span "91405923" at bounding box center [280, 204] width 65 height 16
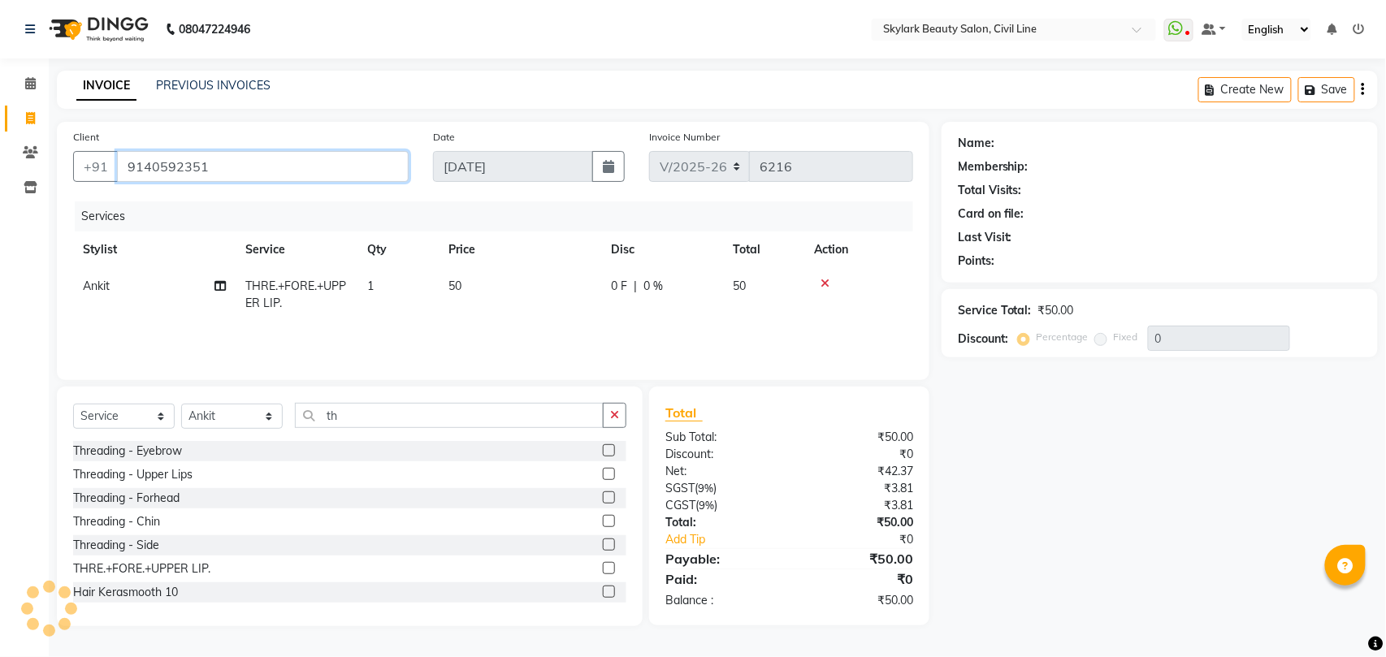
type input "9140592351"
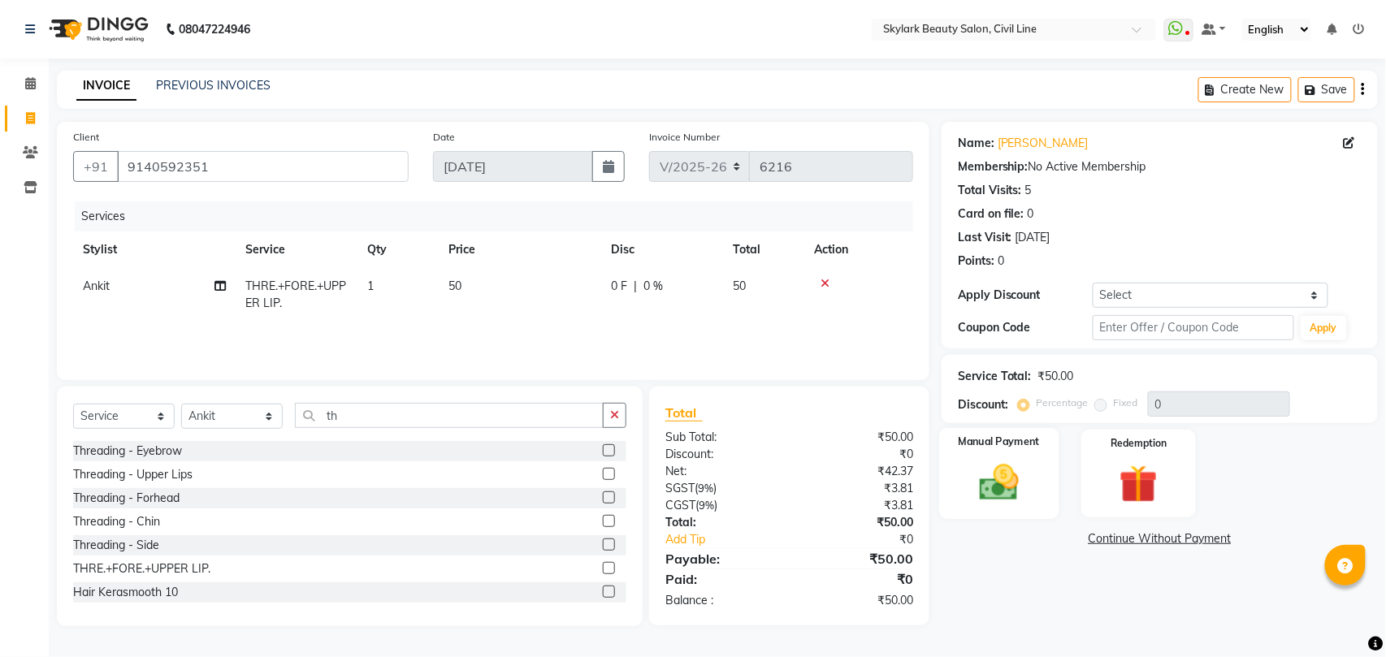
click at [1001, 469] on img at bounding box center [999, 482] width 64 height 45
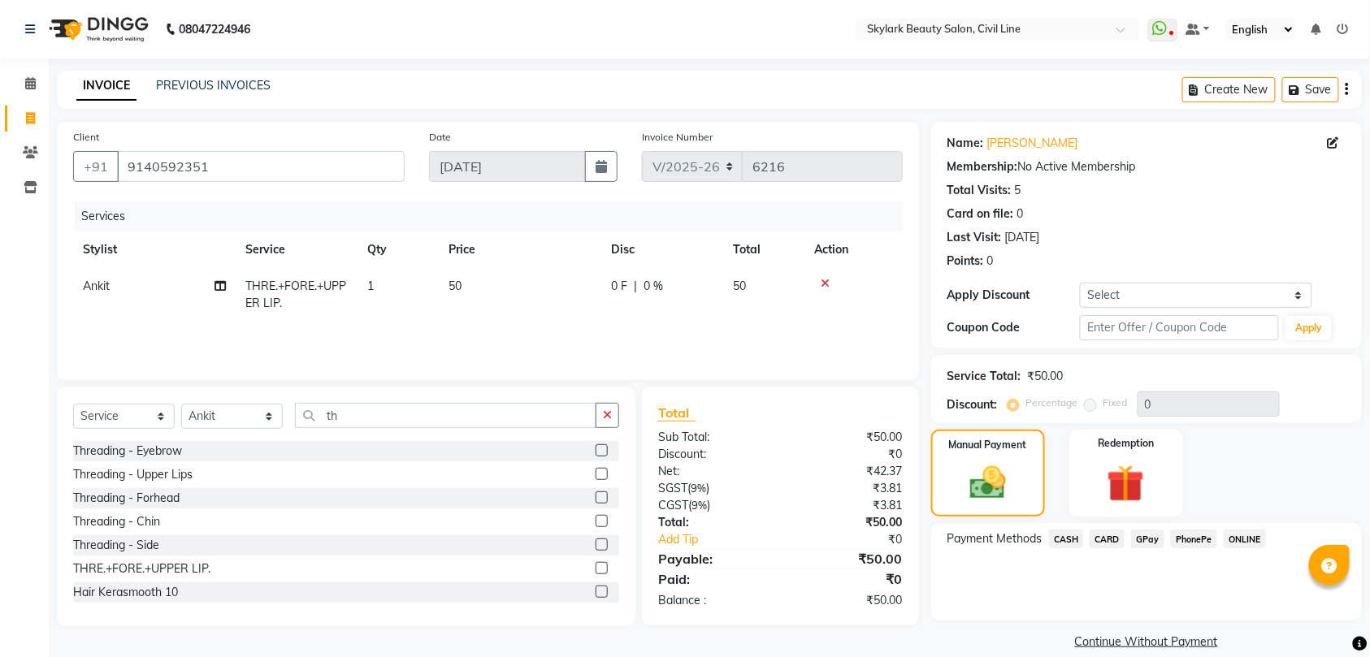
click at [1070, 538] on span "CASH" at bounding box center [1066, 539] width 35 height 19
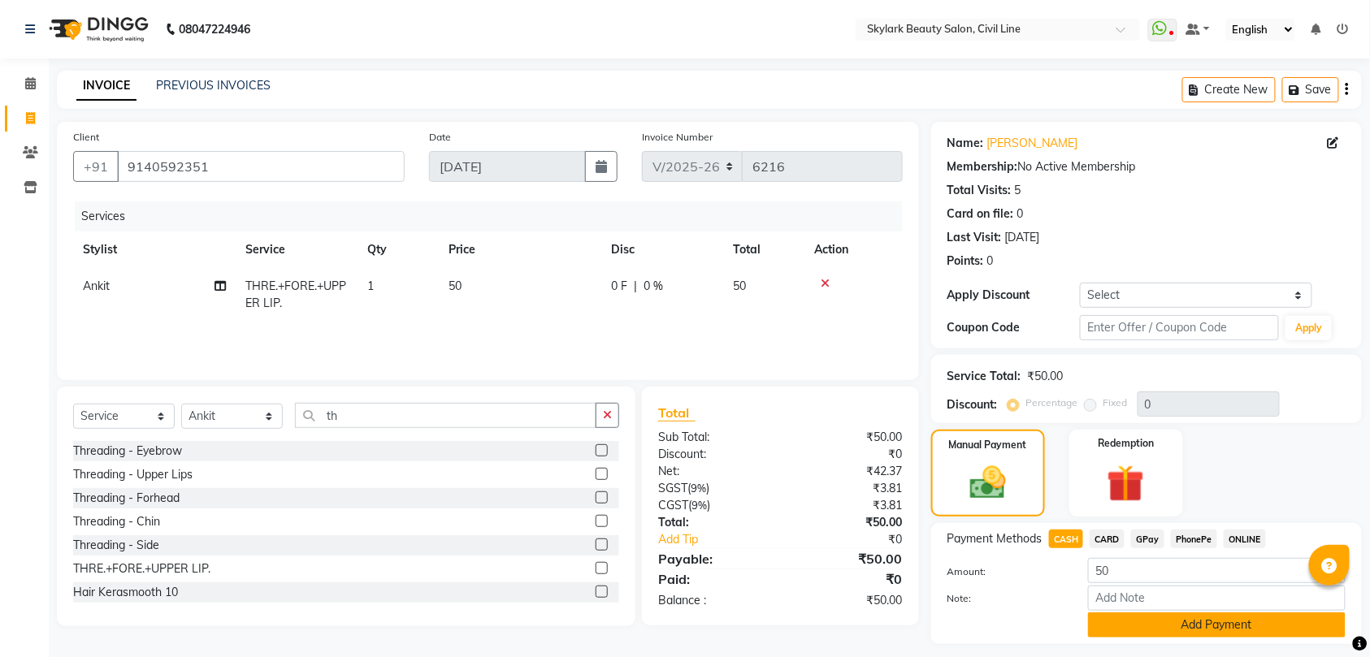
click at [1188, 621] on button "Add Payment" at bounding box center [1216, 624] width 257 height 25
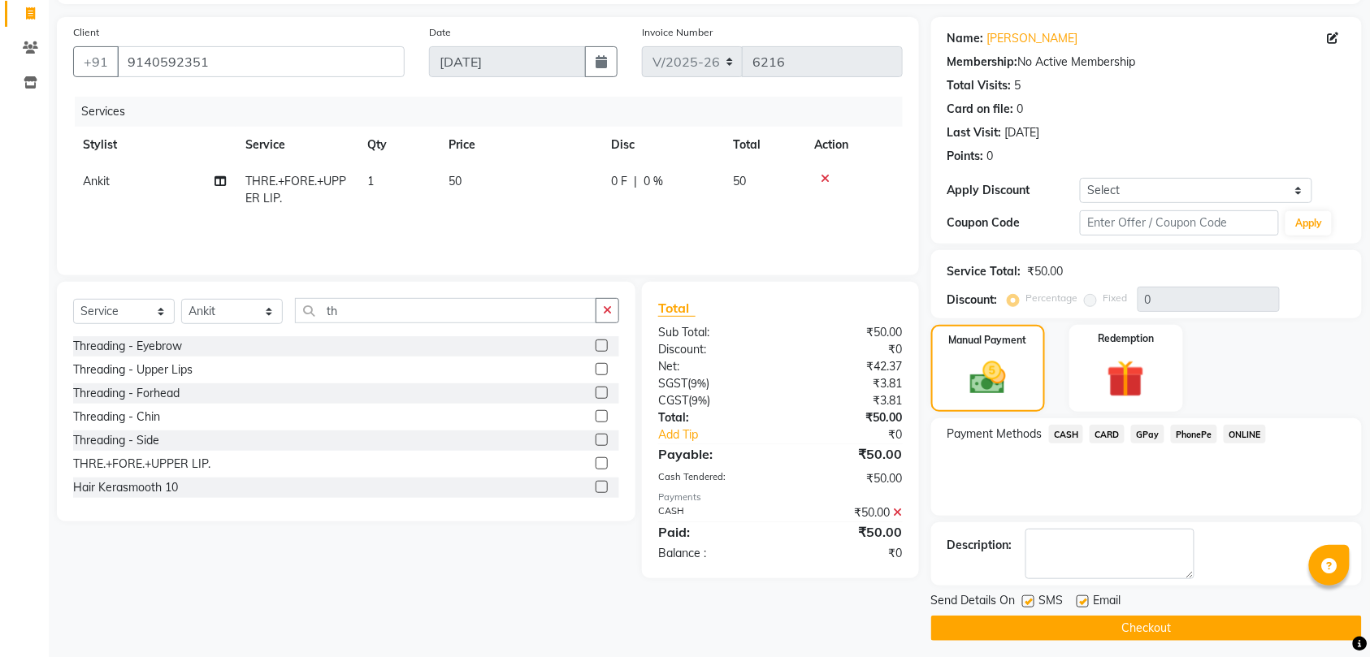
scroll to position [115, 0]
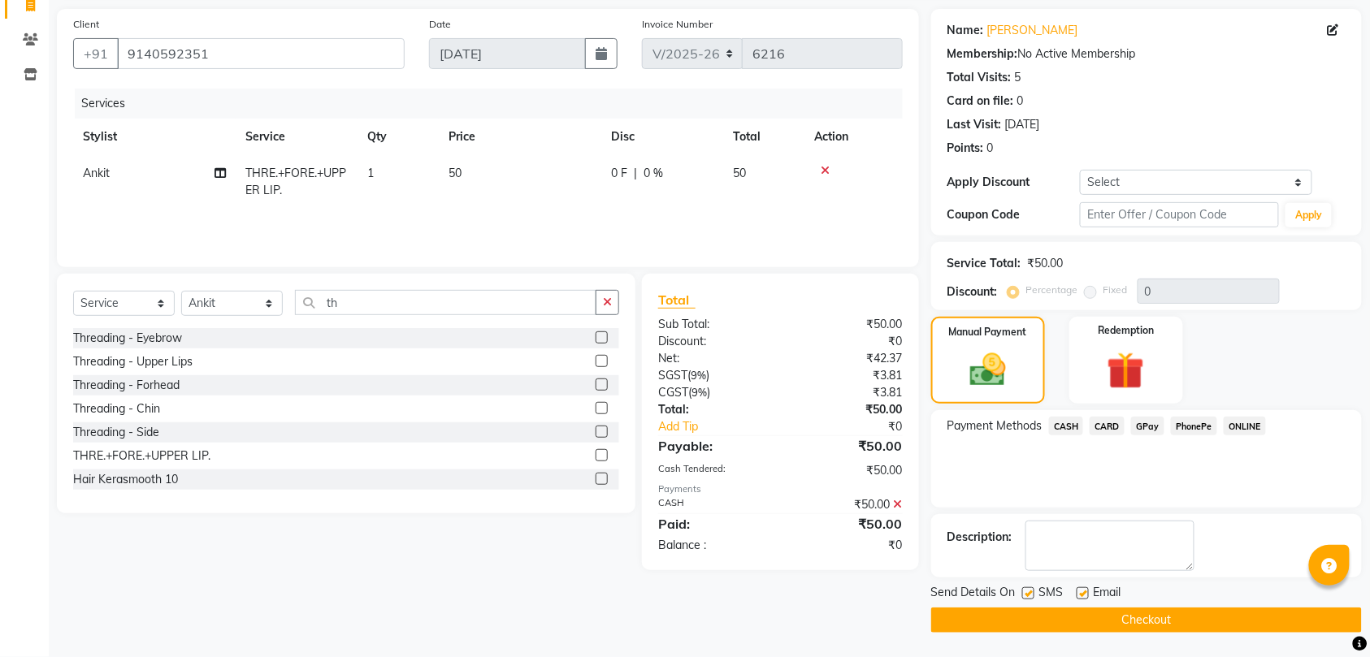
click at [1177, 621] on button "Checkout" at bounding box center [1146, 620] width 431 height 25
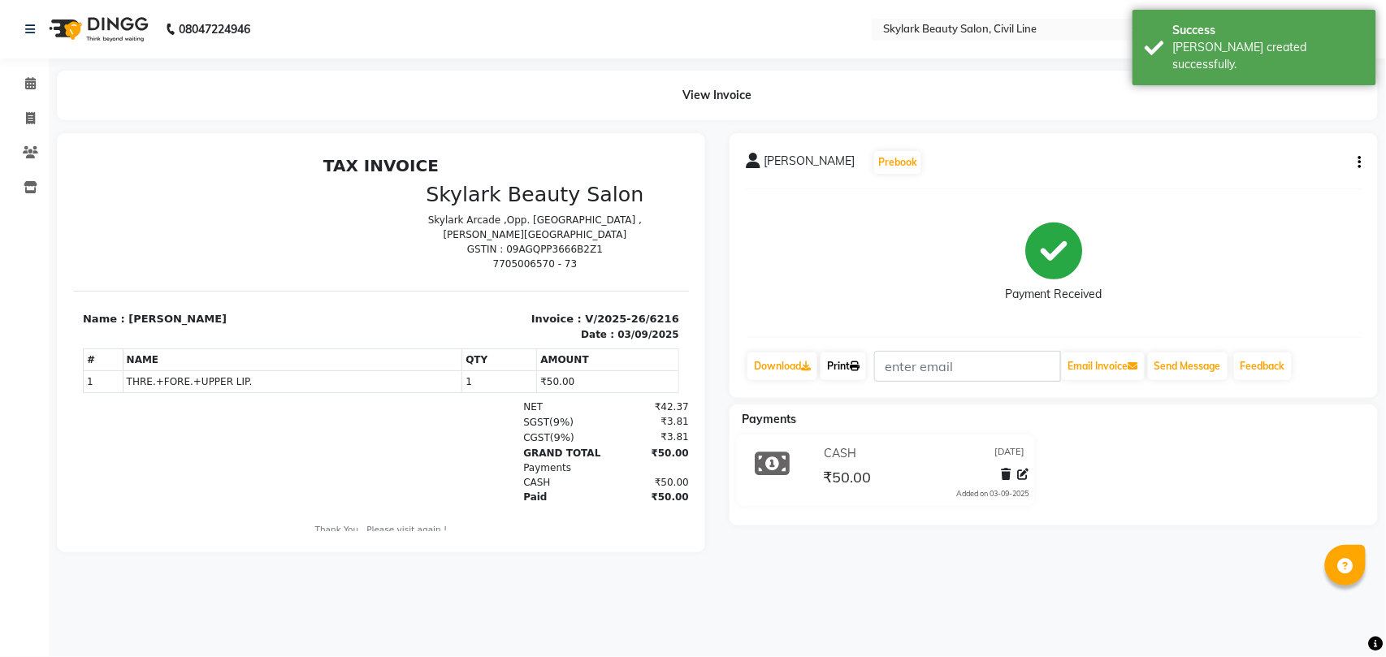
click at [848, 369] on link "Print" at bounding box center [842, 367] width 45 height 28
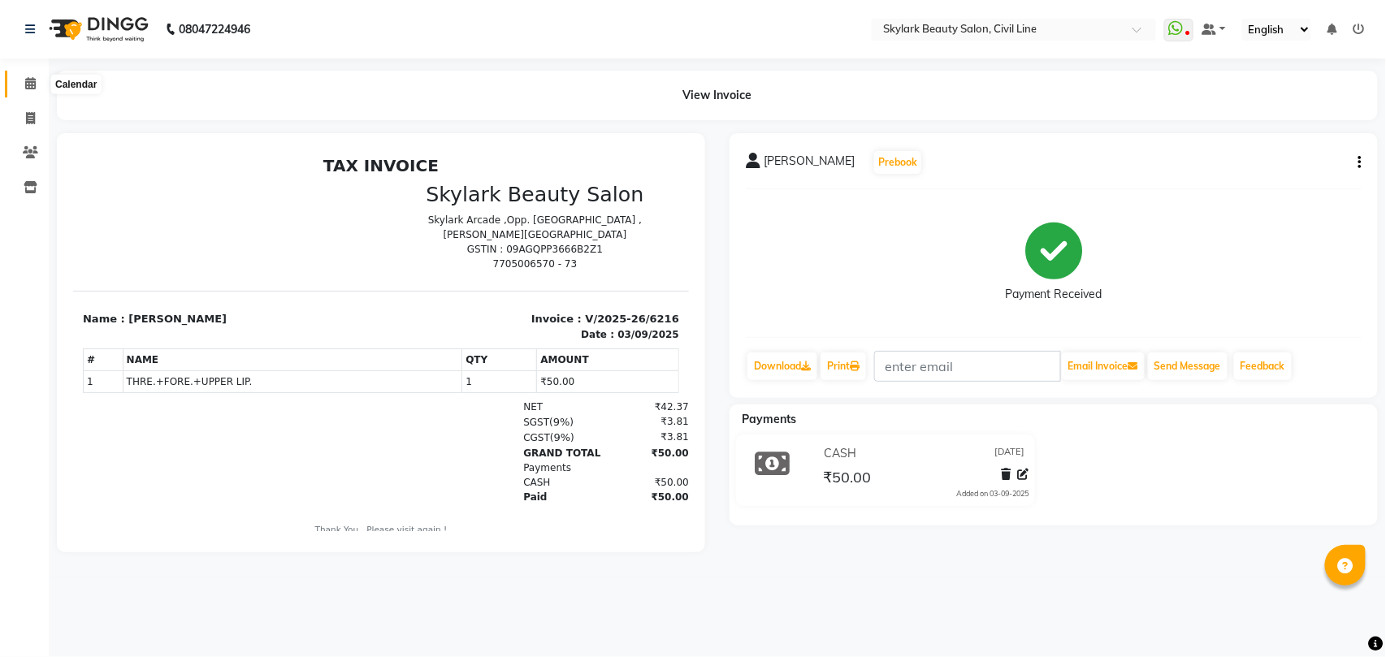
click at [29, 85] on icon at bounding box center [30, 83] width 11 height 12
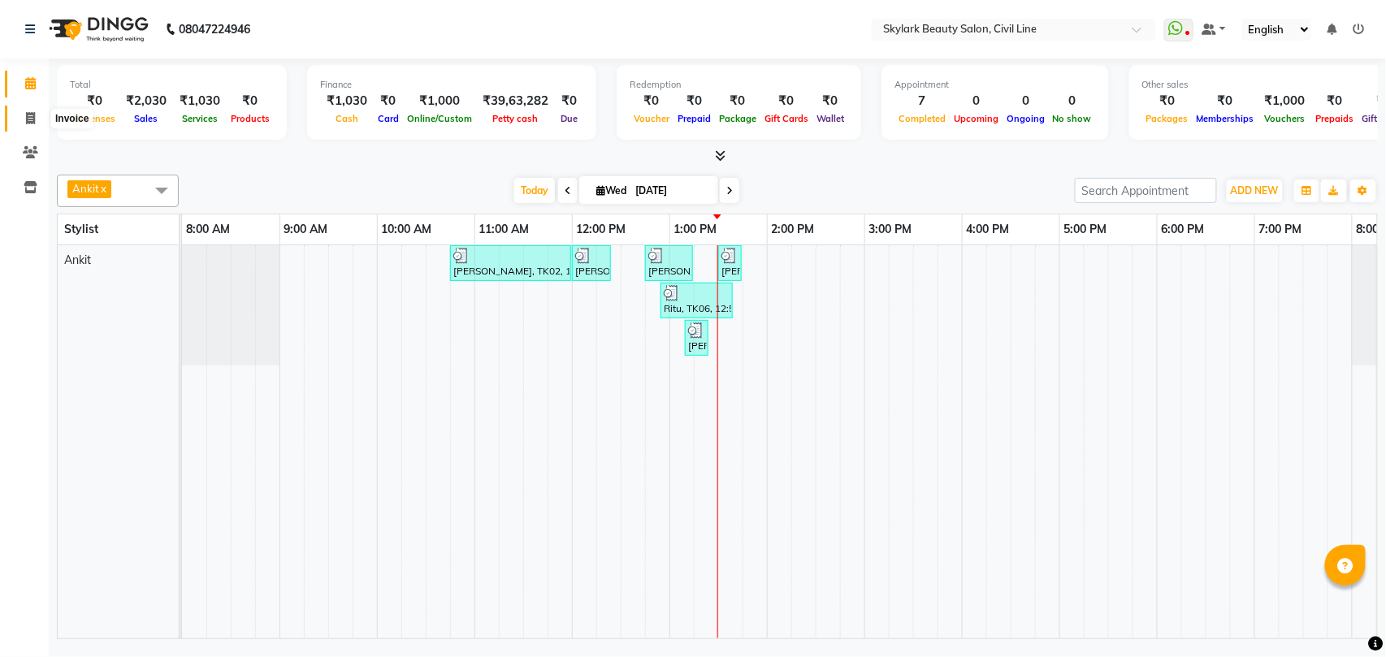
click at [28, 114] on icon at bounding box center [30, 118] width 9 height 12
select select "service"
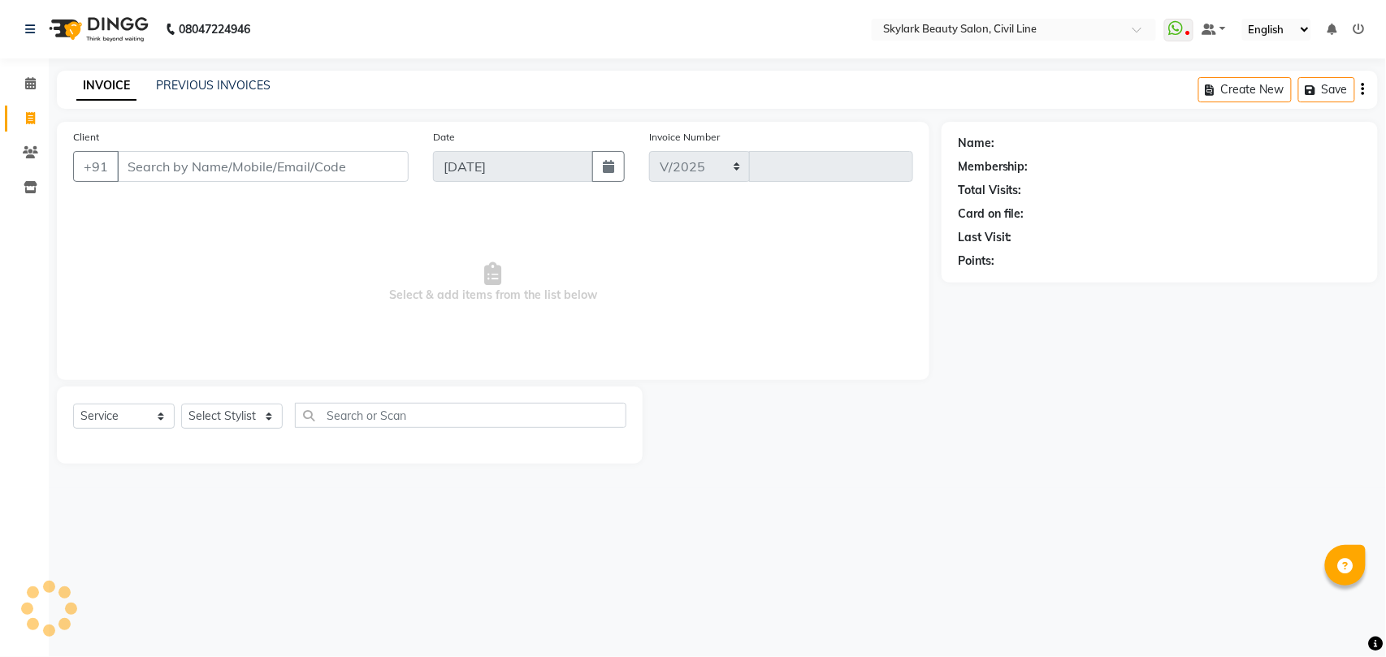
select select "4588"
type input "6217"
click at [216, 420] on select "Select Stylist" at bounding box center [232, 416] width 102 height 25
select select "28120"
click at [181, 404] on select "Select Stylist [PERSON_NAME] [PERSON_NAME] [PERSON_NAME] WASU" at bounding box center [232, 416] width 102 height 25
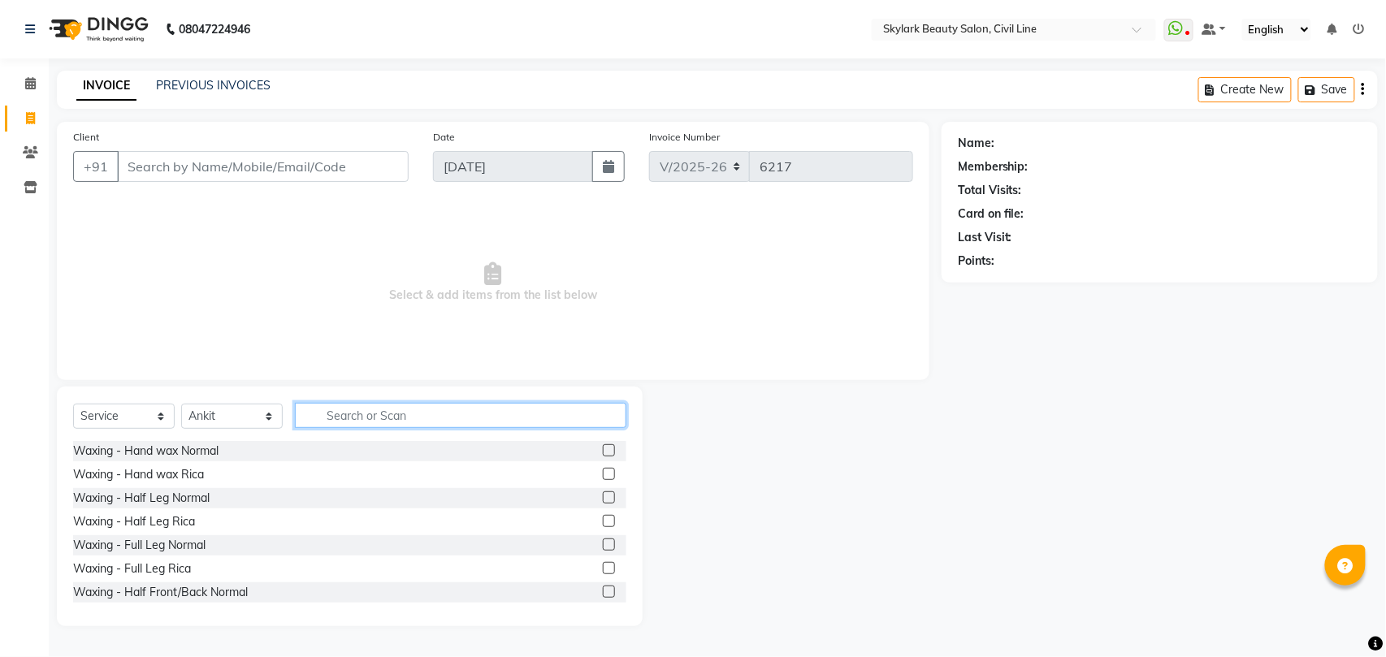
click at [408, 416] on input "text" at bounding box center [460, 415] width 331 height 25
type input "cut"
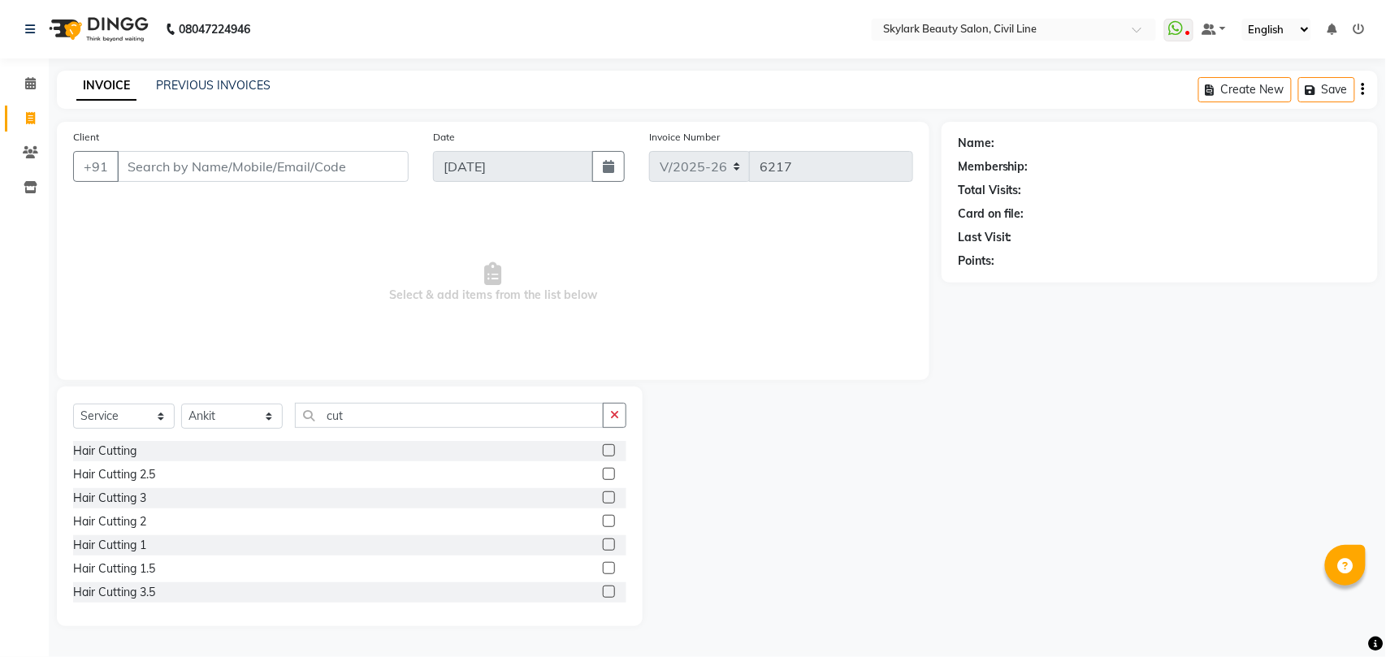
click at [603, 450] on label at bounding box center [609, 450] width 12 height 12
click at [603, 450] on input "checkbox" at bounding box center [608, 451] width 11 height 11
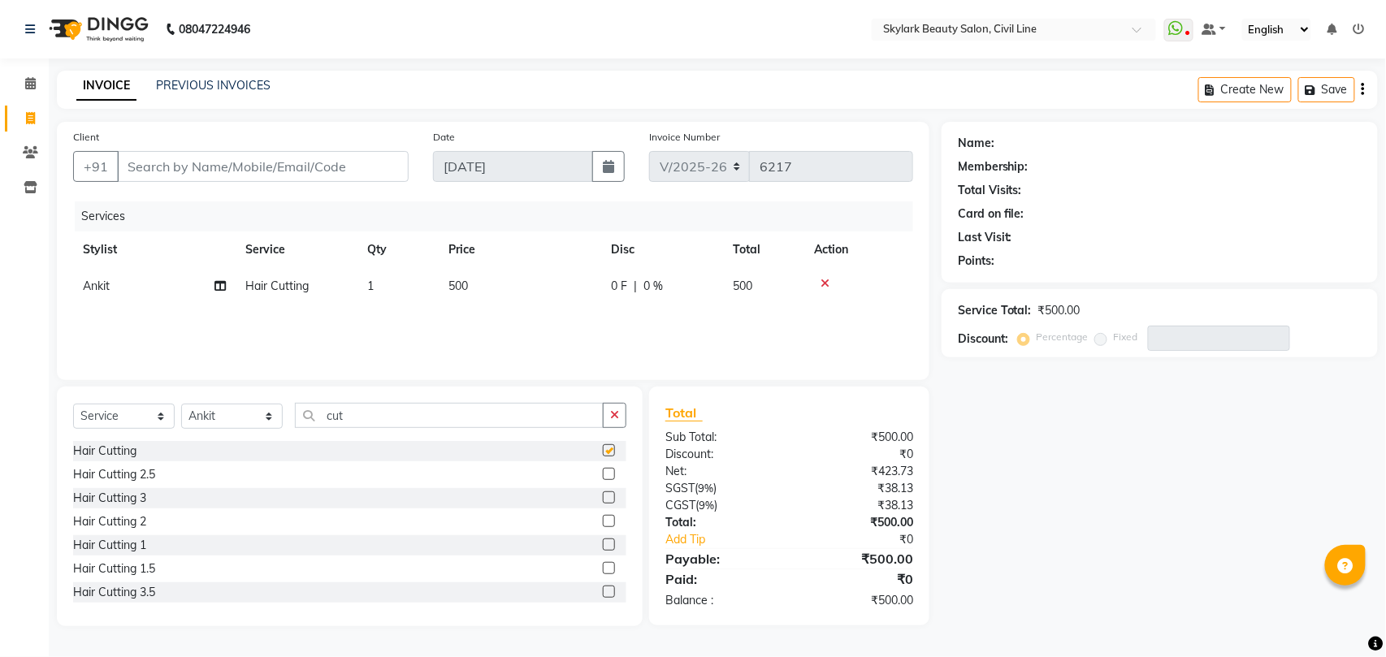
checkbox input "false"
click at [316, 164] on input "Client" at bounding box center [263, 166] width 292 height 31
type input "7"
type input "0"
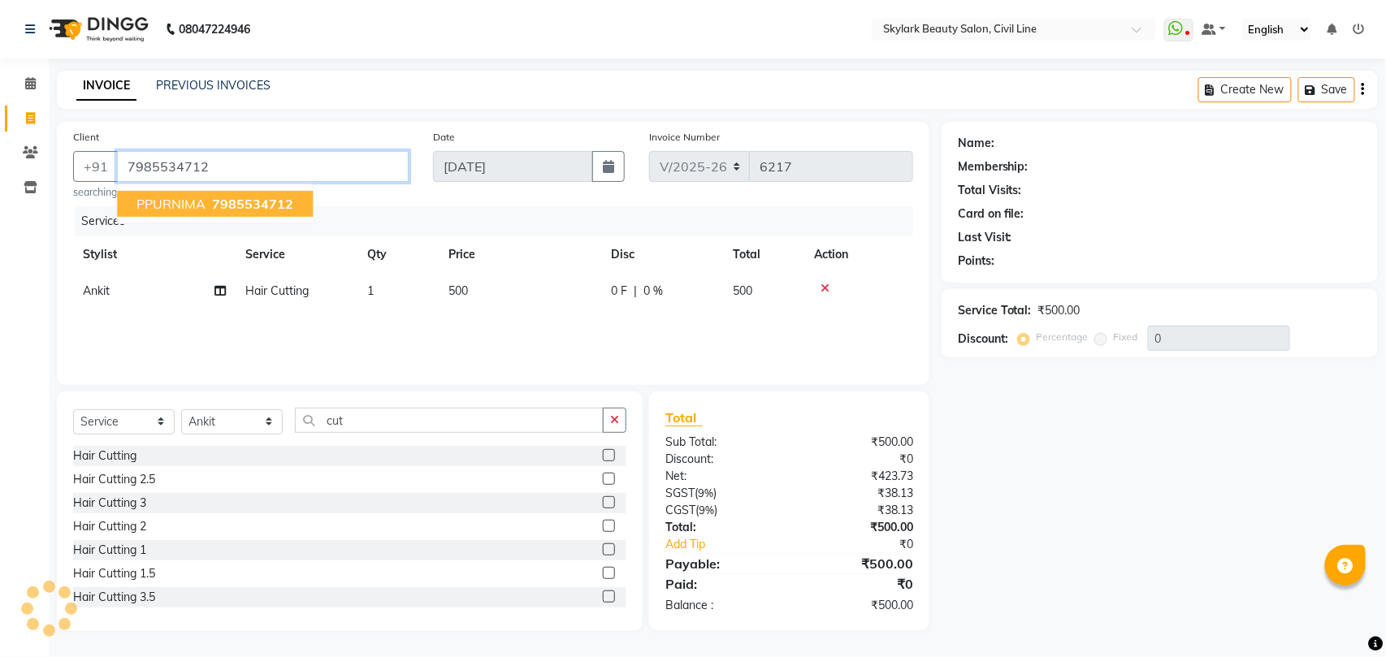
type input "7985534712"
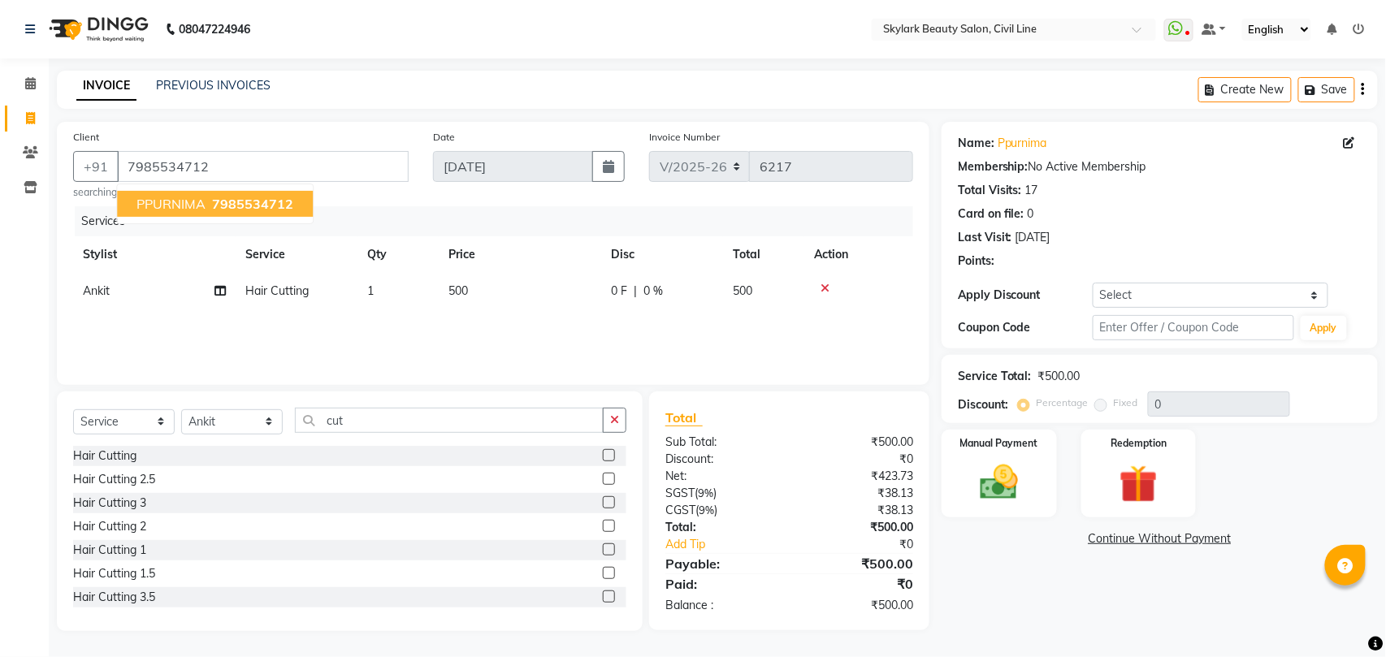
click at [271, 202] on span "7985534712" at bounding box center [252, 204] width 81 height 16
click at [989, 491] on img at bounding box center [999, 482] width 64 height 45
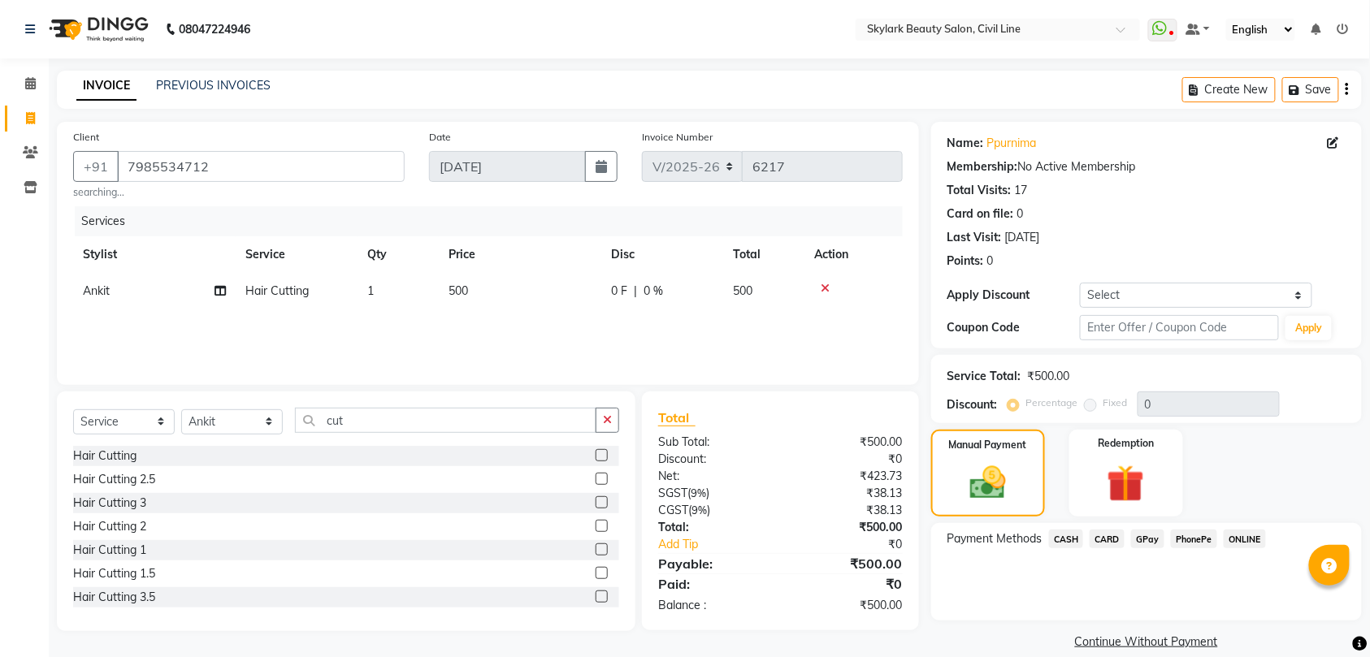
click at [1066, 538] on span "CASH" at bounding box center [1066, 539] width 35 height 19
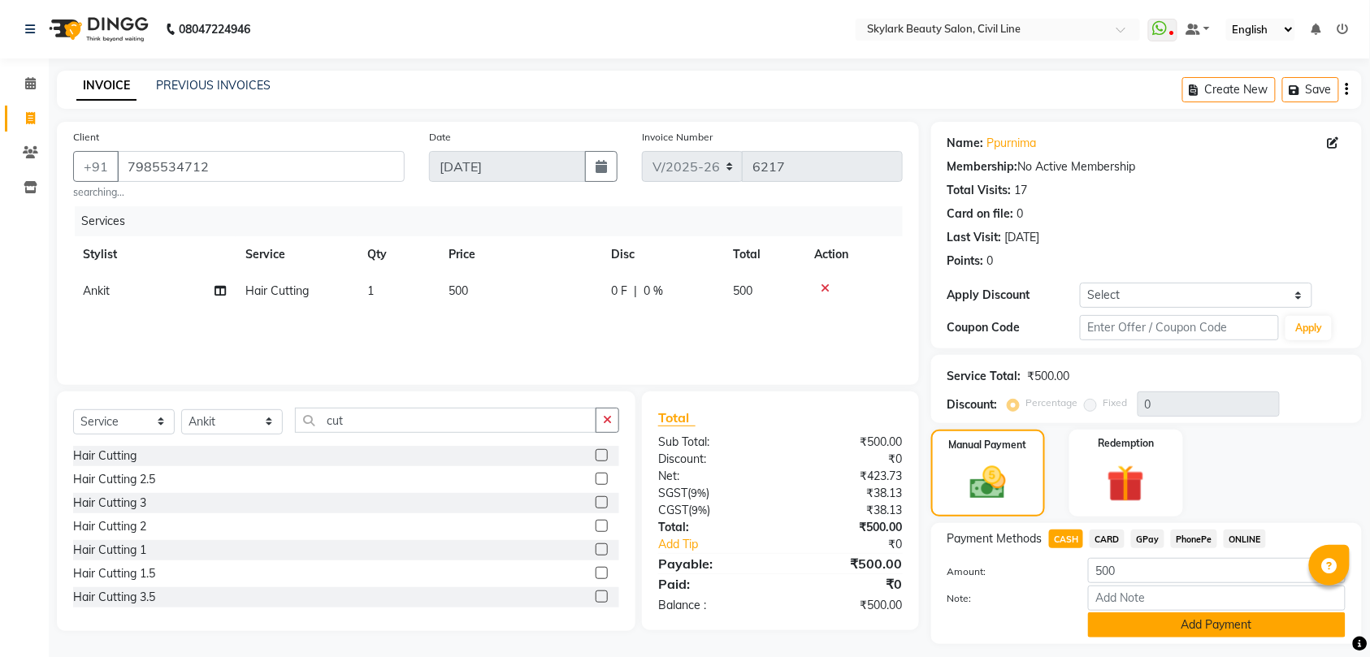
click at [1235, 622] on button "Add Payment" at bounding box center [1216, 624] width 257 height 25
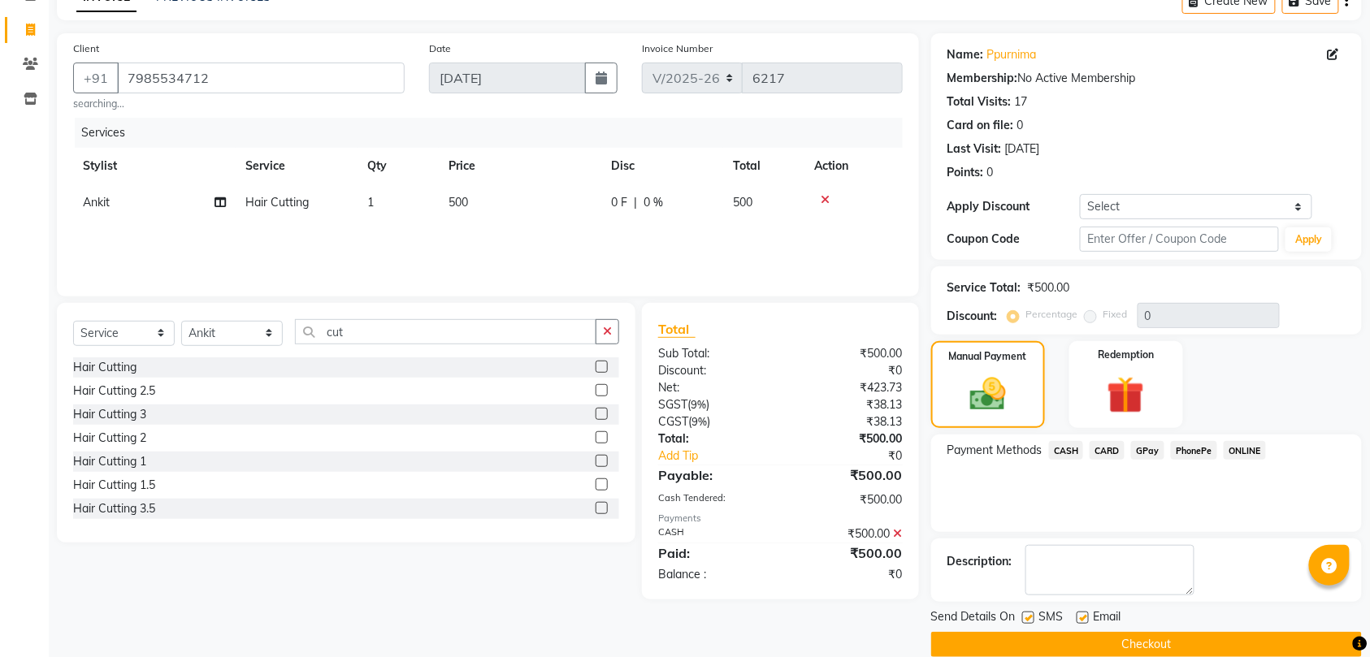
scroll to position [115, 0]
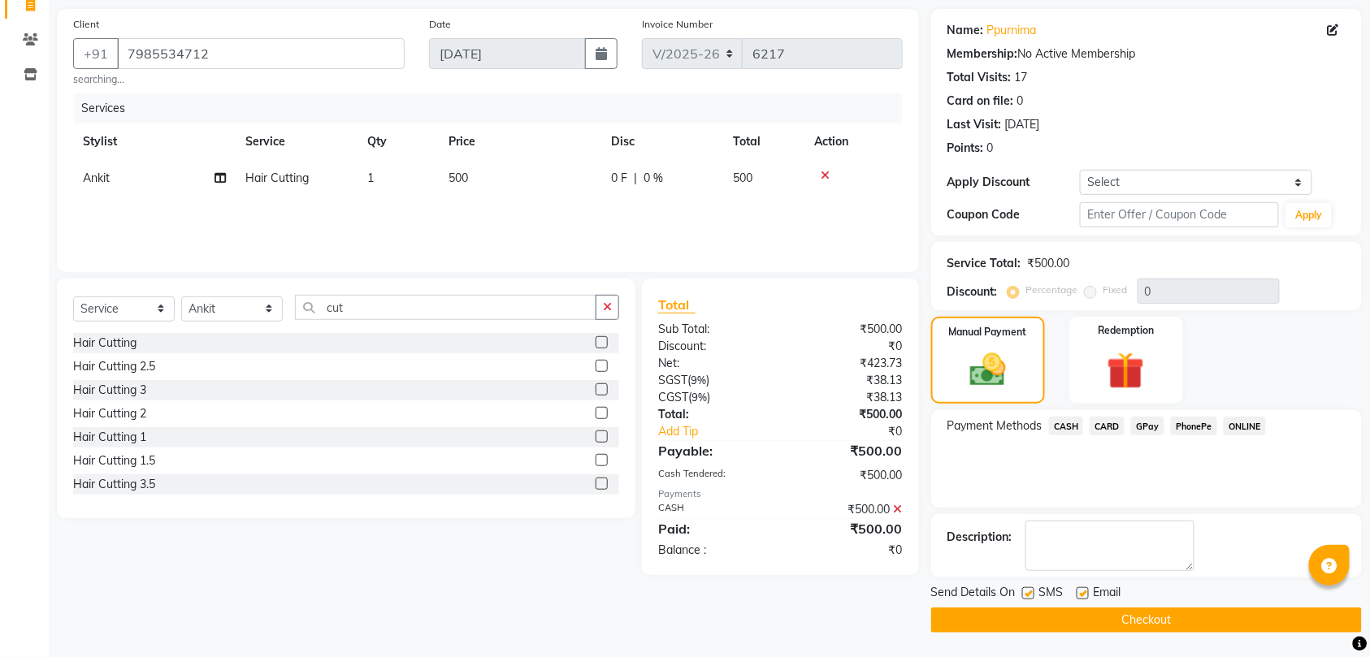
click at [1228, 619] on button "Checkout" at bounding box center [1146, 620] width 431 height 25
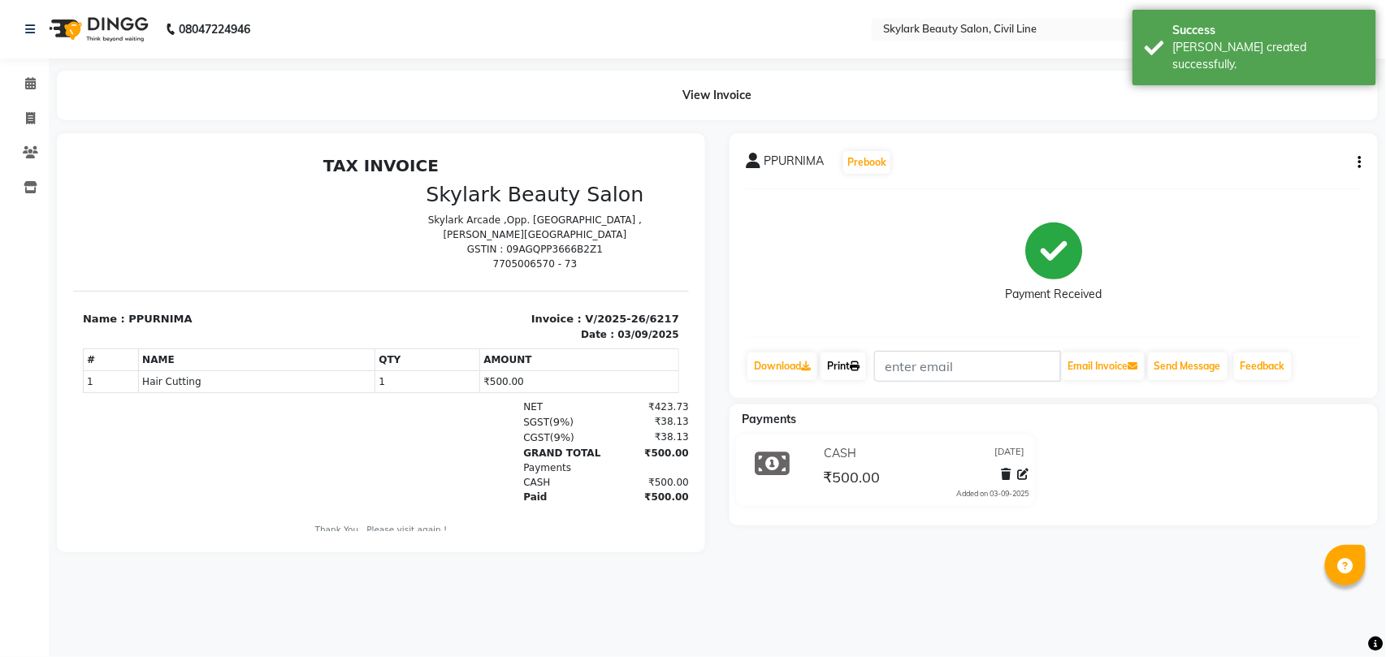
click at [849, 365] on link "Print" at bounding box center [842, 367] width 45 height 28
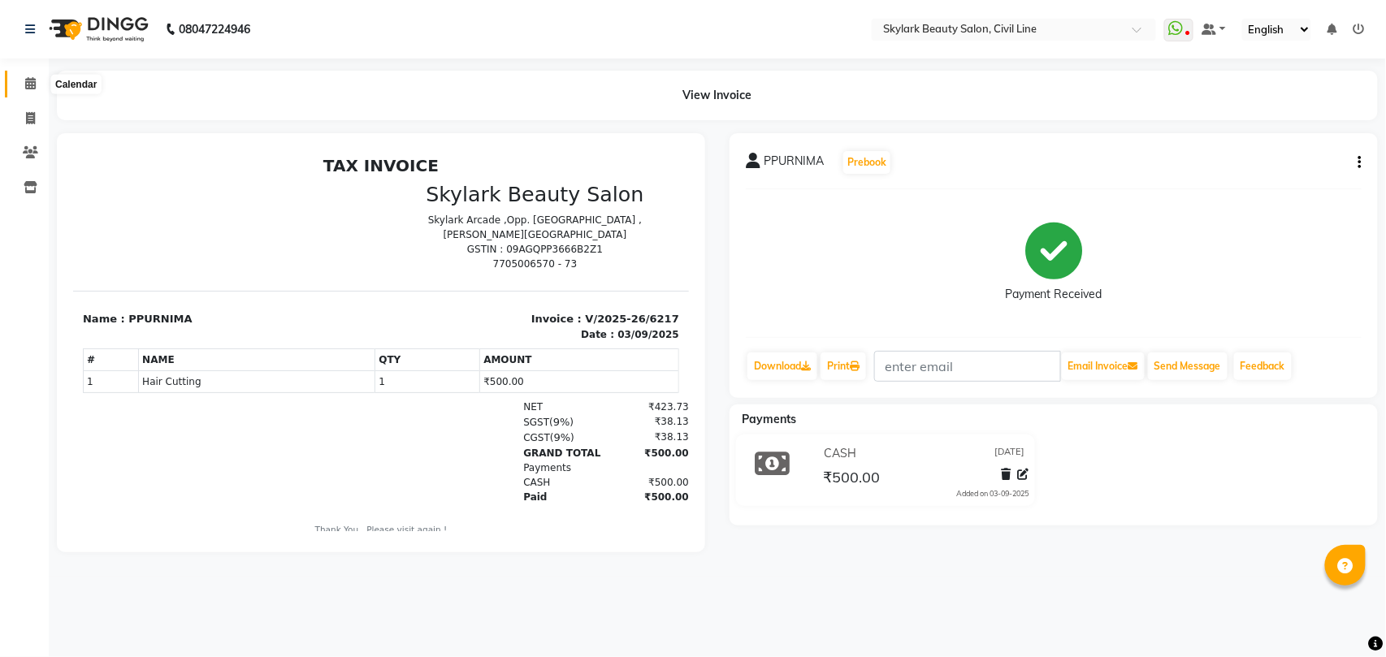
click at [27, 83] on icon at bounding box center [30, 83] width 11 height 12
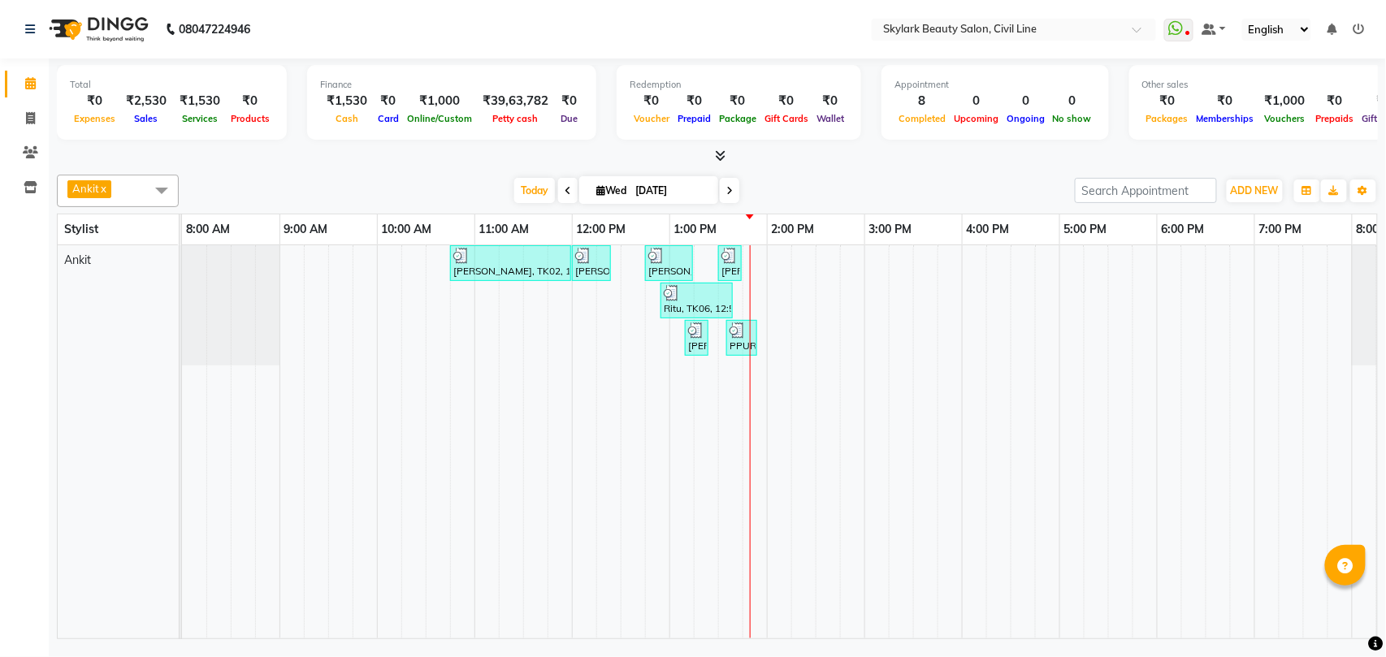
click at [858, 457] on td at bounding box center [852, 441] width 24 height 393
click at [892, 487] on tr at bounding box center [815, 441] width 1267 height 393
click at [383, 287] on div "[PERSON_NAME], TK02, 10:45 AM-12:00 PM, Waxing - Hand wax Normal,Waxing - Half …" at bounding box center [815, 441] width 1267 height 393
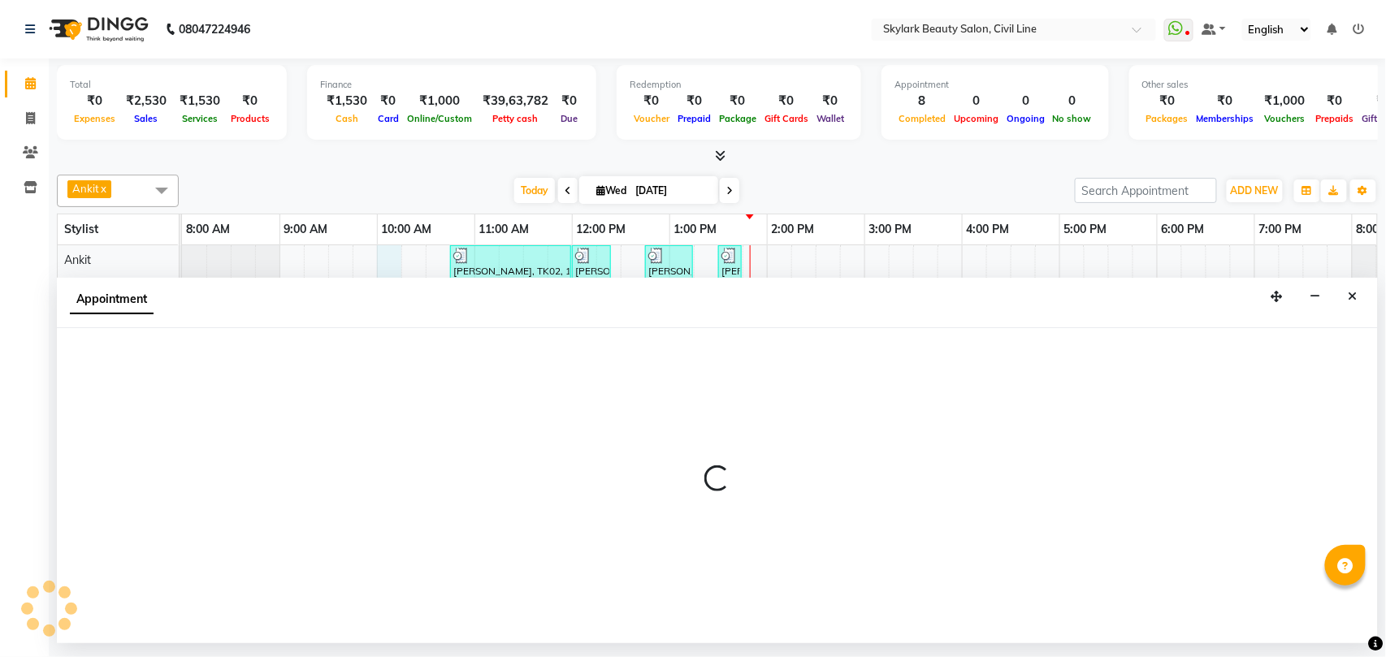
select select "28120"
select select "tentative"
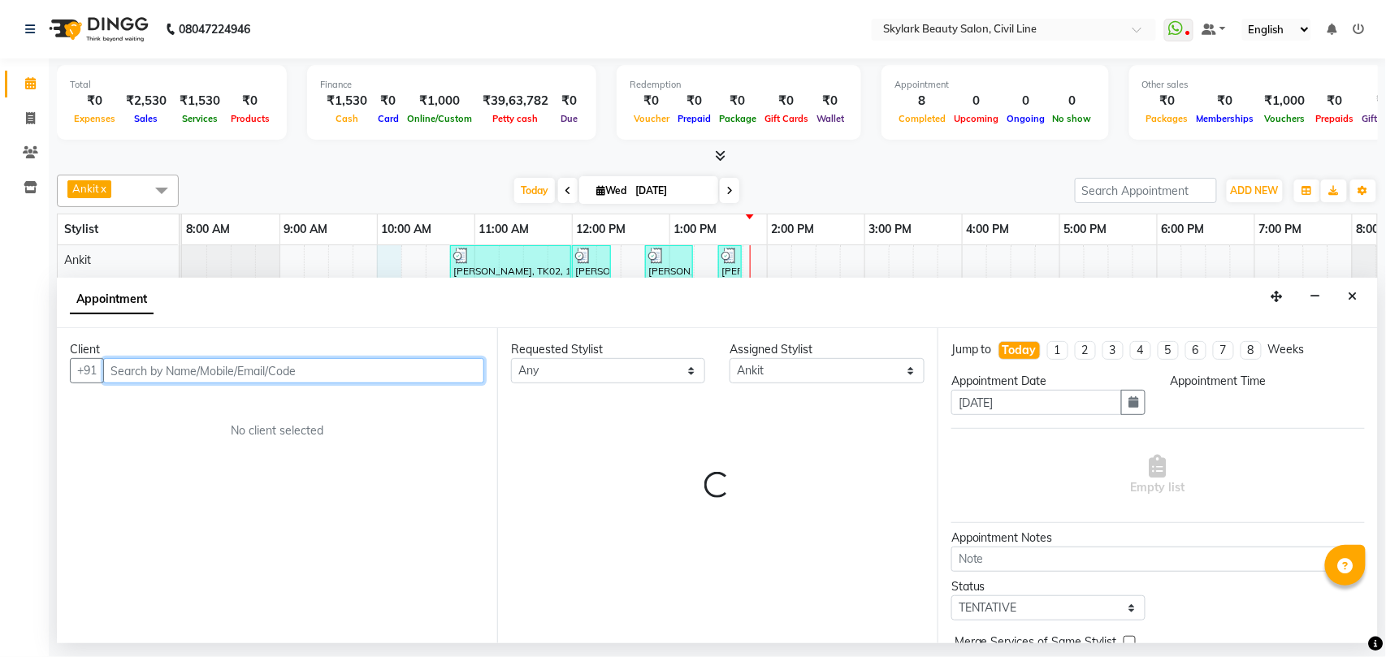
select select "600"
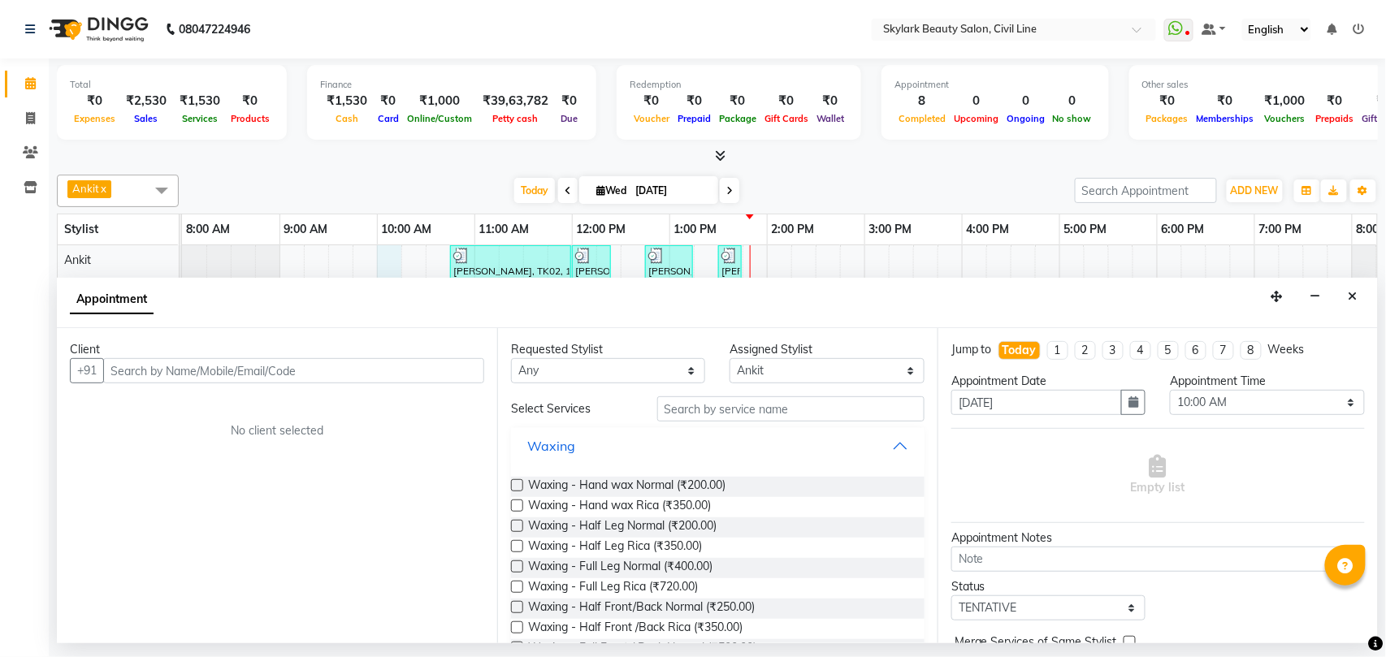
click at [760, 447] on button "Waxing" at bounding box center [717, 445] width 400 height 29
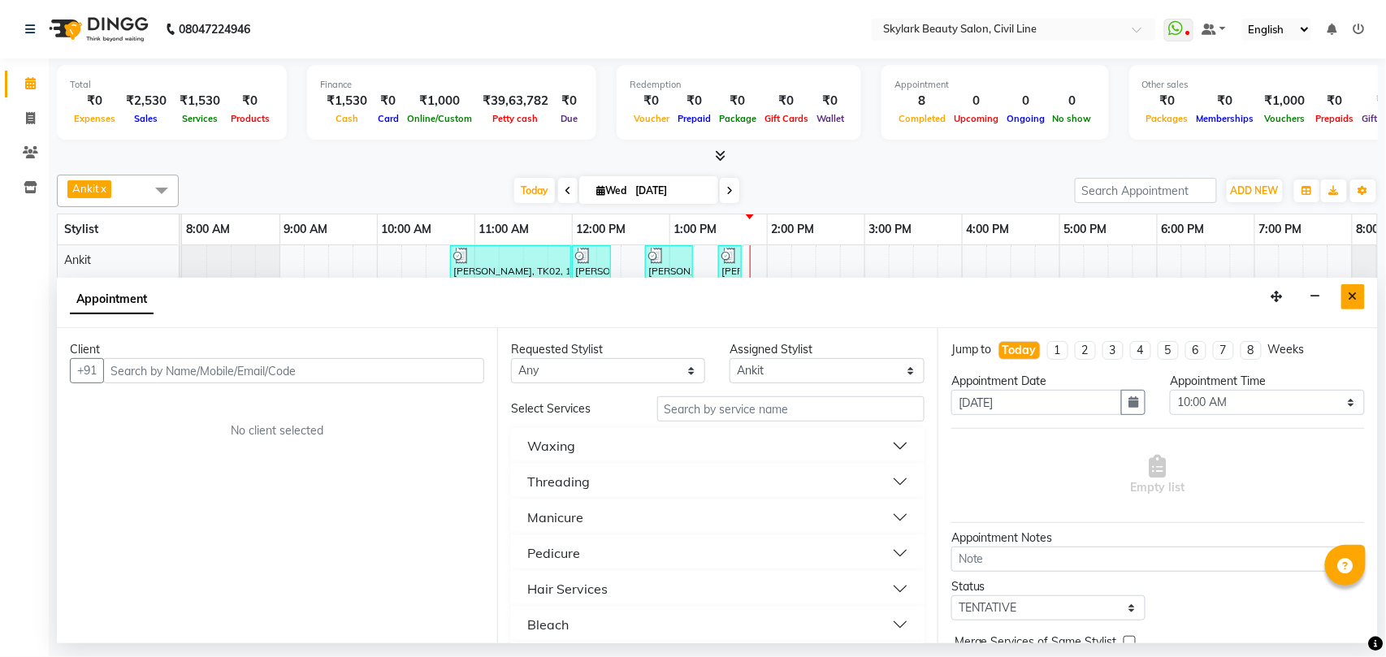
click at [1357, 302] on icon "Close" at bounding box center [1352, 296] width 9 height 11
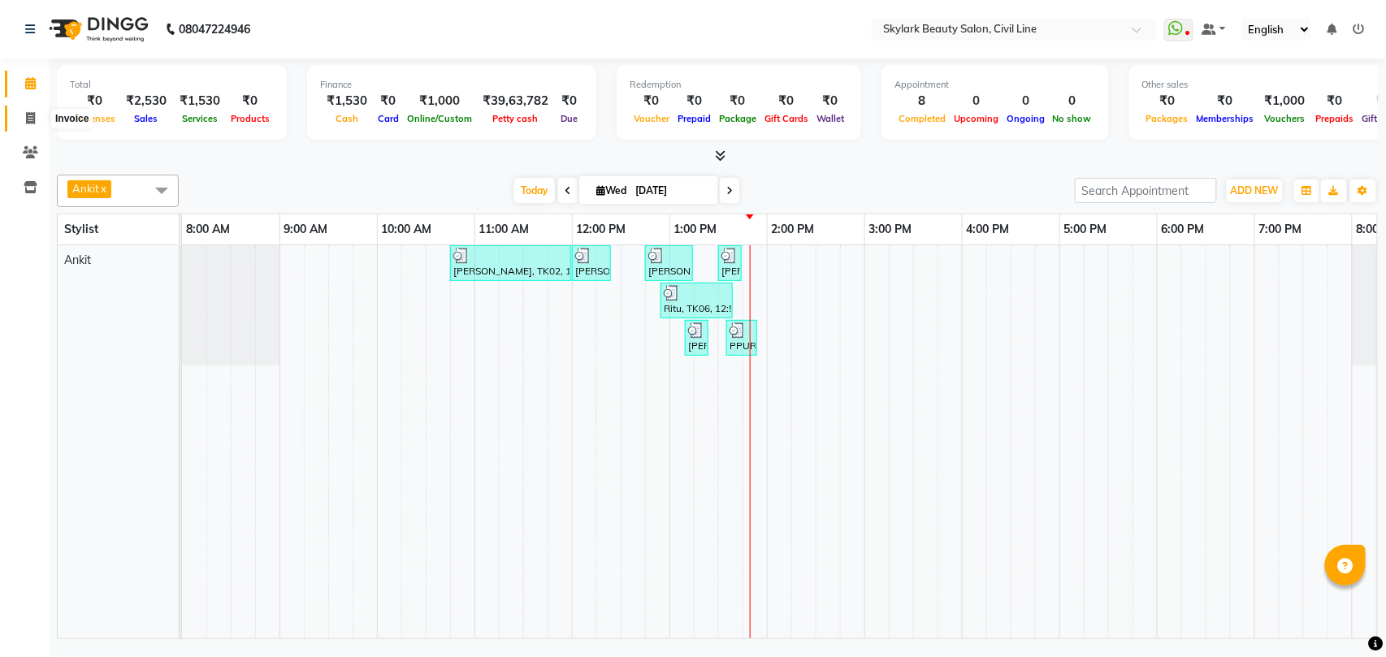
click at [29, 119] on icon at bounding box center [30, 118] width 9 height 12
select select "service"
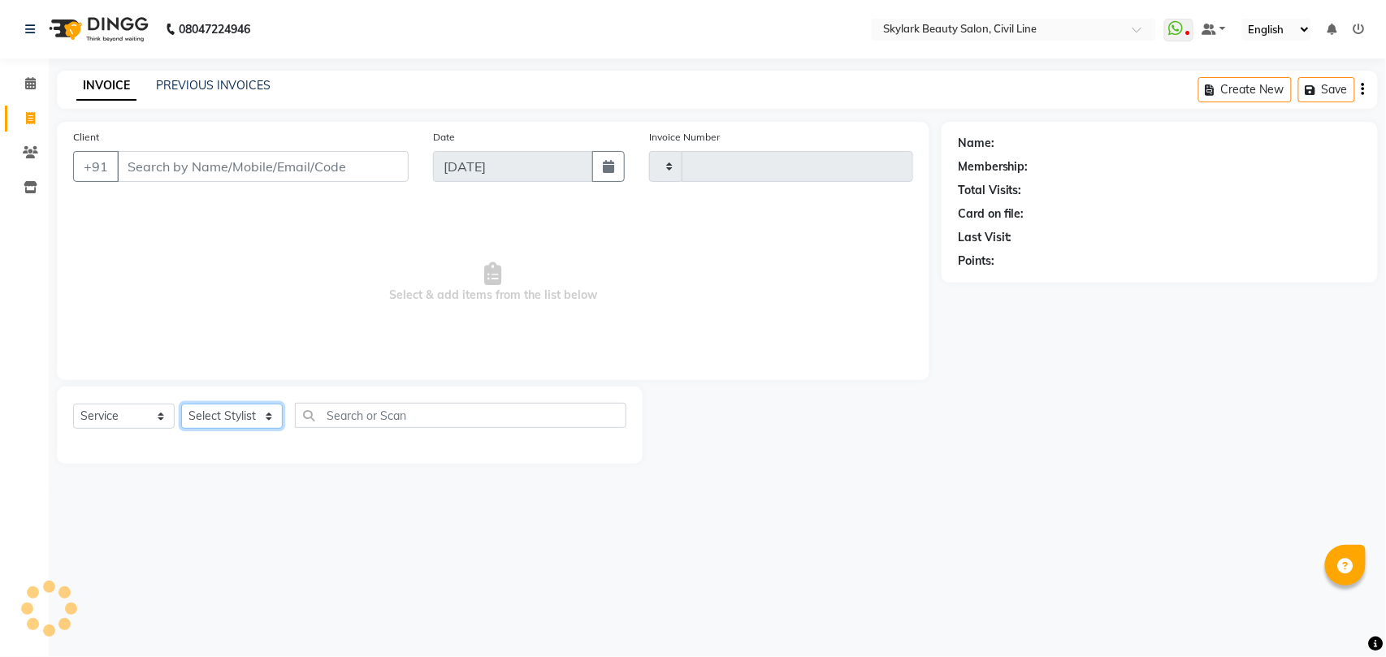
click at [231, 413] on select "Select Stylist" at bounding box center [232, 416] width 102 height 25
type input "6218"
select select "4588"
click at [232, 416] on select "Select Stylist" at bounding box center [232, 416] width 102 height 25
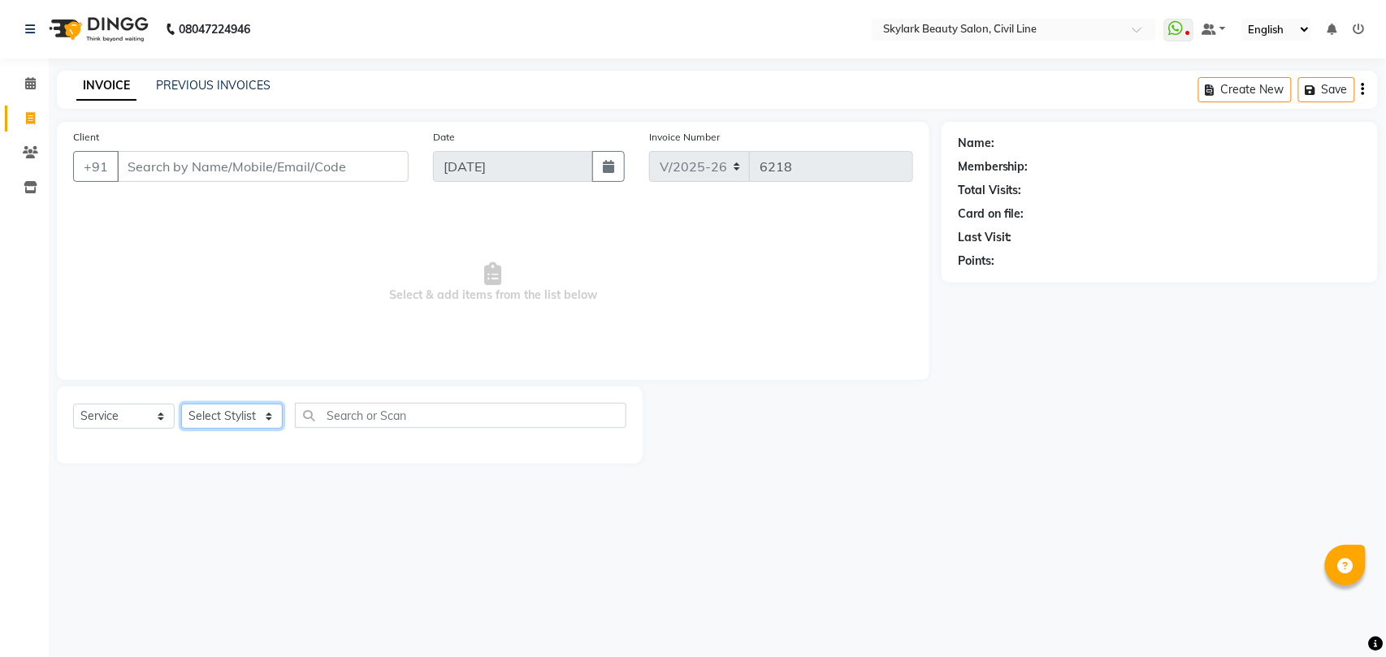
click at [238, 406] on select "Select Stylist [PERSON_NAME] [PERSON_NAME] [PERSON_NAME] WASU" at bounding box center [232, 416] width 102 height 25
click at [209, 418] on select "Select Stylist [PERSON_NAME] [PERSON_NAME] [PERSON_NAME] WASU" at bounding box center [232, 416] width 102 height 25
click at [210, 416] on select "Select Stylist [PERSON_NAME] [PERSON_NAME] [PERSON_NAME] WASU" at bounding box center [232, 416] width 102 height 25
click at [232, 414] on select "Select Stylist [PERSON_NAME] [PERSON_NAME] [PERSON_NAME] WASU" at bounding box center [232, 416] width 102 height 25
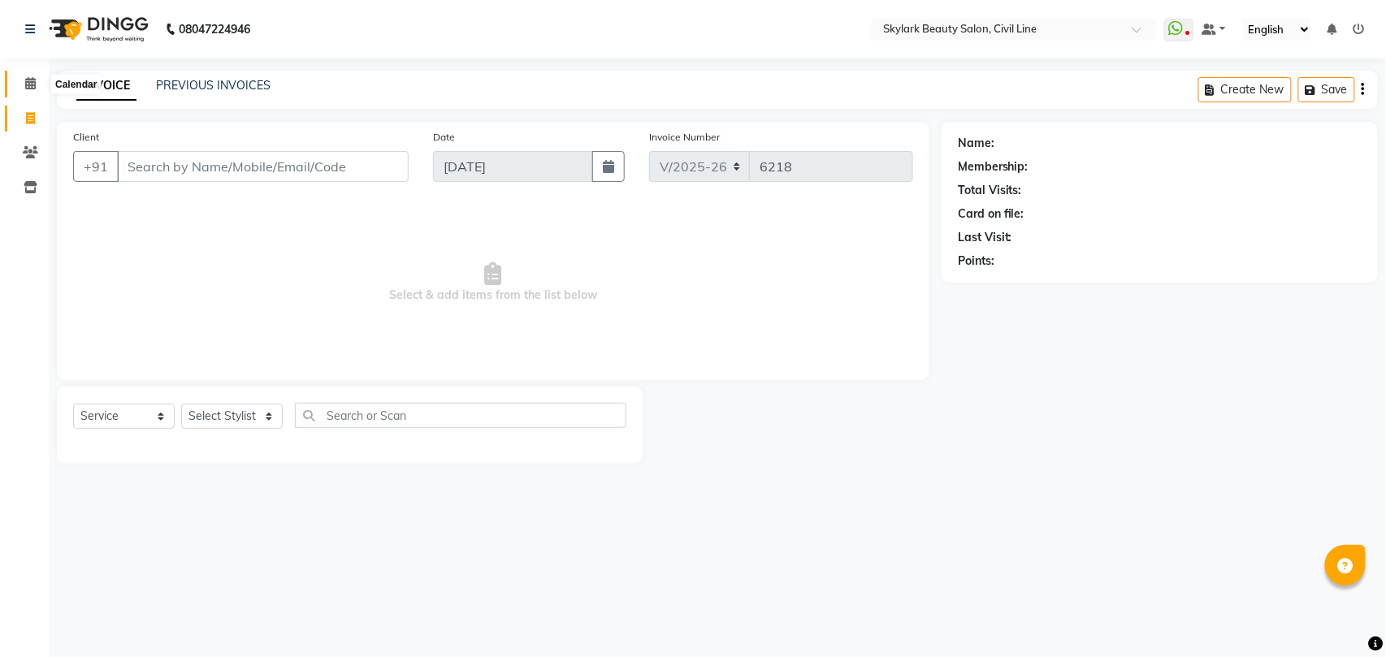
click at [32, 80] on icon at bounding box center [30, 83] width 11 height 12
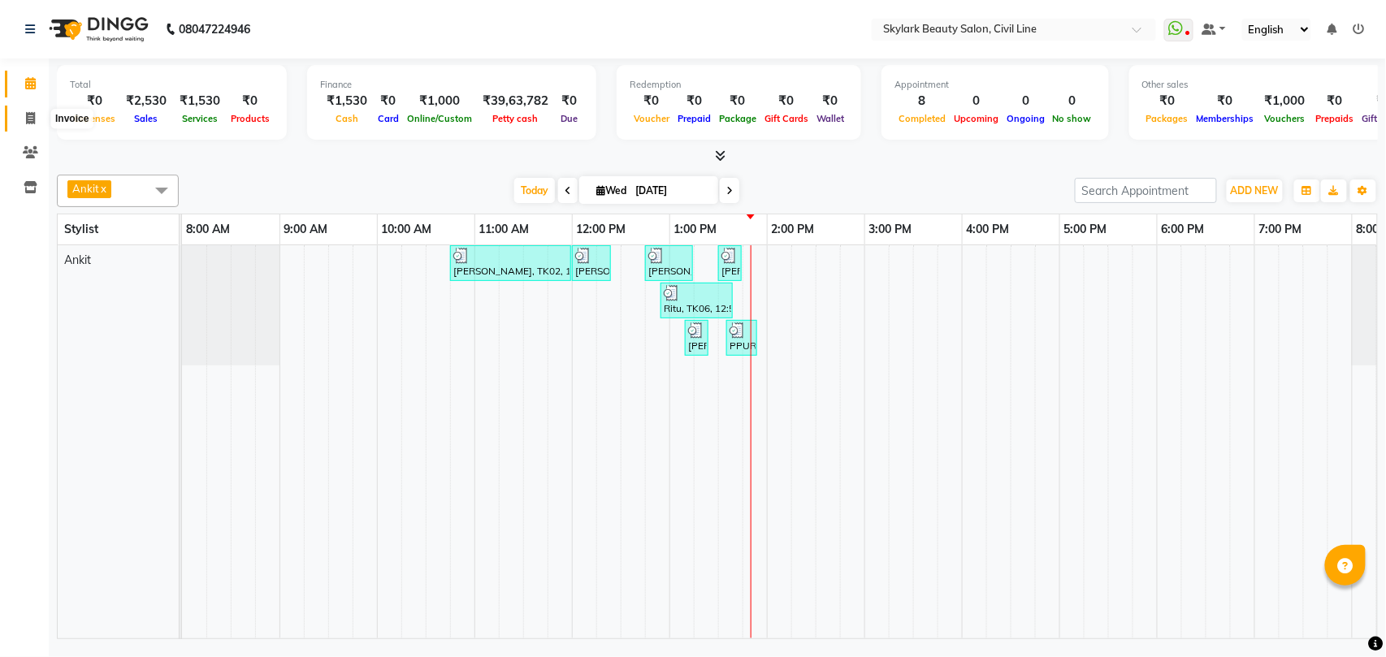
click at [32, 117] on icon at bounding box center [30, 118] width 9 height 12
select select "service"
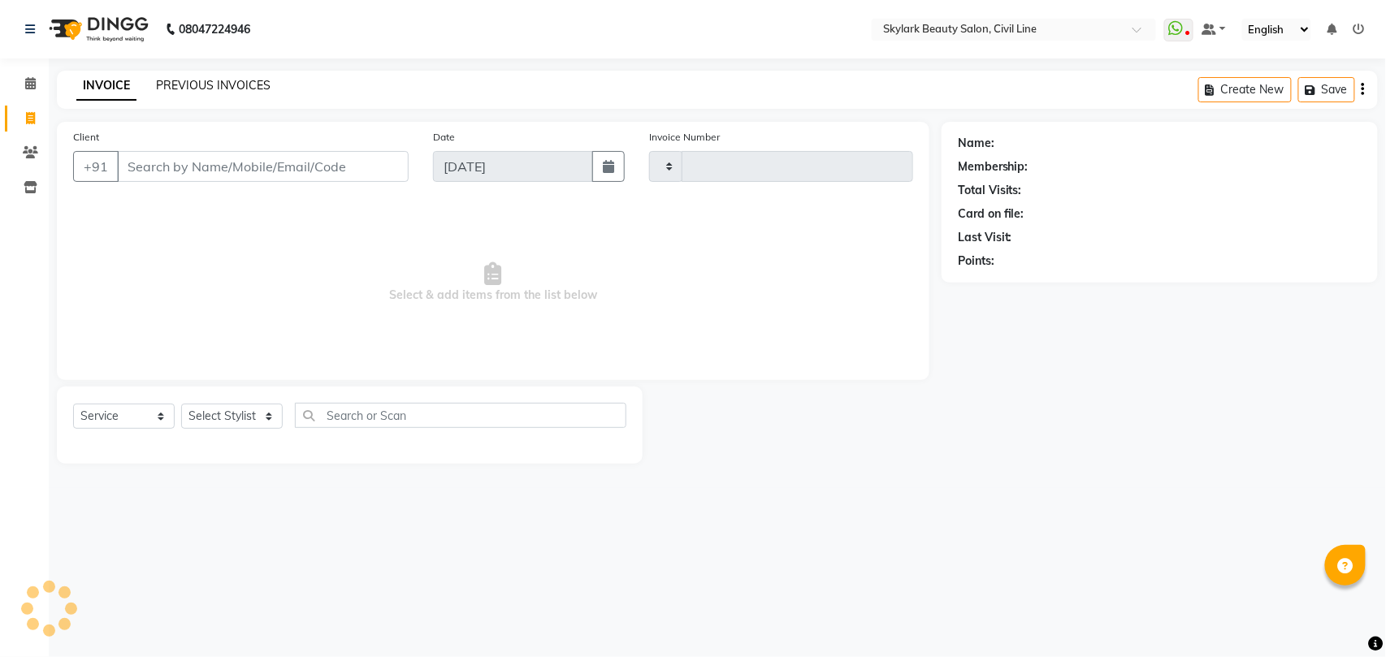
type input "6218"
select select "4588"
click at [231, 417] on select "Select Stylist [PERSON_NAME] [PERSON_NAME] [PERSON_NAME] WASU" at bounding box center [232, 416] width 102 height 25
select select "28120"
click at [181, 404] on select "Select Stylist [PERSON_NAME] [PERSON_NAME] [PERSON_NAME] WASU" at bounding box center [232, 416] width 102 height 25
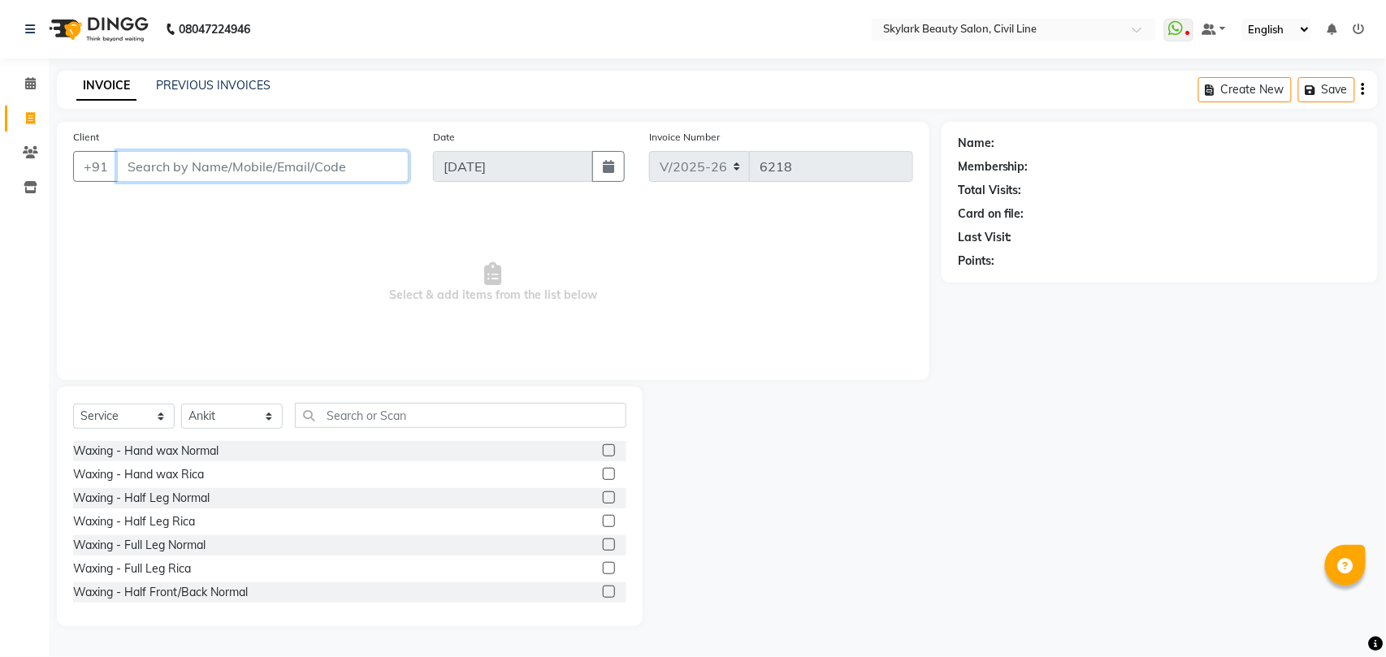
drag, startPoint x: 315, startPoint y: 154, endPoint x: 325, endPoint y: 166, distance: 15.0
click at [316, 158] on input "Client" at bounding box center [263, 166] width 292 height 31
click at [478, 419] on input "text" at bounding box center [460, 415] width 331 height 25
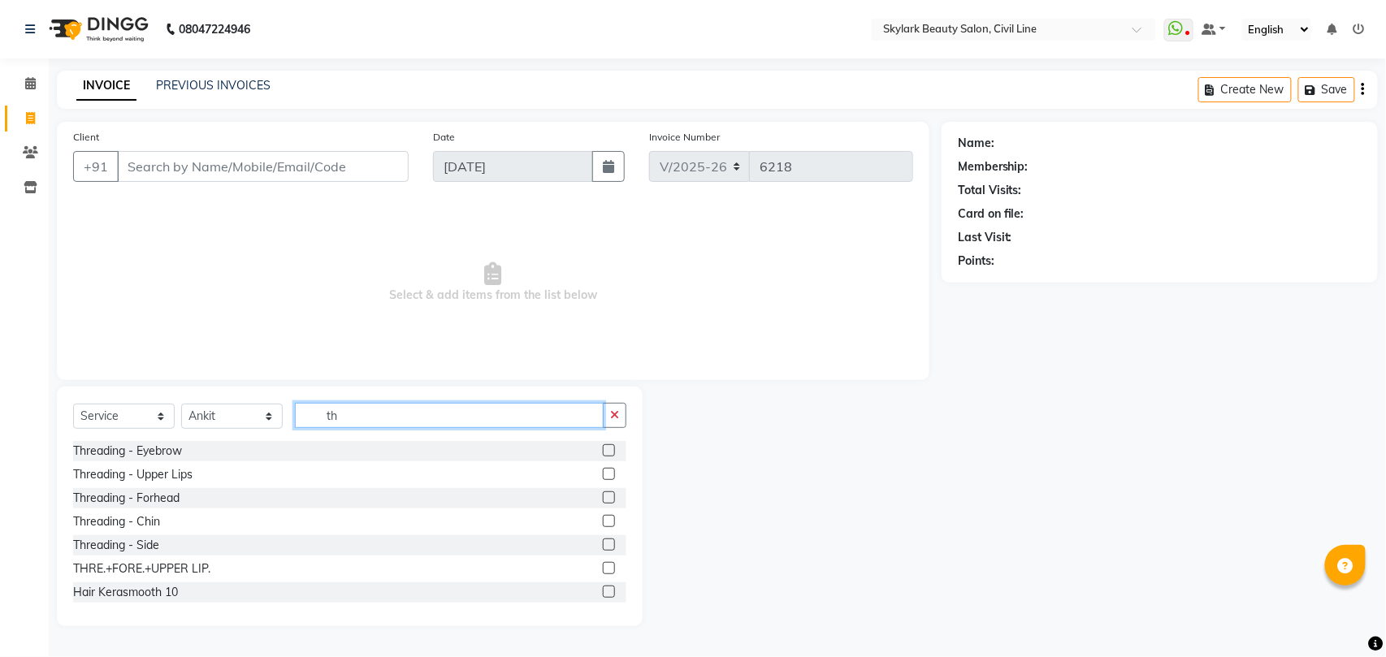
type input "th"
click at [603, 565] on label at bounding box center [609, 568] width 12 height 12
click at [603, 565] on input "checkbox" at bounding box center [608, 569] width 11 height 11
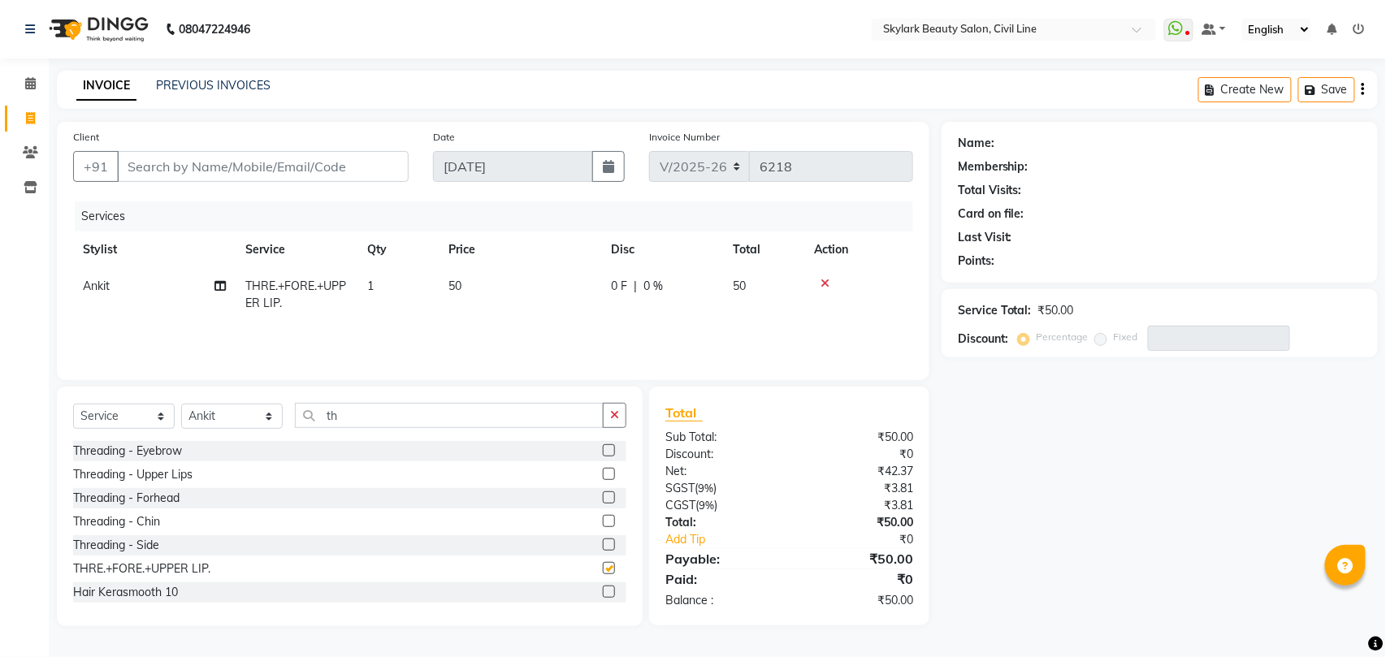
checkbox input "false"
click at [312, 163] on input "Client" at bounding box center [263, 166] width 292 height 31
type input "7"
type input "0"
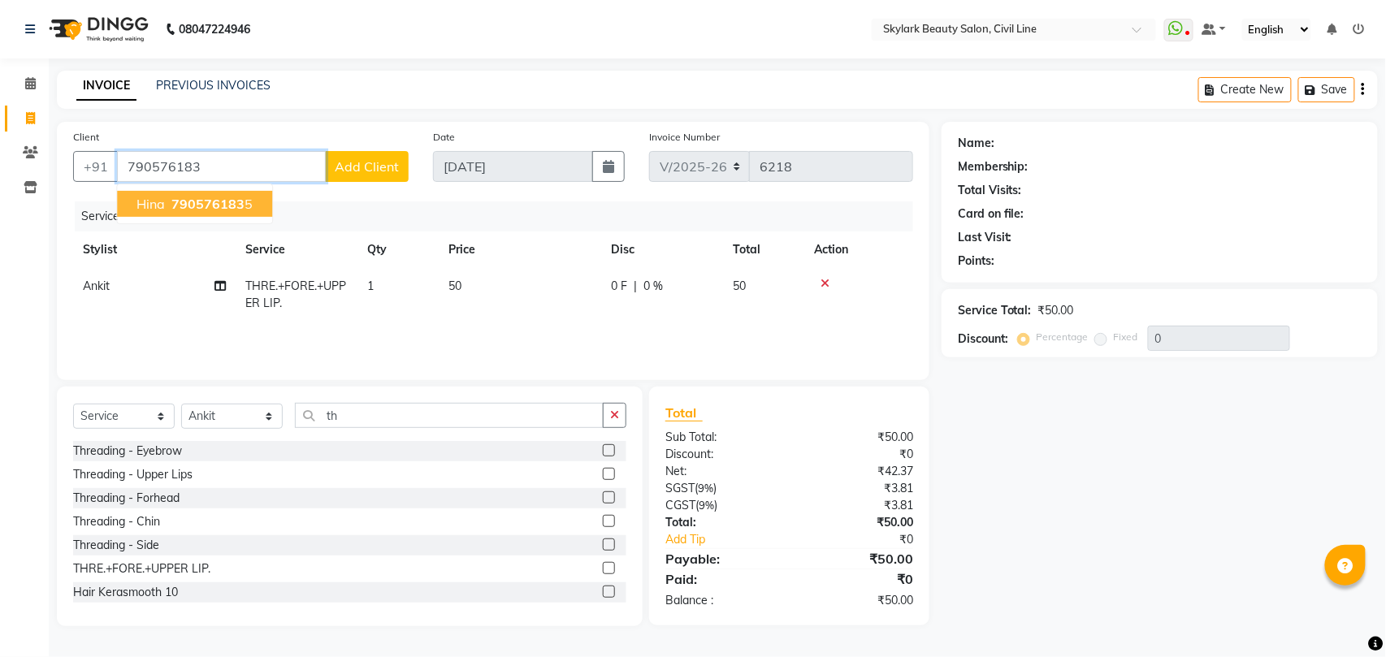
click at [231, 198] on span "790576183" at bounding box center [207, 204] width 73 height 16
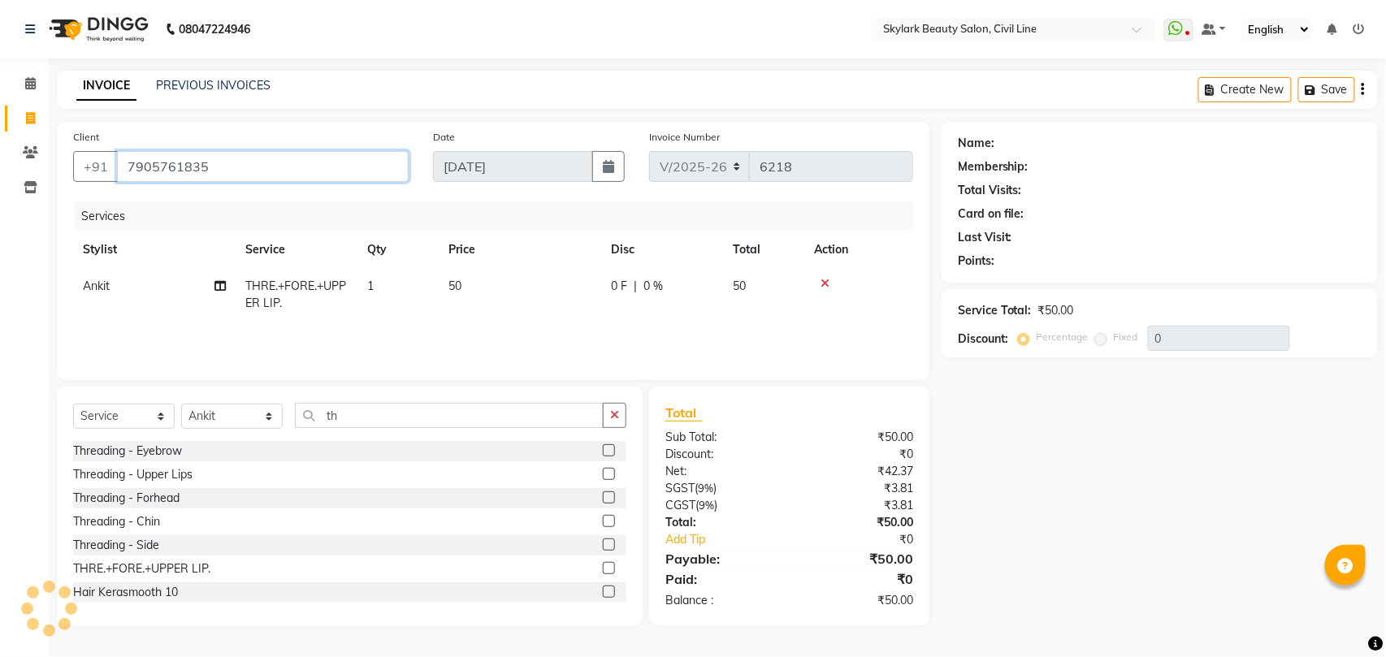
type input "7905761835"
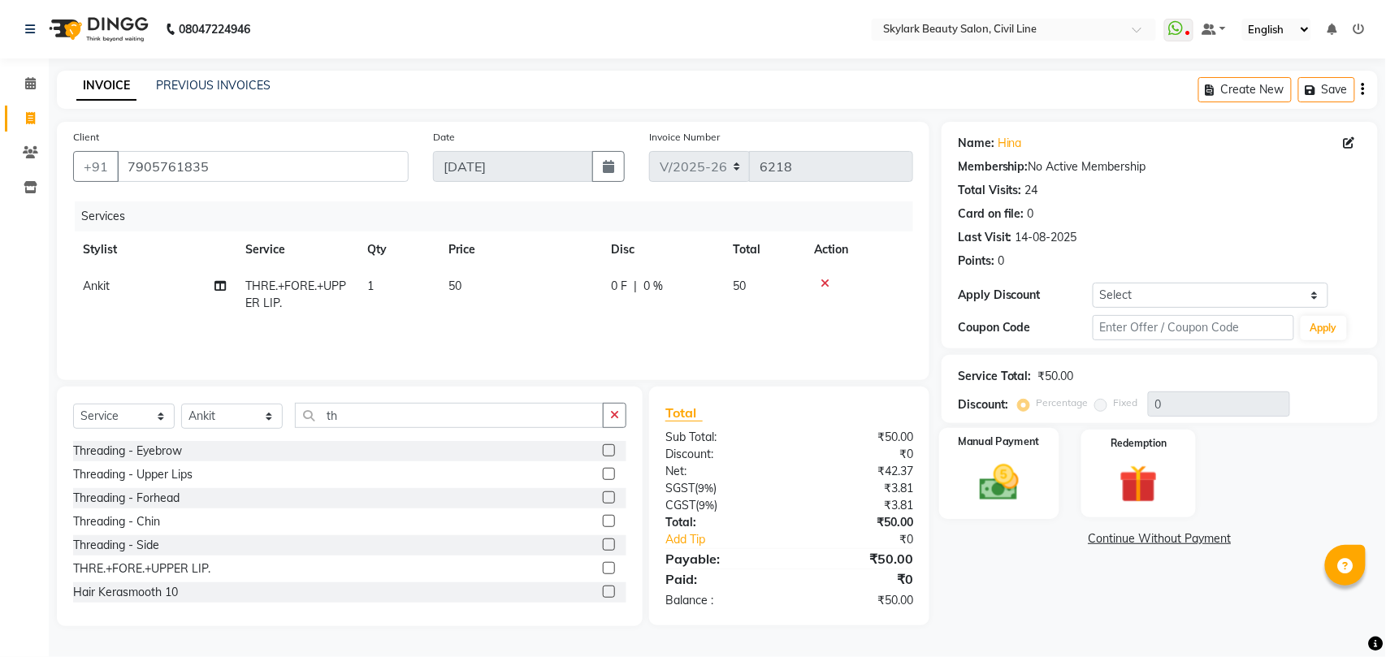
click at [998, 484] on img at bounding box center [999, 482] width 64 height 45
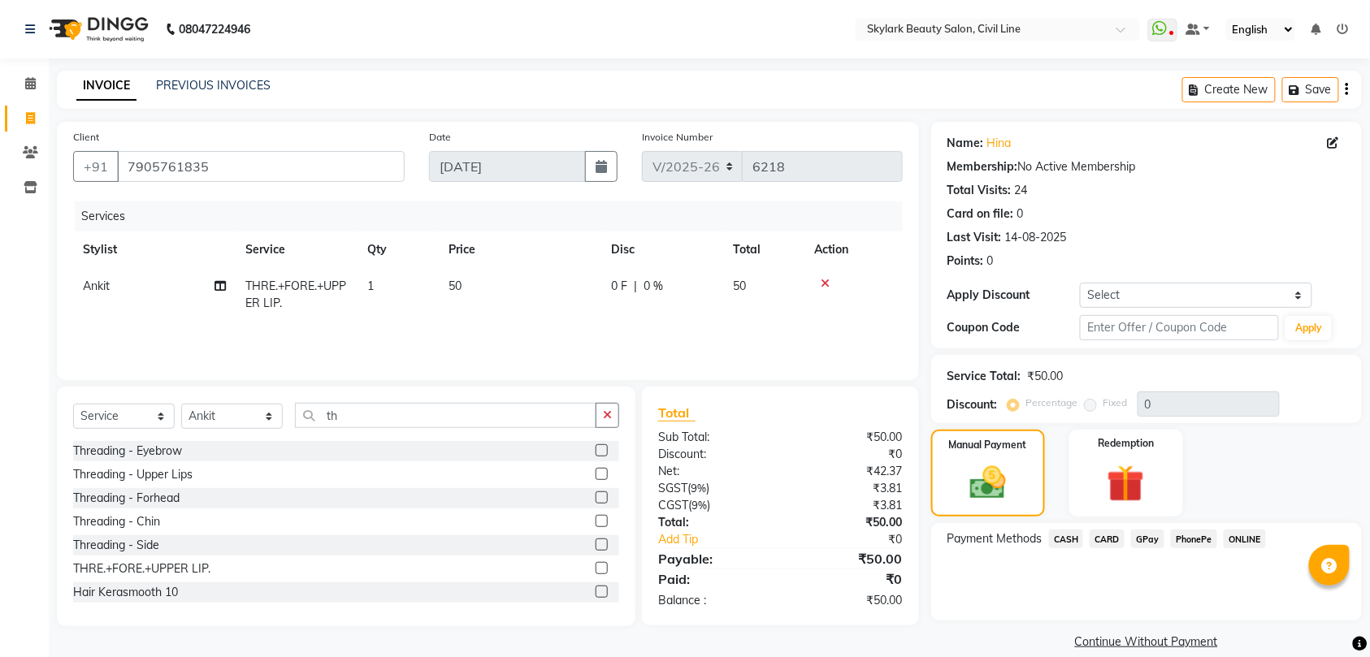
click at [1145, 541] on span "GPay" at bounding box center [1147, 539] width 33 height 19
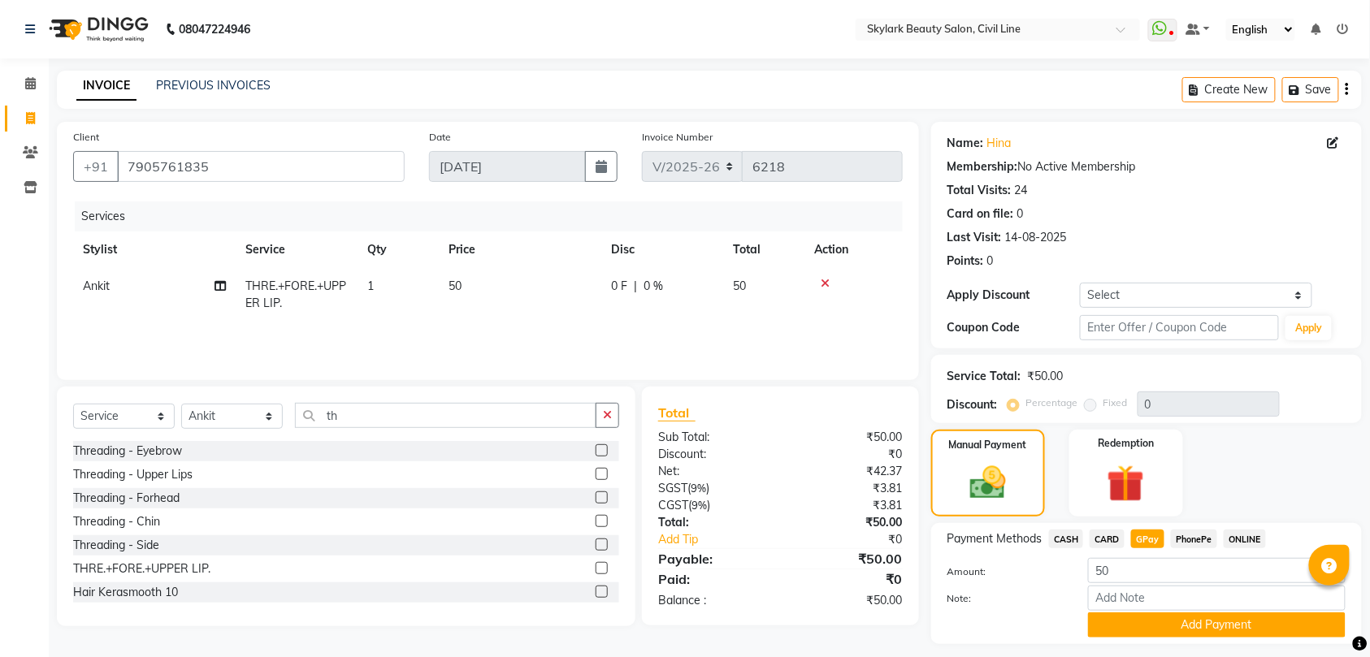
drag, startPoint x: 1225, startPoint y: 625, endPoint x: 1217, endPoint y: 622, distance: 8.7
click at [1222, 625] on button "Add Payment" at bounding box center [1216, 624] width 257 height 25
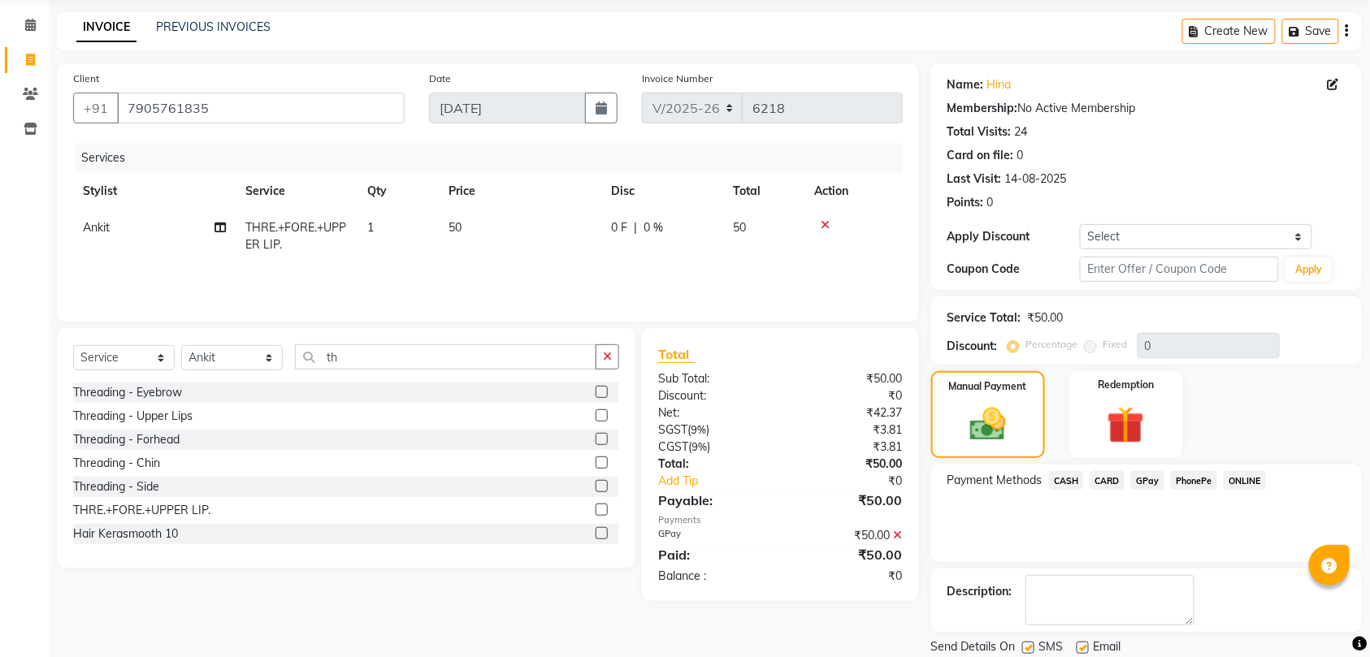
scroll to position [115, 0]
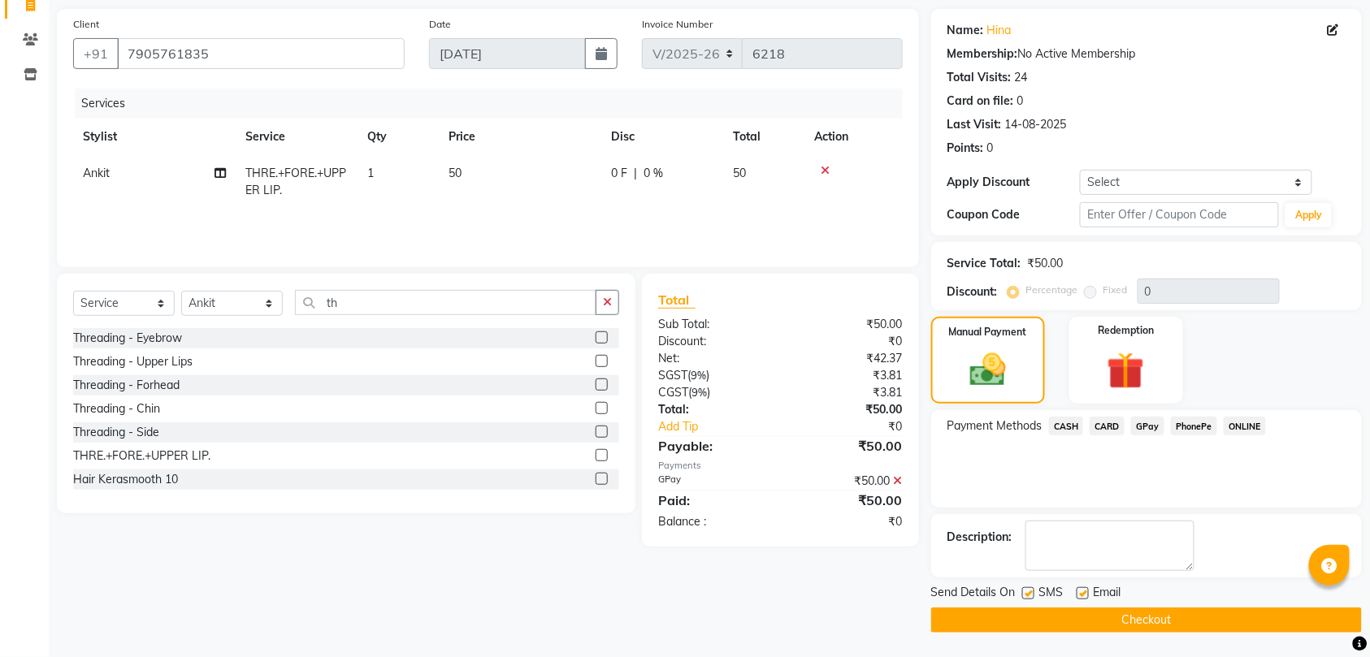
click at [1214, 622] on button "Checkout" at bounding box center [1146, 620] width 431 height 25
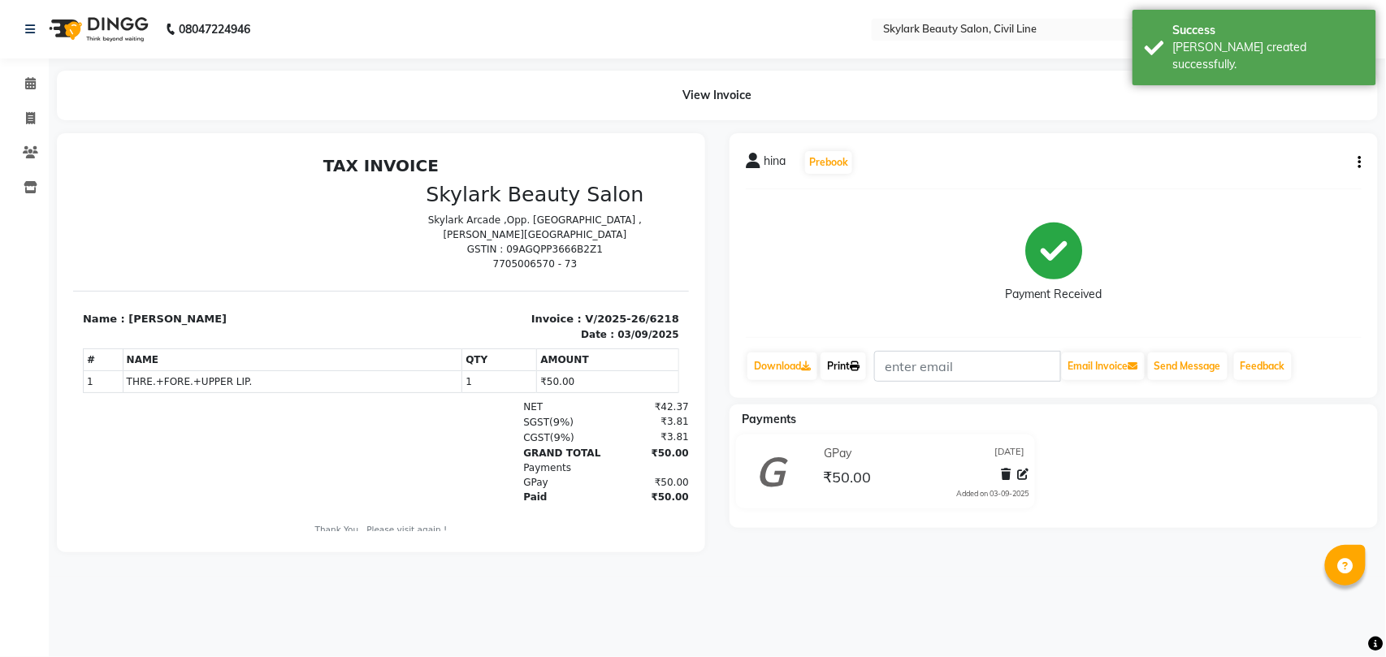
click at [848, 364] on link "Print" at bounding box center [842, 367] width 45 height 28
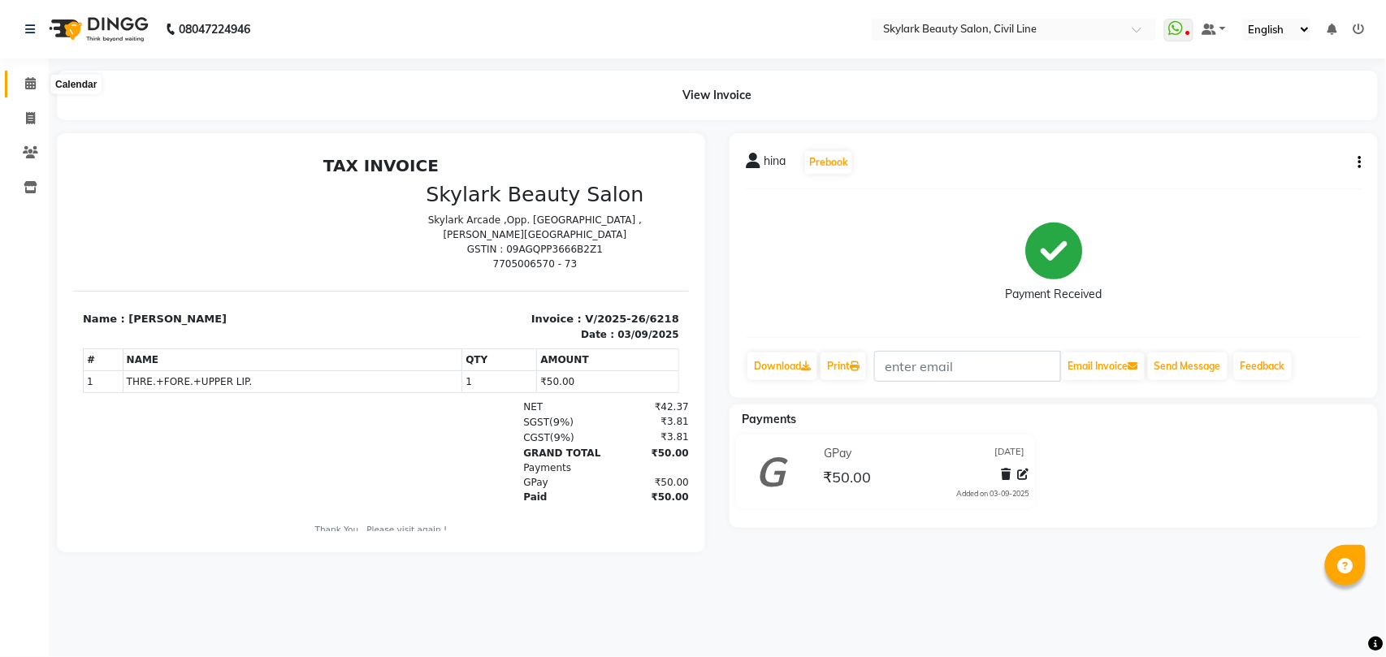
click at [29, 84] on icon at bounding box center [30, 83] width 11 height 12
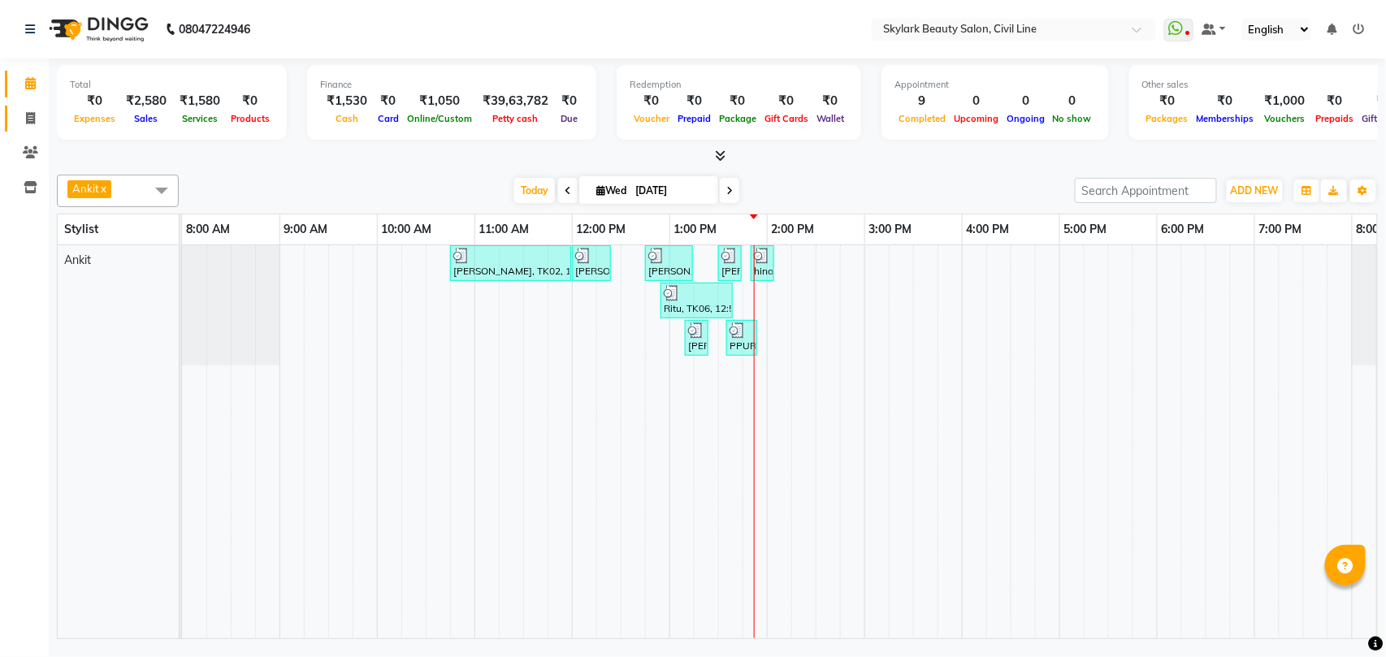
click at [28, 115] on icon at bounding box center [30, 118] width 9 height 12
select select "service"
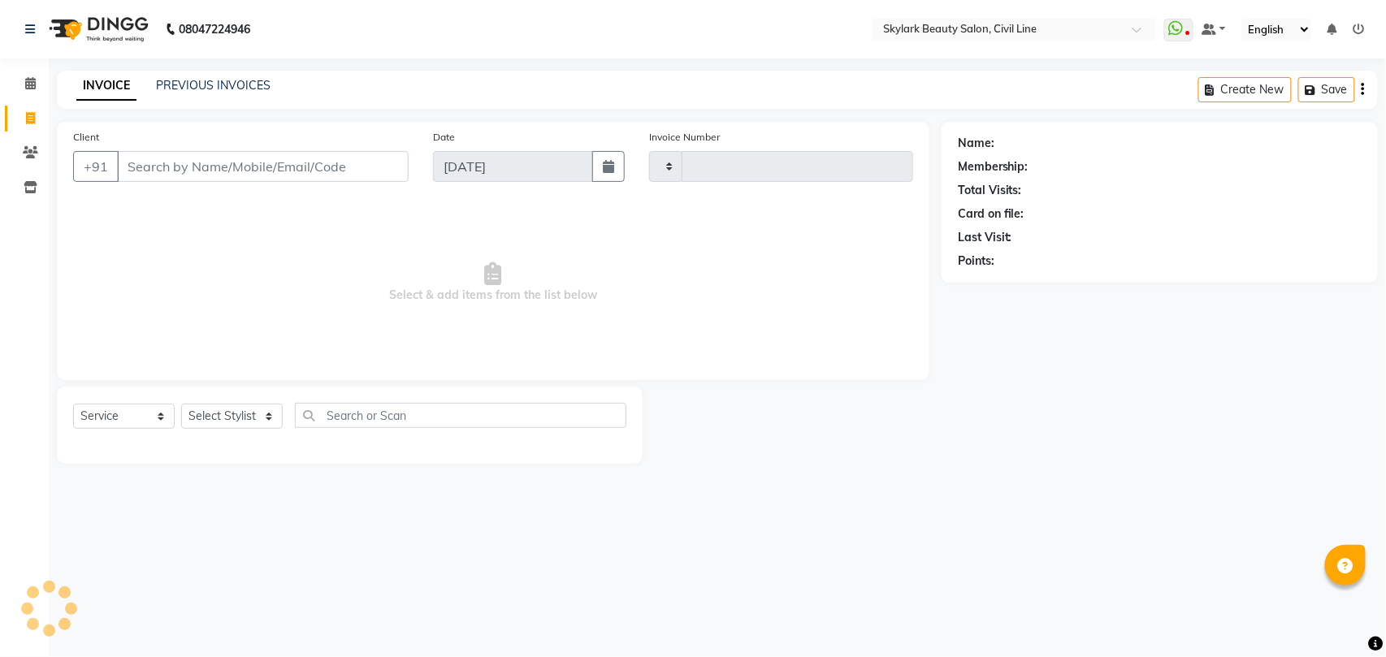
type input "6219"
select select "4588"
click at [232, 413] on select "Select Stylist [PERSON_NAME] [PERSON_NAME] [PERSON_NAME] WASU" at bounding box center [232, 416] width 102 height 25
select select "28120"
click at [181, 404] on select "Select Stylist [PERSON_NAME] [PERSON_NAME] [PERSON_NAME] WASU" at bounding box center [232, 416] width 102 height 25
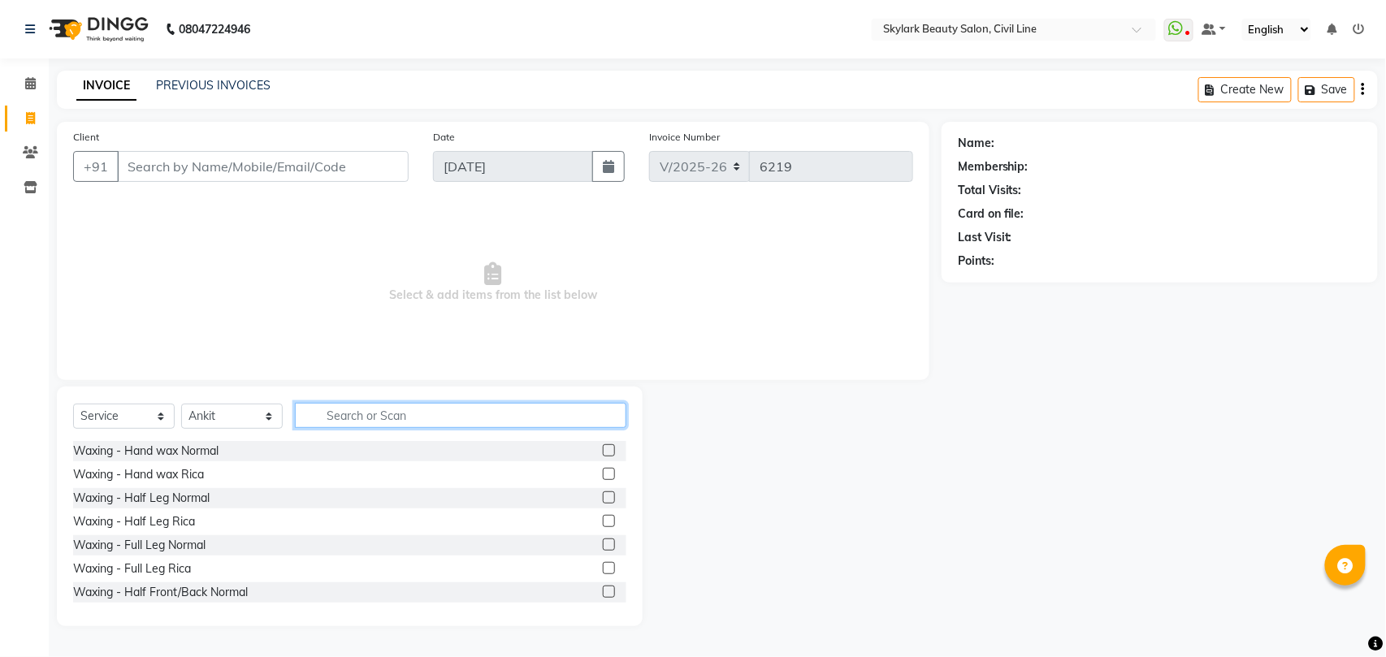
click at [478, 414] on input "text" at bounding box center [460, 415] width 331 height 25
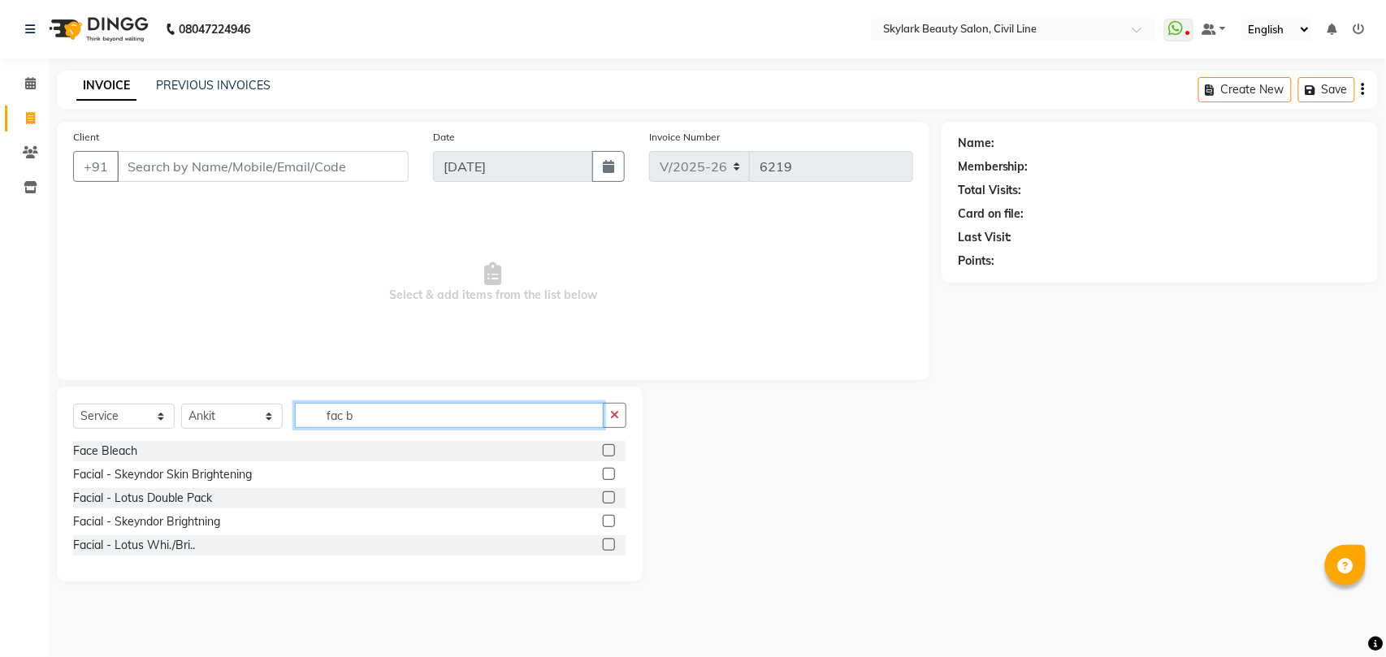
type input "fac b"
click at [606, 523] on label at bounding box center [609, 521] width 12 height 12
click at [606, 523] on input "checkbox" at bounding box center [608, 522] width 11 height 11
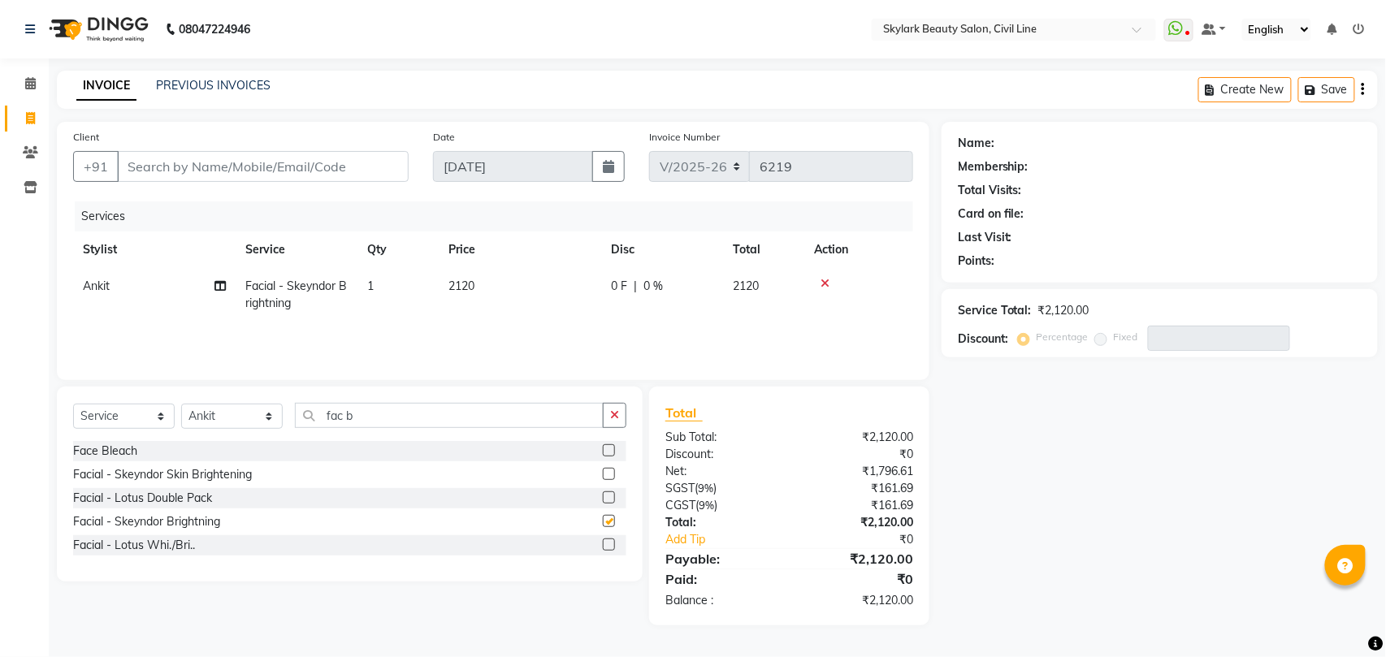
checkbox input "false"
click at [465, 414] on input "fac b" at bounding box center [449, 415] width 309 height 25
type input "f"
click at [603, 472] on label at bounding box center [609, 474] width 12 height 12
click at [603, 472] on input "checkbox" at bounding box center [608, 475] width 11 height 11
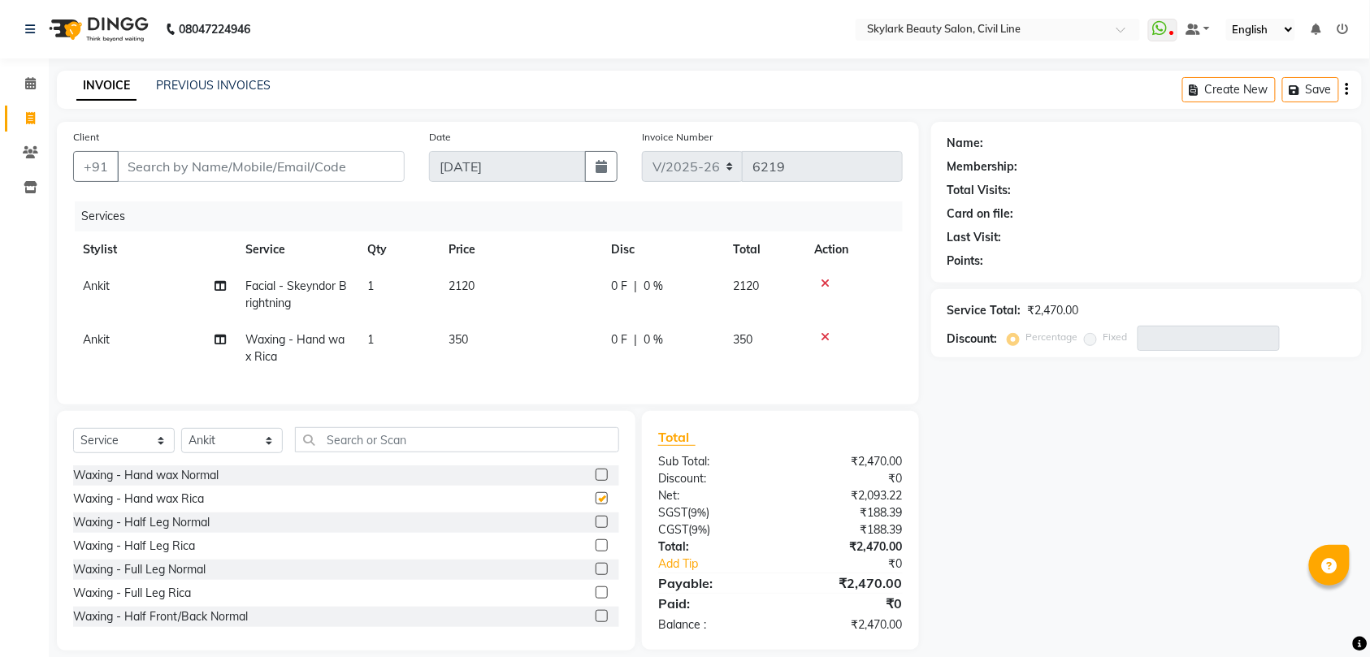
checkbox input "false"
click at [595, 552] on label at bounding box center [601, 545] width 12 height 12
click at [595, 552] on input "checkbox" at bounding box center [600, 546] width 11 height 11
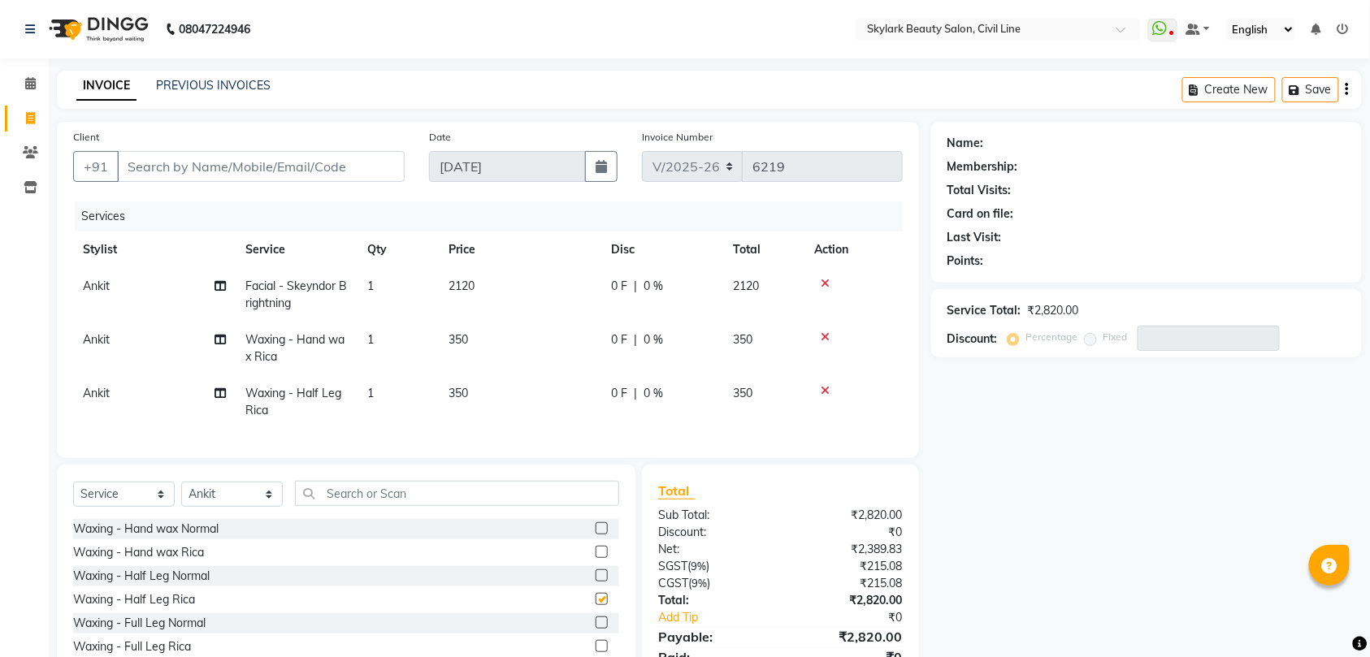
checkbox input "false"
click at [547, 504] on input "text" at bounding box center [457, 493] width 324 height 25
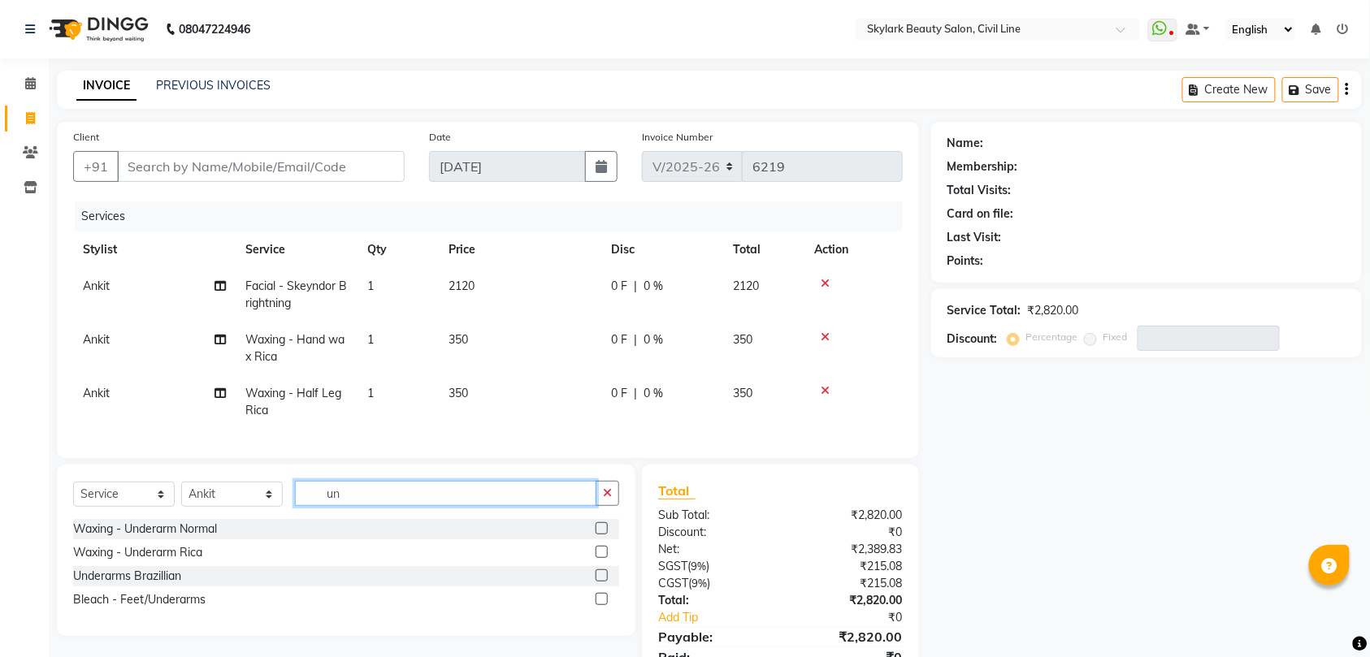
type input "un"
click at [599, 558] on label at bounding box center [601, 552] width 12 height 12
click at [599, 558] on input "checkbox" at bounding box center [600, 552] width 11 height 11
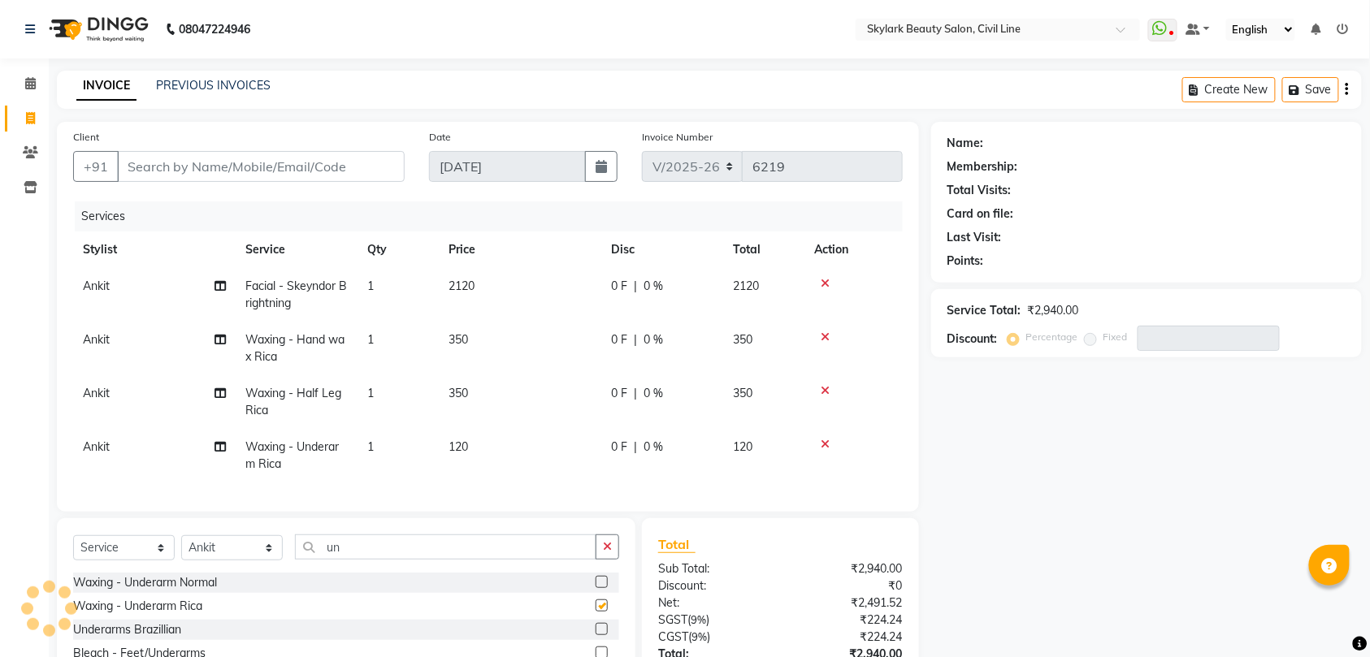
checkbox input "false"
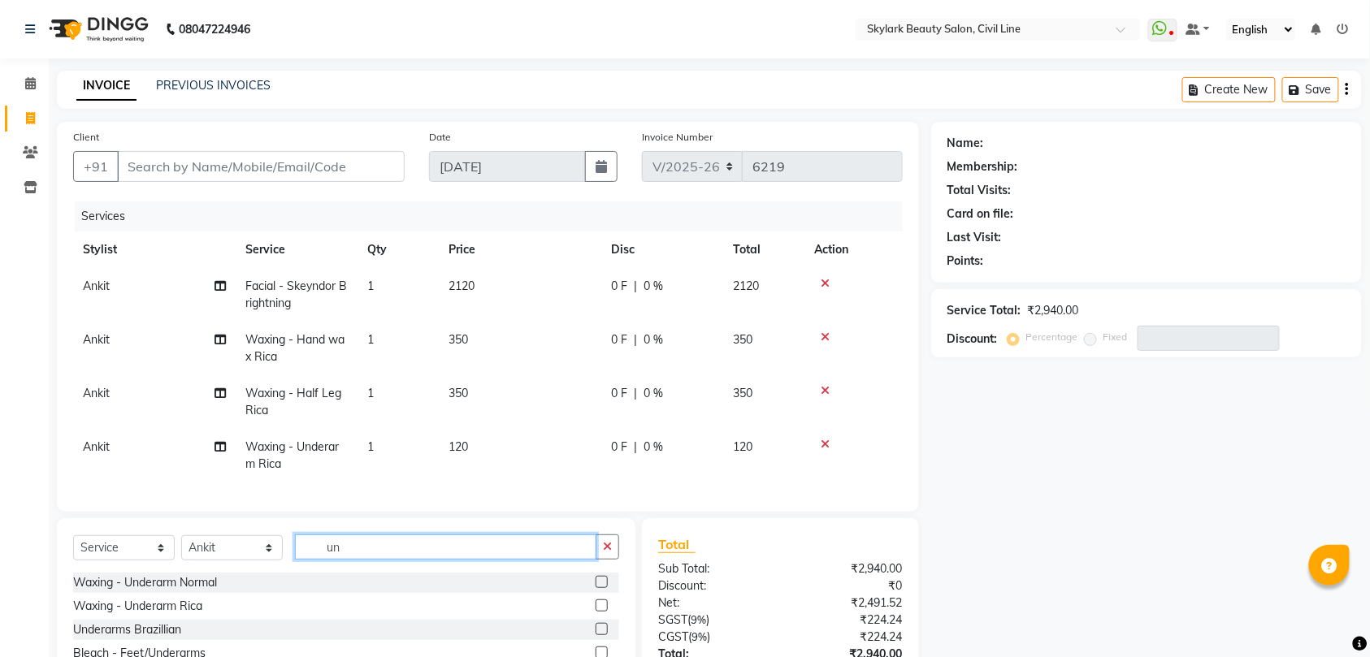
click at [534, 560] on input "un" at bounding box center [445, 546] width 301 height 25
type input "u"
type input "up"
click at [595, 612] on label at bounding box center [601, 605] width 12 height 12
click at [595, 612] on input "checkbox" at bounding box center [600, 606] width 11 height 11
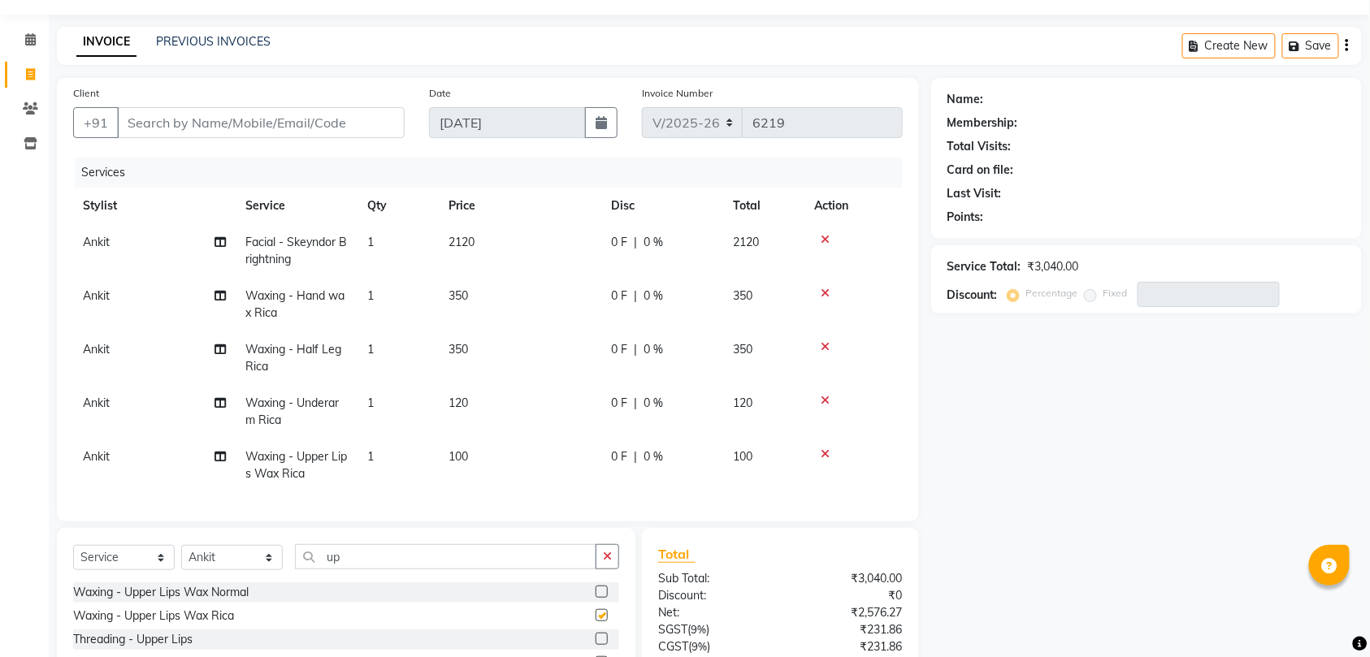
checkbox input "false"
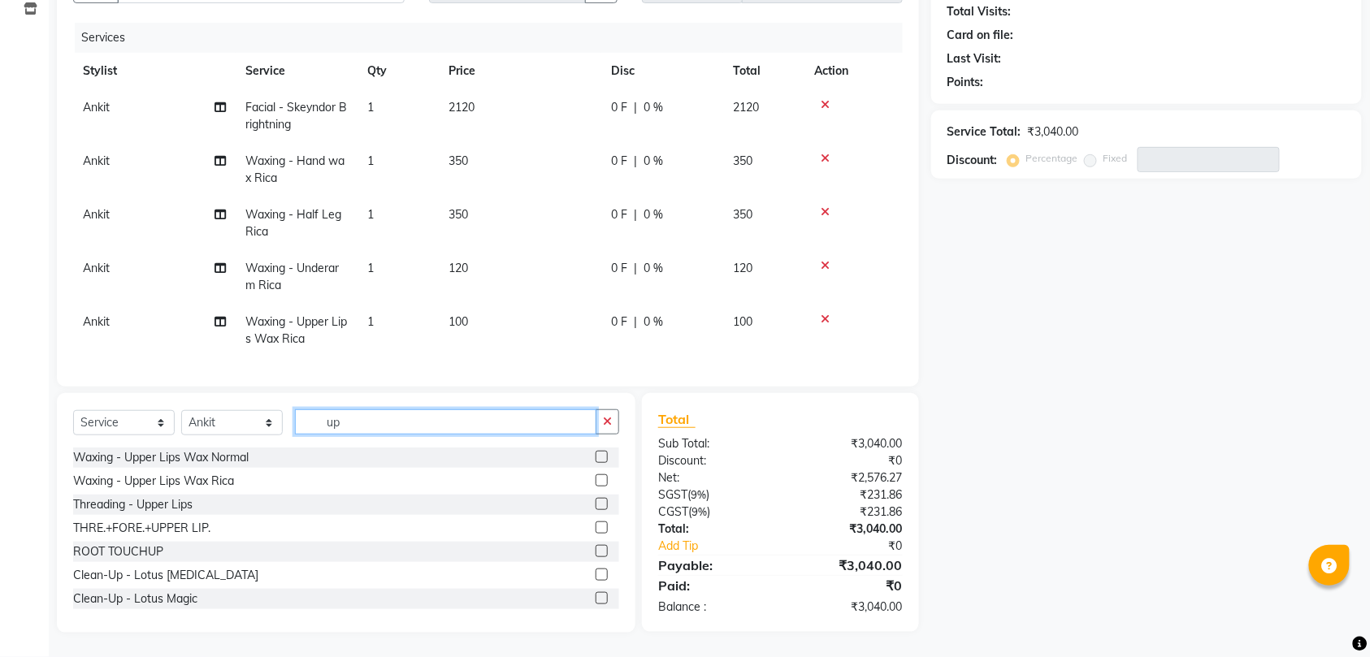
click at [463, 417] on input "up" at bounding box center [445, 421] width 301 height 25
type input "u"
type input "b wa"
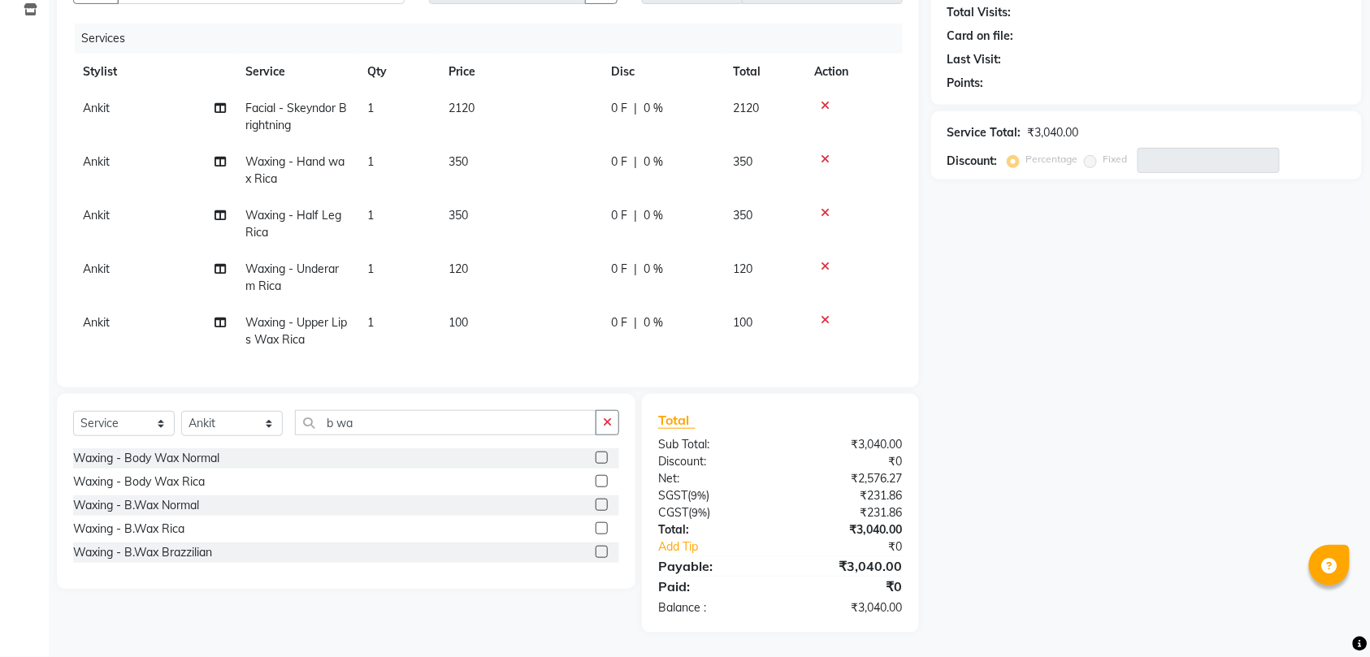
click at [602, 552] on label at bounding box center [601, 552] width 12 height 12
click at [602, 552] on input "checkbox" at bounding box center [600, 552] width 11 height 11
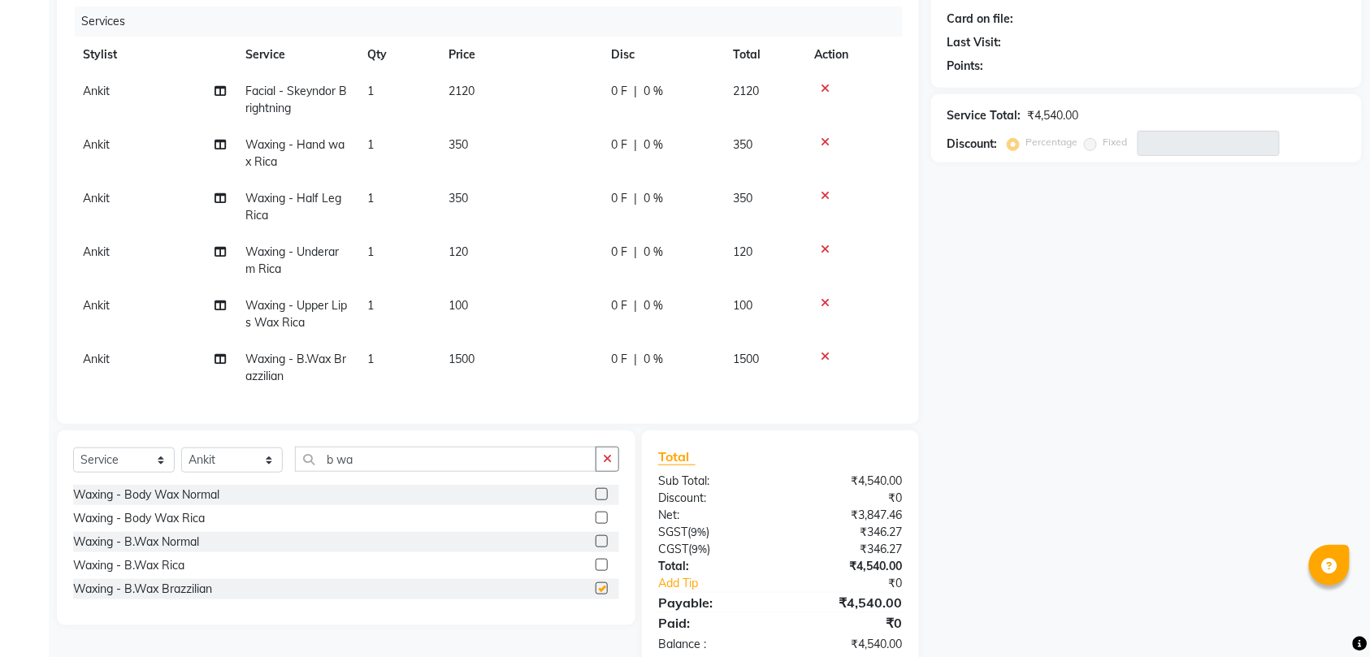
checkbox input "false"
click at [473, 457] on input "b wa" at bounding box center [445, 459] width 301 height 25
type input "b"
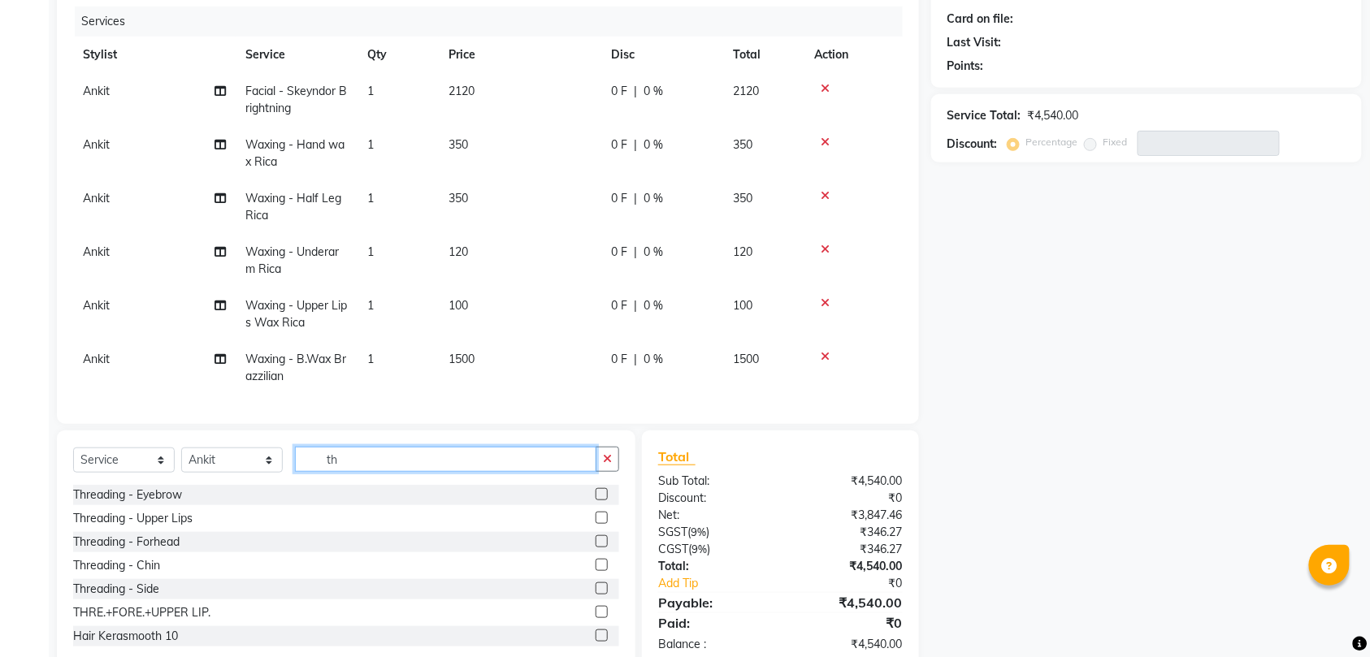
type input "th"
click at [595, 497] on label at bounding box center [601, 494] width 12 height 12
click at [595, 497] on input "checkbox" at bounding box center [600, 495] width 11 height 11
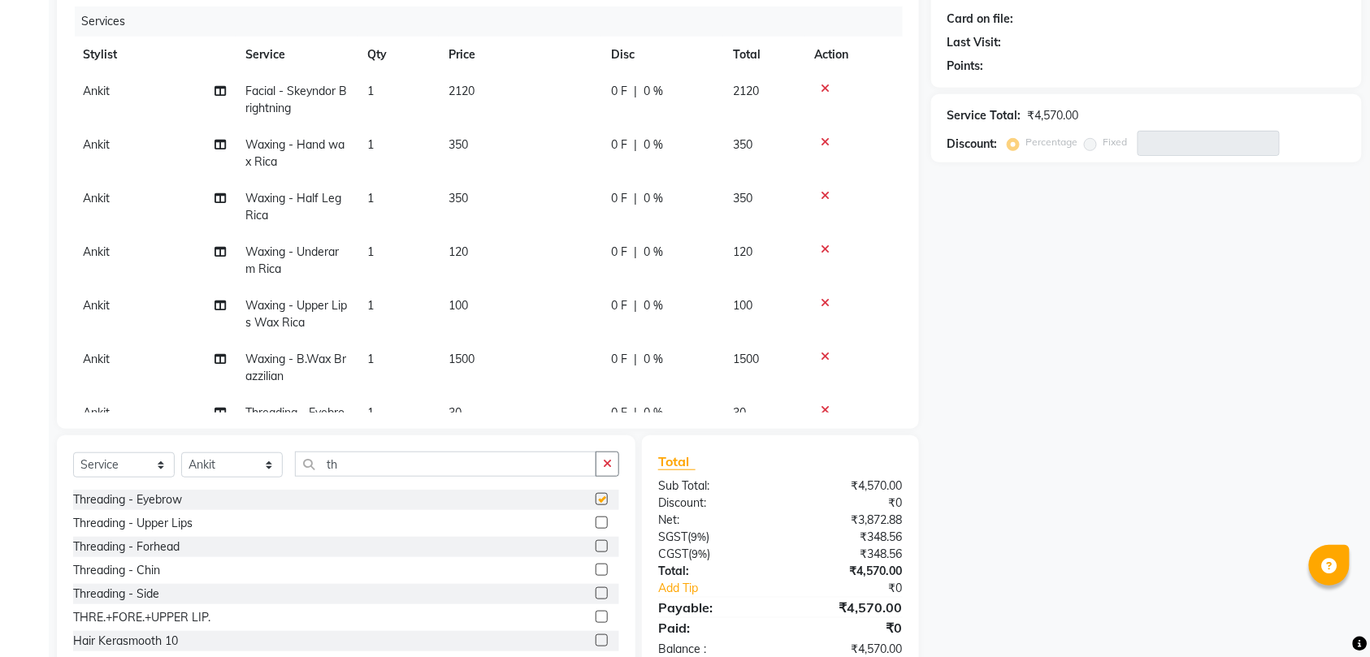
checkbox input "false"
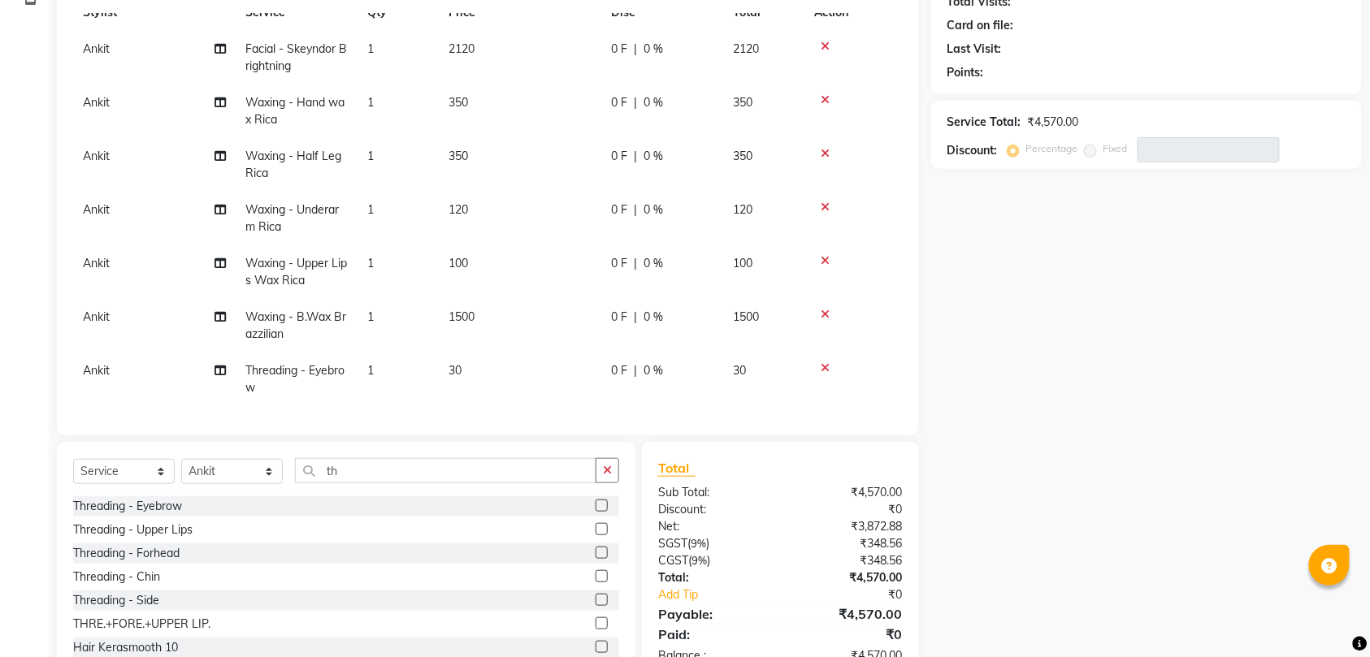
scroll to position [237, 0]
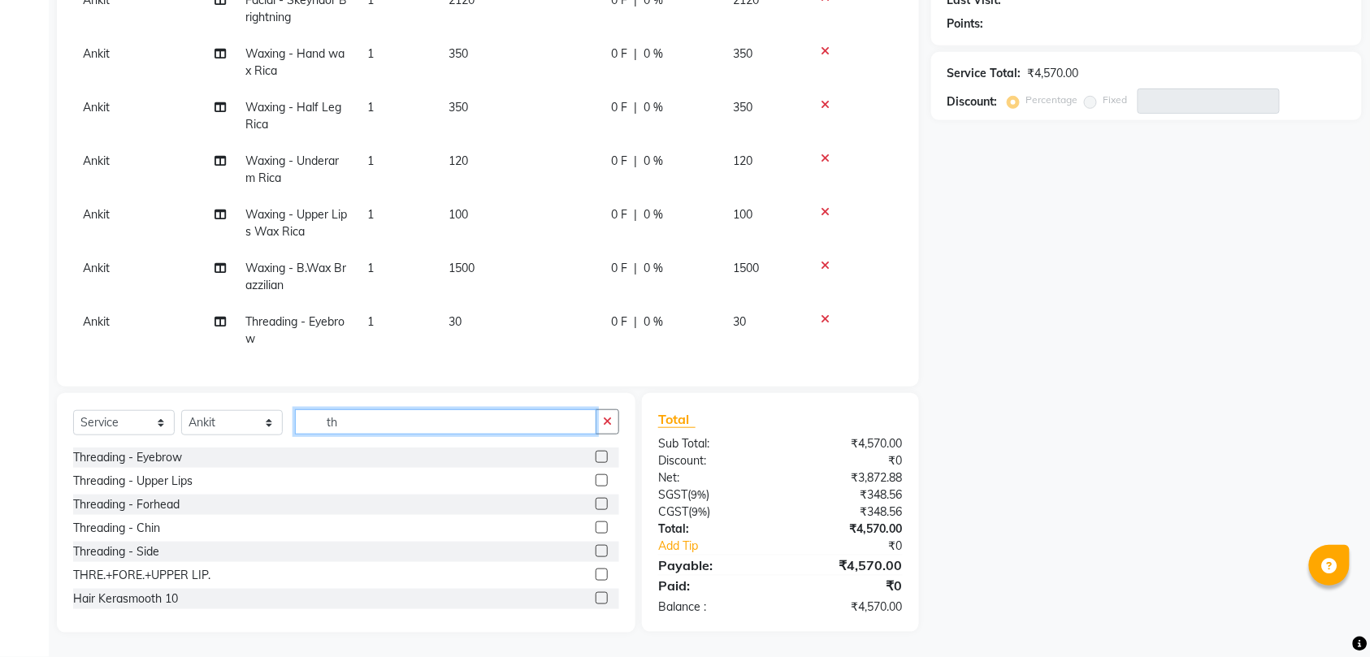
click at [449, 419] on input "th" at bounding box center [445, 421] width 301 height 25
type input "t"
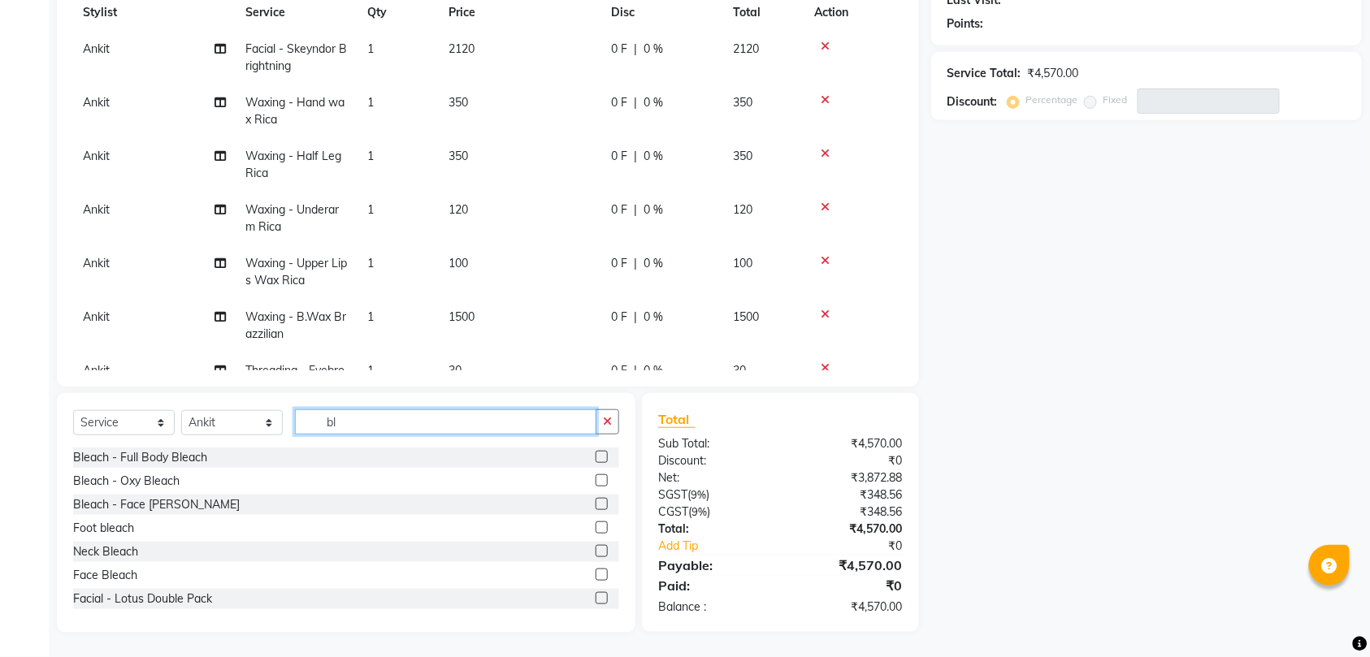
scroll to position [190, 0]
type input "bl"
click at [595, 547] on label at bounding box center [601, 549] width 12 height 12
click at [595, 547] on input "checkbox" at bounding box center [600, 550] width 11 height 11
checkbox input "false"
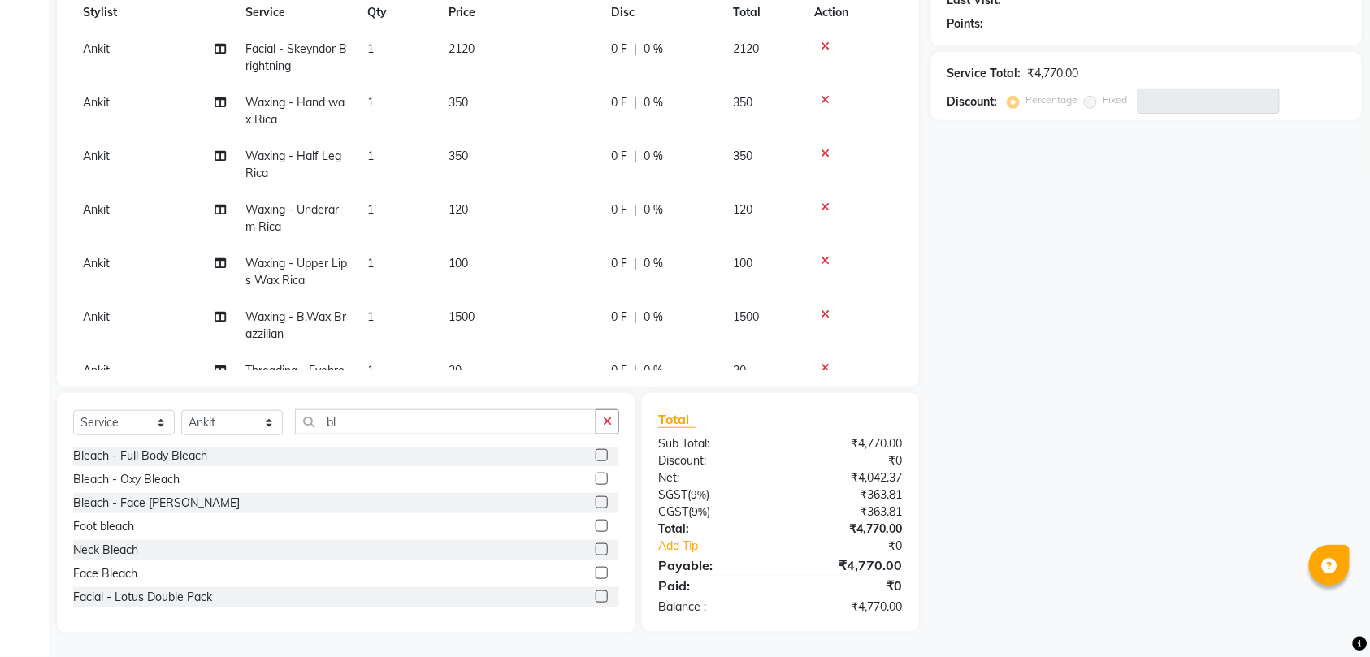
click at [595, 573] on label at bounding box center [601, 573] width 12 height 12
click at [595, 573] on input "checkbox" at bounding box center [600, 574] width 11 height 11
checkbox input "false"
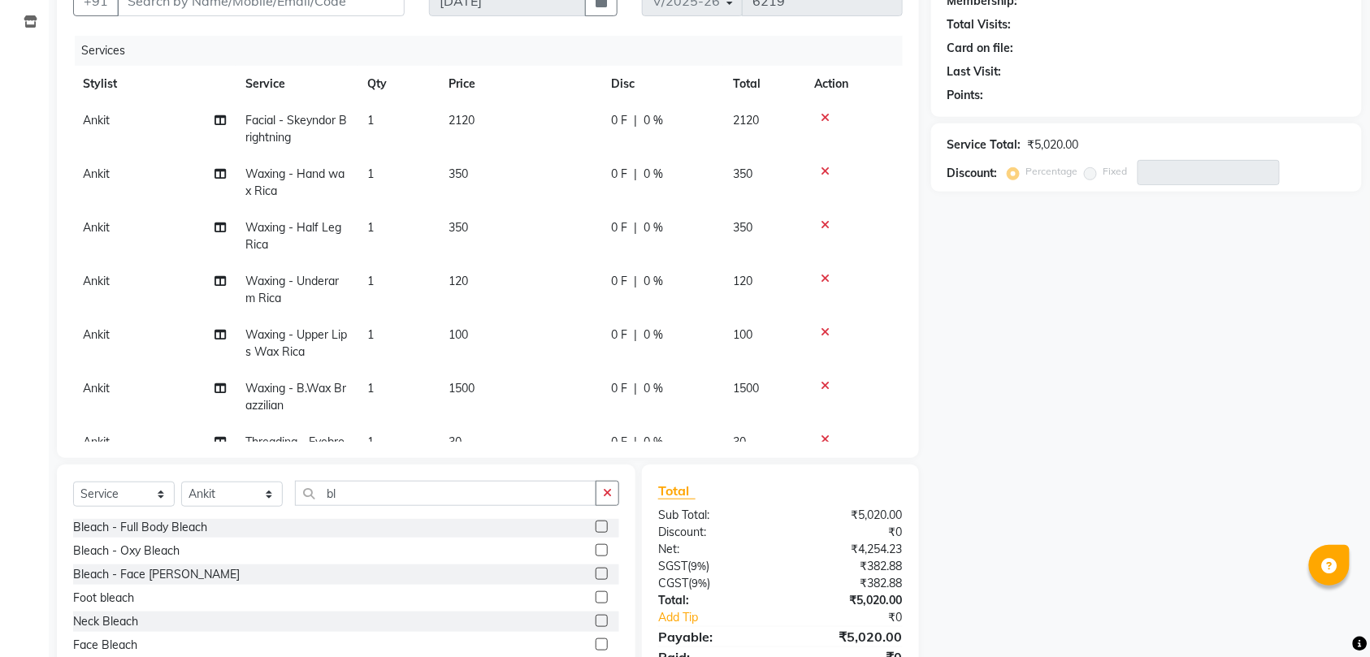
scroll to position [20, 0]
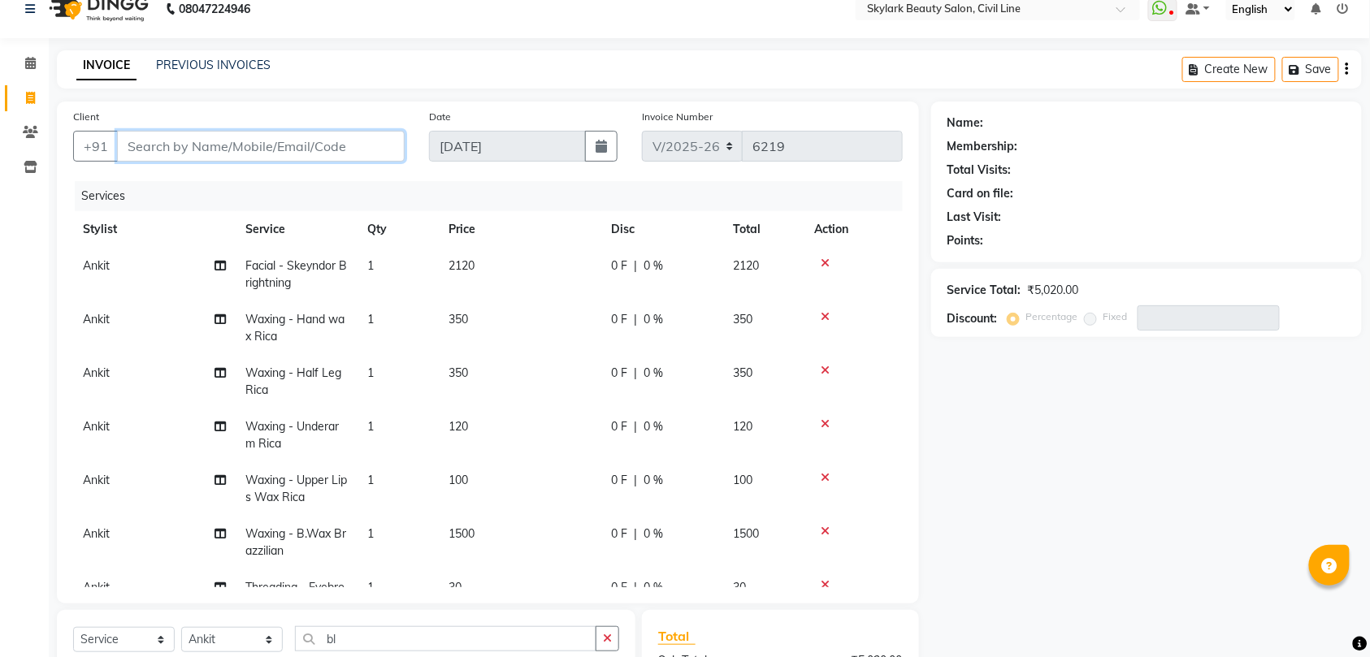
click at [291, 148] on input "Client" at bounding box center [261, 146] width 288 height 31
type input "9"
type input "0"
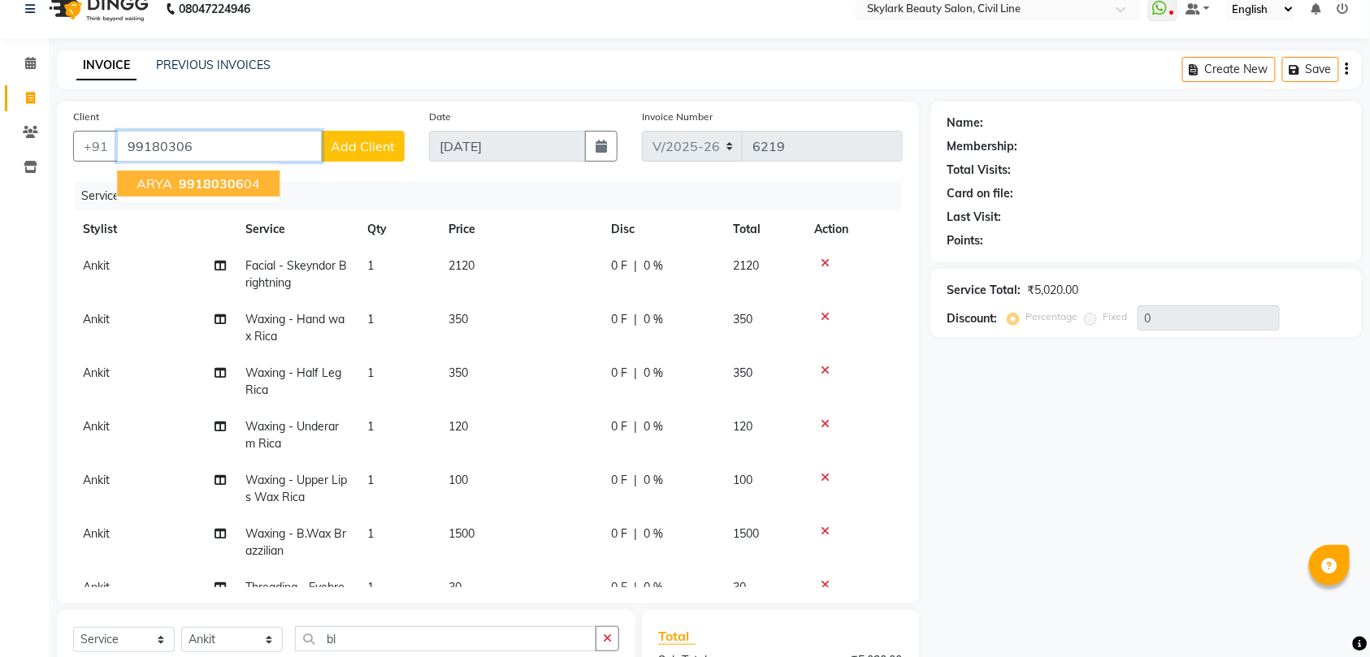
click at [215, 183] on span "99180306" at bounding box center [211, 183] width 65 height 16
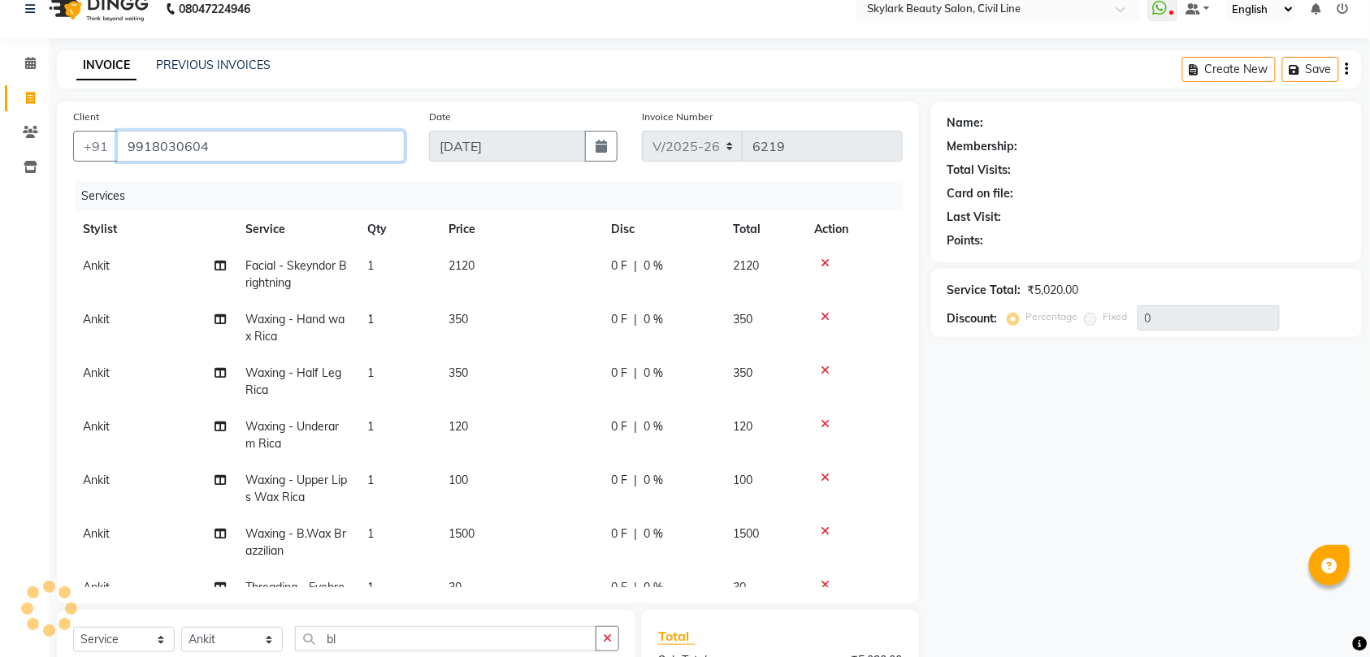
type input "9918030604"
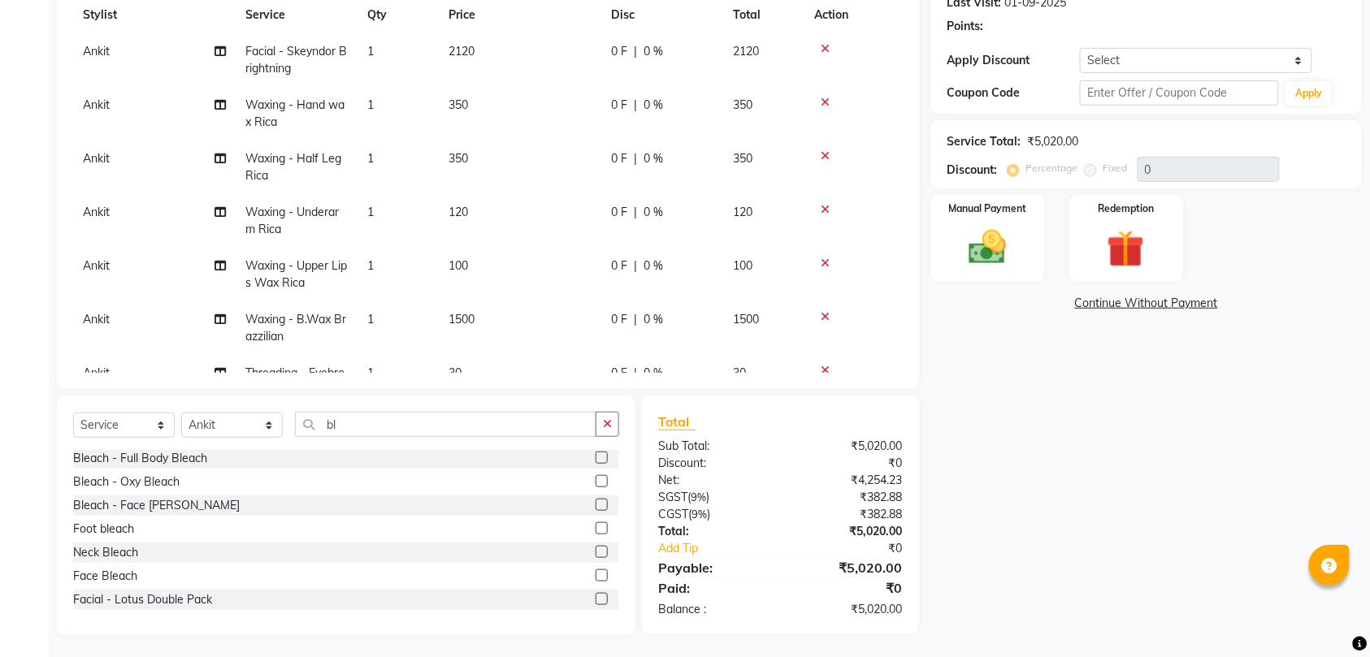
scroll to position [237, 0]
click at [994, 241] on img at bounding box center [987, 245] width 63 height 45
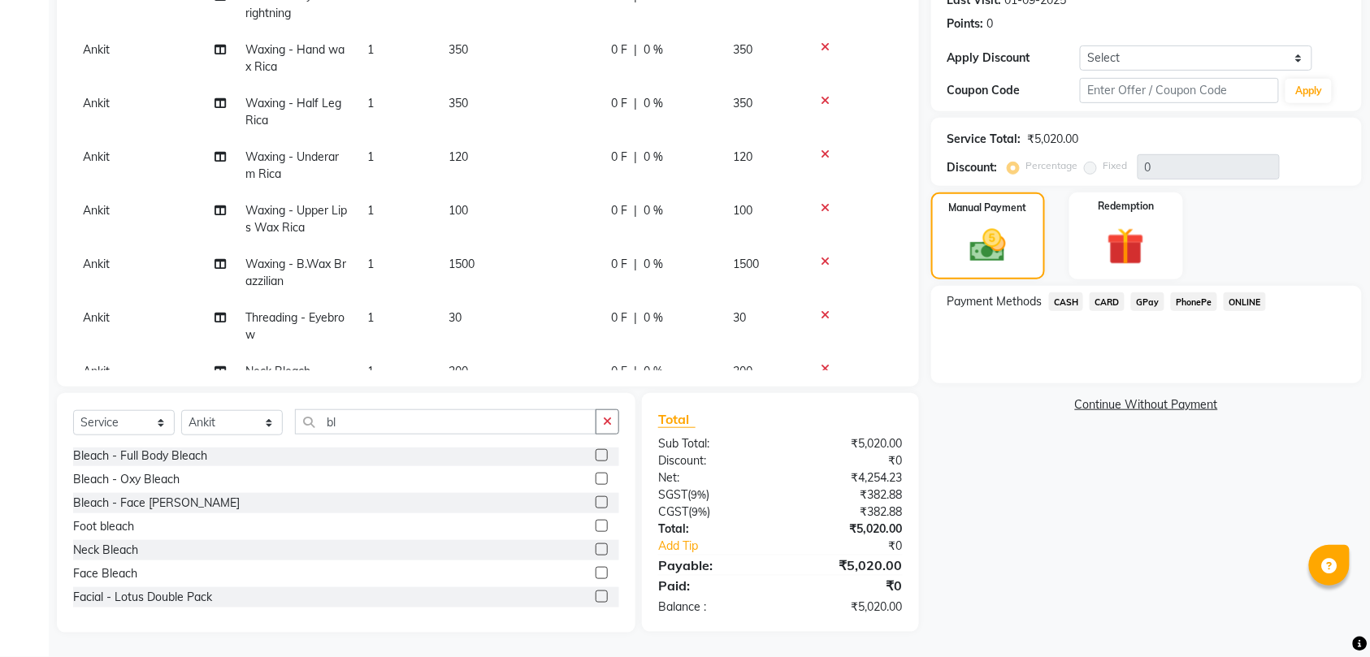
scroll to position [0, 0]
click at [1149, 302] on span "GPay" at bounding box center [1147, 301] width 33 height 19
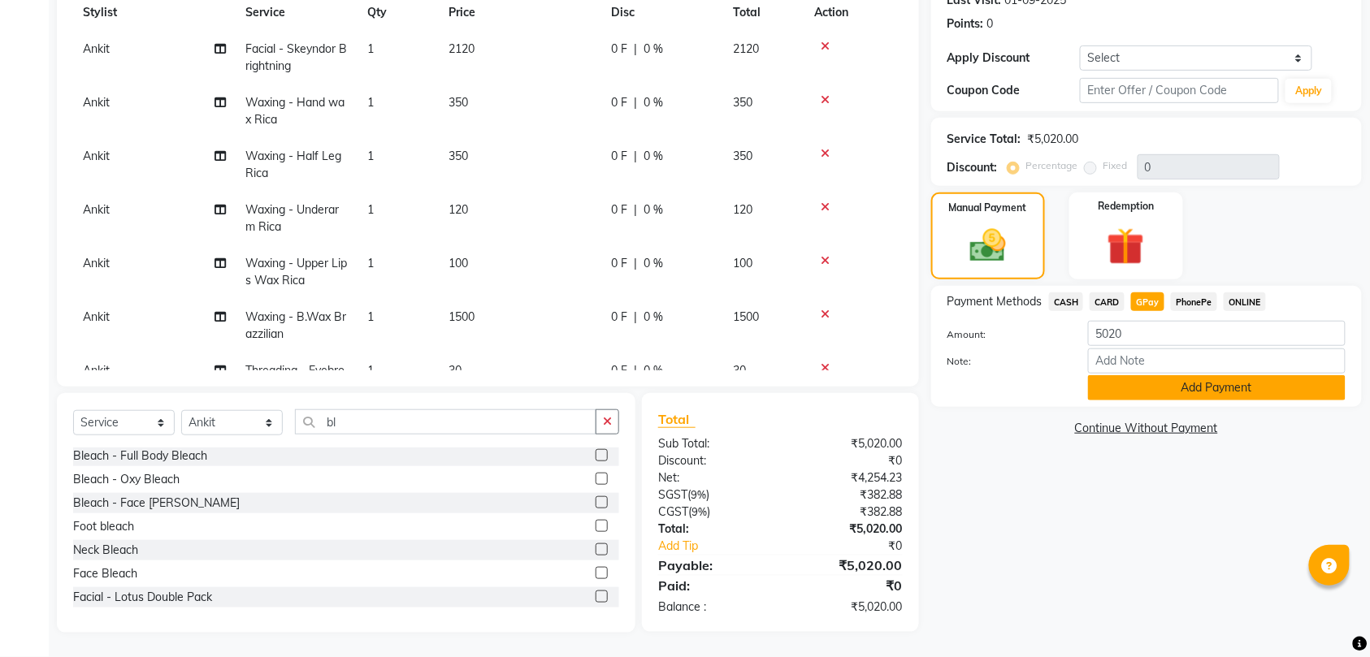
click at [1177, 387] on button "Add Payment" at bounding box center [1216, 387] width 257 height 25
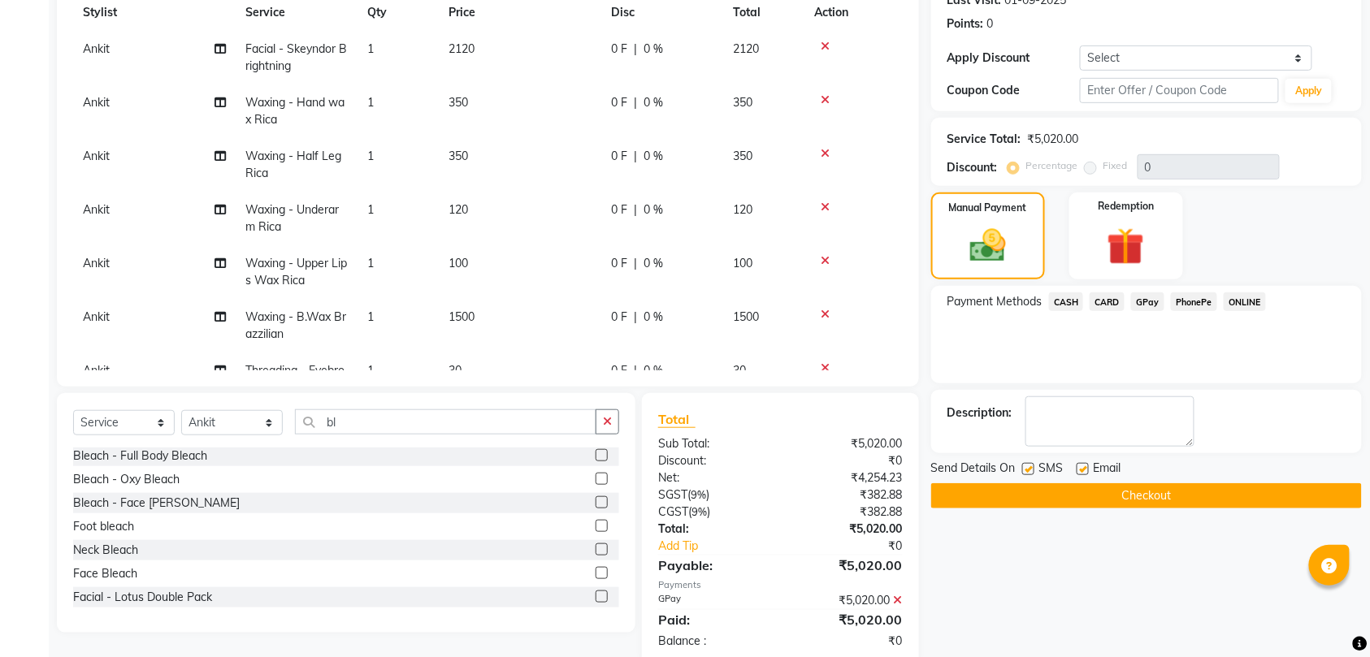
scroll to position [270, 0]
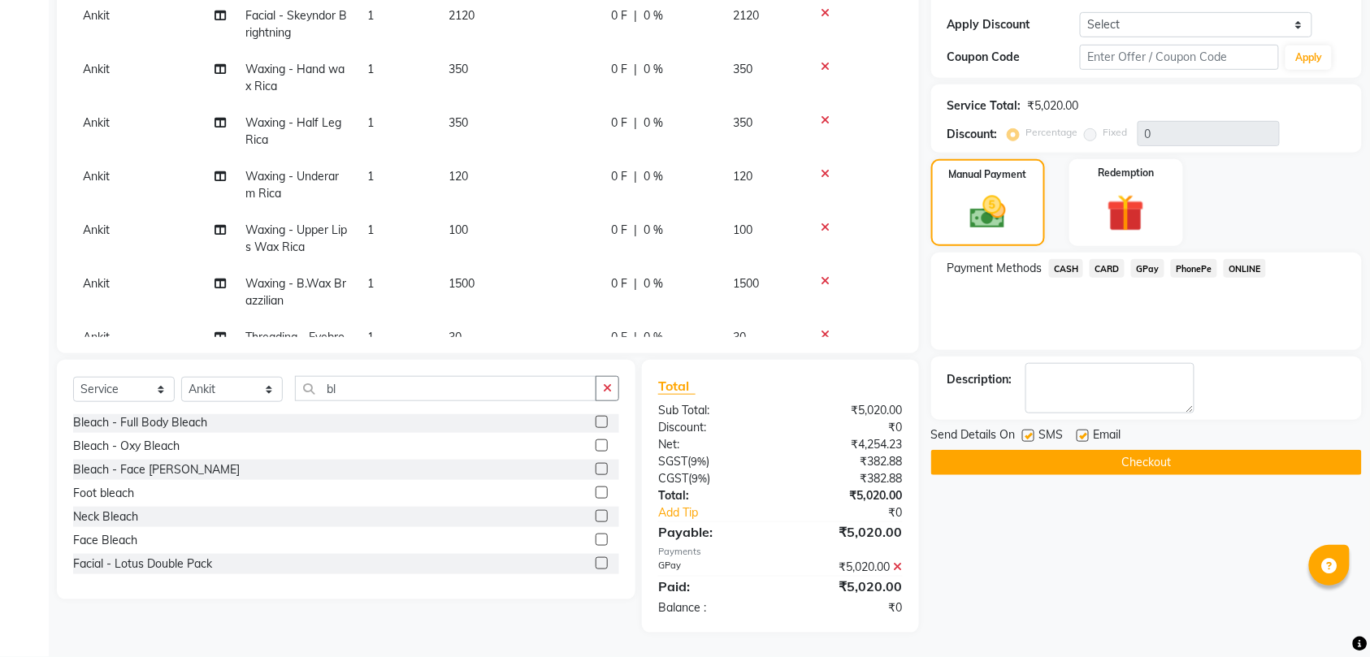
click at [1145, 463] on button "Checkout" at bounding box center [1146, 462] width 431 height 25
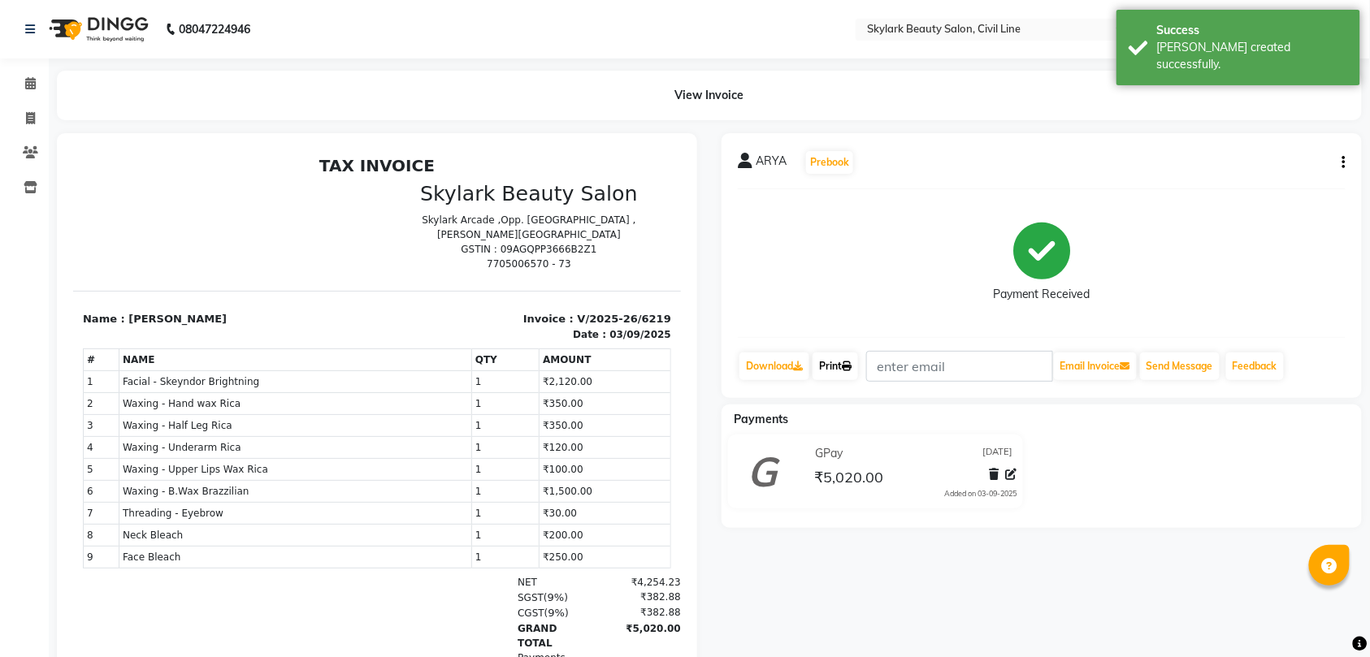
click at [845, 366] on link "Print" at bounding box center [834, 367] width 45 height 28
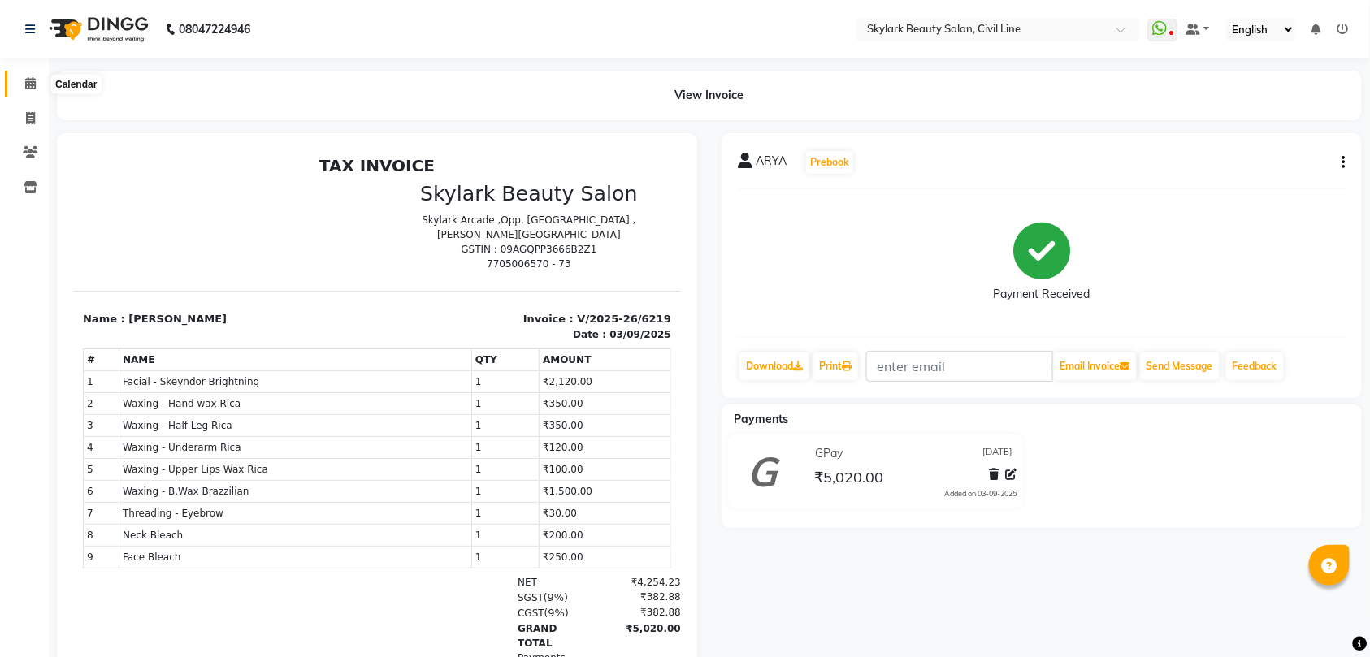
click at [27, 85] on icon at bounding box center [30, 83] width 11 height 12
